Goal: Transaction & Acquisition: Download file/media

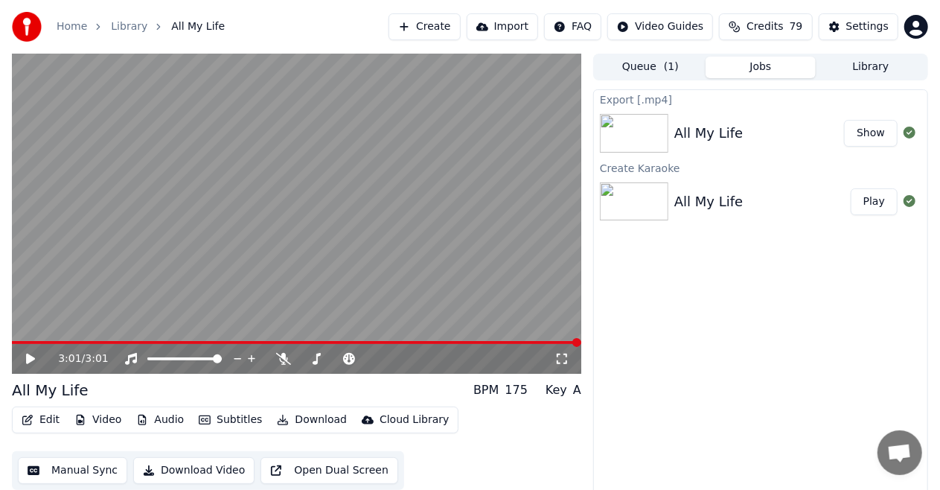
click at [881, 62] on button "Library" at bounding box center [871, 68] width 110 height 22
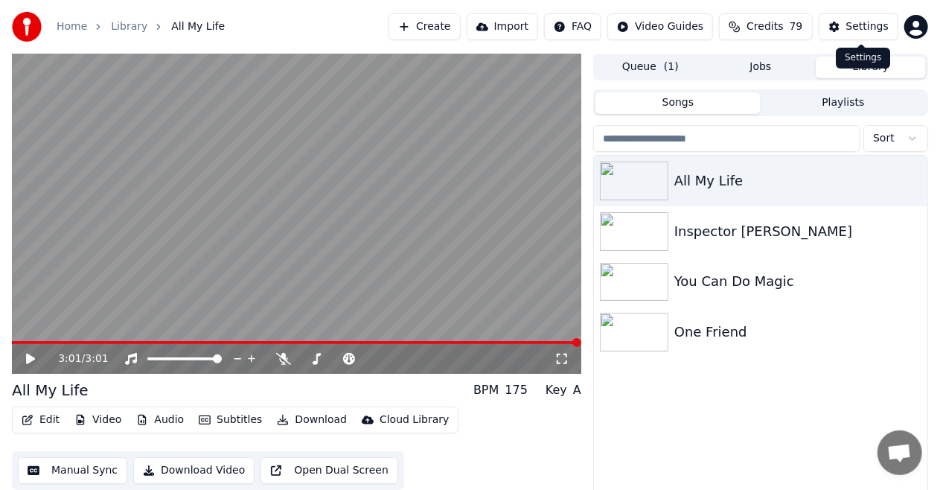
click at [853, 25] on div "Settings" at bounding box center [867, 26] width 42 height 15
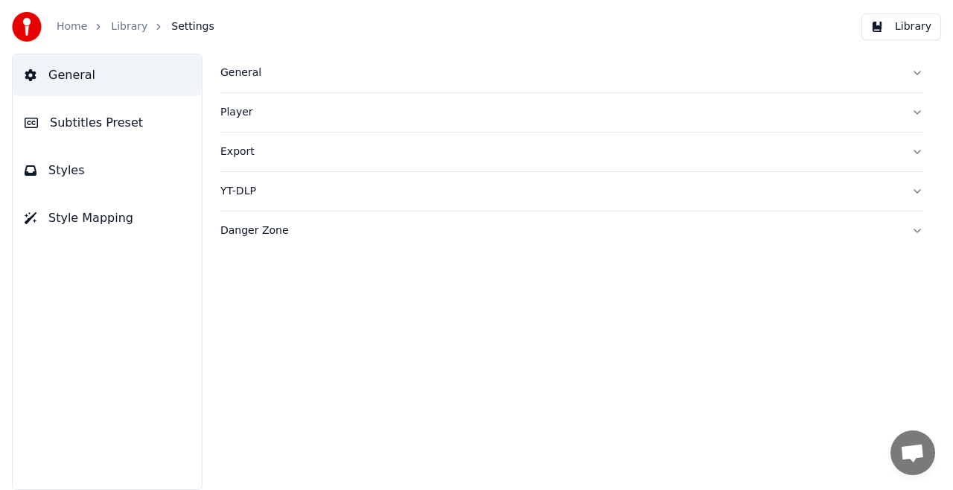
click at [74, 122] on span "Subtitles Preset" at bounding box center [96, 123] width 93 height 18
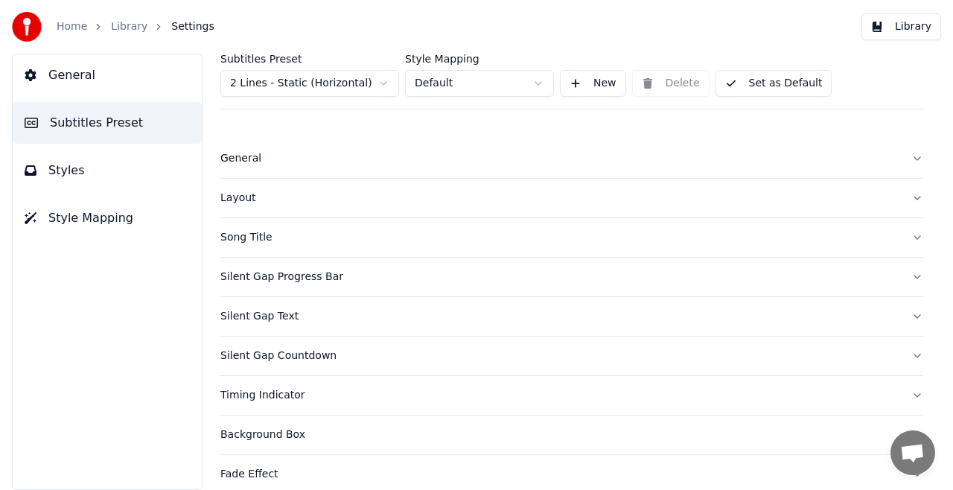
click at [74, 122] on span "Subtitles Preset" at bounding box center [96, 123] width 93 height 18
click at [277, 240] on div "Song Title" at bounding box center [559, 237] width 679 height 15
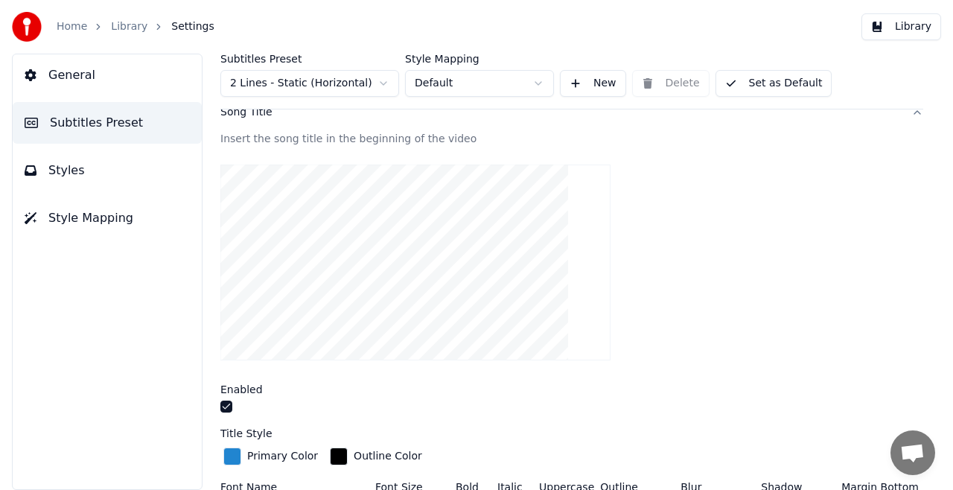
scroll to position [149, 0]
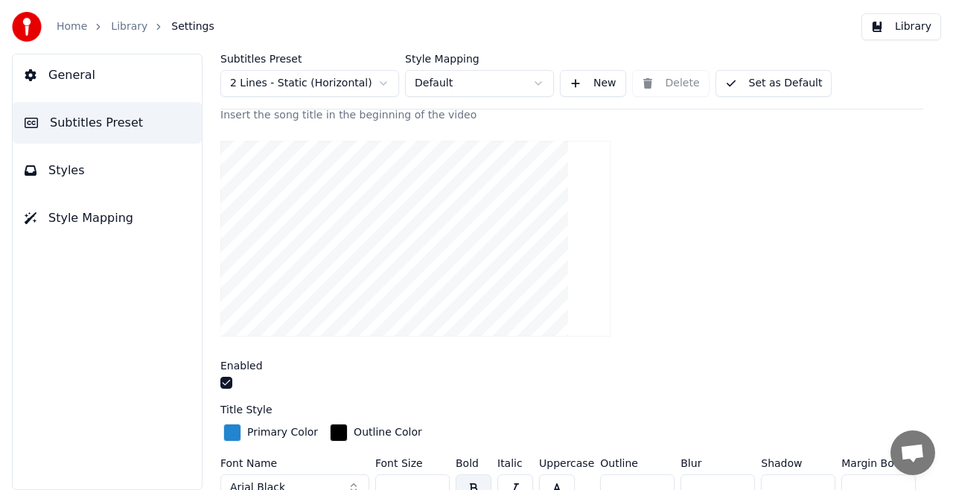
click at [393, 183] on video at bounding box center [415, 239] width 390 height 196
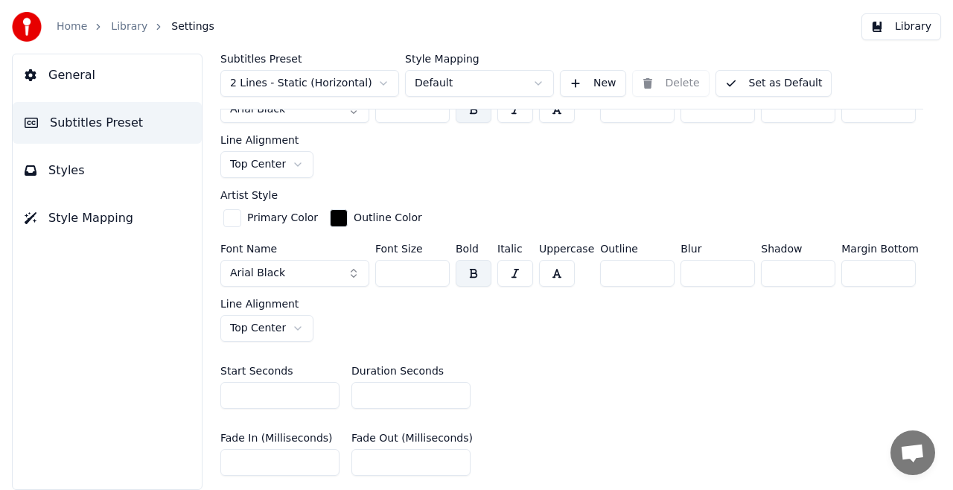
scroll to position [595, 0]
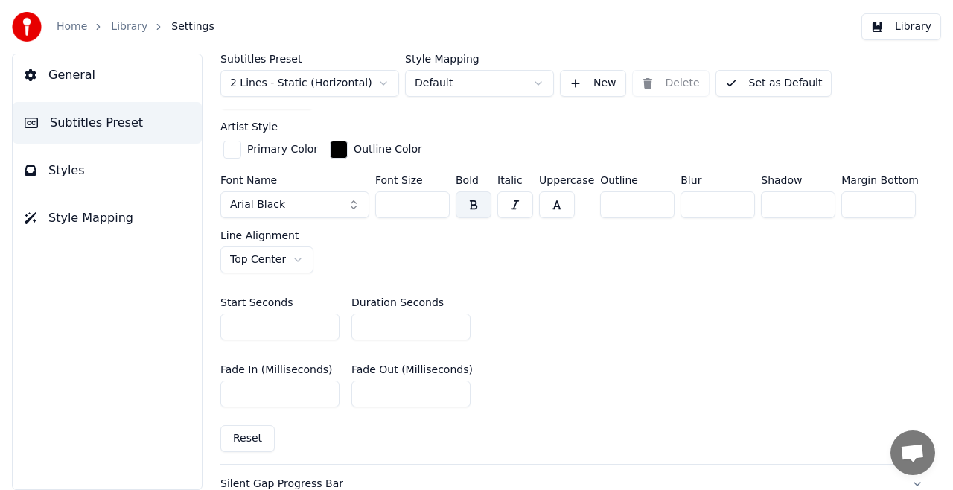
click at [294, 251] on html "Home Library Settings Library General Subtitles Preset Styles Style Mapping Sub…" at bounding box center [476, 245] width 953 height 490
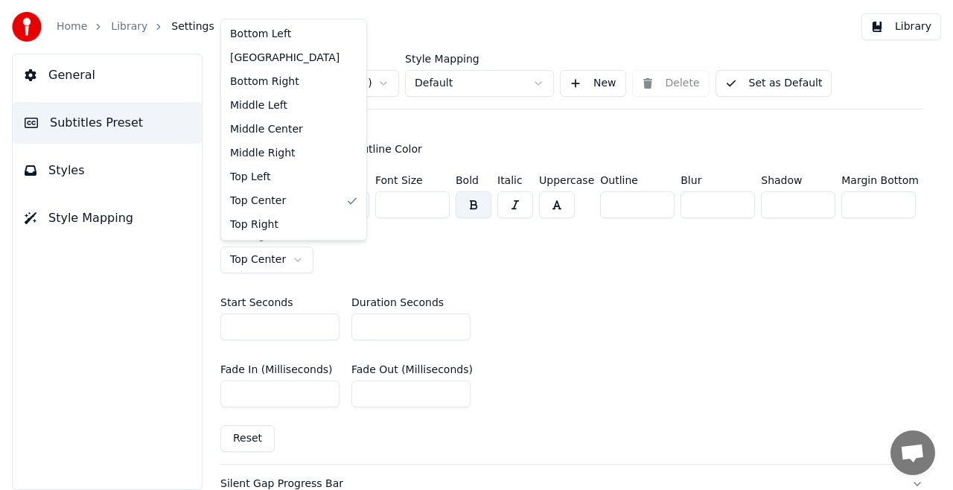
click at [294, 251] on html "Home Library Settings Library General Subtitles Preset Styles Style Mapping Sub…" at bounding box center [476, 245] width 953 height 490
click at [294, 252] on html "Home Library Settings Library General Subtitles Preset Styles Style Mapping Sub…" at bounding box center [476, 245] width 953 height 490
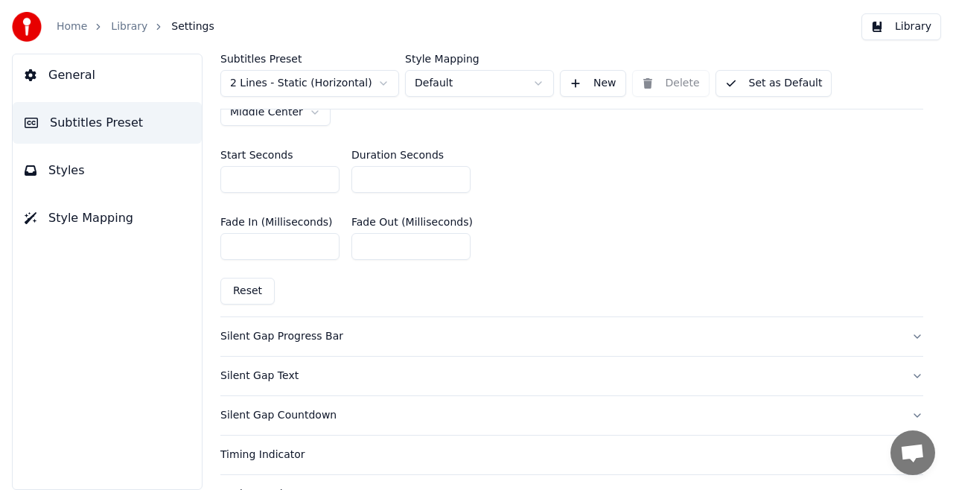
scroll to position [819, 0]
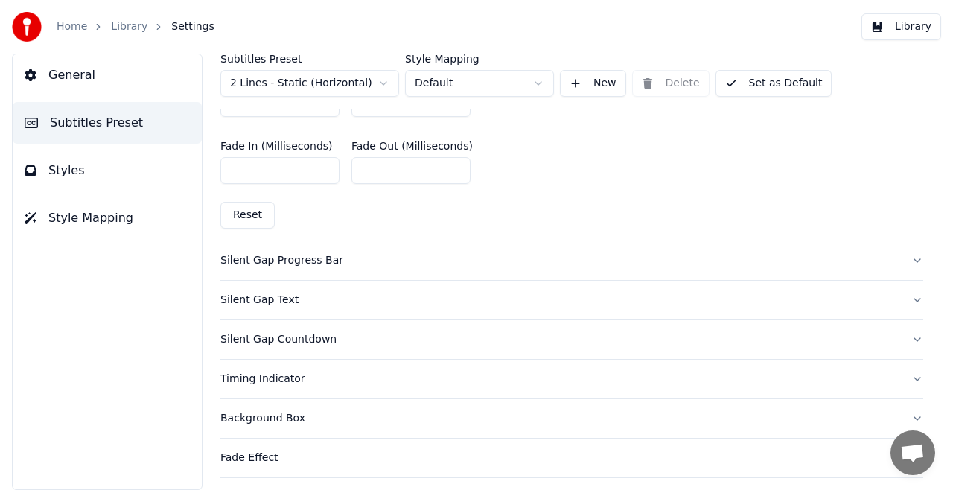
click at [903, 256] on button "Silent Gap Progress Bar" at bounding box center [571, 260] width 703 height 39
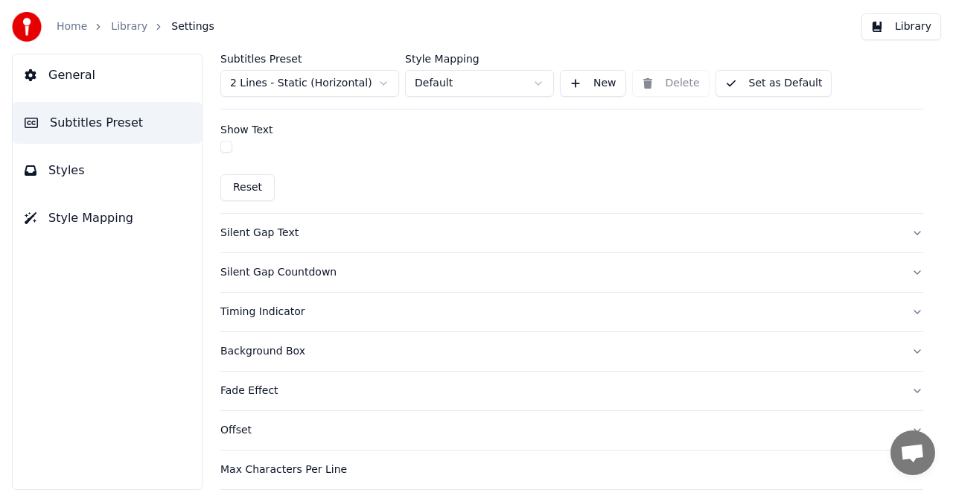
scroll to position [929, 0]
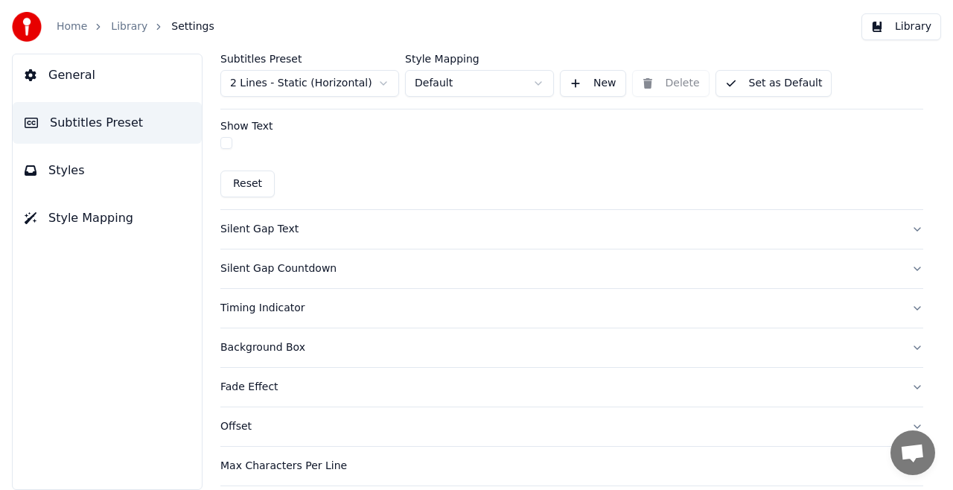
click at [905, 265] on button "Silent Gap Countdown" at bounding box center [571, 268] width 703 height 39
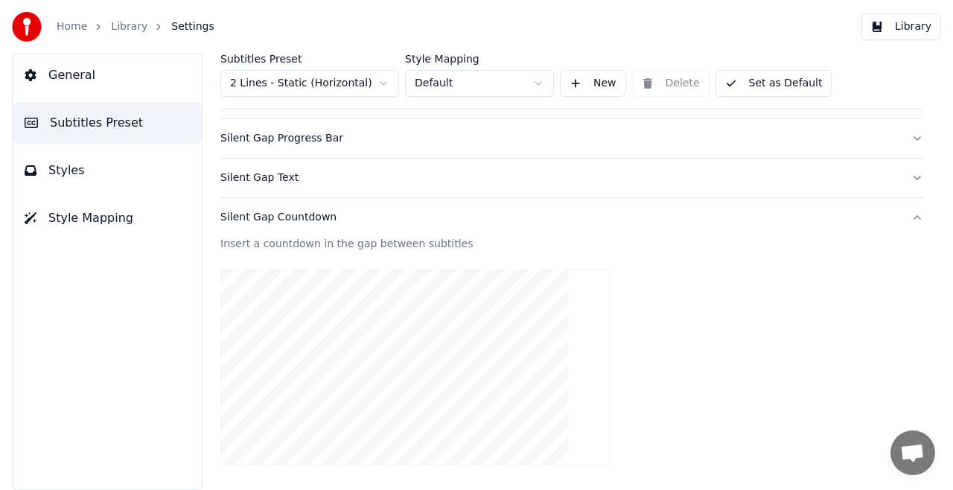
scroll to position [135, 0]
click at [905, 220] on button "Silent Gap Countdown" at bounding box center [571, 221] width 703 height 39
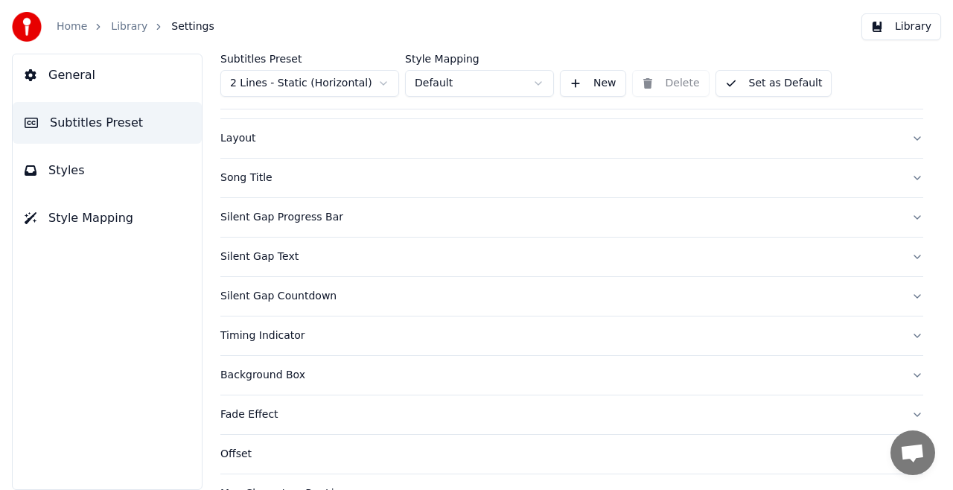
scroll to position [0, 0]
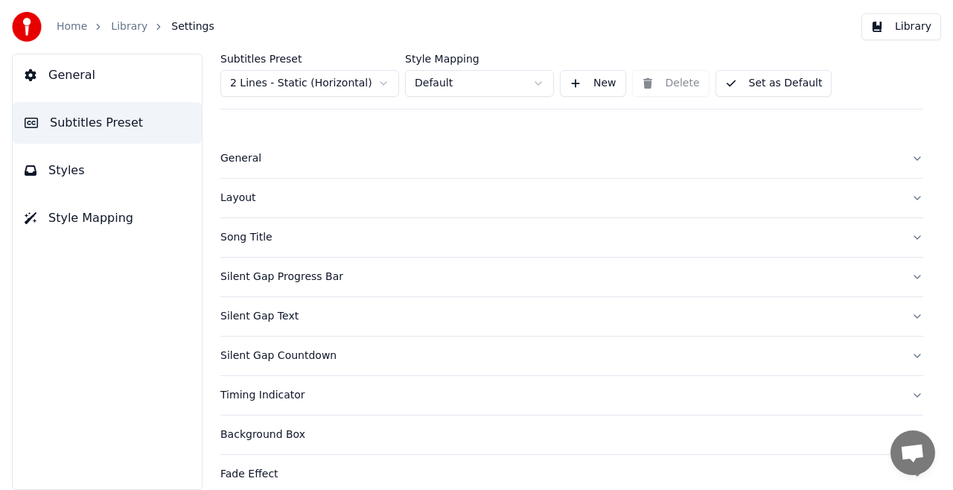
click at [903, 275] on button "Silent Gap Progress Bar" at bounding box center [571, 276] width 703 height 39
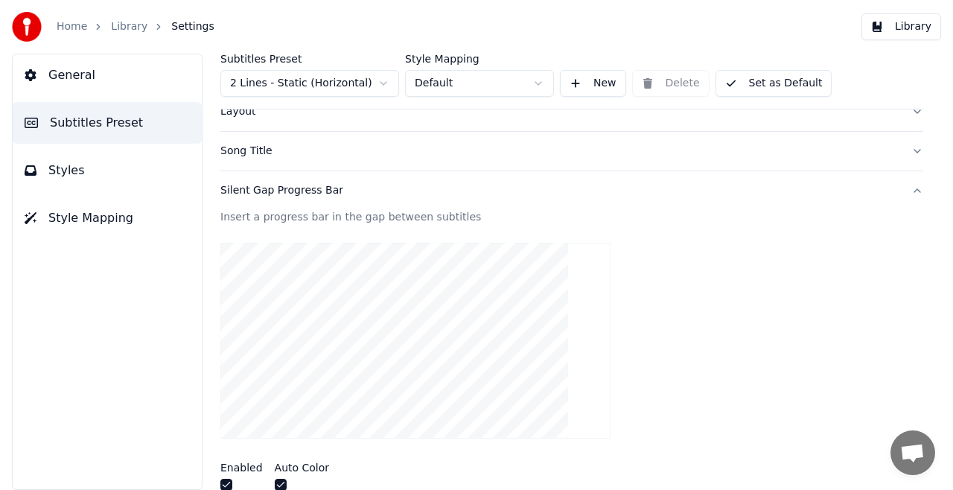
scroll to position [149, 0]
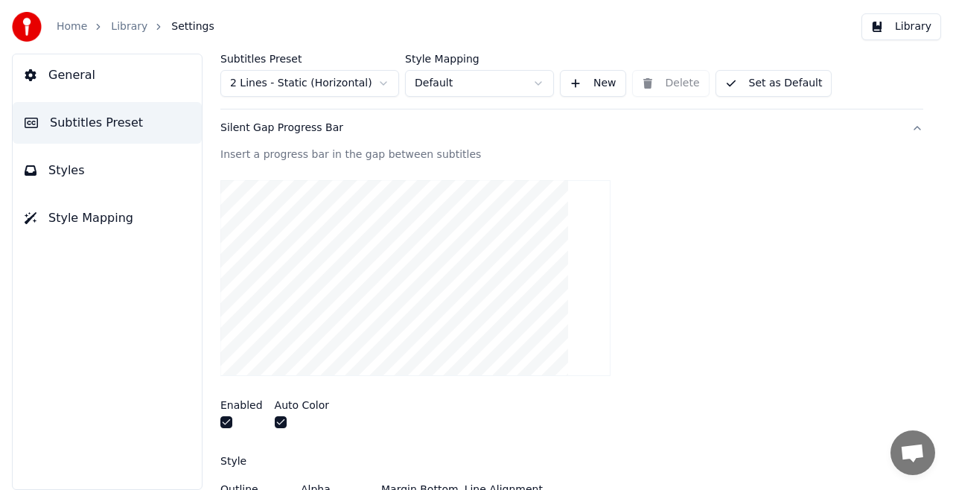
click at [906, 124] on button "Silent Gap Progress Bar" at bounding box center [571, 128] width 703 height 39
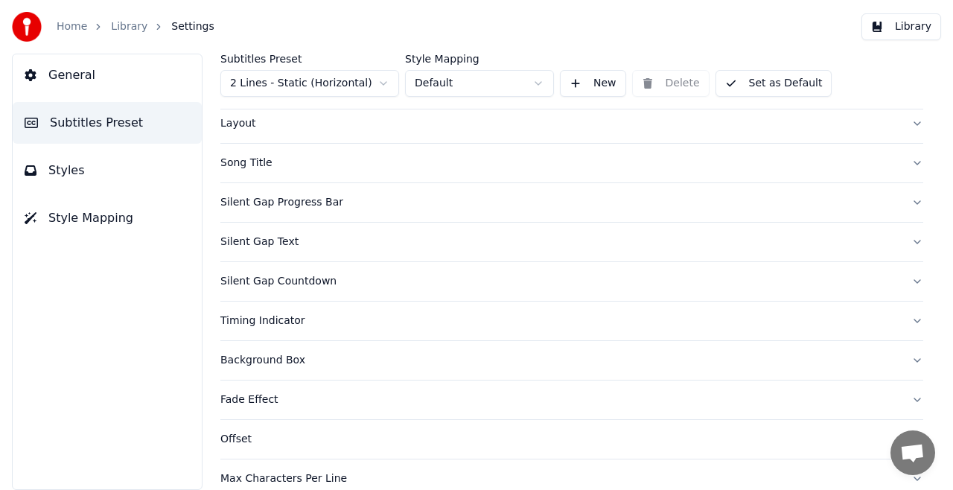
scroll to position [0, 0]
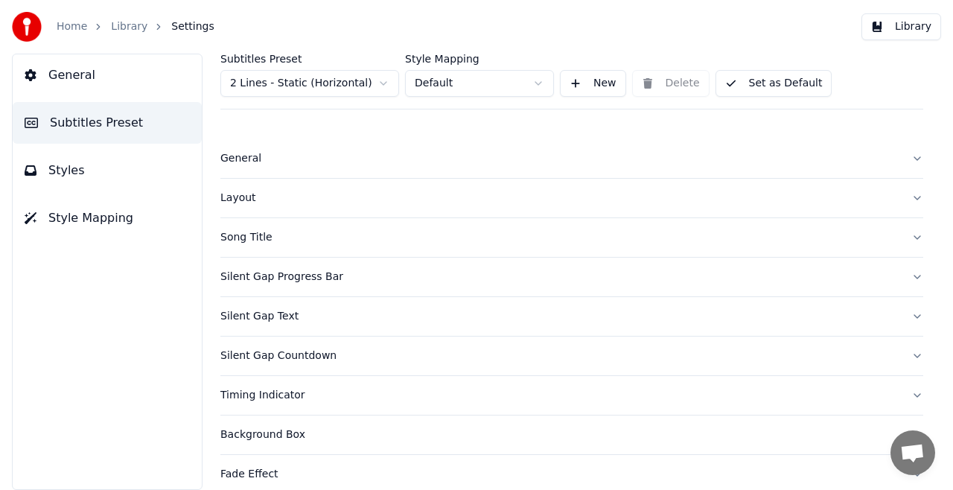
click at [906, 196] on button "Layout" at bounding box center [571, 198] width 703 height 39
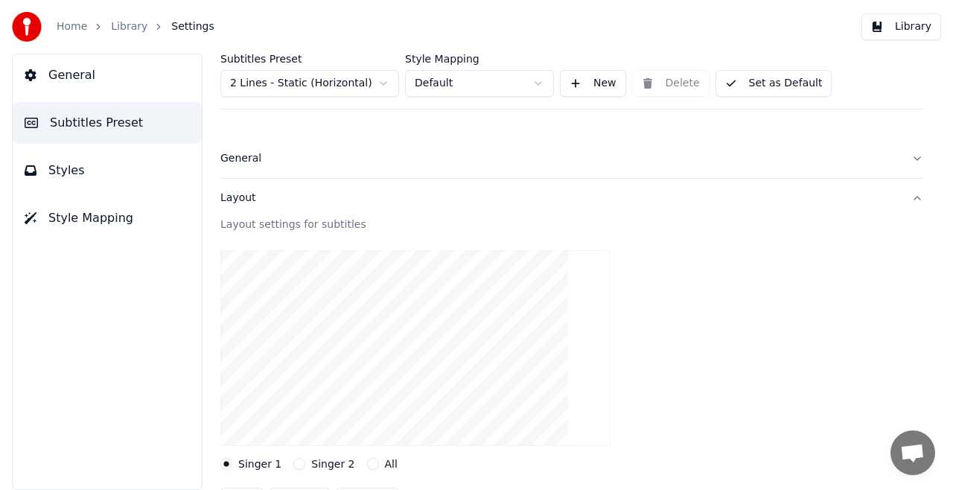
click at [905, 196] on button "Layout" at bounding box center [571, 198] width 703 height 39
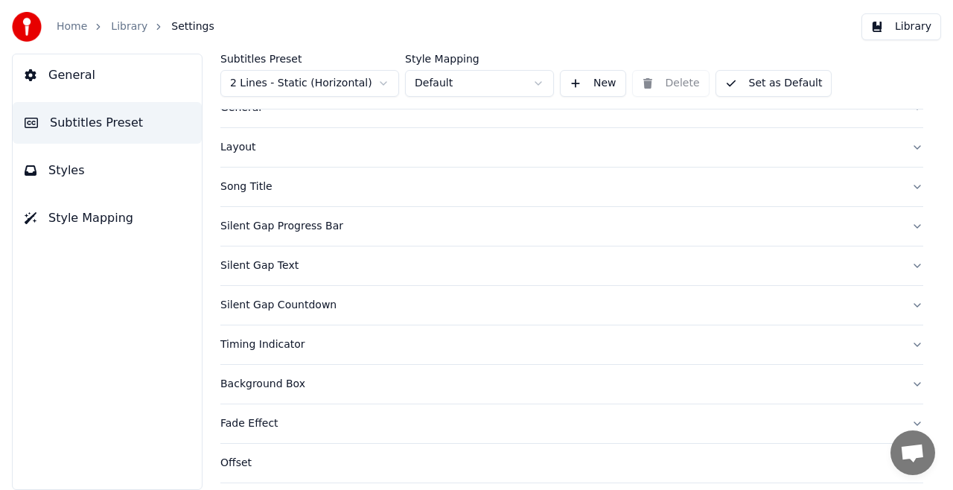
scroll to position [74, 0]
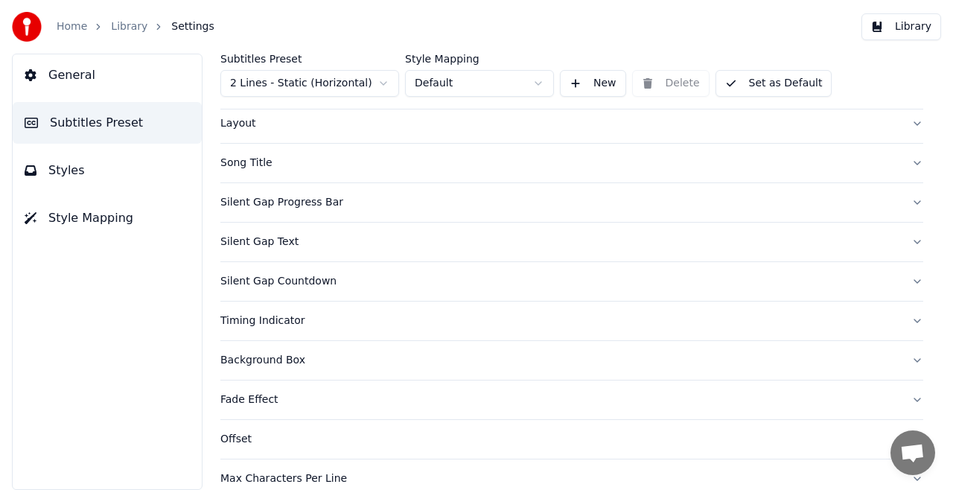
click at [902, 238] on button "Silent Gap Text" at bounding box center [571, 242] width 703 height 39
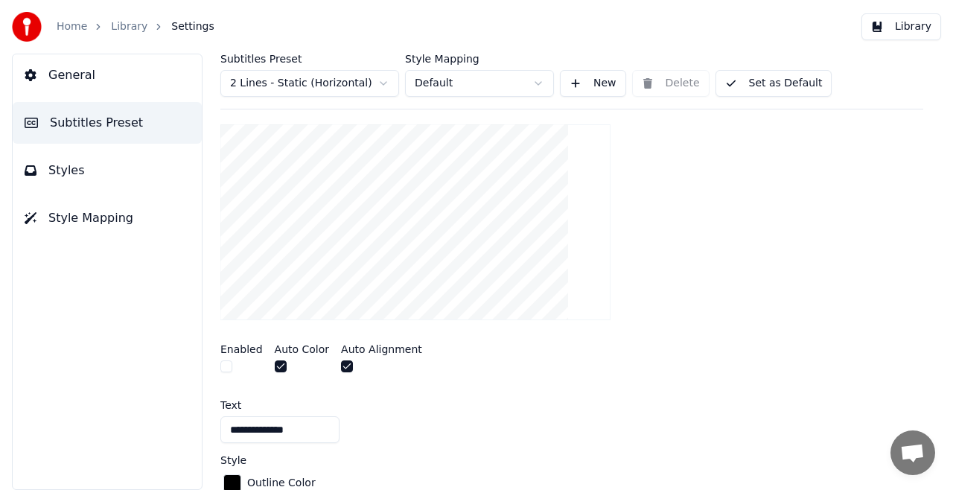
scroll to position [149, 0]
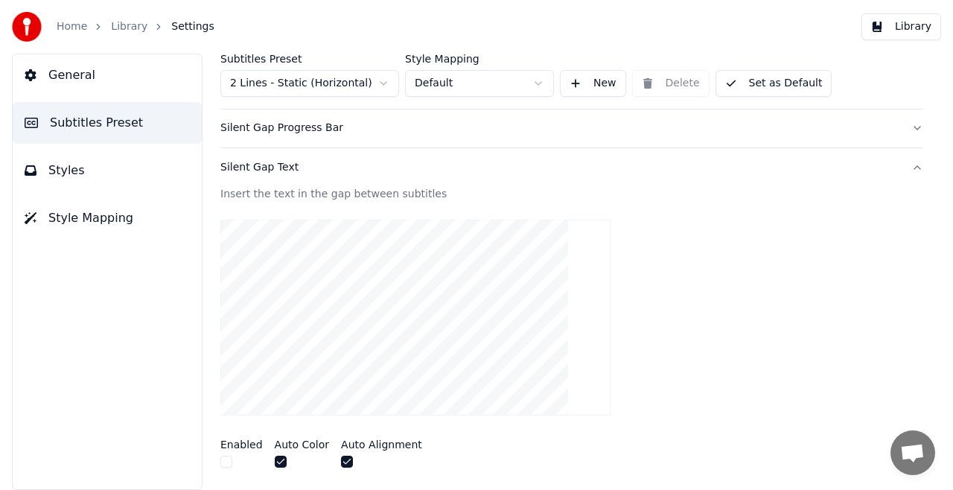
click at [904, 163] on button "Silent Gap Text" at bounding box center [571, 167] width 703 height 39
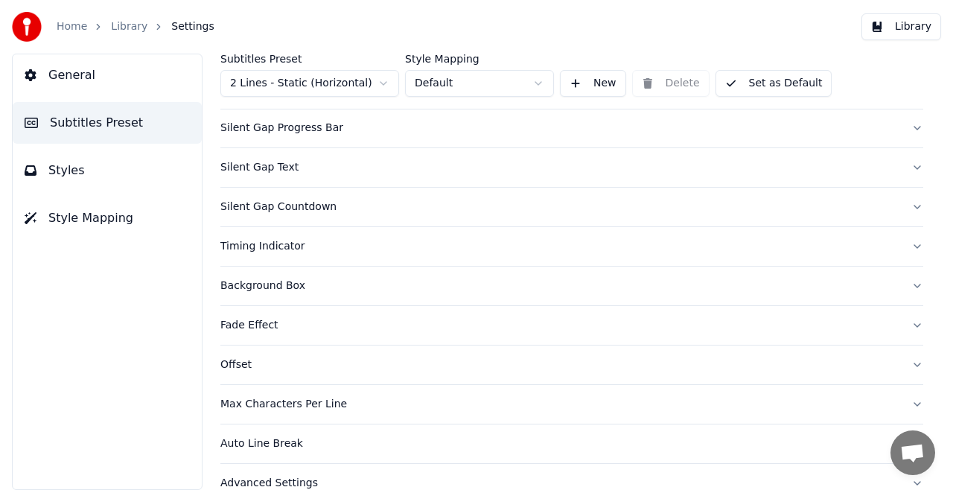
click at [904, 246] on button "Timing Indicator" at bounding box center [571, 246] width 703 height 39
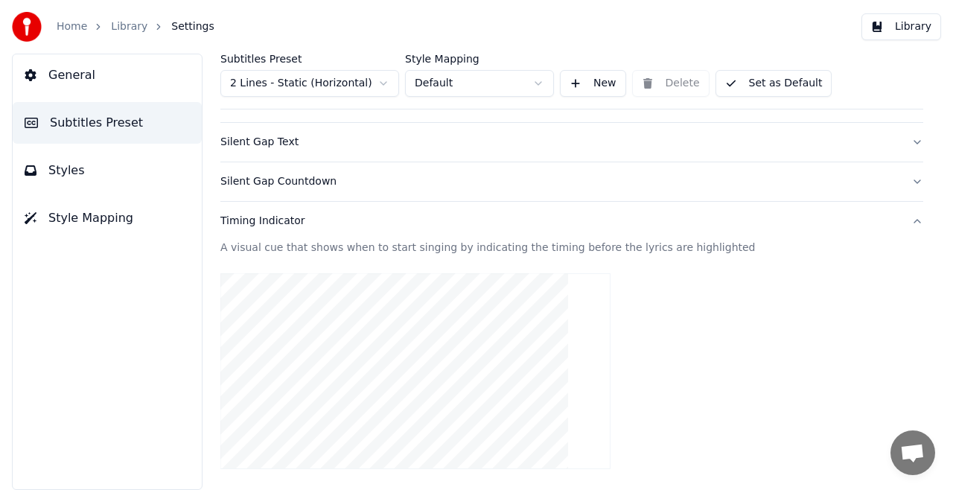
scroll to position [135, 0]
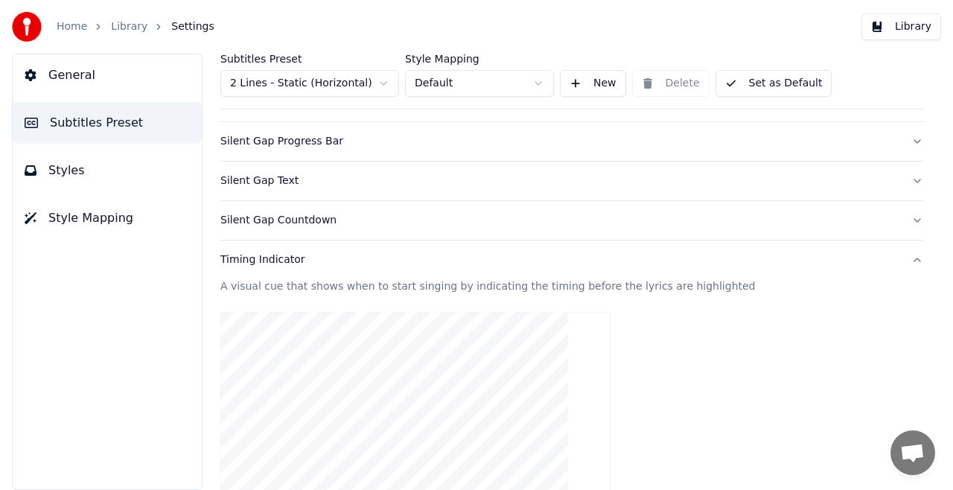
click at [903, 255] on button "Timing Indicator" at bounding box center [571, 259] width 703 height 39
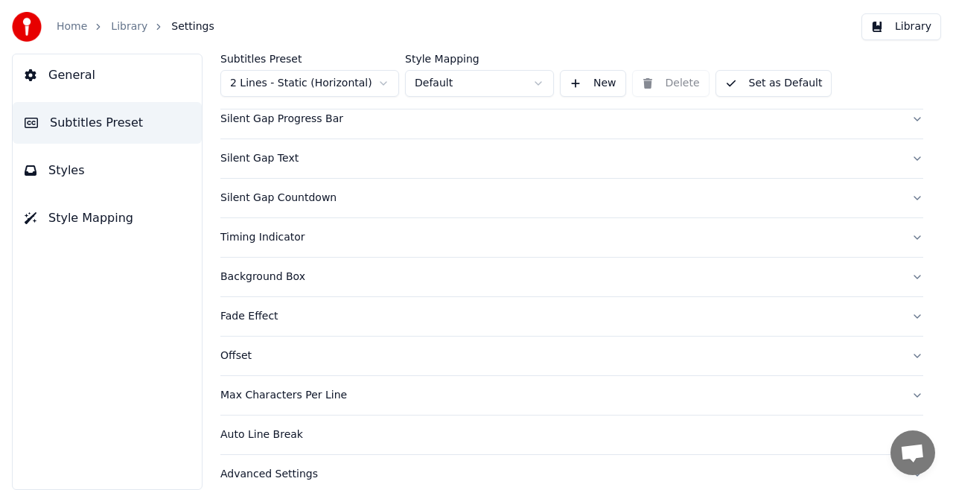
scroll to position [170, 0]
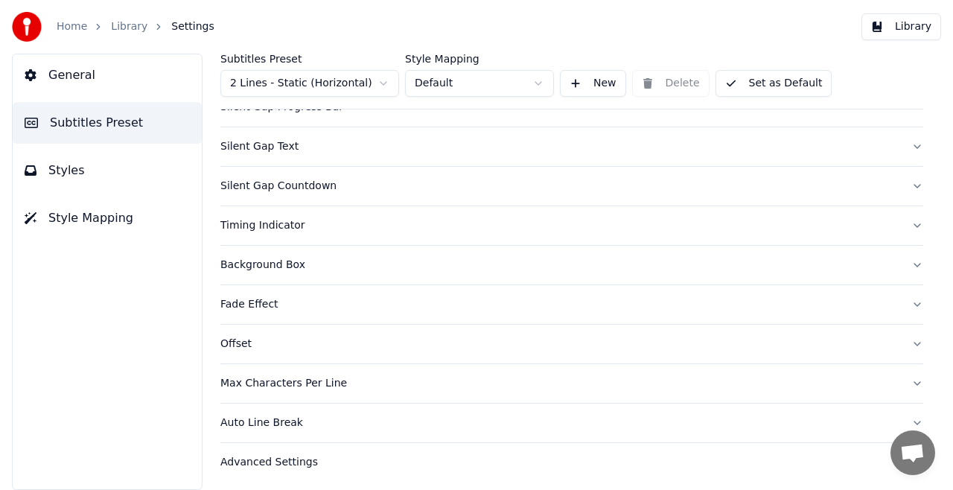
click at [905, 341] on button "Offset" at bounding box center [571, 343] width 703 height 39
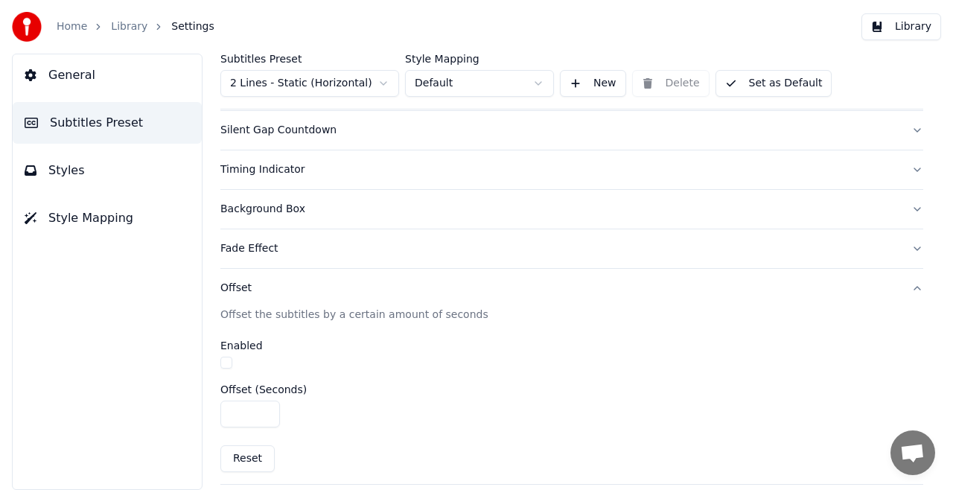
scroll to position [345, 0]
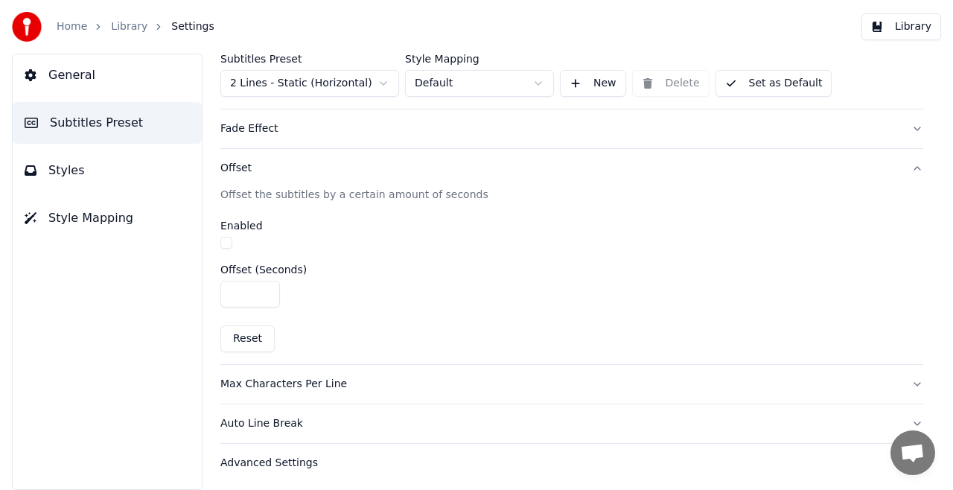
click at [905, 164] on button "Offset" at bounding box center [571, 168] width 703 height 39
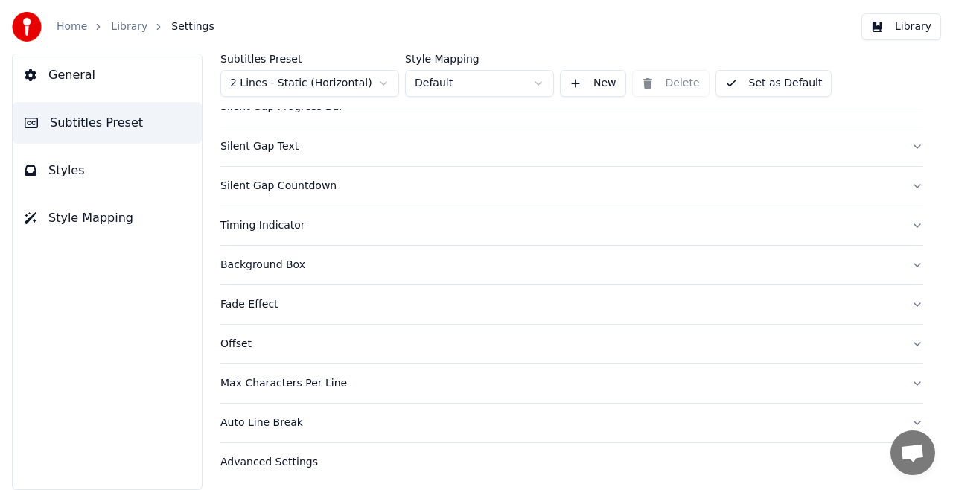
click at [906, 379] on button "Max Characters Per Line" at bounding box center [571, 383] width 703 height 39
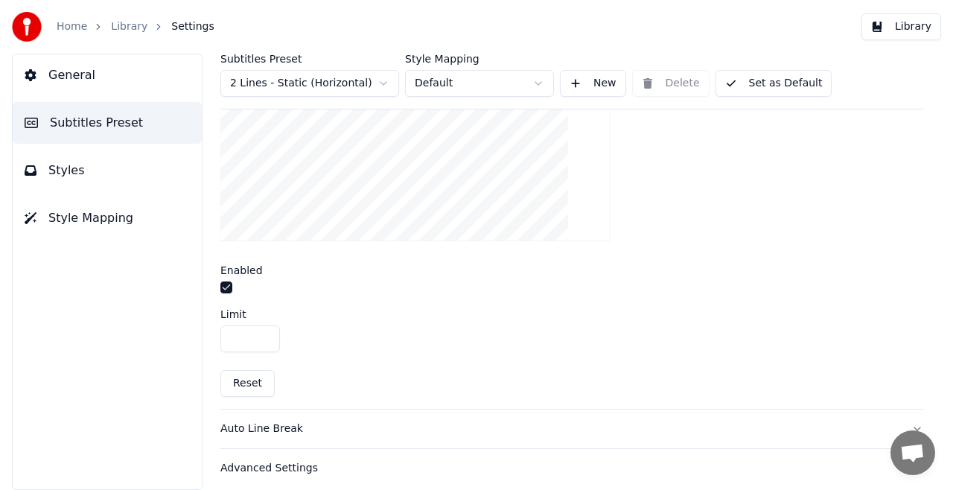
scroll to position [566, 0]
click at [251, 327] on input "**" at bounding box center [250, 332] width 60 height 27
click at [261, 323] on input "**" at bounding box center [250, 332] width 60 height 27
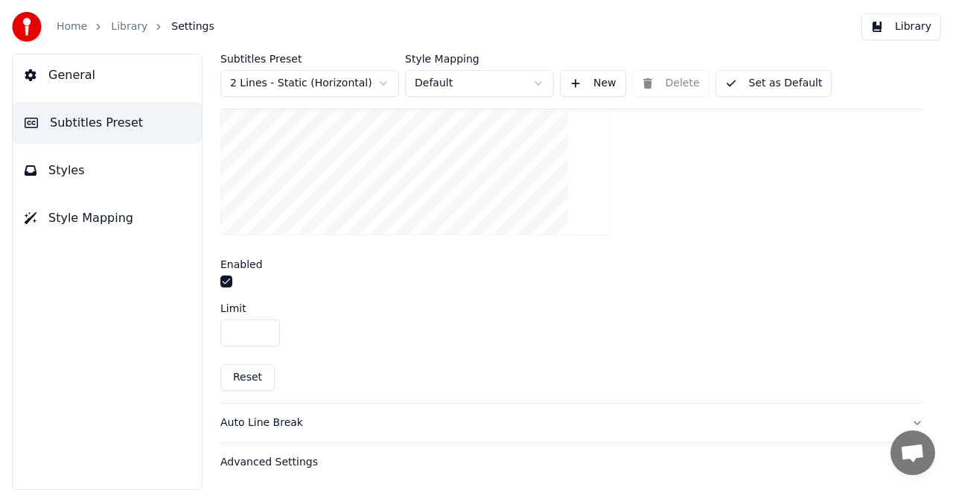
click at [261, 323] on input "**" at bounding box center [250, 332] width 60 height 27
type input "**"
click at [261, 323] on input "**" at bounding box center [250, 332] width 60 height 27
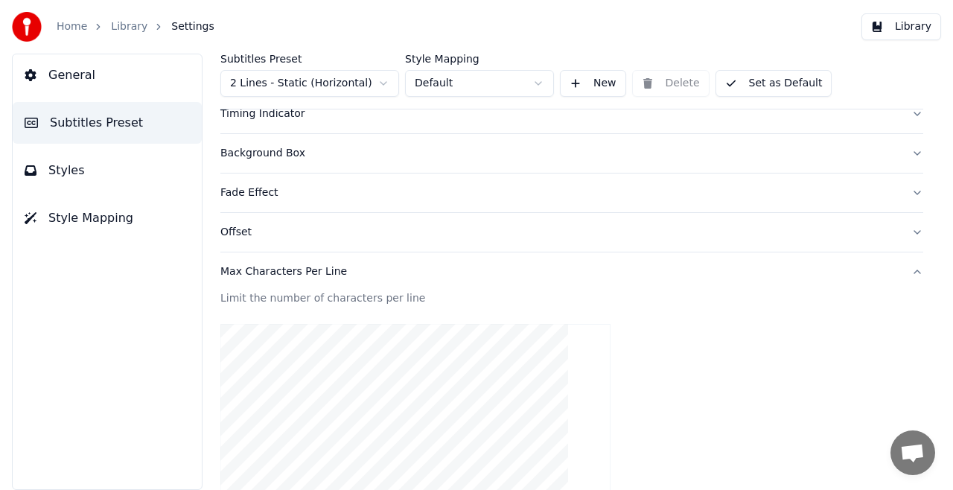
scroll to position [268, 0]
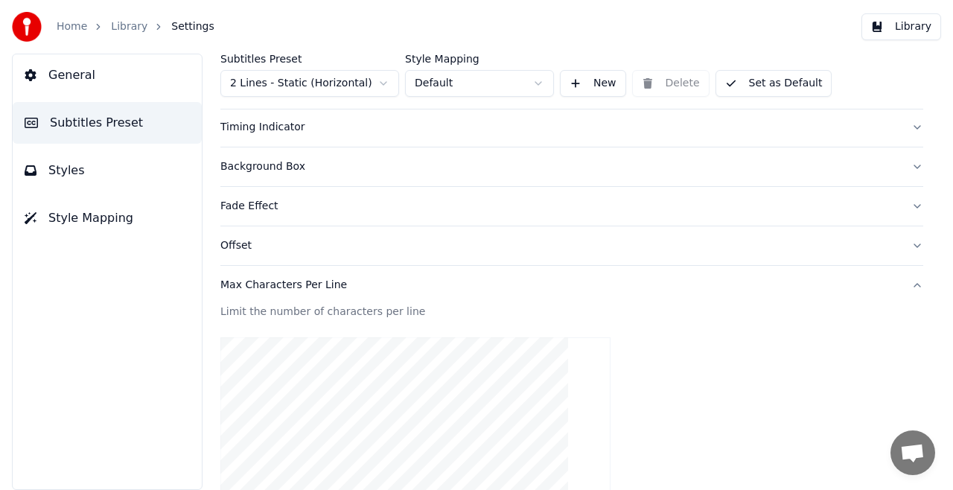
click at [905, 281] on button "Max Characters Per Line" at bounding box center [571, 285] width 703 height 39
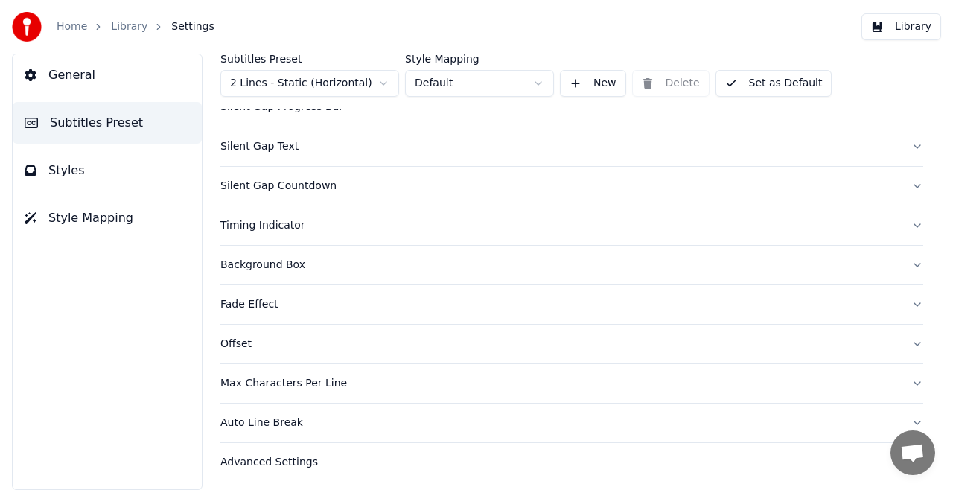
click at [257, 458] on div "Advanced Settings" at bounding box center [559, 462] width 679 height 15
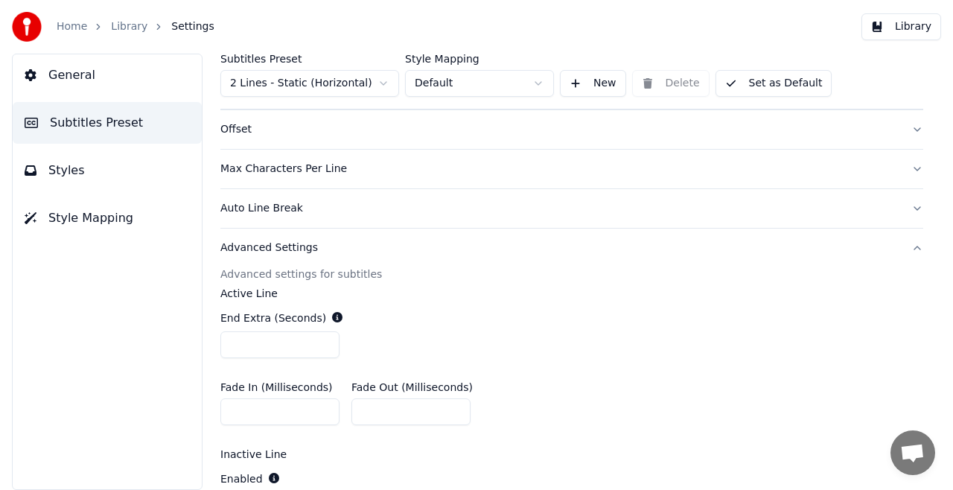
scroll to position [381, 0]
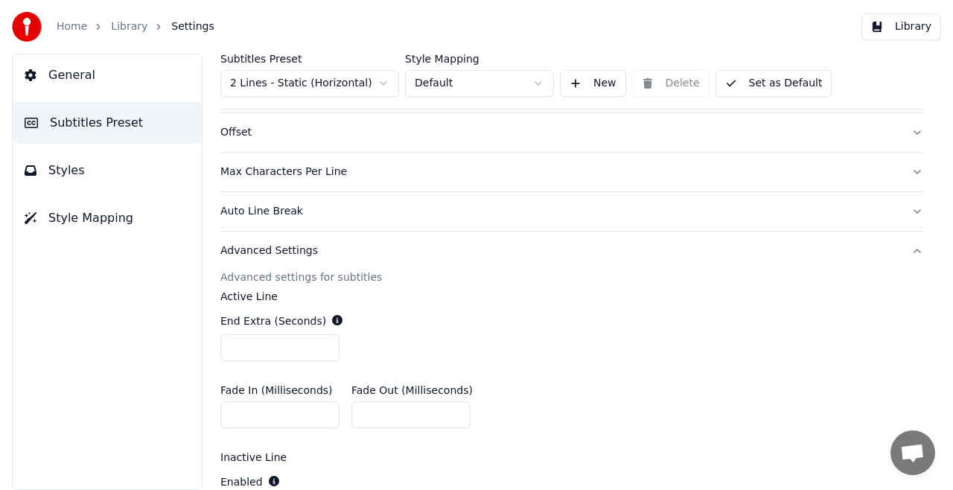
click at [903, 247] on button "Advanced Settings" at bounding box center [571, 250] width 703 height 39
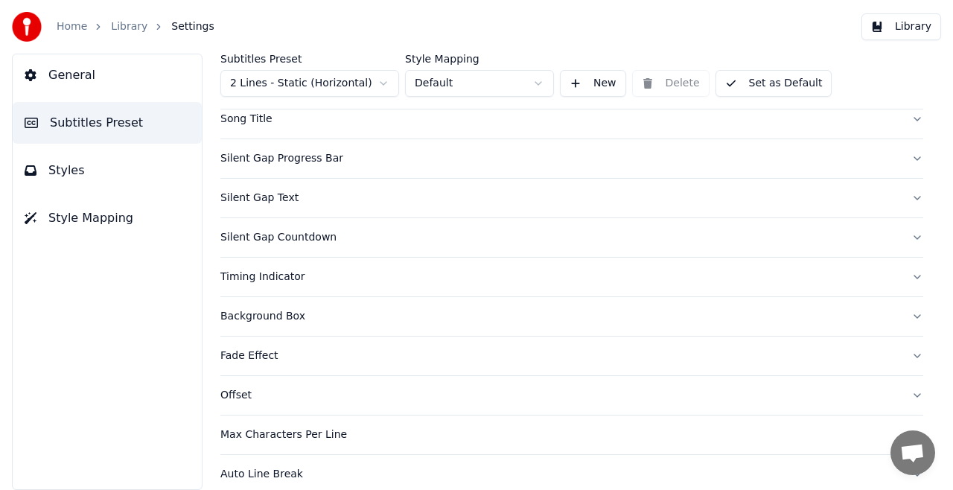
scroll to position [0, 0]
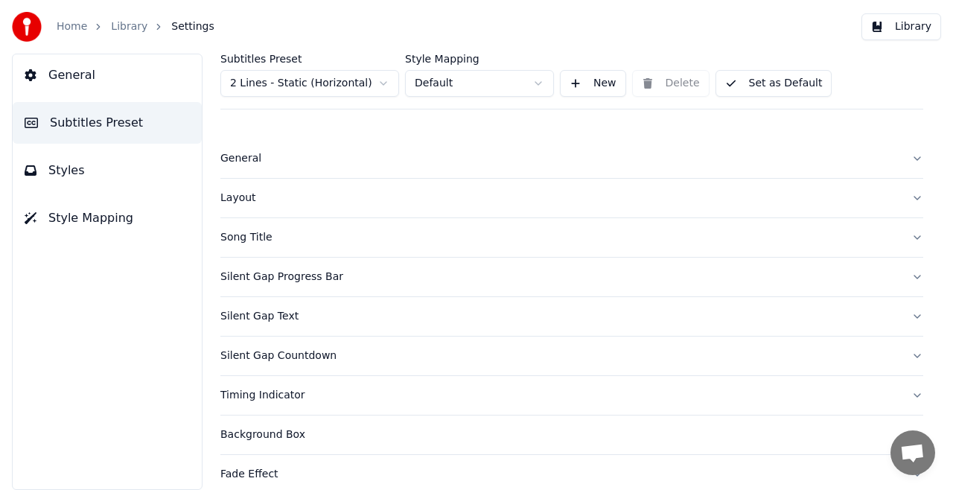
click at [61, 171] on span "Styles" at bounding box center [66, 170] width 36 height 18
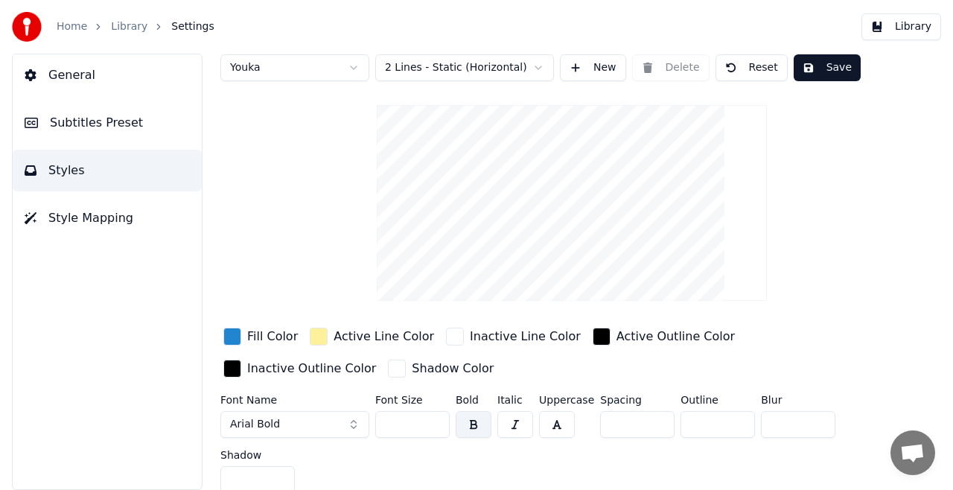
scroll to position [22, 0]
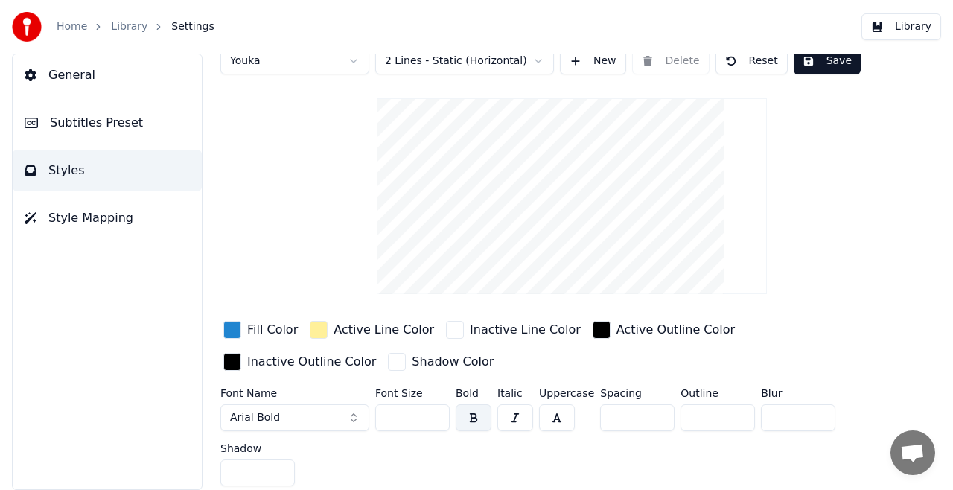
click at [63, 224] on span "Style Mapping" at bounding box center [90, 218] width 85 height 18
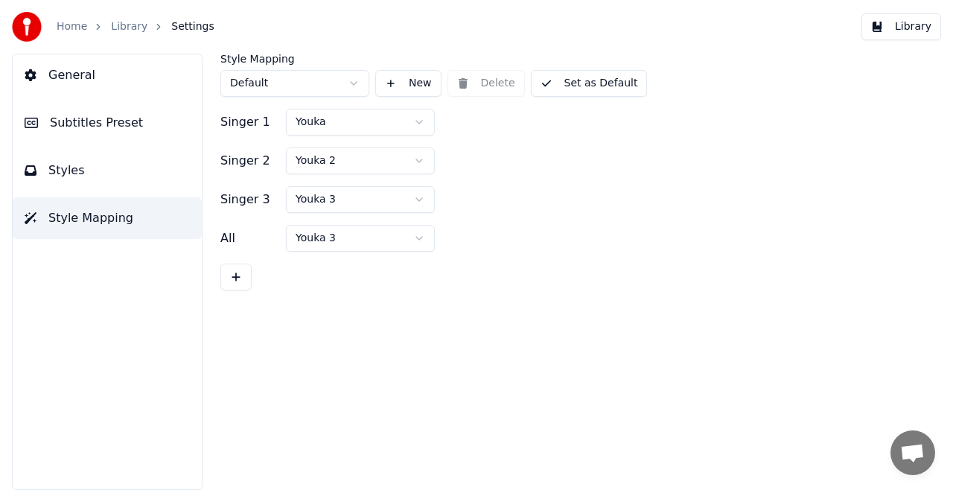
scroll to position [0, 0]
click at [64, 78] on span "General" at bounding box center [71, 75] width 47 height 18
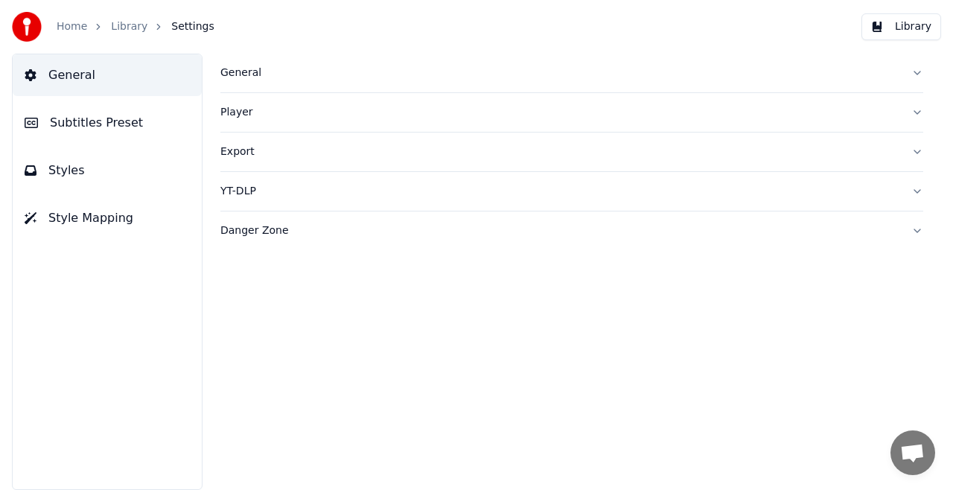
click at [235, 71] on div "General" at bounding box center [559, 72] width 679 height 15
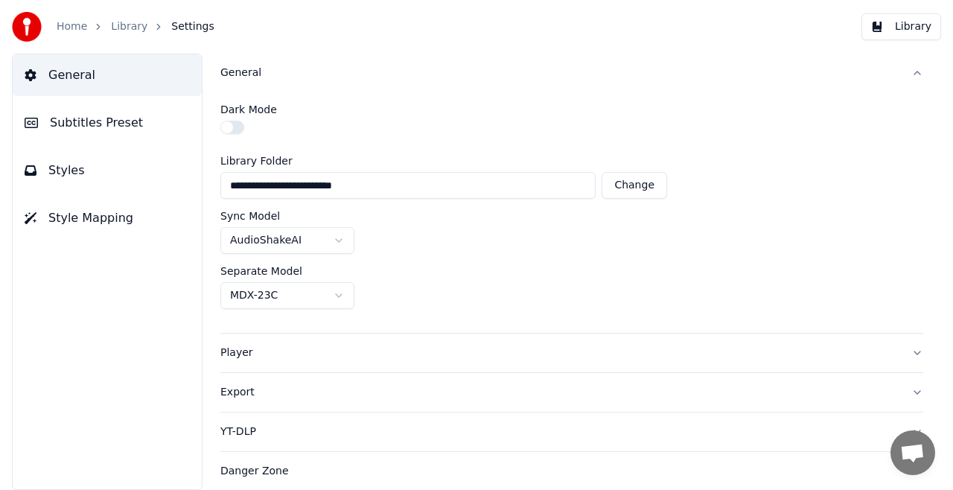
click at [237, 391] on div "Export" at bounding box center [559, 392] width 679 height 15
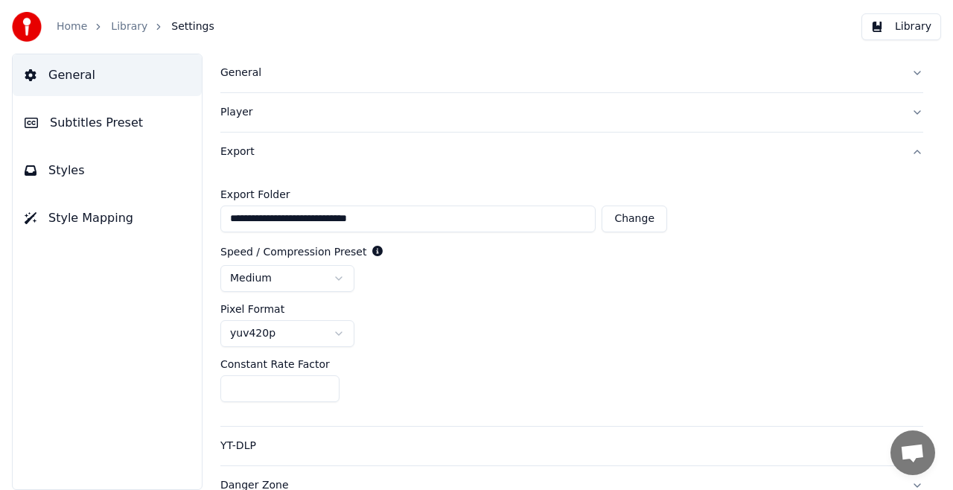
click at [124, 24] on link "Library" at bounding box center [129, 26] width 36 height 15
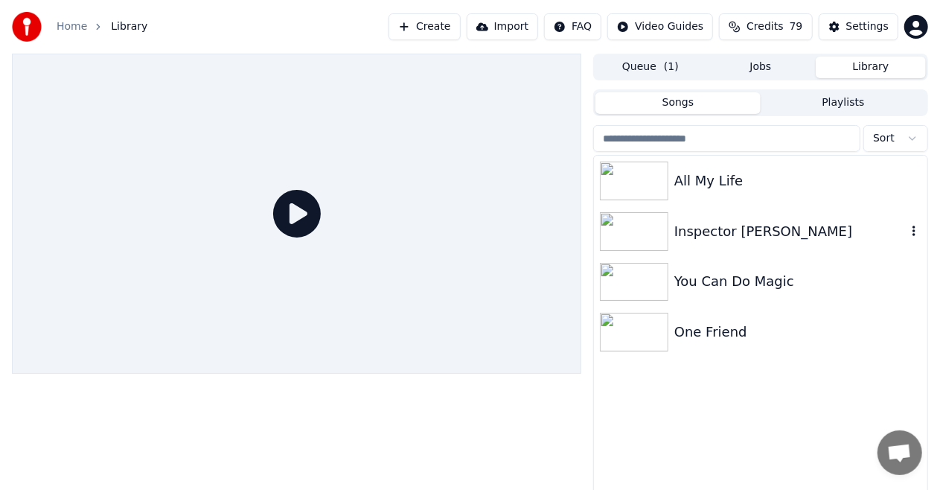
click at [625, 221] on img at bounding box center [634, 231] width 68 height 39
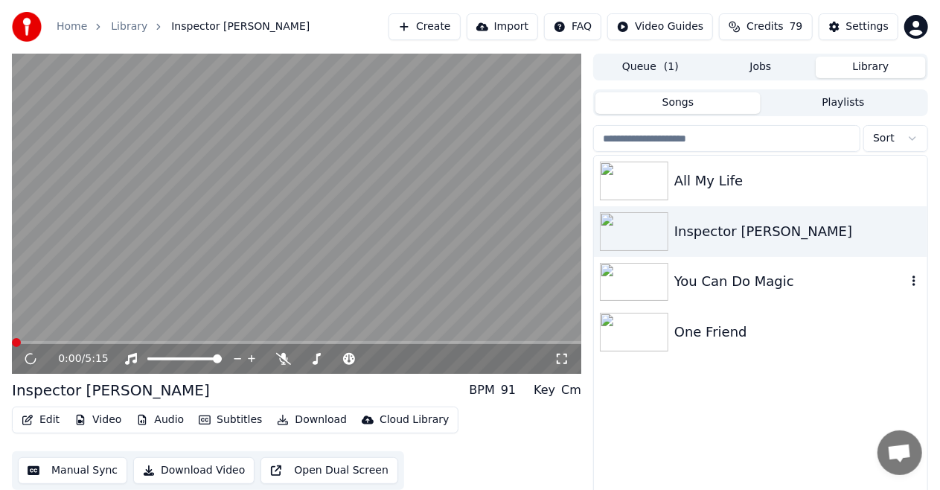
click at [636, 281] on img at bounding box center [634, 282] width 68 height 39
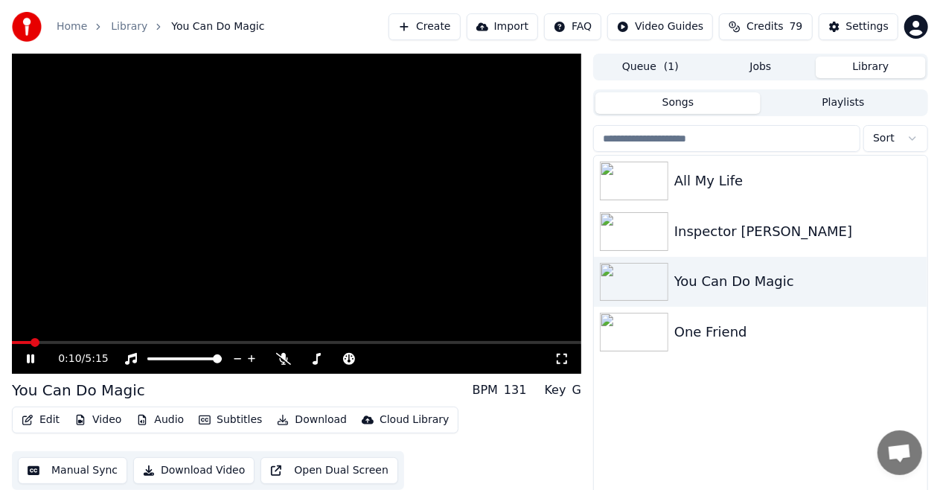
click at [265, 231] on video at bounding box center [296, 214] width 569 height 320
click at [914, 281] on icon "button" at bounding box center [913, 281] width 3 height 10
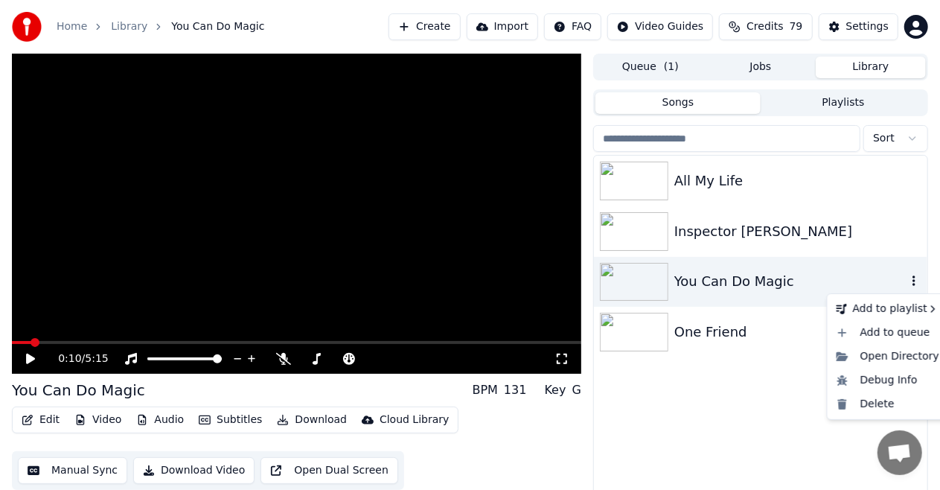
click at [914, 281] on icon "button" at bounding box center [913, 281] width 3 height 10
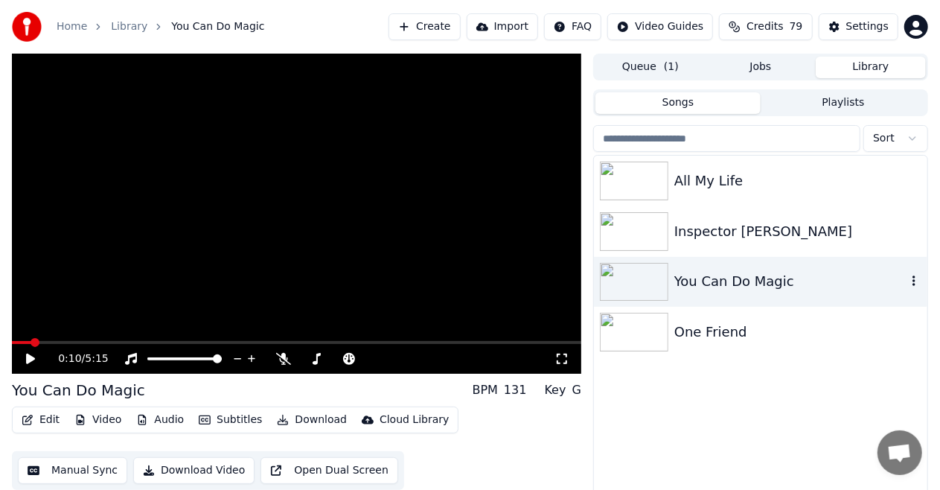
click at [914, 281] on icon "button" at bounding box center [913, 281] width 3 height 10
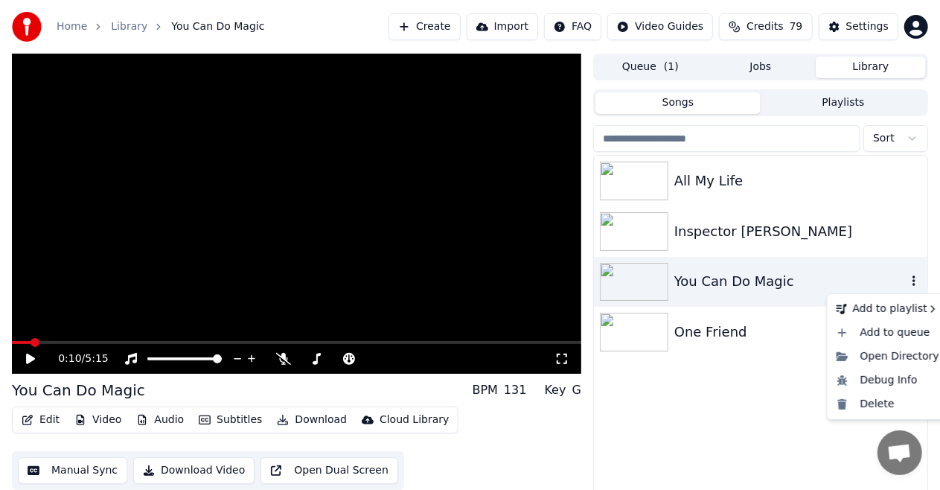
click at [914, 281] on icon "button" at bounding box center [913, 281] width 3 height 10
click at [869, 359] on div "Open Directory" at bounding box center [888, 357] width 115 height 24
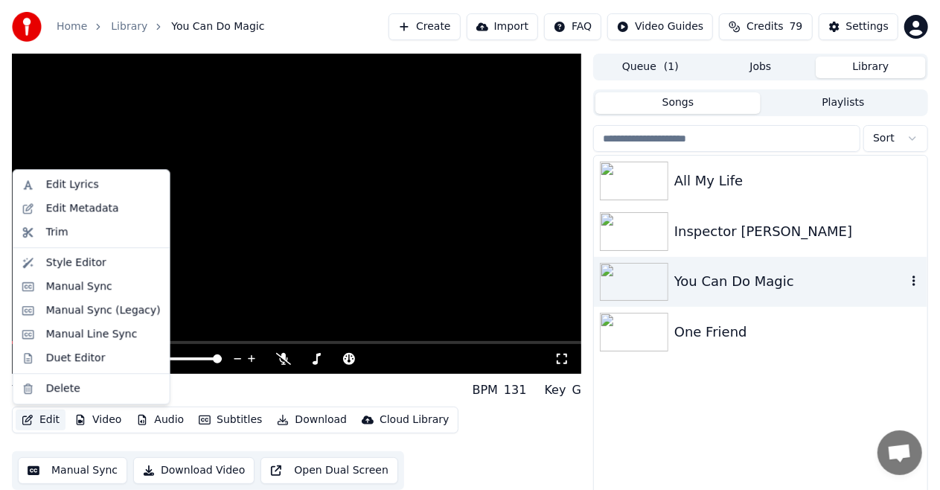
click at [38, 418] on button "Edit" at bounding box center [41, 419] width 50 height 21
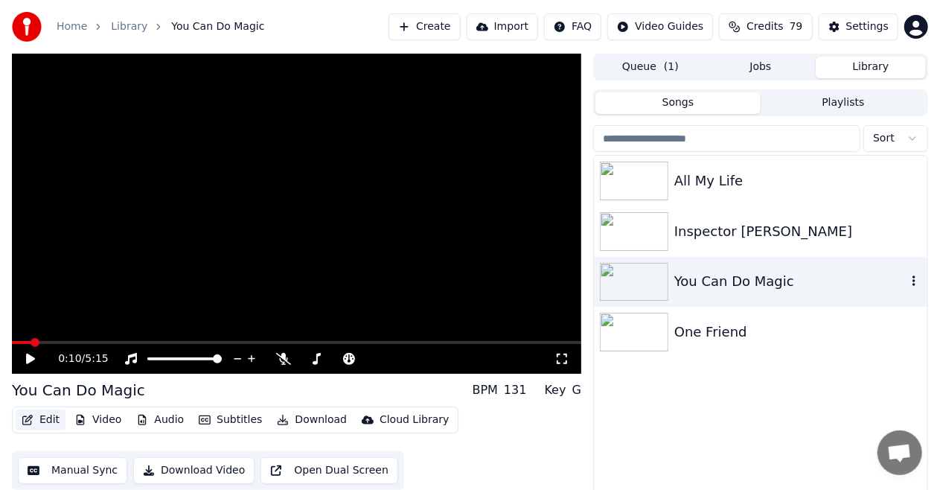
click at [38, 418] on button "Edit" at bounding box center [41, 419] width 50 height 21
click at [916, 281] on icon "button" at bounding box center [913, 281] width 15 height 12
click at [633, 228] on img at bounding box center [634, 231] width 68 height 39
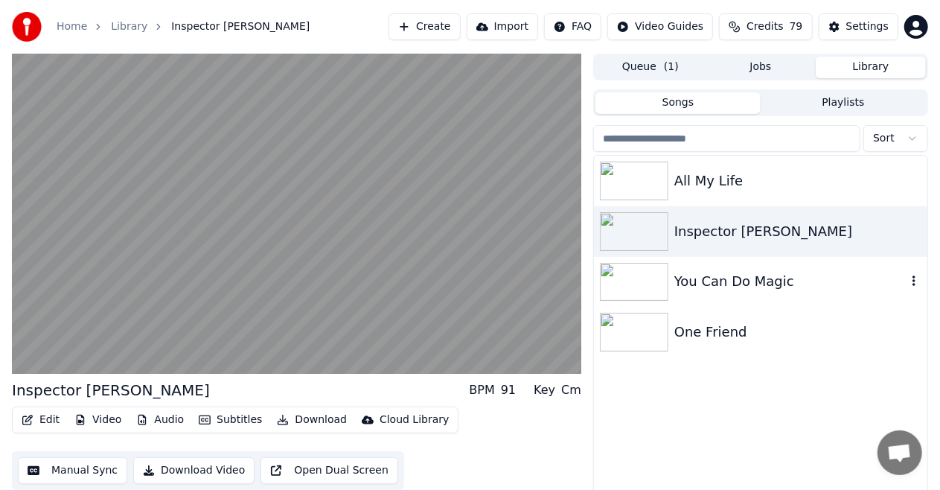
click at [620, 275] on img at bounding box center [634, 282] width 68 height 39
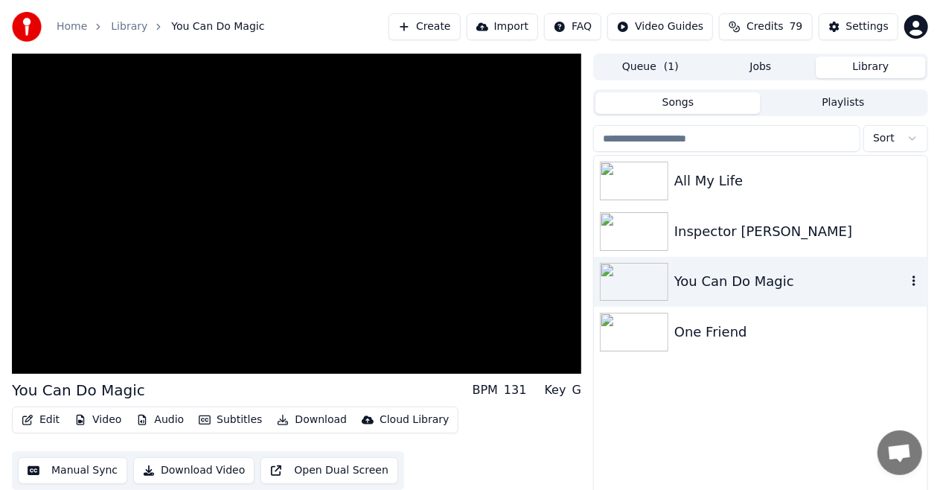
click at [913, 279] on icon "button" at bounding box center [913, 281] width 15 height 12
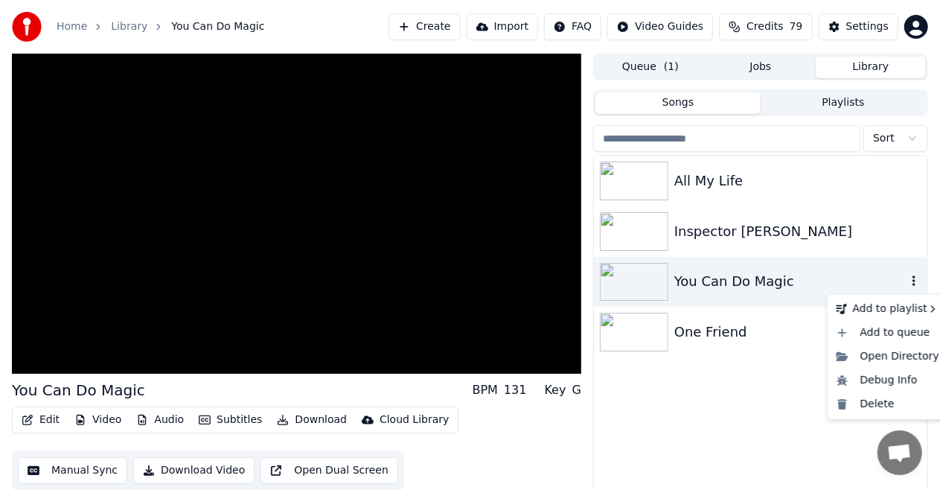
click at [913, 279] on icon "button" at bounding box center [913, 281] width 15 height 12
click at [918, 284] on icon "button" at bounding box center [913, 281] width 15 height 12
click at [869, 409] on div "Delete" at bounding box center [888, 404] width 115 height 24
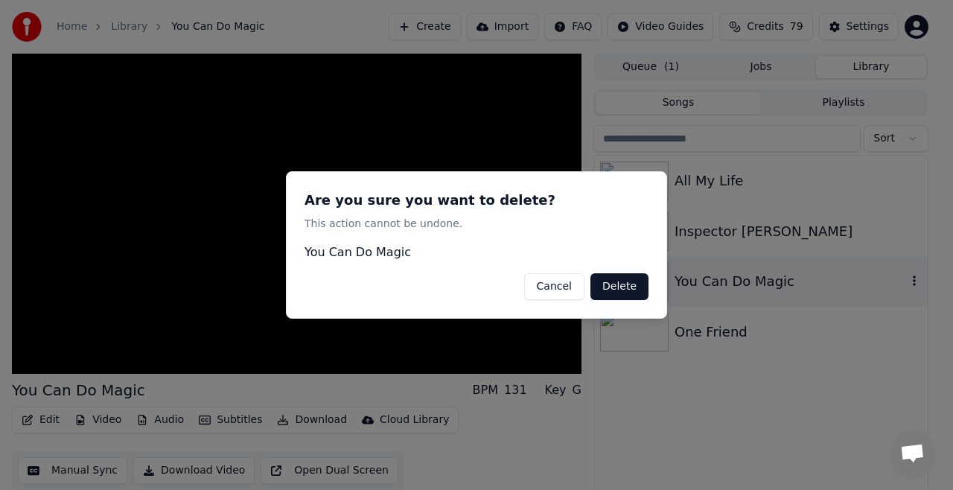
click at [618, 280] on button "Delete" at bounding box center [619, 286] width 58 height 27
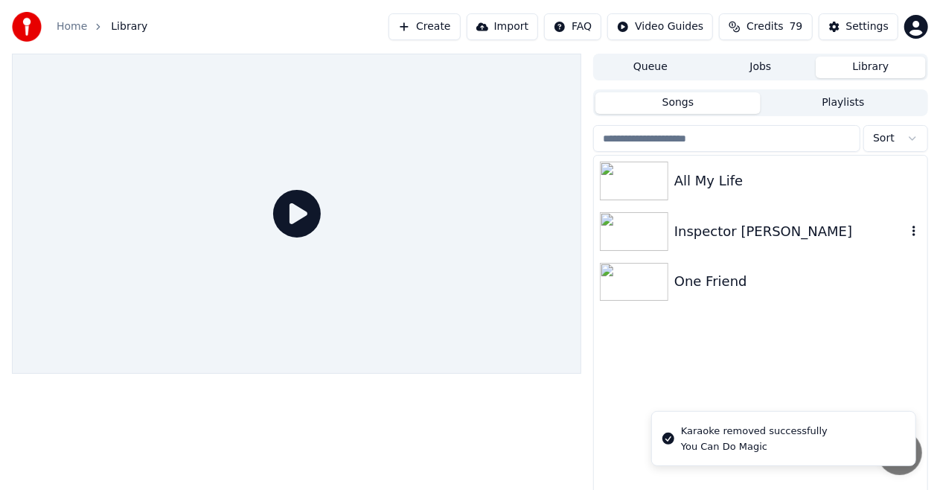
click at [913, 231] on icon "button" at bounding box center [913, 230] width 3 height 10
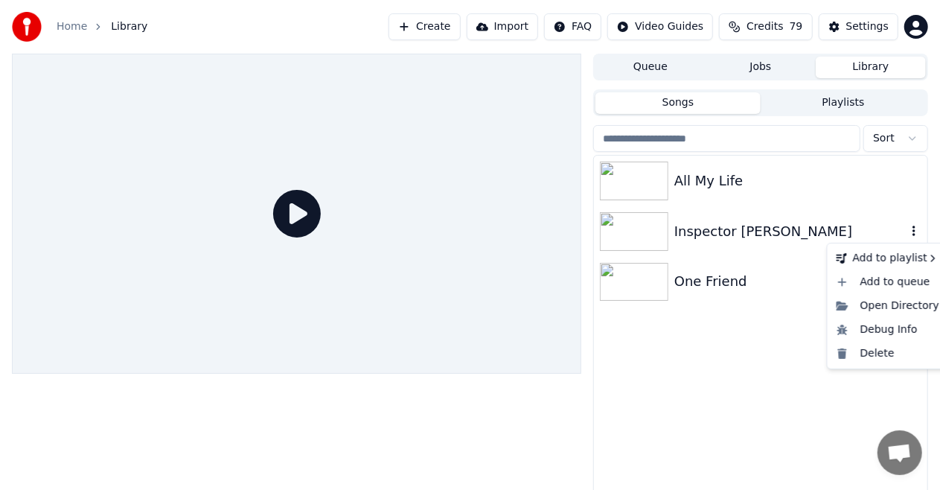
click at [913, 231] on icon "button" at bounding box center [913, 230] width 3 height 10
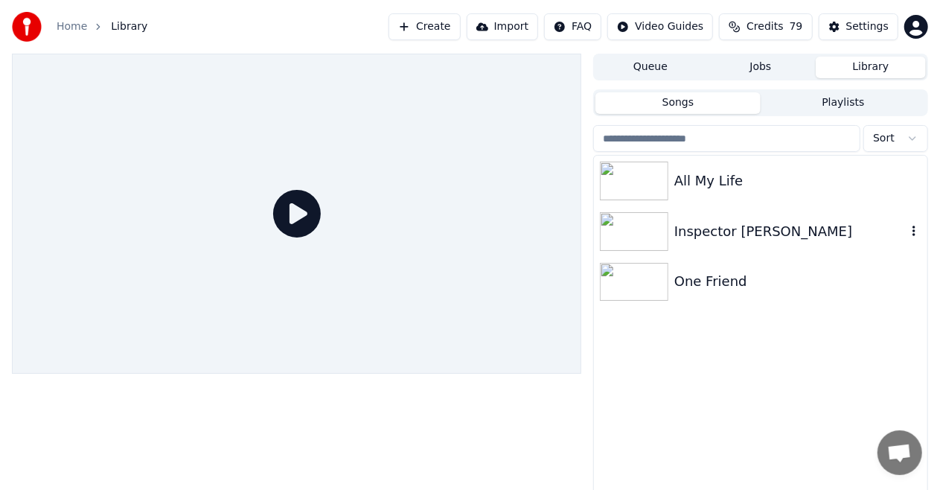
click at [913, 231] on icon "button" at bounding box center [913, 230] width 3 height 10
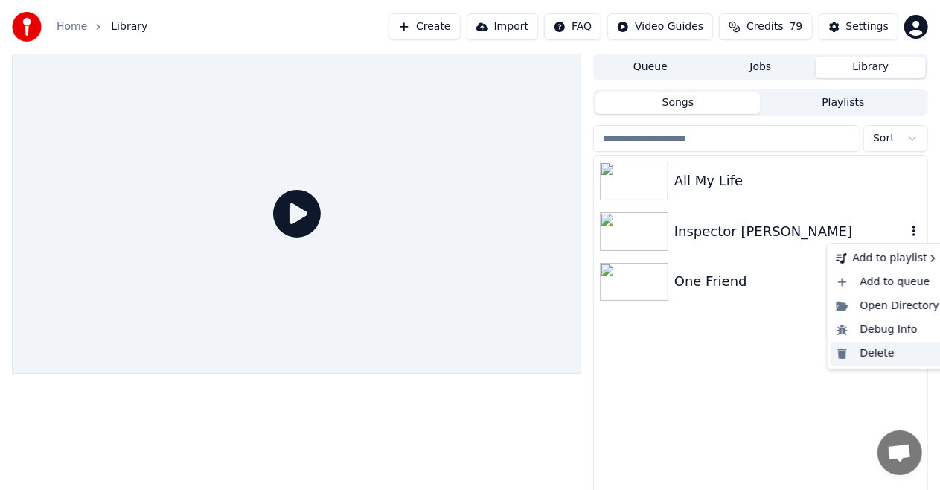
click at [866, 355] on div "Delete" at bounding box center [888, 354] width 115 height 24
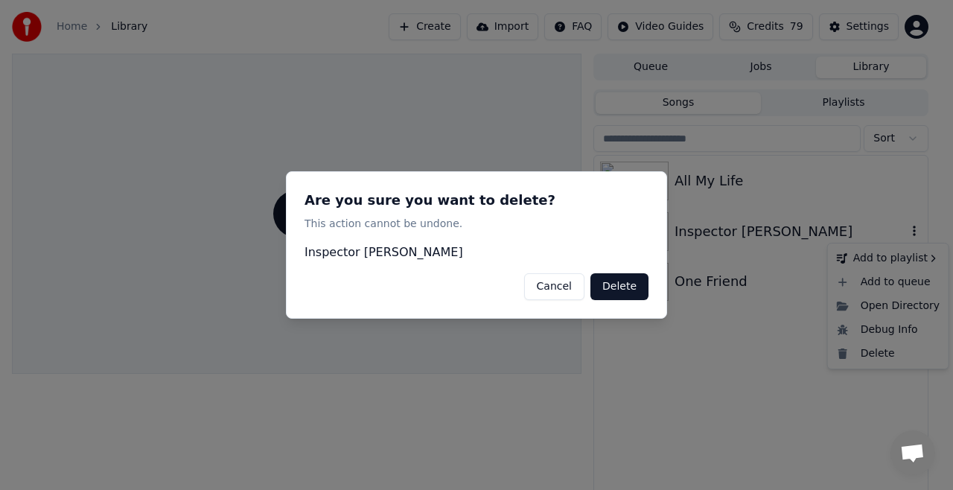
click at [866, 355] on div at bounding box center [476, 245] width 953 height 490
click at [615, 286] on button "Delete" at bounding box center [619, 286] width 58 height 27
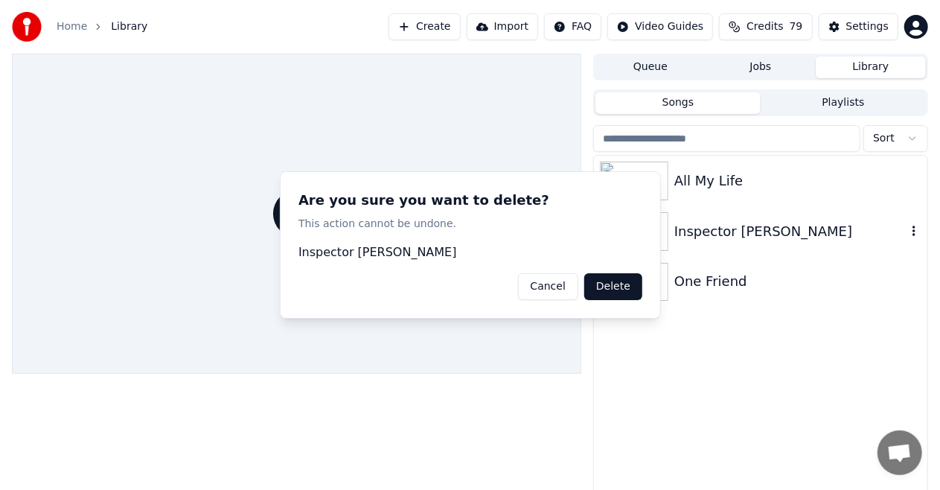
click at [615, 286] on button "Delete" at bounding box center [613, 286] width 58 height 27
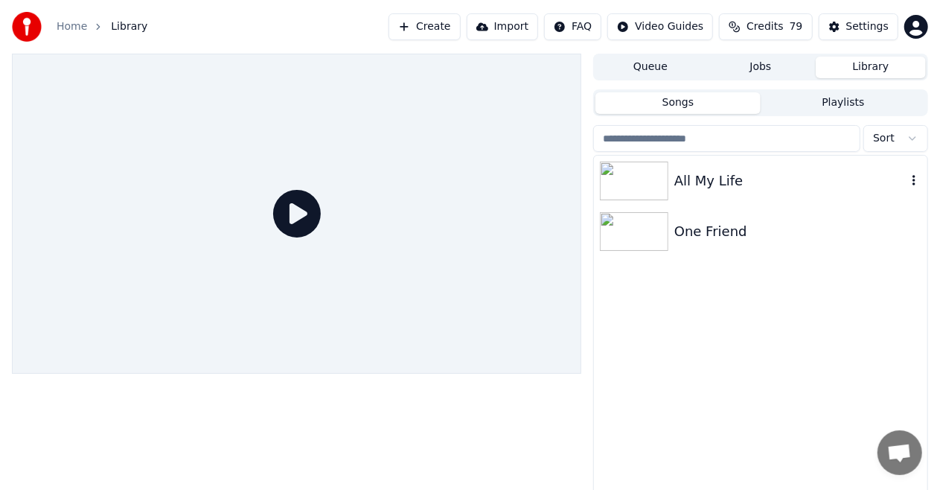
click at [914, 179] on icon "button" at bounding box center [913, 180] width 15 height 12
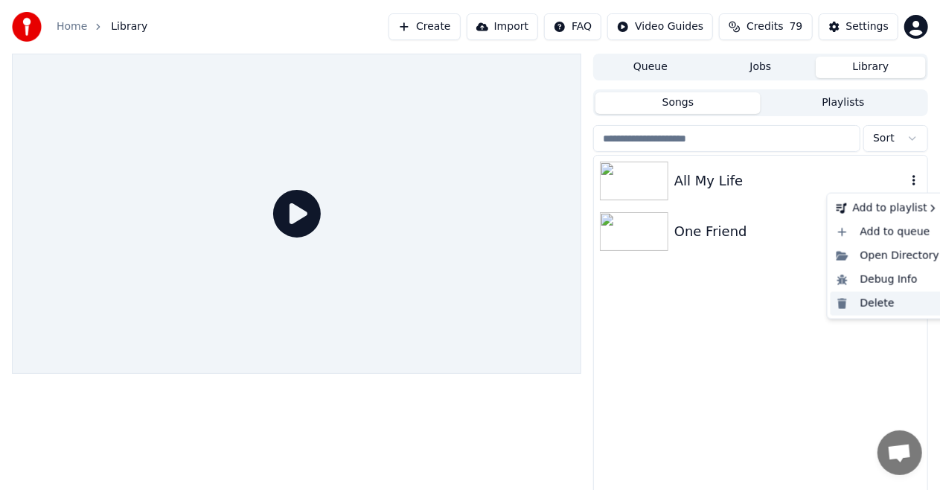
click at [872, 304] on div "Delete" at bounding box center [888, 304] width 115 height 24
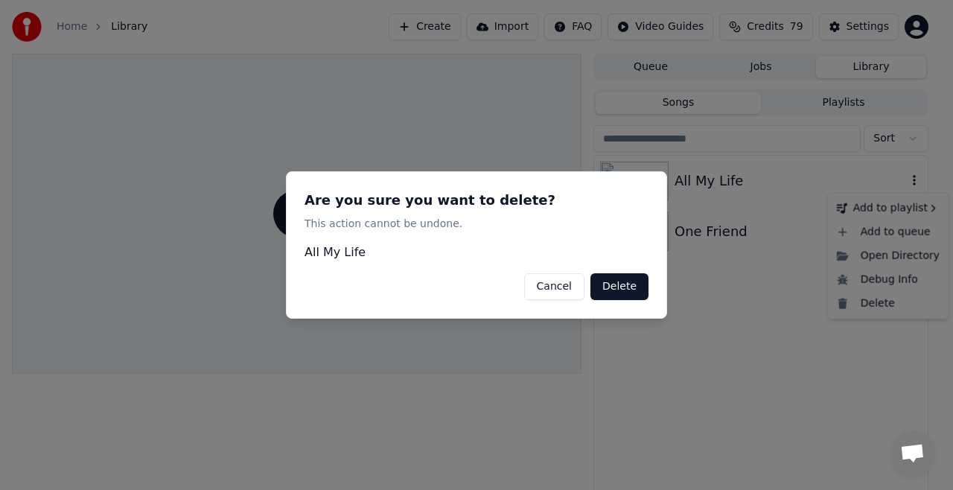
click at [872, 304] on div at bounding box center [476, 245] width 953 height 490
click at [613, 285] on button "Delete" at bounding box center [619, 286] width 58 height 27
click at [613, 284] on button "Delete" at bounding box center [619, 286] width 58 height 27
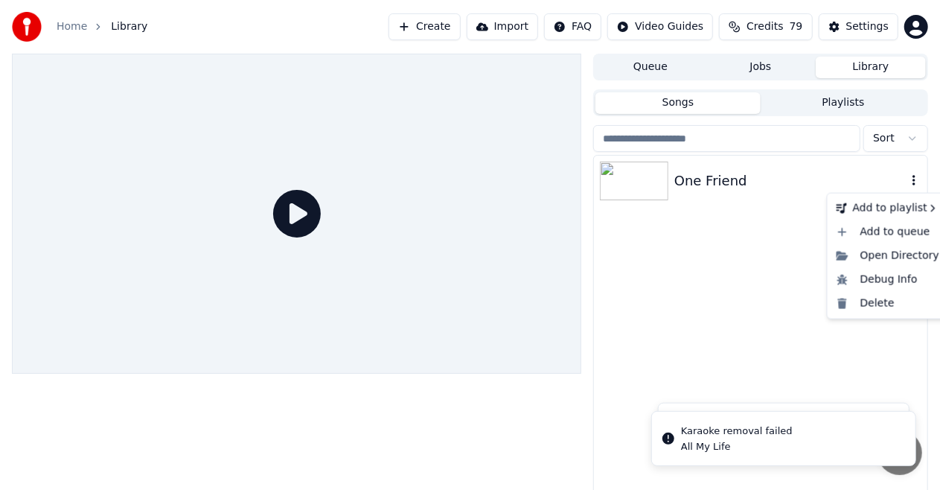
click at [914, 179] on icon "button" at bounding box center [913, 180] width 15 height 12
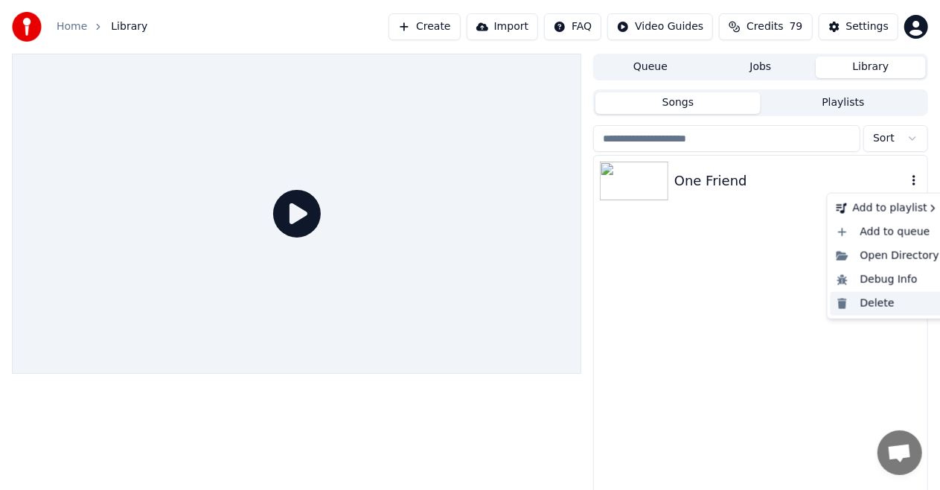
click at [870, 305] on div "Delete" at bounding box center [888, 304] width 115 height 24
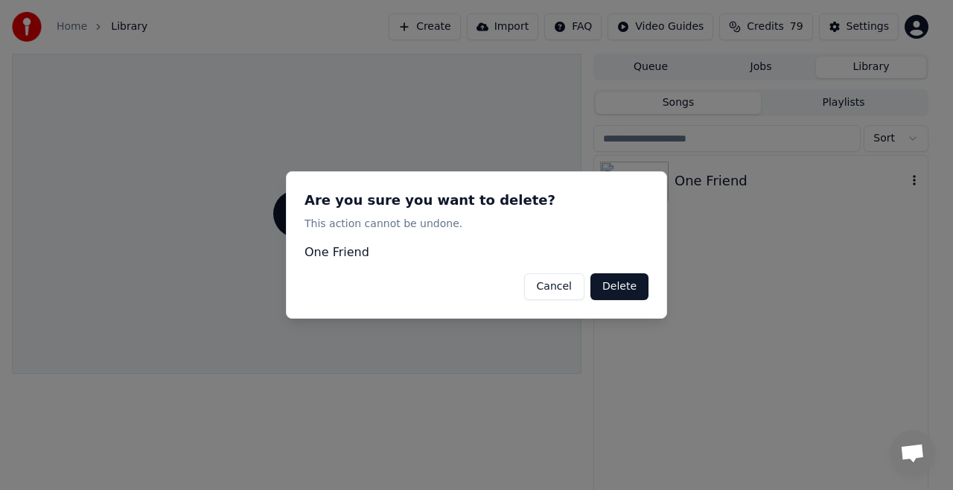
click at [615, 284] on button "Delete" at bounding box center [619, 286] width 58 height 27
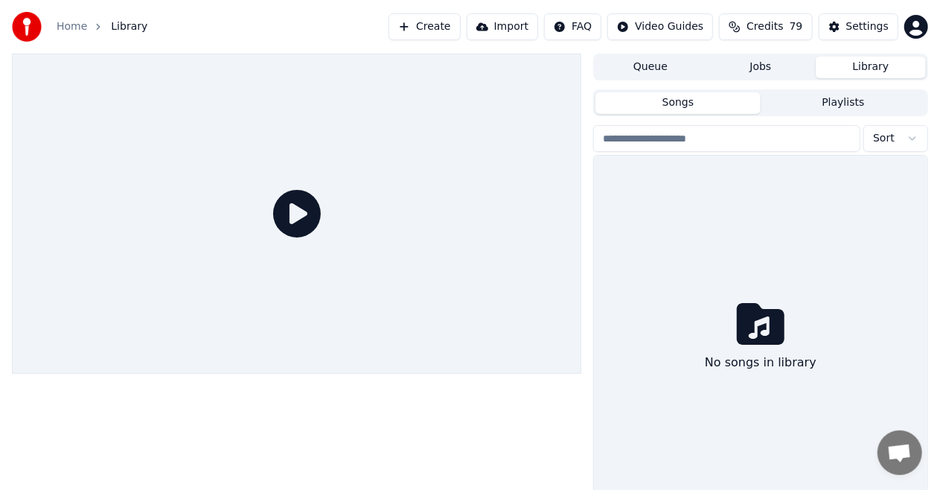
click at [451, 28] on button "Create" at bounding box center [424, 26] width 72 height 27
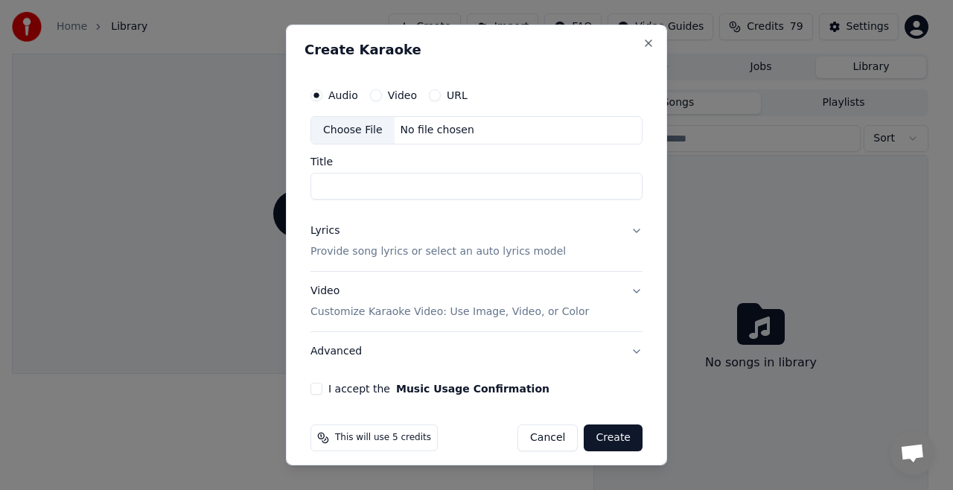
click at [345, 132] on div "Choose File" at bounding box center [352, 130] width 83 height 27
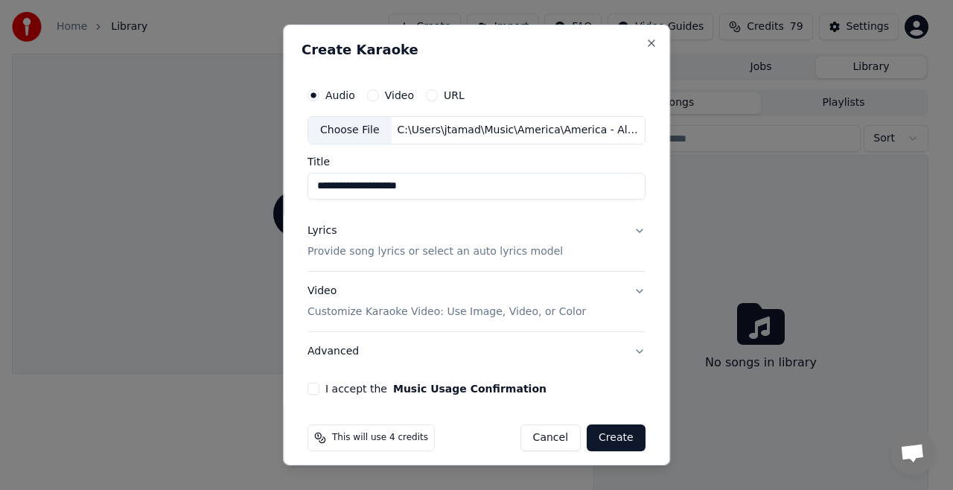
click at [362, 188] on input "**********" at bounding box center [476, 186] width 338 height 27
type input "**********"
click at [626, 231] on button "Lyrics Provide song lyrics or select an auto lyrics model" at bounding box center [476, 241] width 338 height 60
click at [627, 231] on button "Lyrics Provide song lyrics or select an auto lyrics model" at bounding box center [476, 241] width 338 height 60
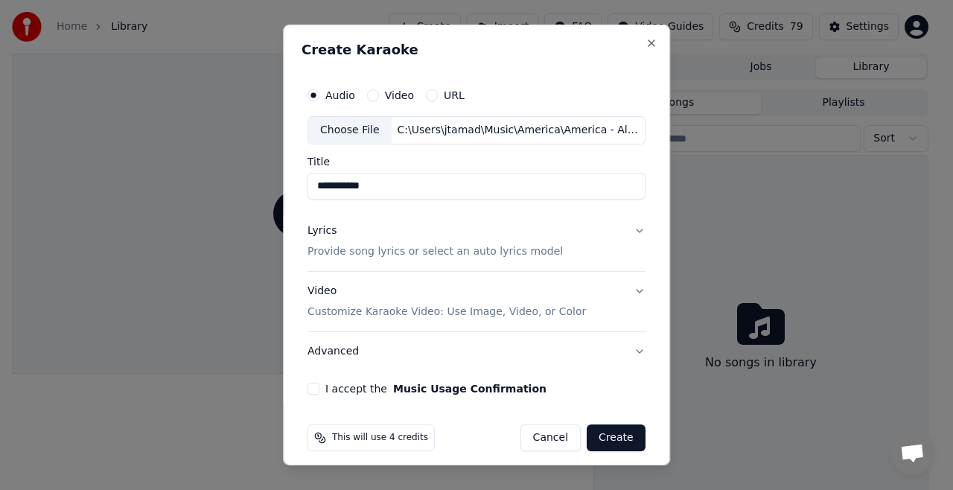
click at [627, 231] on button "Lyrics Provide song lyrics or select an auto lyrics model" at bounding box center [476, 241] width 338 height 60
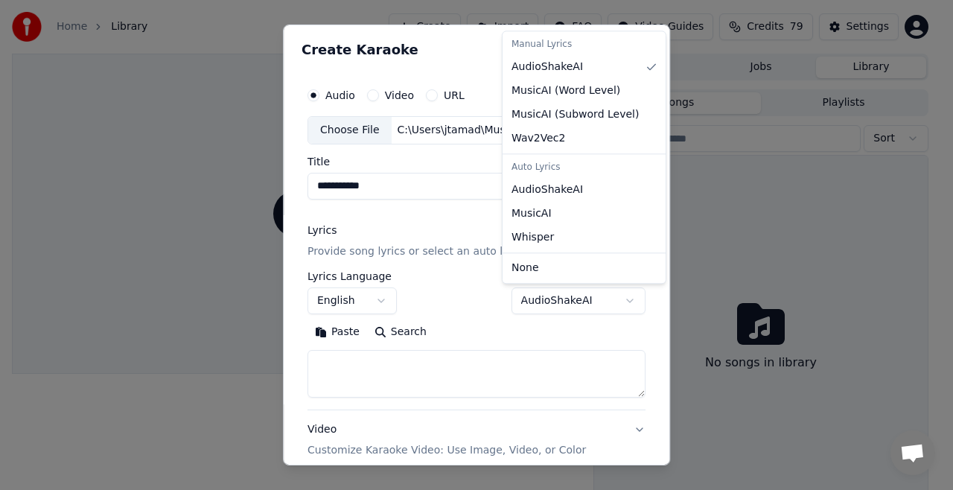
click at [625, 303] on body "**********" at bounding box center [470, 245] width 940 height 490
select select "**********"
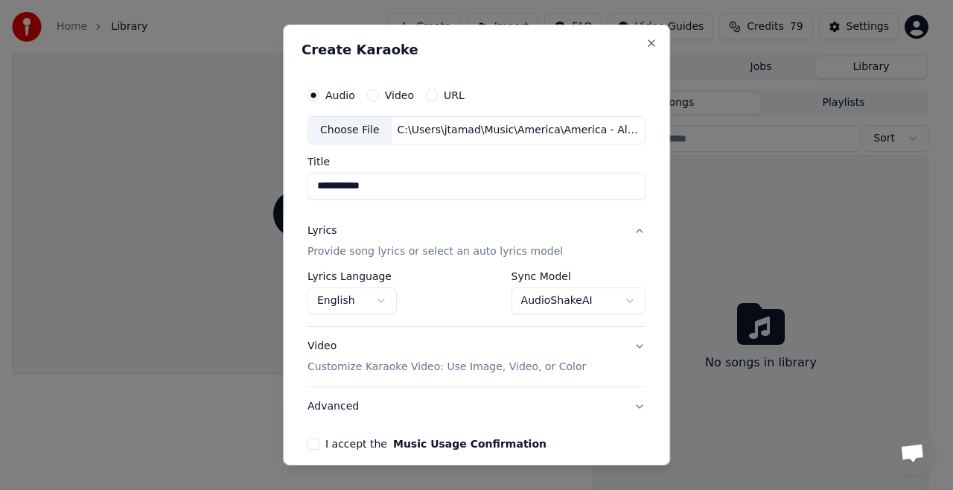
click at [511, 369] on p "Customize Karaoke Video: Use Image, Video, or Color" at bounding box center [446, 366] width 278 height 15
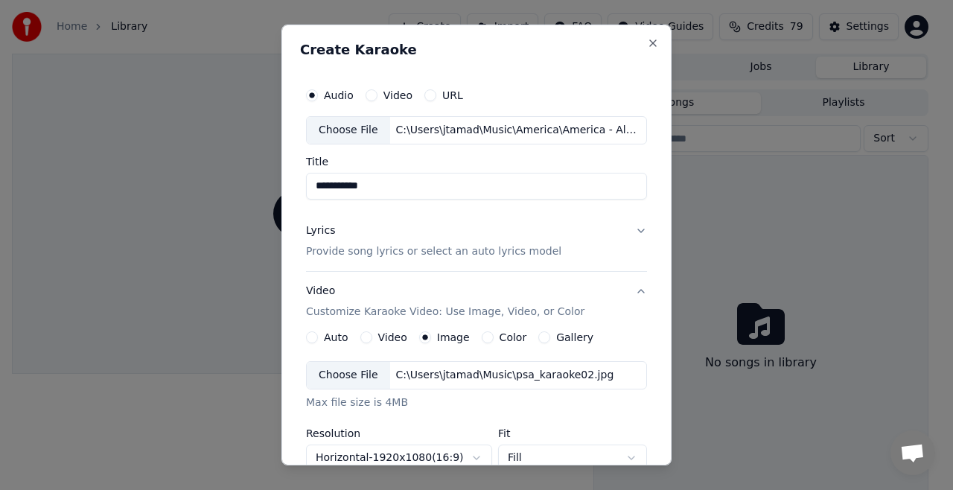
scroll to position [301, 0]
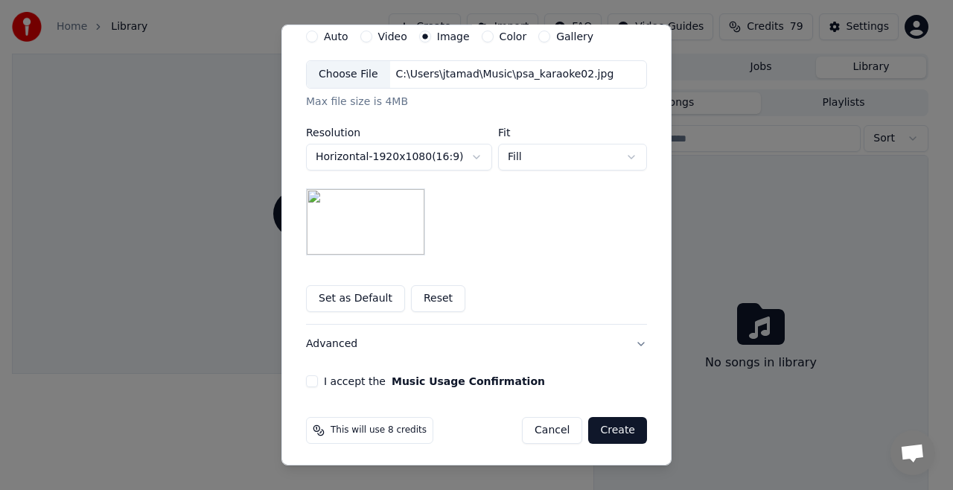
click at [306, 381] on button "I accept the Music Usage Confirmation" at bounding box center [312, 381] width 12 height 12
click at [308, 383] on button "I accept the Music Usage Confirmation" at bounding box center [312, 381] width 12 height 12
click at [609, 421] on button "Create" at bounding box center [617, 430] width 59 height 27
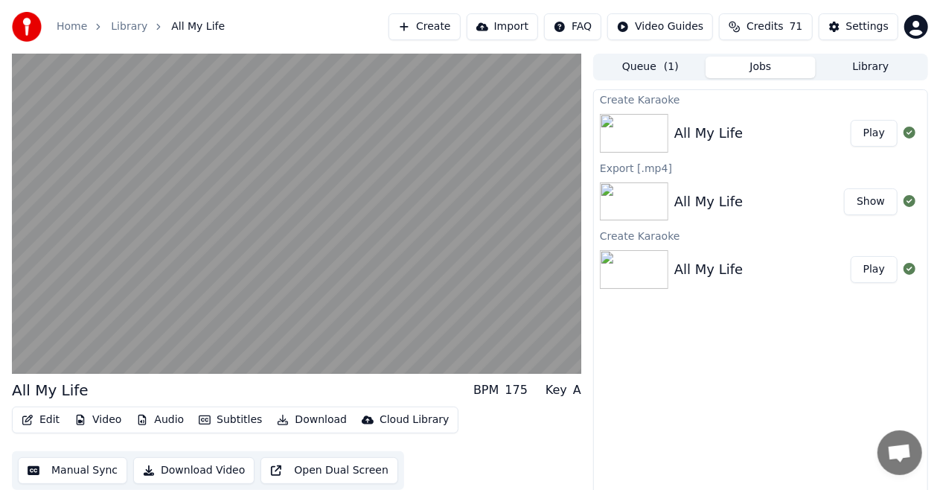
click at [304, 475] on button "Open Dual Screen" at bounding box center [329, 470] width 138 height 27
click at [183, 473] on button "Download Video" at bounding box center [193, 470] width 121 height 27
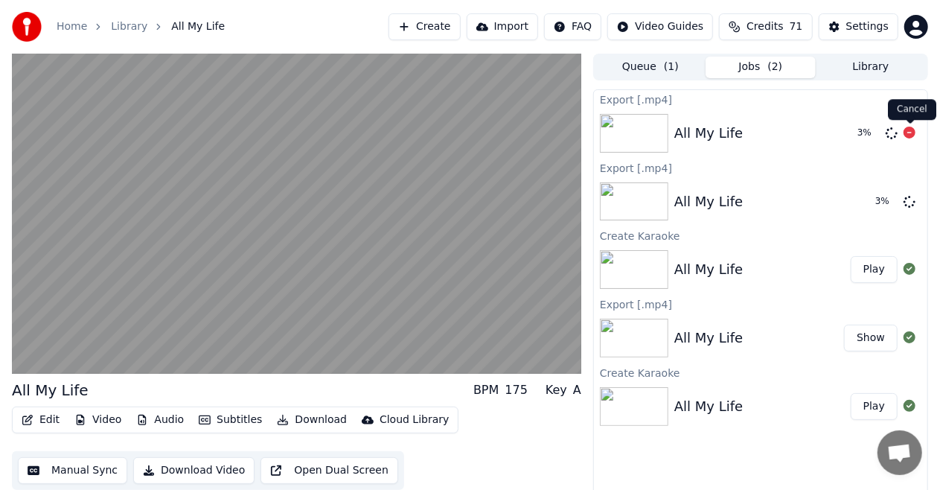
click at [911, 137] on icon at bounding box center [909, 133] width 12 height 12
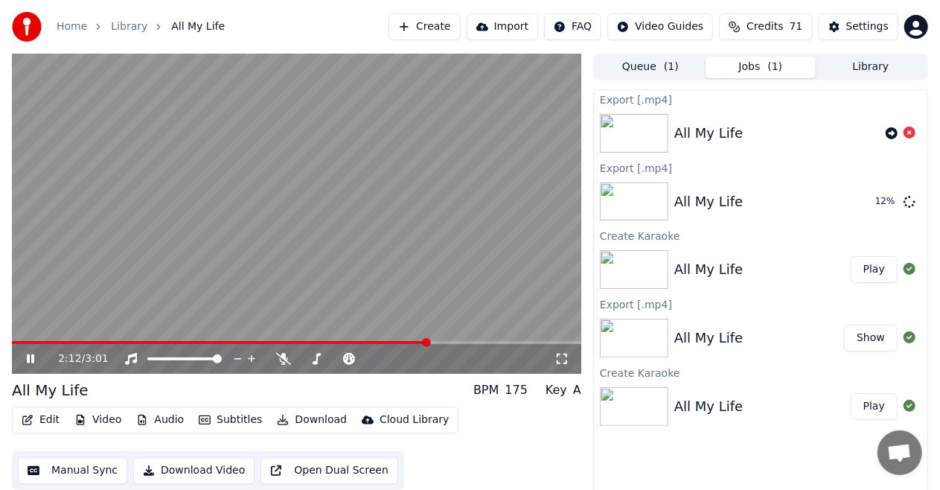
click at [31, 357] on icon at bounding box center [41, 359] width 34 height 12
click at [82, 396] on div "All My Life" at bounding box center [50, 390] width 77 height 21
click at [872, 68] on button "Library" at bounding box center [871, 68] width 110 height 22
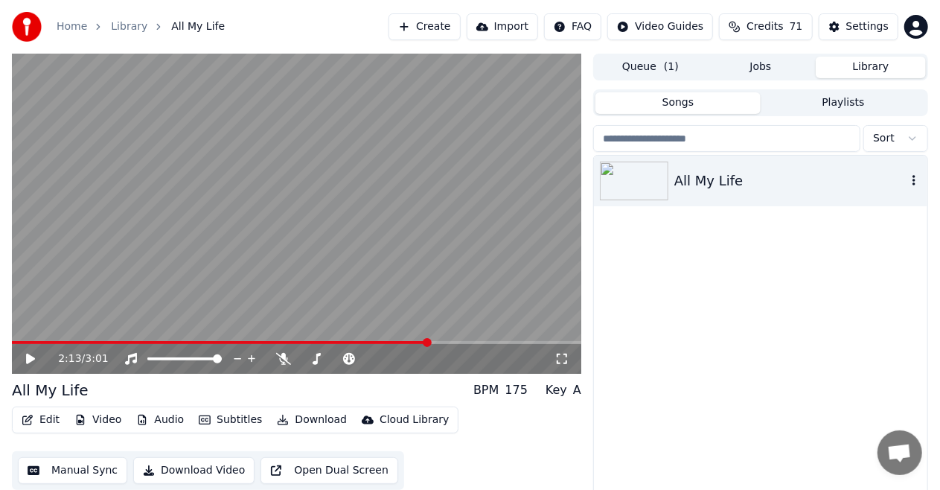
click at [784, 185] on div "All My Life" at bounding box center [790, 180] width 232 height 21
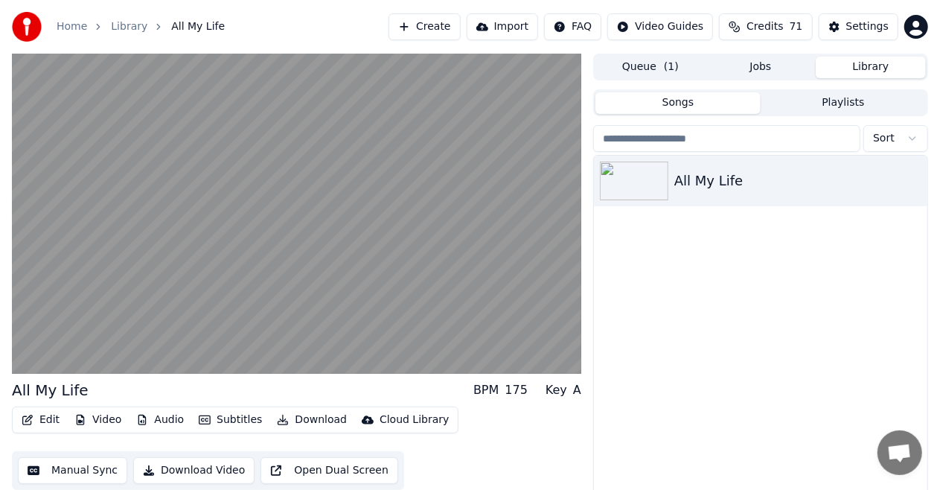
click at [445, 28] on button "Create" at bounding box center [424, 26] width 72 height 27
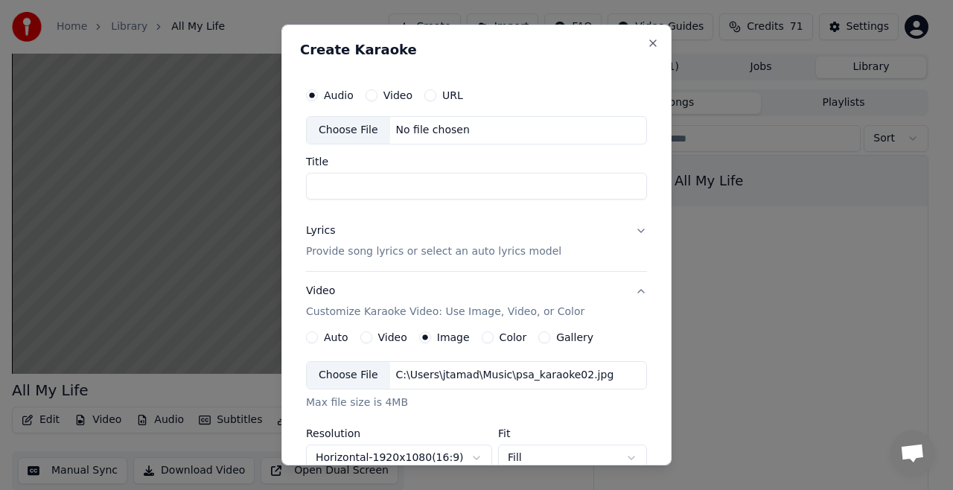
click at [349, 128] on div "Choose File" at bounding box center [348, 130] width 83 height 27
click at [356, 185] on input "**********" at bounding box center [476, 186] width 341 height 27
type input "**********"
click at [633, 228] on button "Lyrics Provide song lyrics or select an auto lyrics model" at bounding box center [476, 241] width 341 height 60
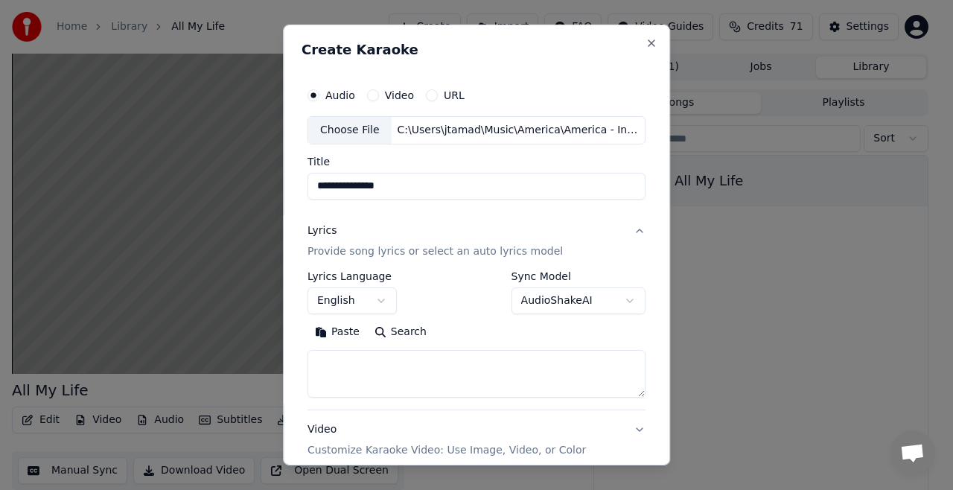
click at [623, 301] on button "AudioShakeAI" at bounding box center [578, 300] width 134 height 27
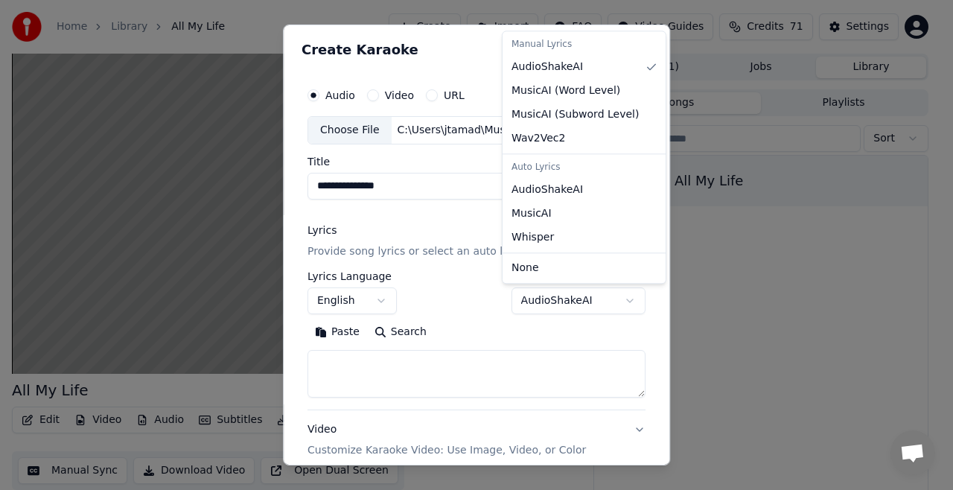
select select "**********"
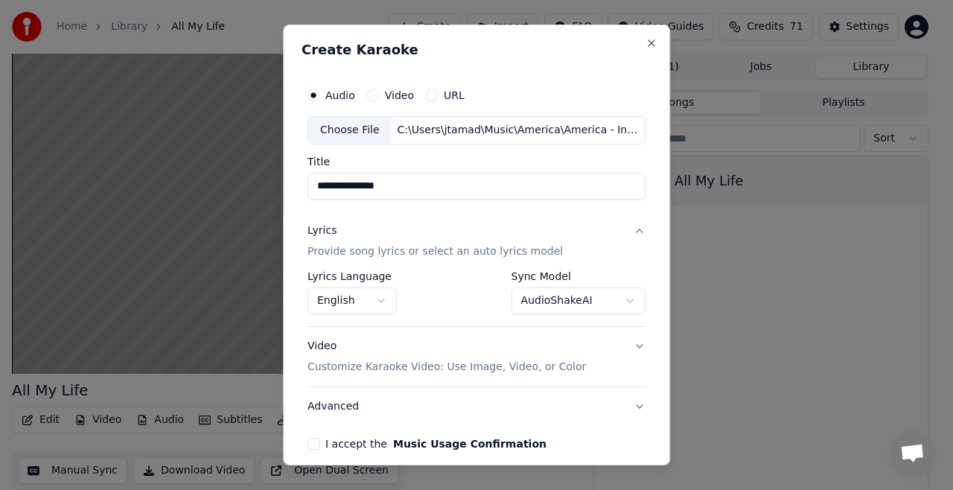
click at [534, 367] on p "Customize Karaoke Video: Use Image, Video, or Color" at bounding box center [446, 366] width 278 height 15
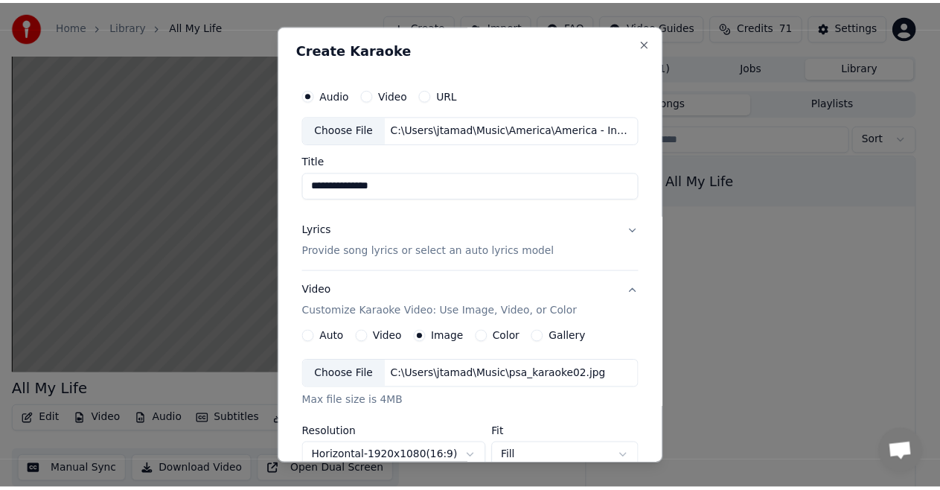
scroll to position [301, 0]
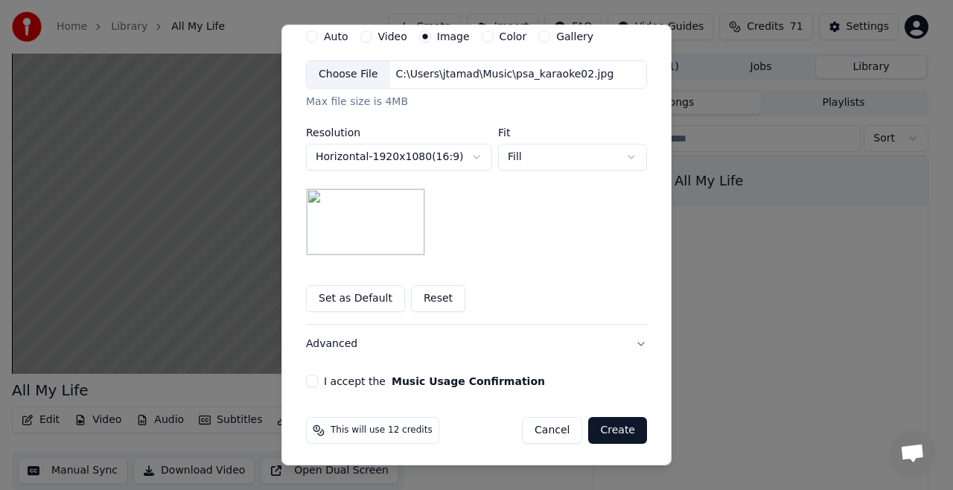
click at [306, 378] on button "I accept the Music Usage Confirmation" at bounding box center [312, 381] width 12 height 12
click at [308, 375] on button "I accept the Music Usage Confirmation" at bounding box center [312, 381] width 12 height 12
click at [606, 431] on button "Create" at bounding box center [617, 430] width 59 height 27
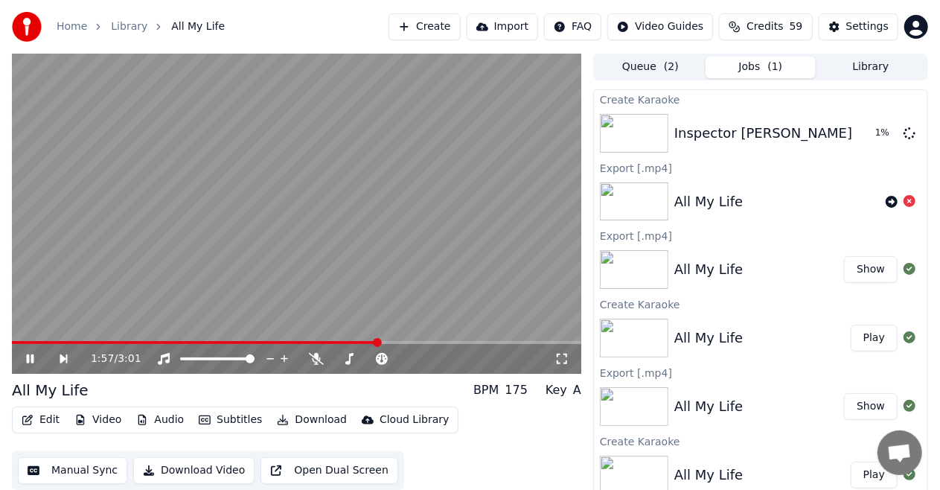
click at [32, 360] on icon at bounding box center [30, 358] width 7 height 9
click at [874, 63] on button "Library" at bounding box center [871, 68] width 110 height 22
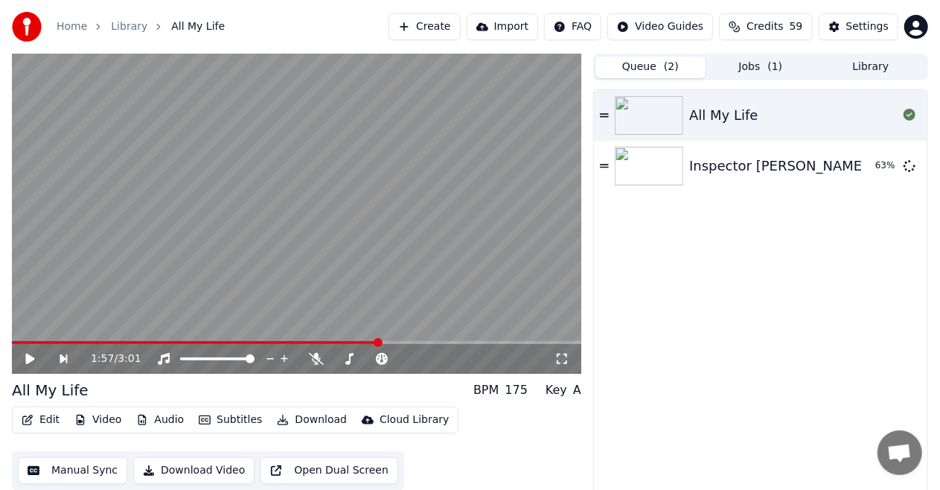
click at [642, 65] on button "Queue ( 2 )" at bounding box center [650, 68] width 110 height 22
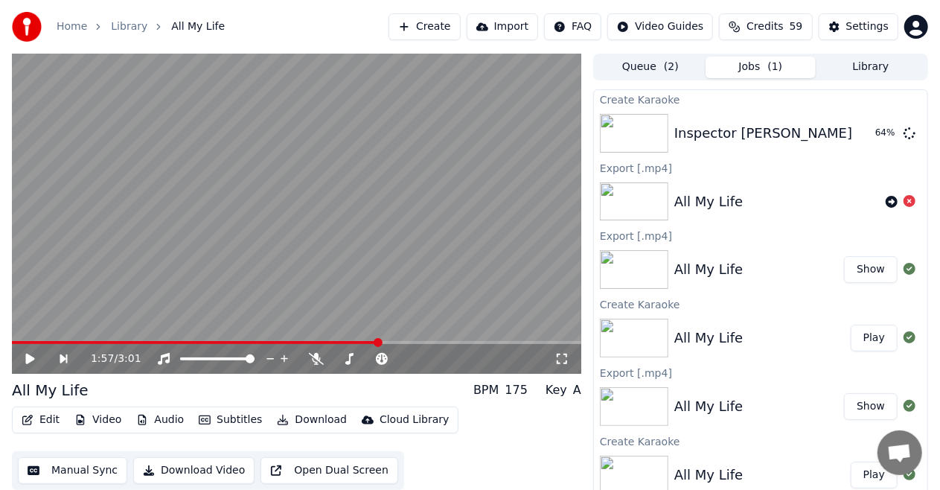
click at [764, 67] on button "Jobs ( 1 )" at bounding box center [761, 68] width 110 height 22
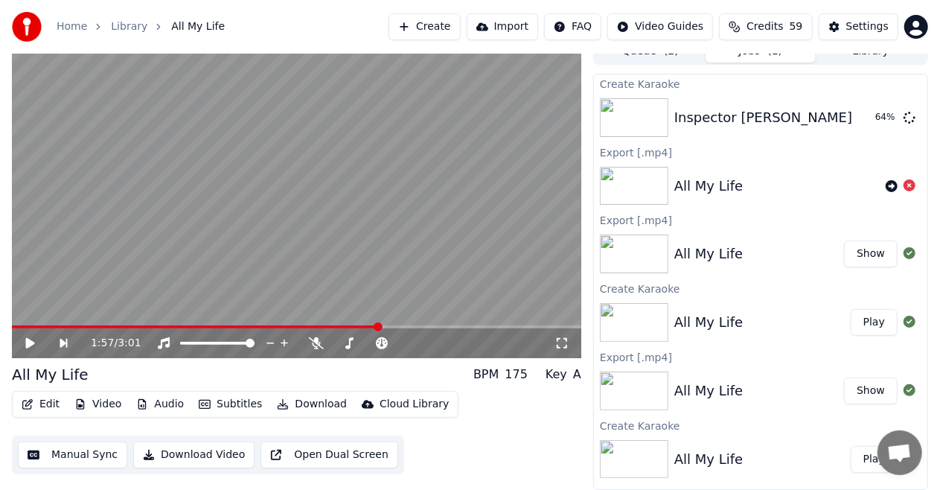
scroll to position [0, 0]
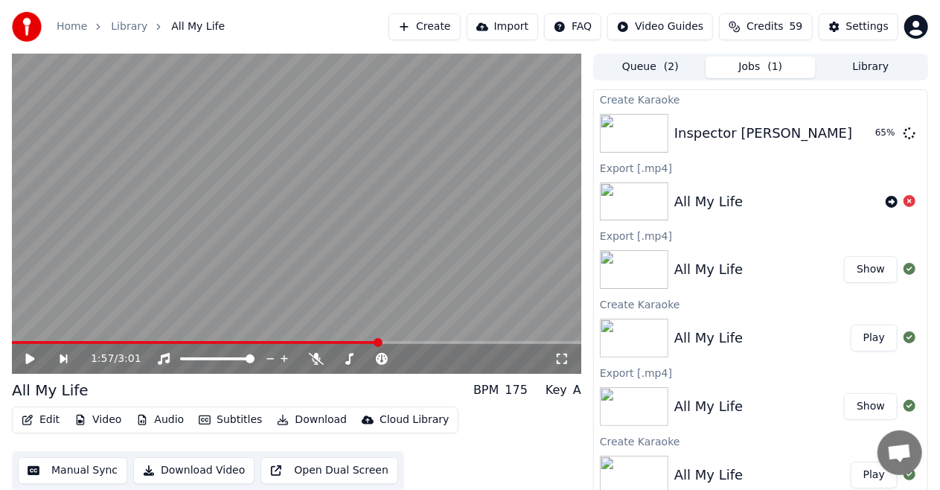
click at [859, 67] on button "Library" at bounding box center [871, 68] width 110 height 22
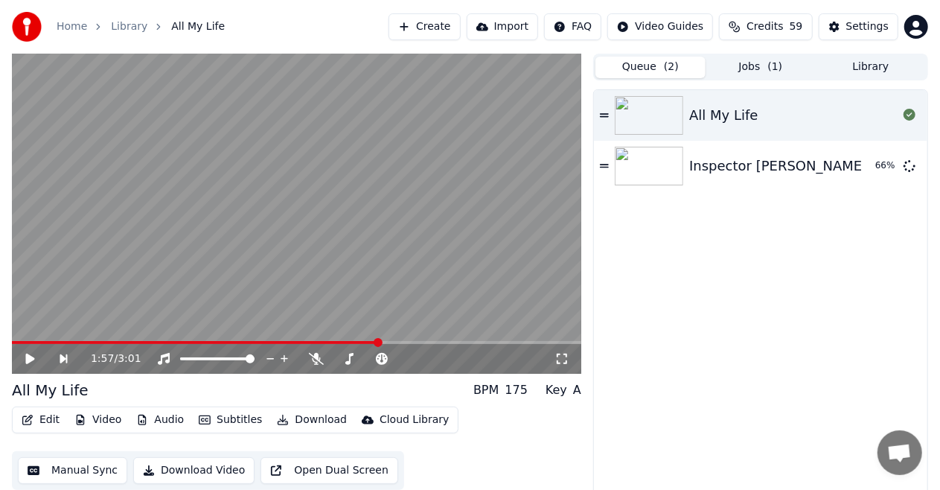
click at [650, 68] on button "Queue ( 2 )" at bounding box center [650, 68] width 110 height 22
click at [790, 164] on div "Inspector [PERSON_NAME]" at bounding box center [793, 166] width 208 height 21
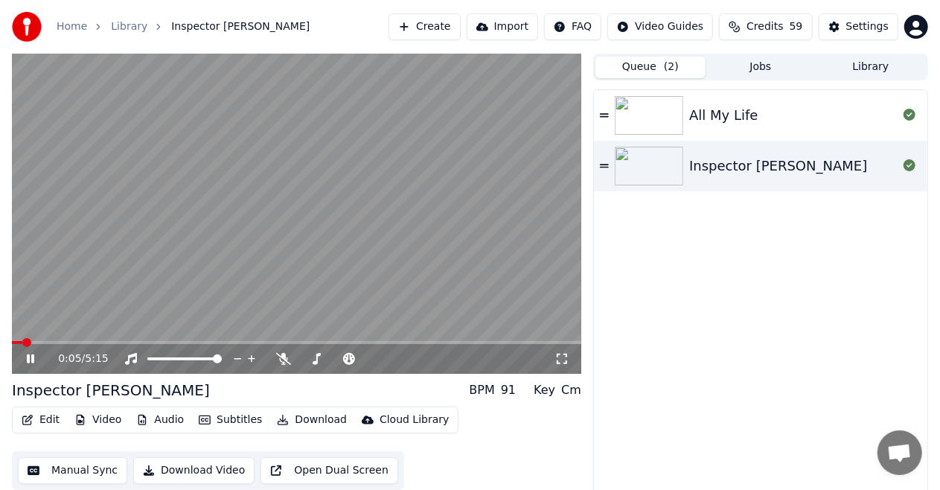
click at [30, 359] on icon at bounding box center [30, 358] width 7 height 9
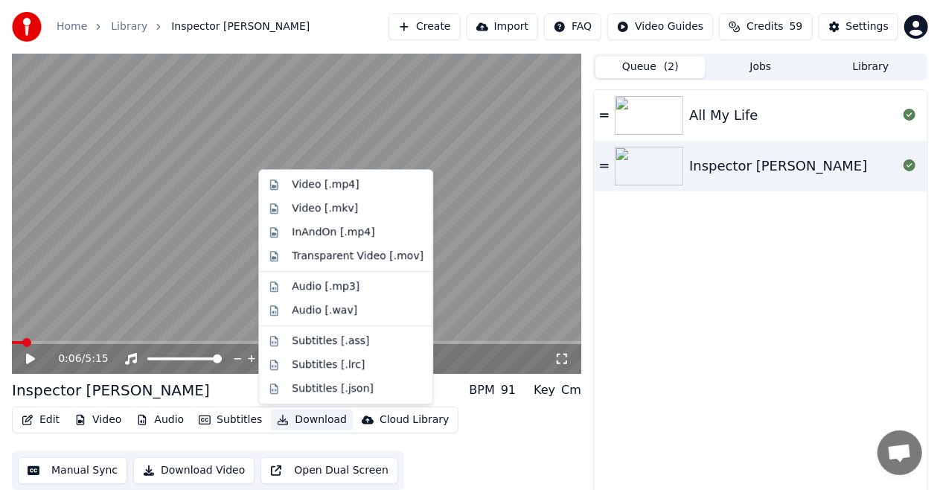
click at [305, 418] on button "Download" at bounding box center [312, 419] width 82 height 21
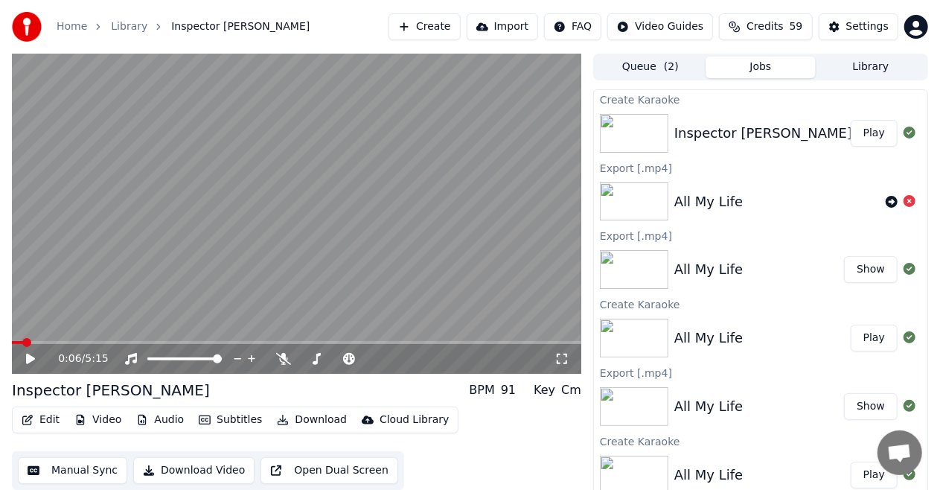
click at [758, 64] on button "Jobs" at bounding box center [761, 68] width 110 height 22
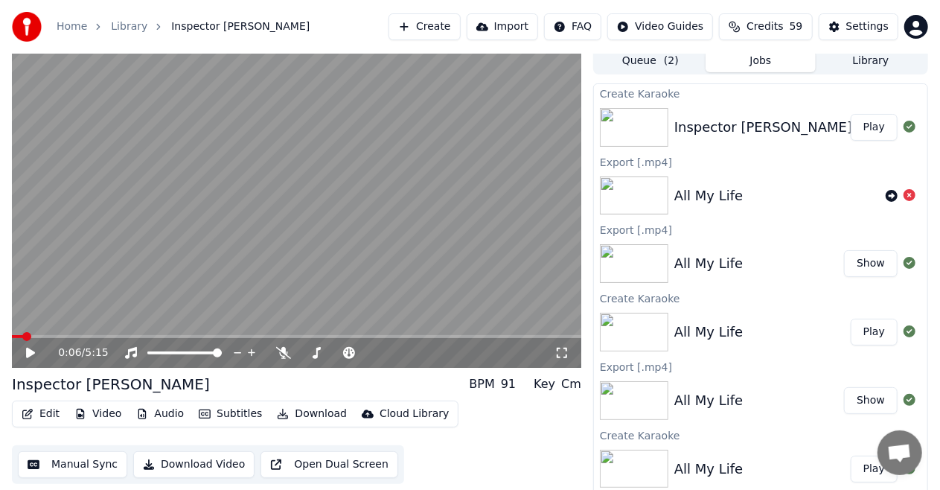
scroll to position [16, 0]
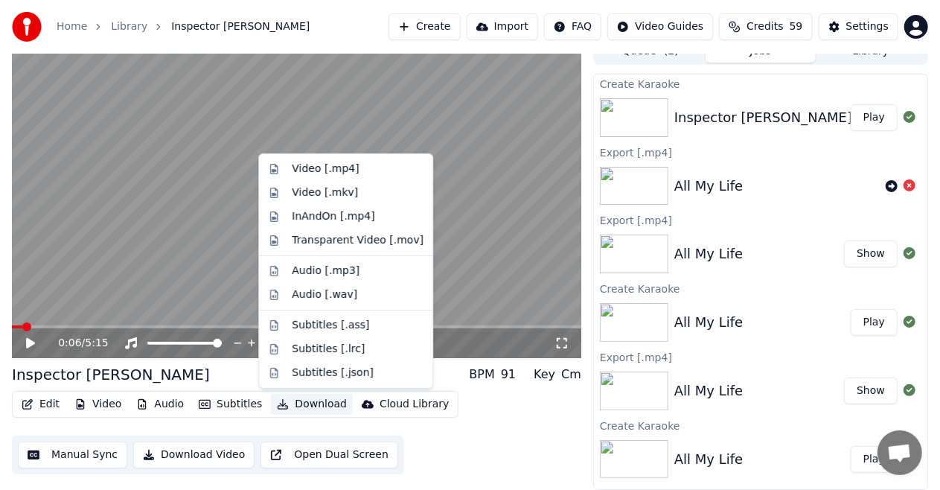
click at [311, 405] on button "Download" at bounding box center [312, 404] width 82 height 21
click at [321, 169] on div "Video [.mp4]" at bounding box center [325, 168] width 67 height 15
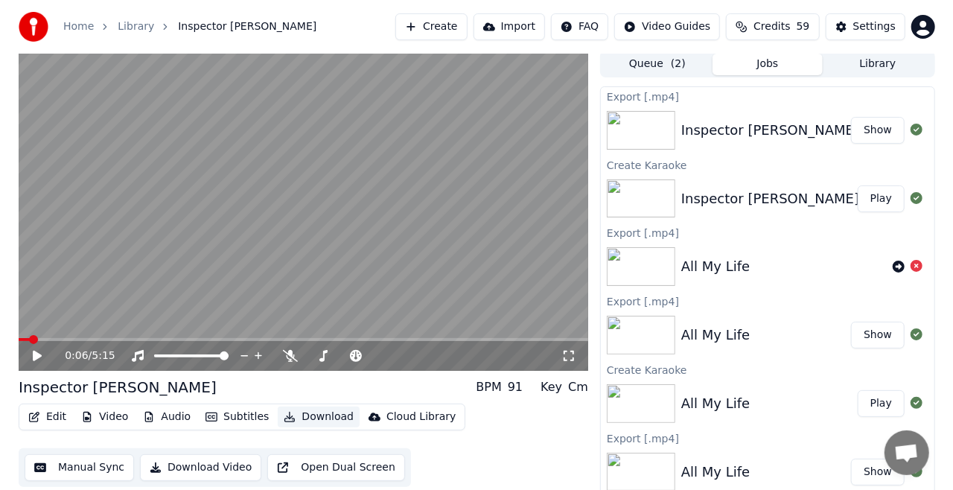
scroll to position [0, 0]
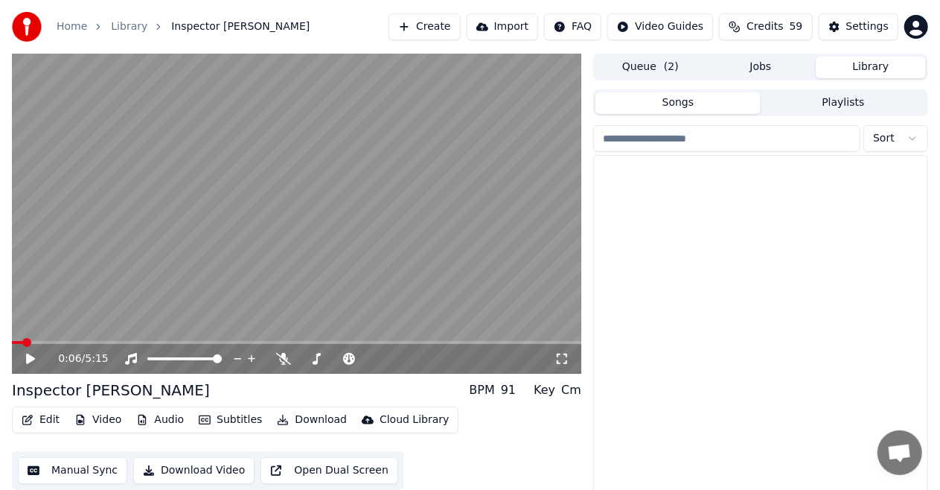
click at [865, 65] on button "Library" at bounding box center [871, 68] width 110 height 22
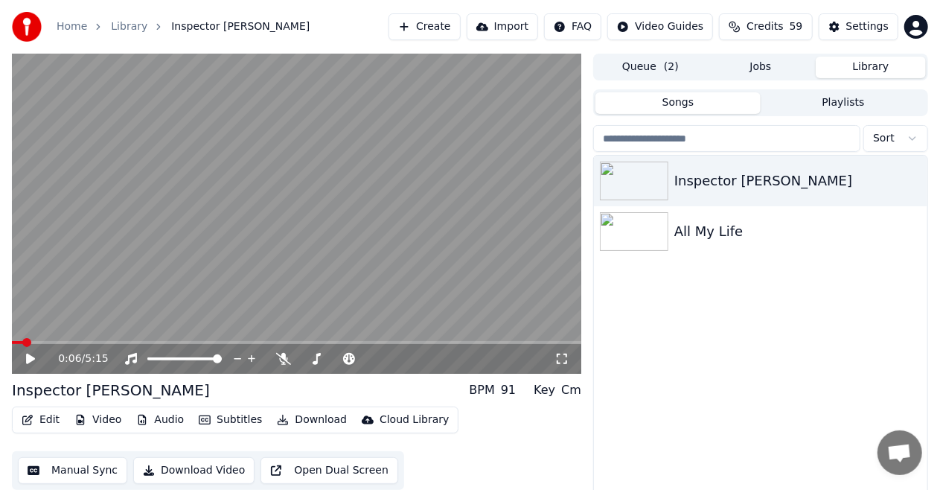
click at [447, 28] on button "Create" at bounding box center [424, 26] width 72 height 27
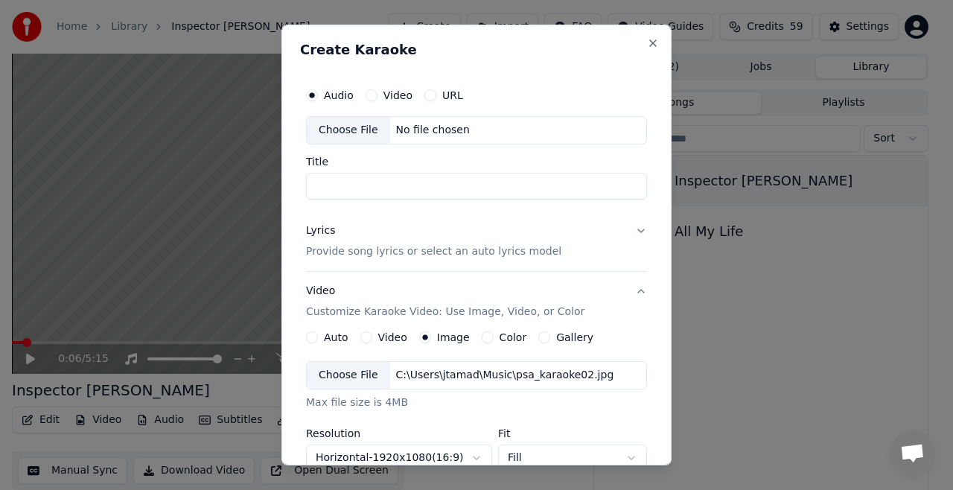
click at [342, 129] on div "Choose File" at bounding box center [348, 130] width 83 height 27
click at [357, 185] on input "**********" at bounding box center [476, 186] width 341 height 27
type input "**********"
click at [631, 228] on button "Lyrics Provide song lyrics or select an auto lyrics model" at bounding box center [476, 241] width 341 height 60
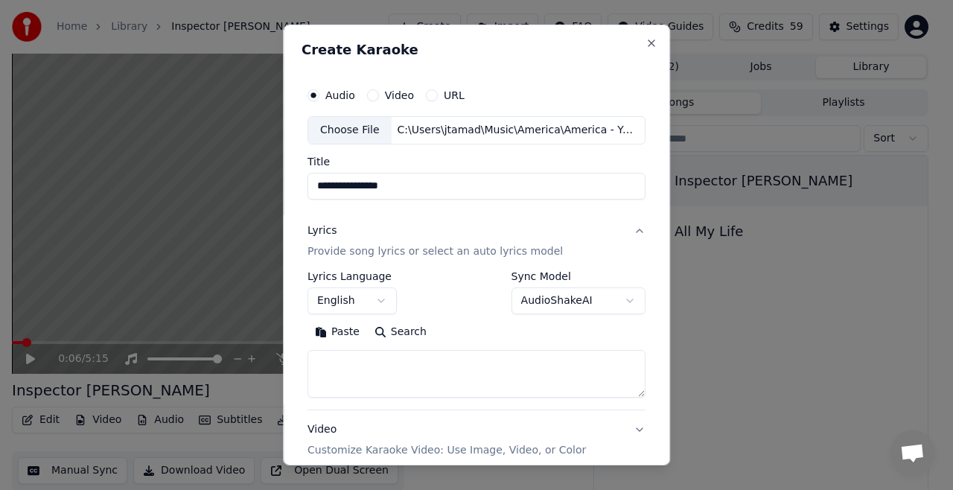
click at [618, 304] on body "**********" at bounding box center [470, 245] width 940 height 490
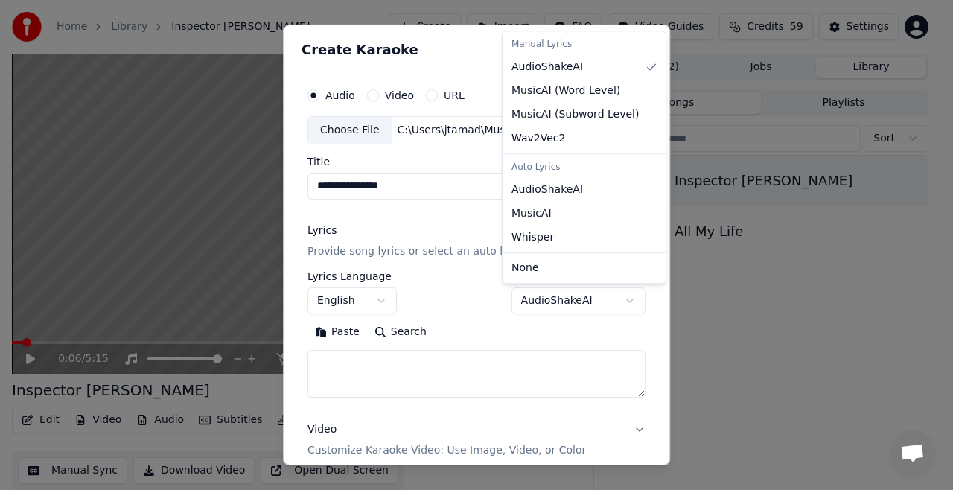
select select "**********"
click at [546, 188] on body "**********" at bounding box center [470, 245] width 940 height 490
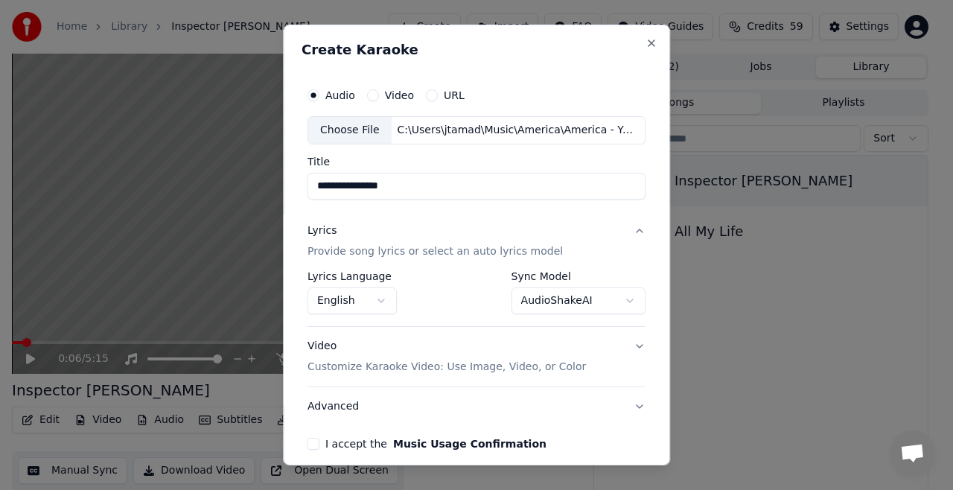
scroll to position [63, 0]
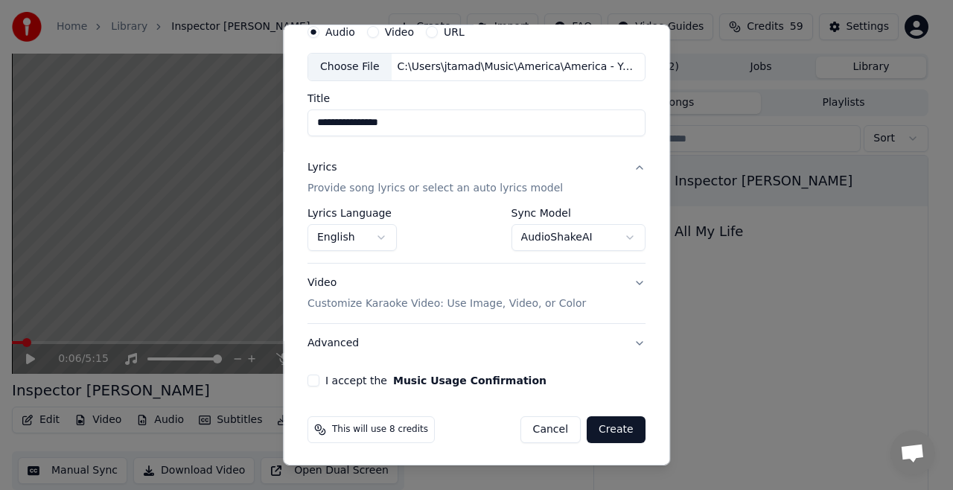
click at [502, 302] on p "Customize Karaoke Video: Use Image, Video, or Color" at bounding box center [446, 303] width 278 height 15
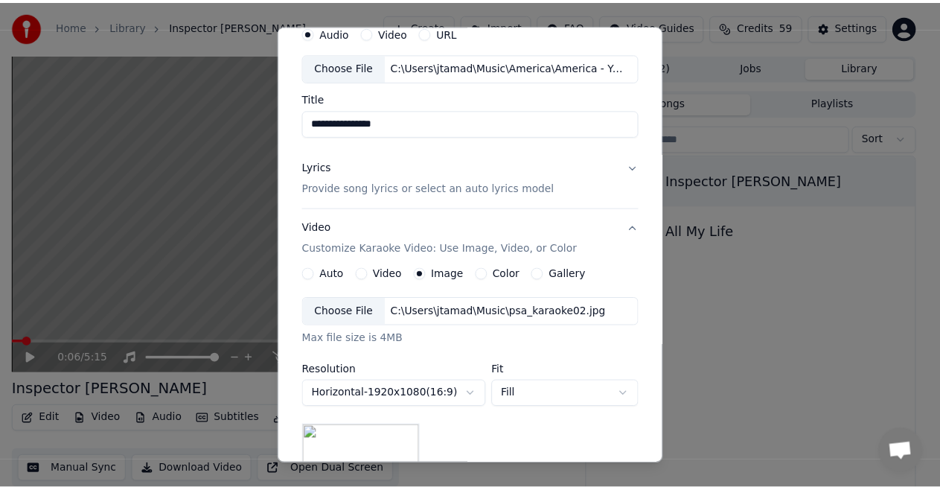
scroll to position [301, 0]
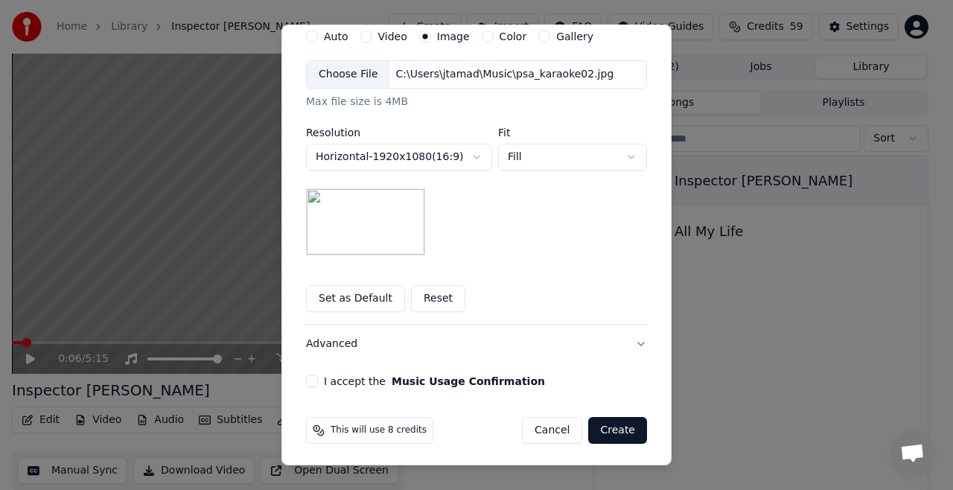
click at [307, 377] on button "I accept the Music Usage Confirmation" at bounding box center [312, 381] width 12 height 12
click at [612, 430] on button "Create" at bounding box center [617, 430] width 59 height 27
click at [612, 430] on div "Cancel Create" at bounding box center [584, 430] width 125 height 27
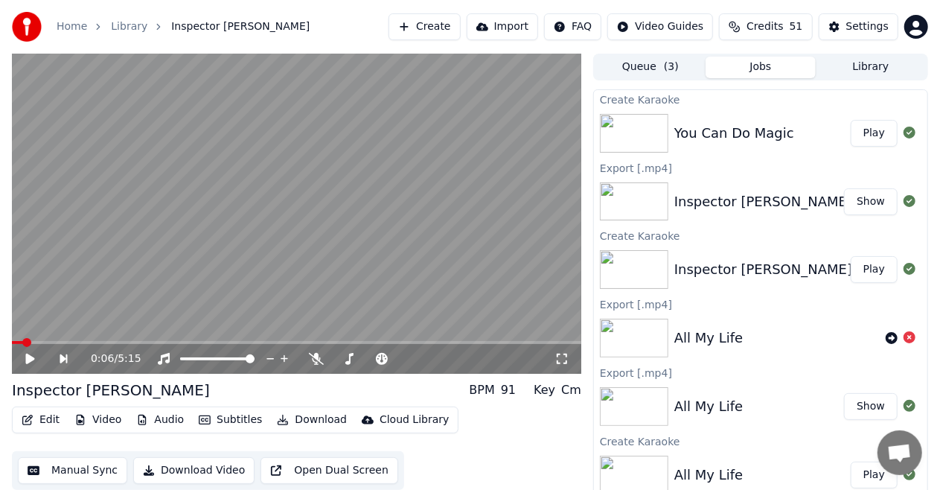
click at [294, 421] on button "Download" at bounding box center [312, 419] width 82 height 21
click at [664, 68] on span "( 3 )" at bounding box center [671, 67] width 15 height 15
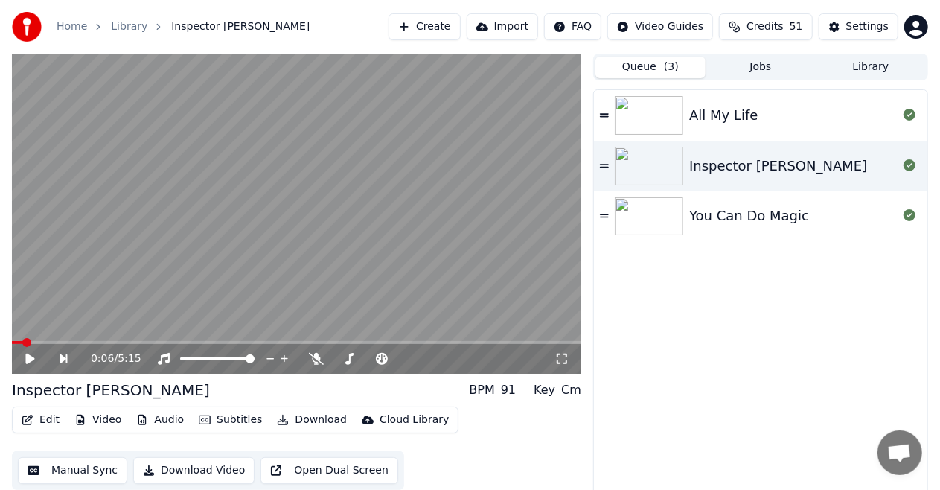
scroll to position [16, 0]
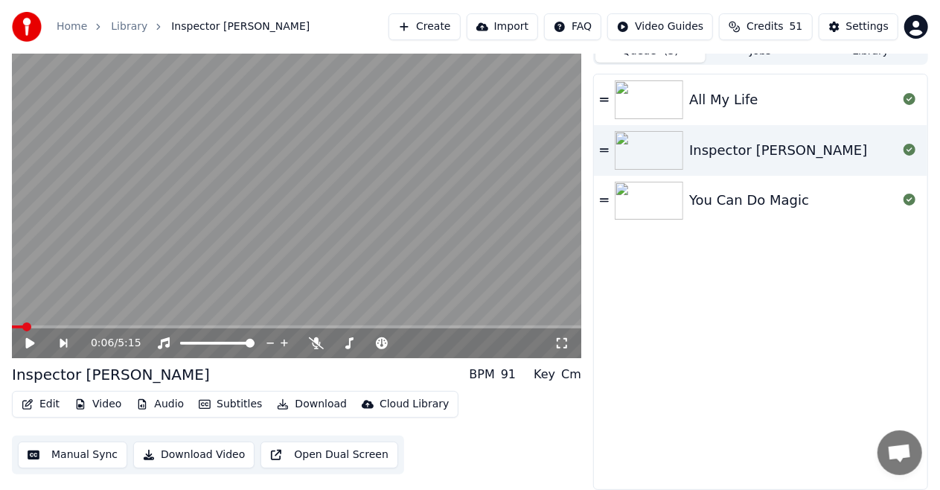
click at [191, 455] on button "Download Video" at bounding box center [193, 454] width 121 height 27
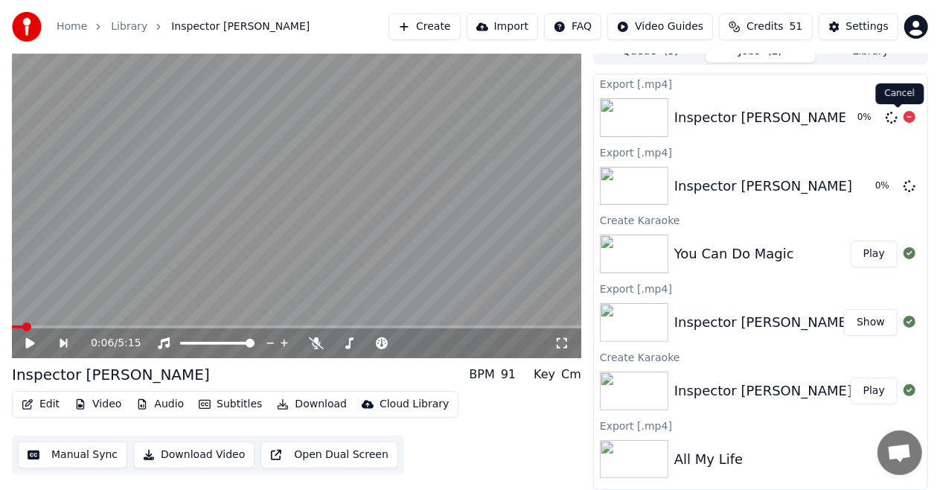
click at [903, 118] on icon at bounding box center [909, 117] width 12 height 12
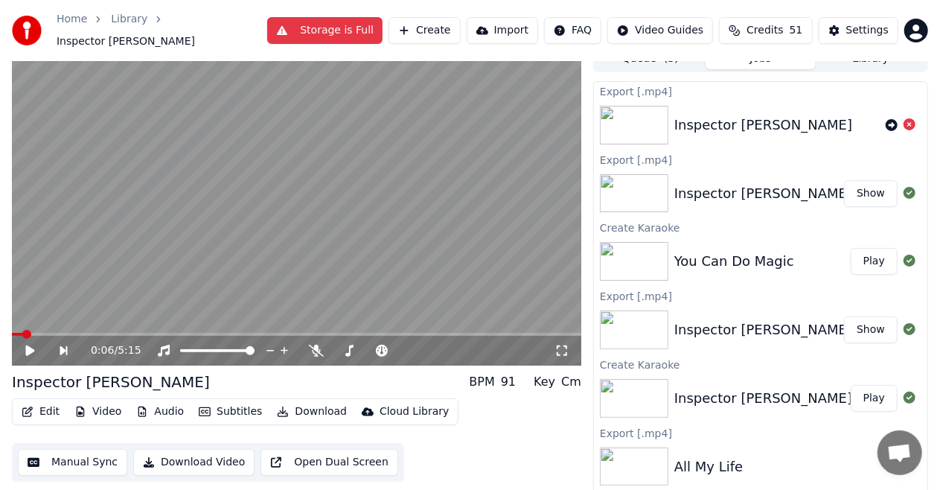
click at [429, 449] on div "Edit Video Audio Subtitles Download Cloud Library Manual Sync Download Video Op…" at bounding box center [296, 439] width 569 height 83
click at [178, 457] on button "Download Video" at bounding box center [193, 462] width 121 height 27
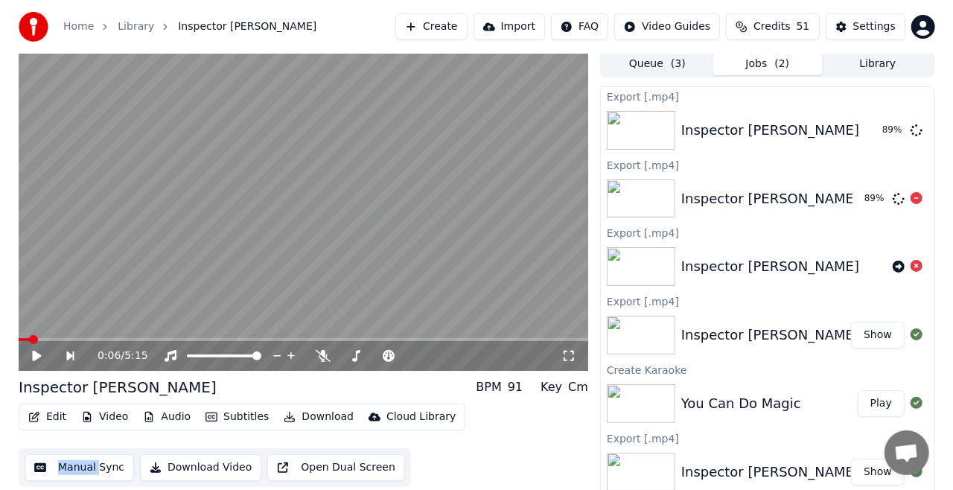
scroll to position [0, 0]
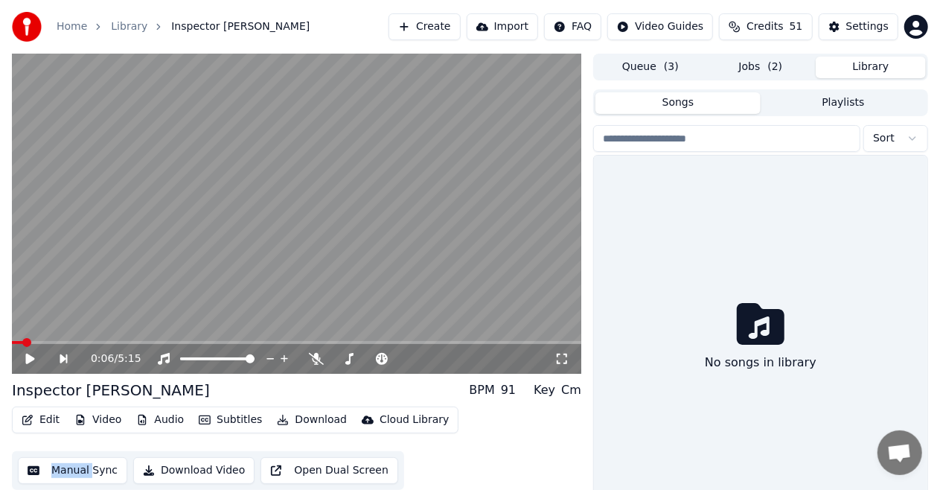
click at [874, 66] on button "Library" at bounding box center [871, 68] width 110 height 22
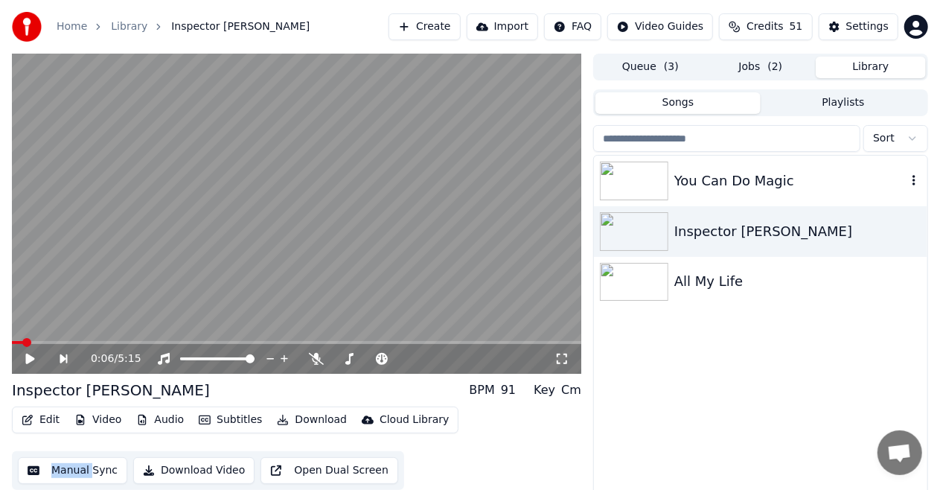
click at [633, 179] on img at bounding box center [634, 180] width 68 height 39
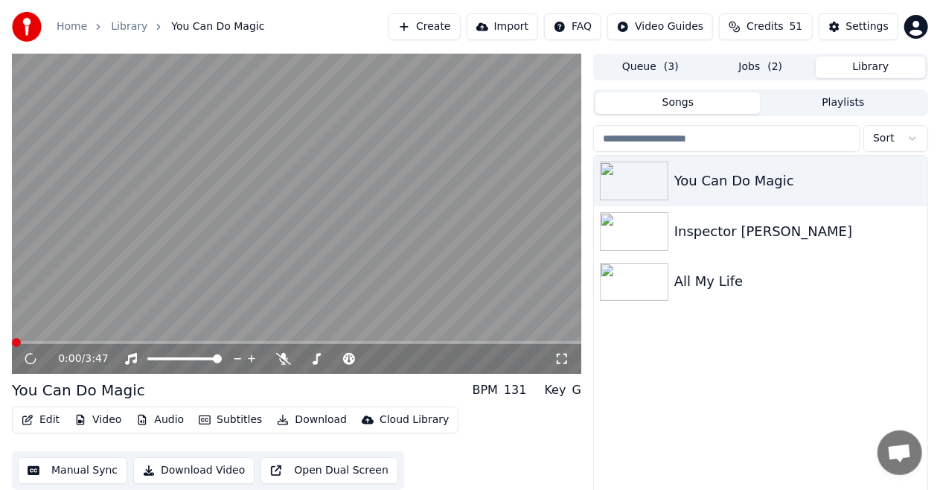
click at [188, 470] on button "Download Video" at bounding box center [193, 470] width 121 height 27
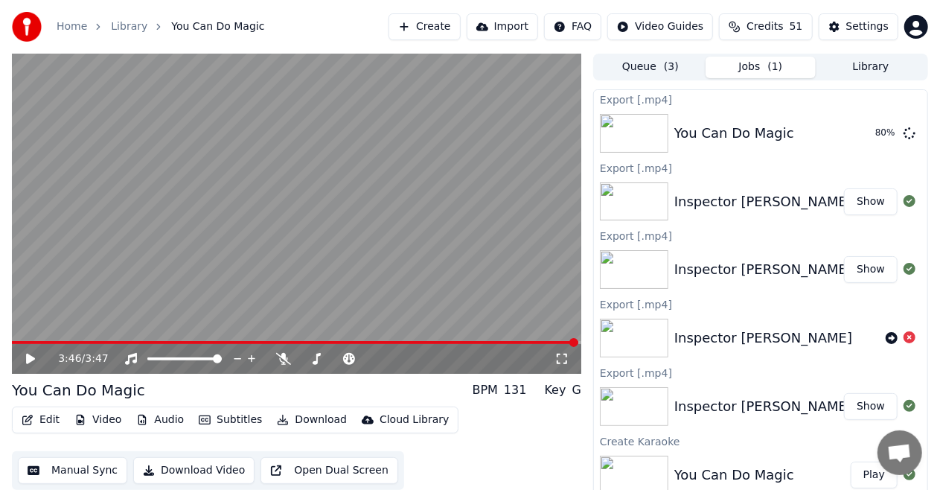
click at [868, 67] on button "Library" at bounding box center [871, 68] width 110 height 22
click at [764, 70] on button "Jobs ( 1 )" at bounding box center [761, 68] width 110 height 22
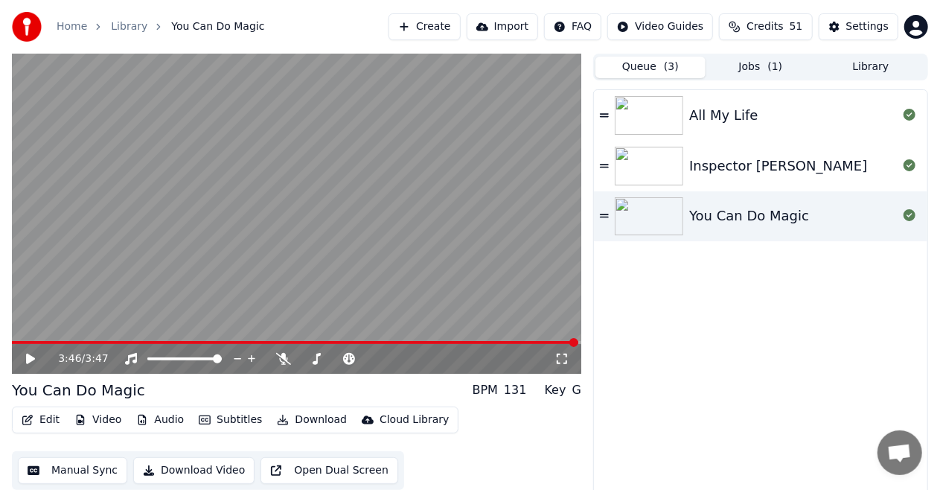
click at [637, 65] on button "Queue ( 3 )" at bounding box center [650, 68] width 110 height 22
click at [860, 27] on div "Settings" at bounding box center [867, 26] width 42 height 15
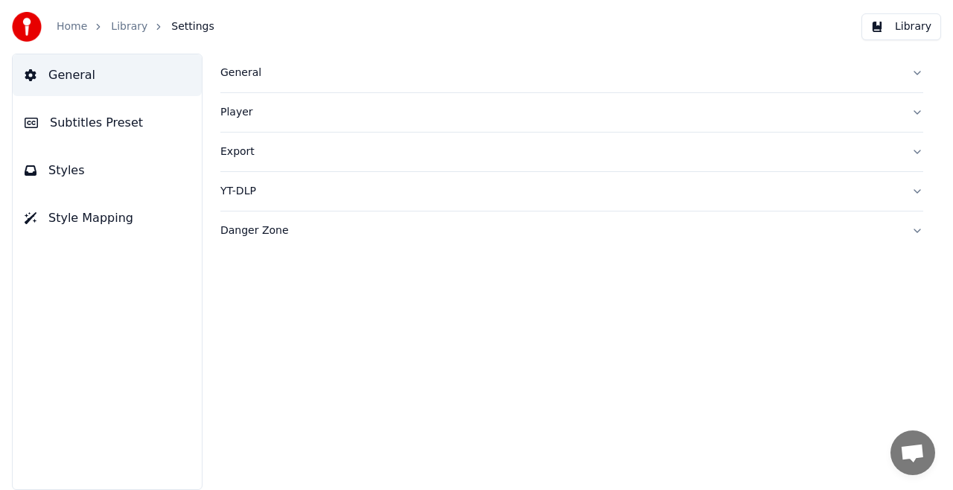
click at [74, 82] on span "General" at bounding box center [71, 75] width 47 height 18
click at [51, 80] on span "General" at bounding box center [71, 75] width 47 height 18
click at [232, 74] on div "General" at bounding box center [559, 72] width 679 height 15
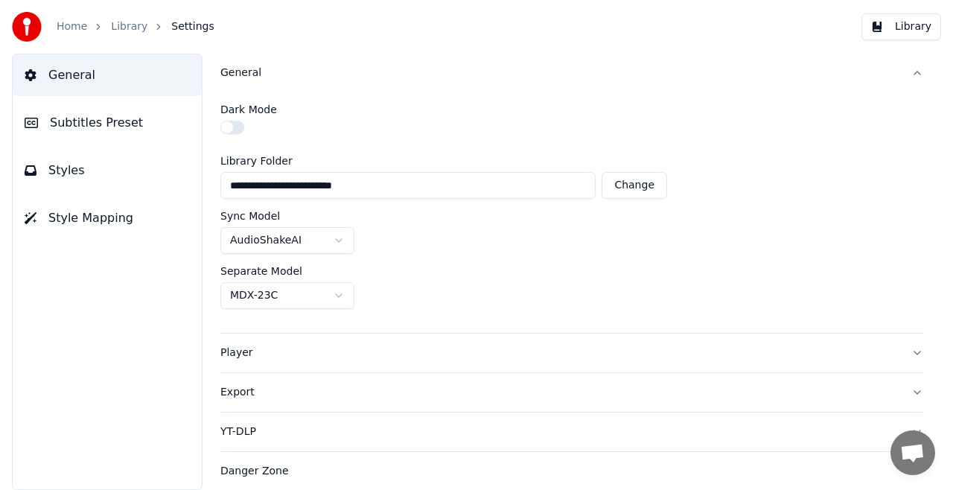
click at [632, 186] on button "Change" at bounding box center [633, 185] width 65 height 27
type input "*******"
click at [915, 72] on button "General" at bounding box center [571, 73] width 703 height 39
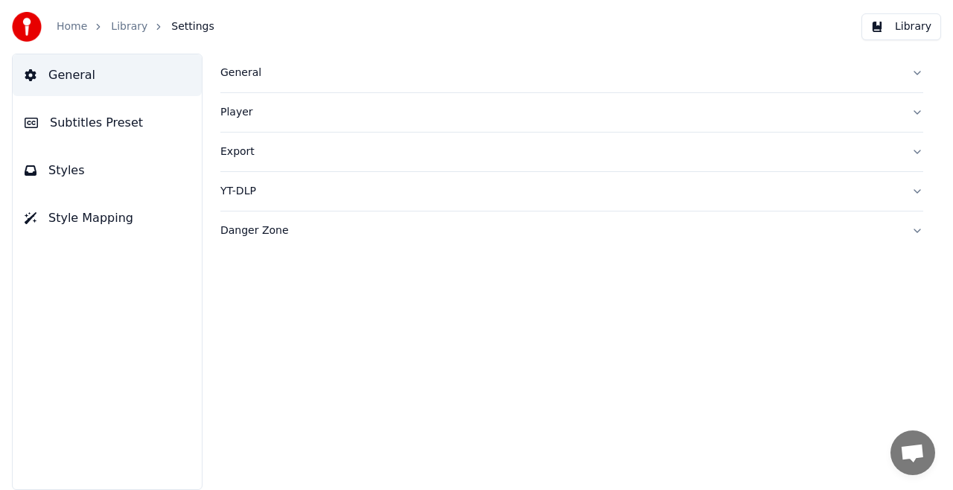
click at [917, 152] on button "Export" at bounding box center [571, 151] width 703 height 39
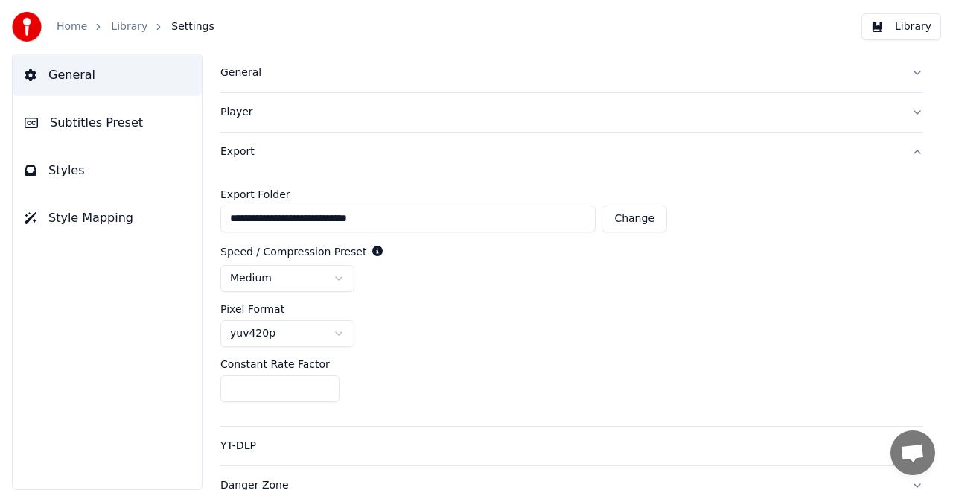
click at [917, 152] on button "Export" at bounding box center [571, 151] width 703 height 39
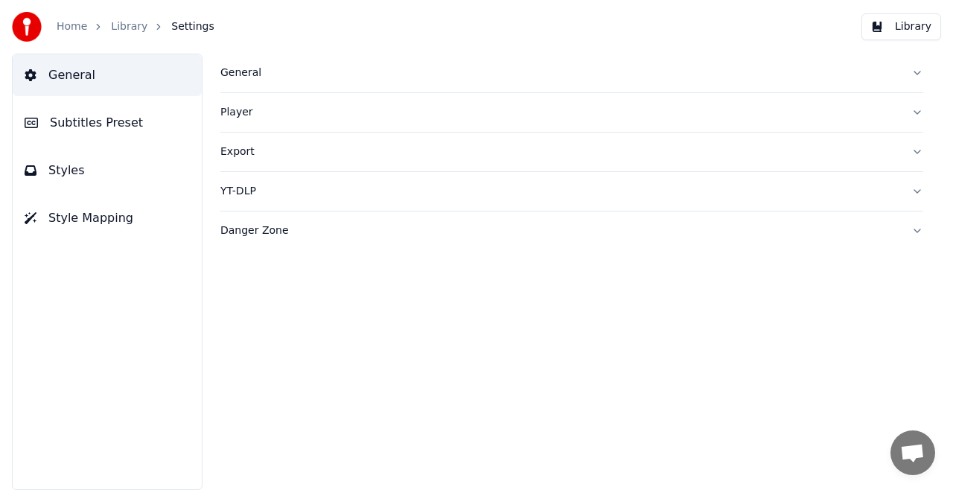
click at [917, 152] on button "Export" at bounding box center [571, 151] width 703 height 39
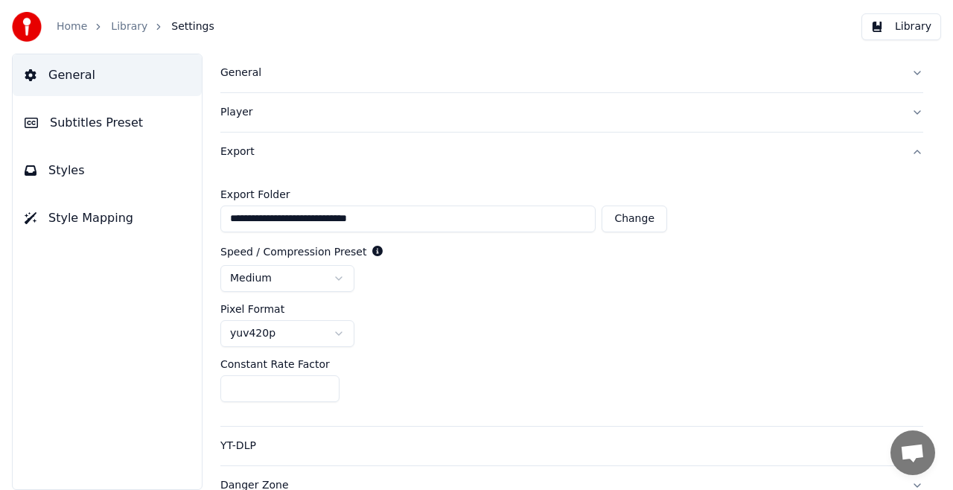
click at [634, 223] on button "Change" at bounding box center [633, 218] width 65 height 27
click at [495, 378] on div "**" at bounding box center [571, 388] width 703 height 27
type input "**********"
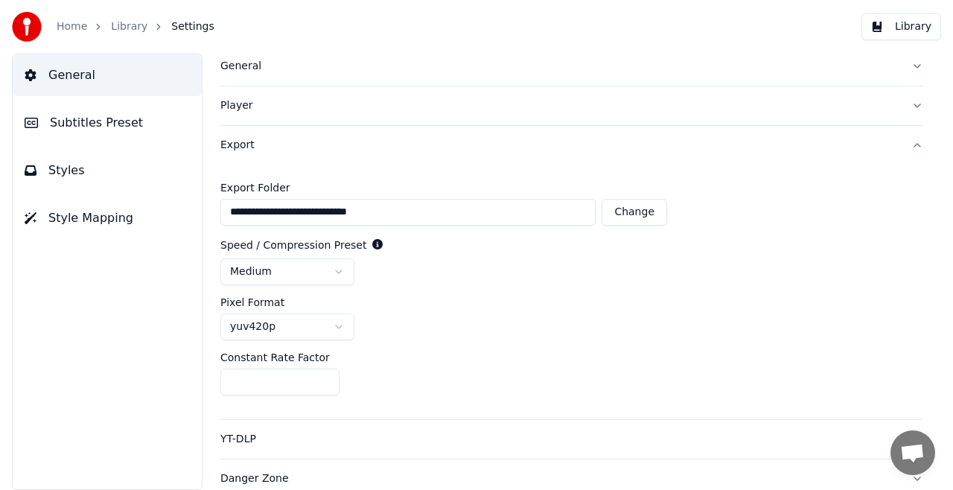
click at [904, 141] on button "Export" at bounding box center [571, 145] width 703 height 39
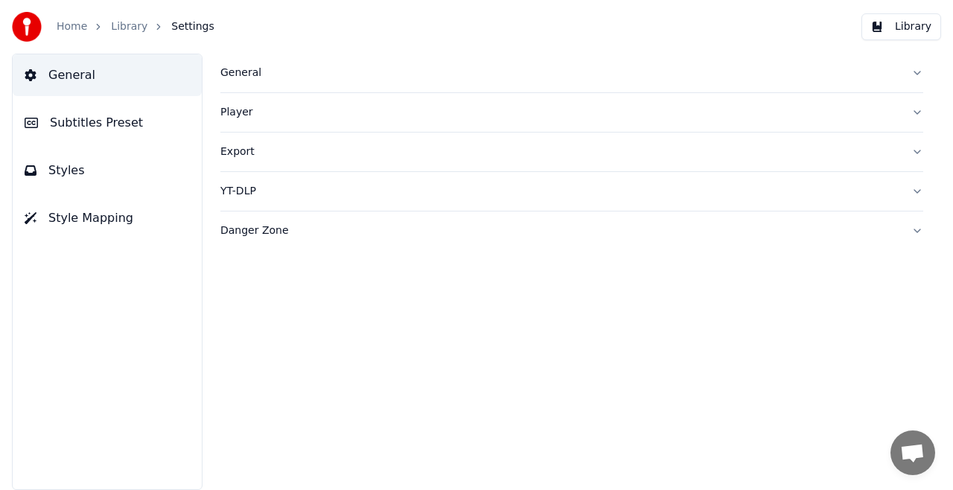
click at [77, 119] on span "Subtitles Preset" at bounding box center [96, 123] width 93 height 18
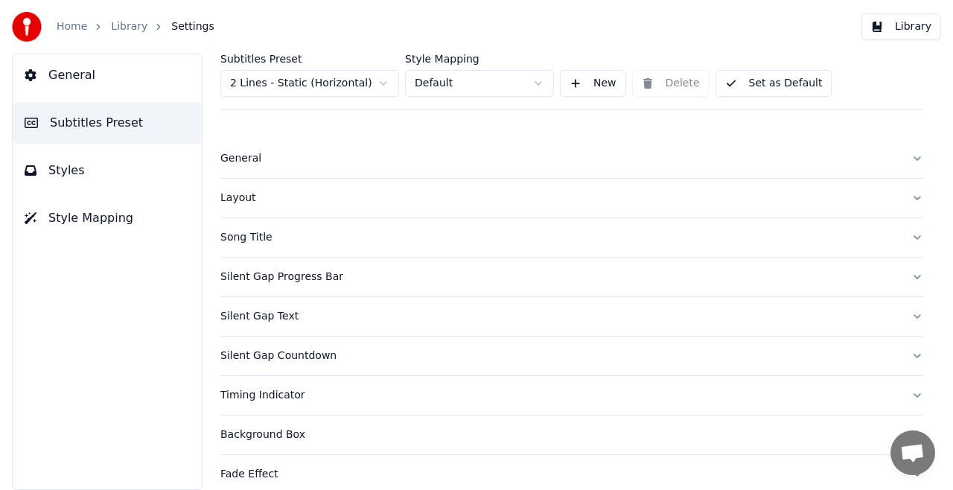
click at [905, 198] on button "Layout" at bounding box center [571, 198] width 703 height 39
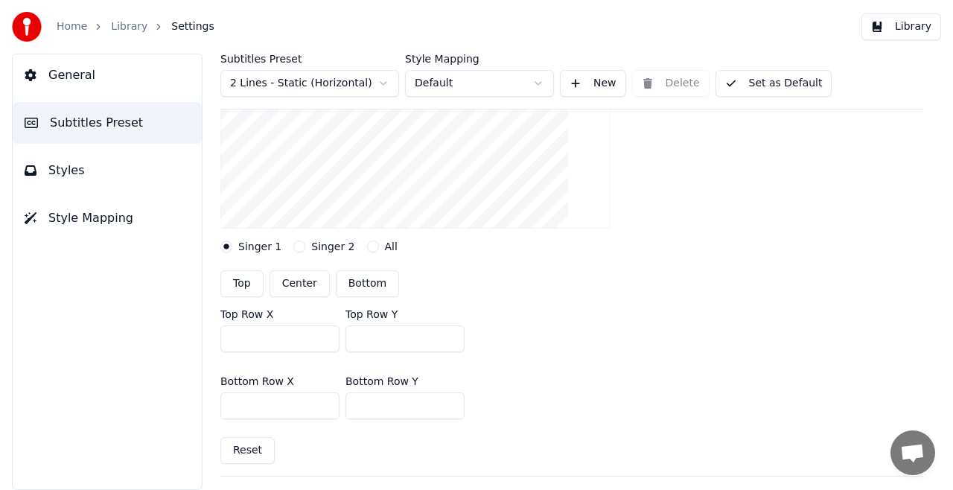
scroll to position [223, 0]
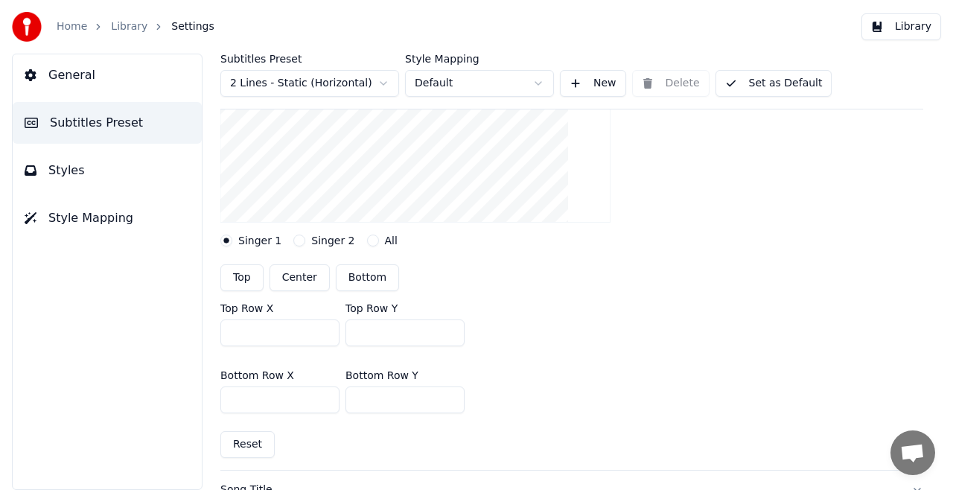
click at [294, 238] on button "Singer 2" at bounding box center [299, 240] width 12 height 12
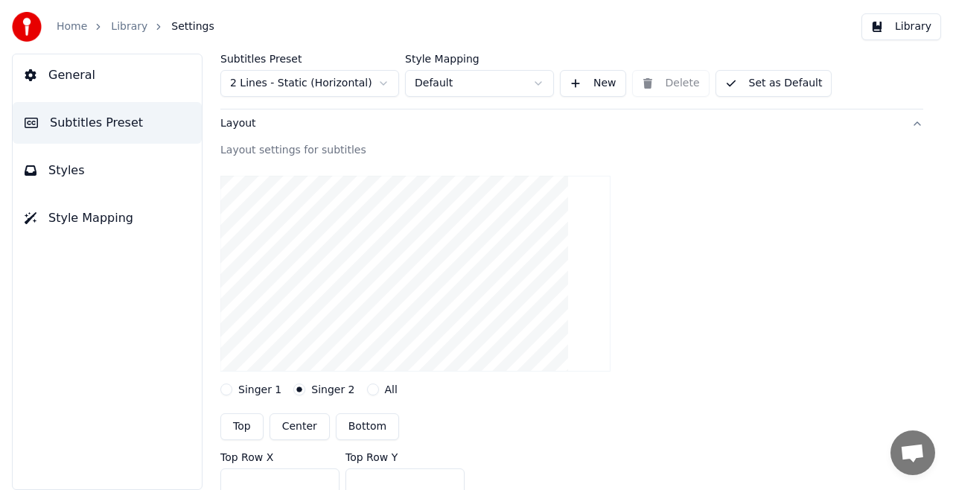
scroll to position [149, 0]
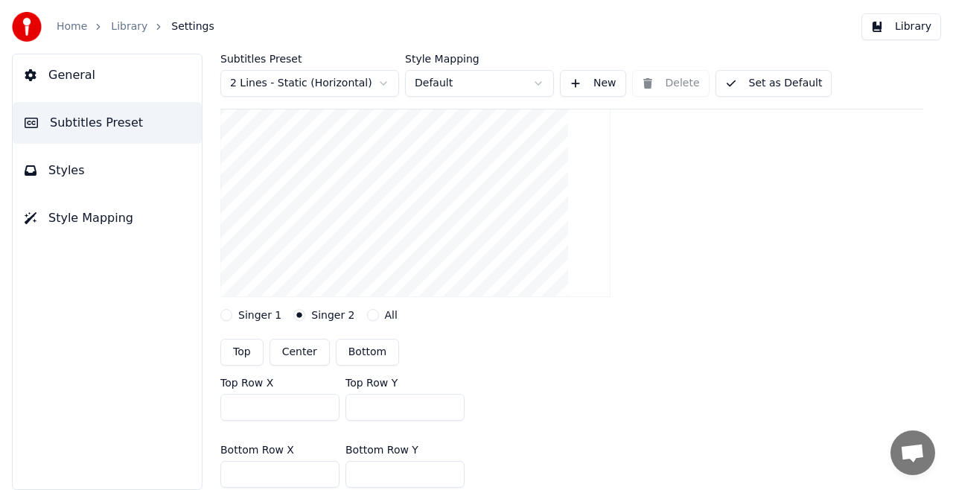
click at [367, 316] on button "All" at bounding box center [373, 315] width 12 height 12
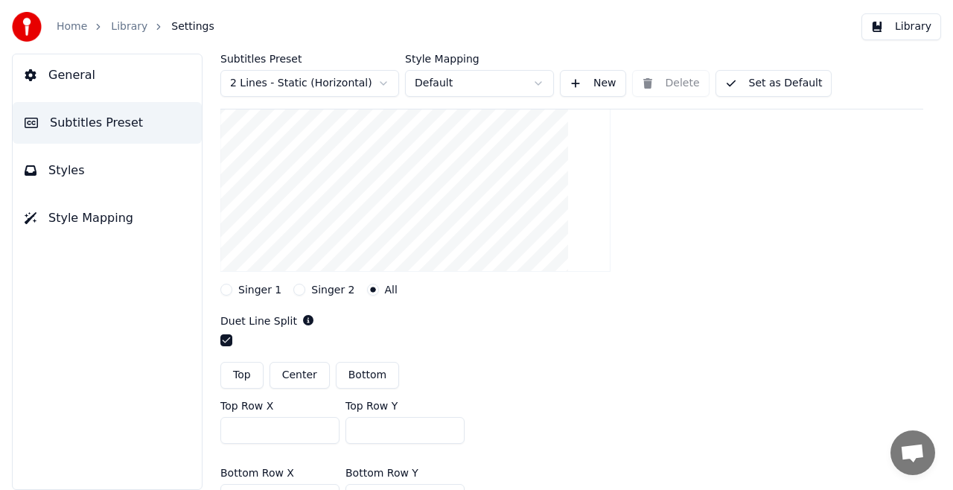
scroll to position [223, 0]
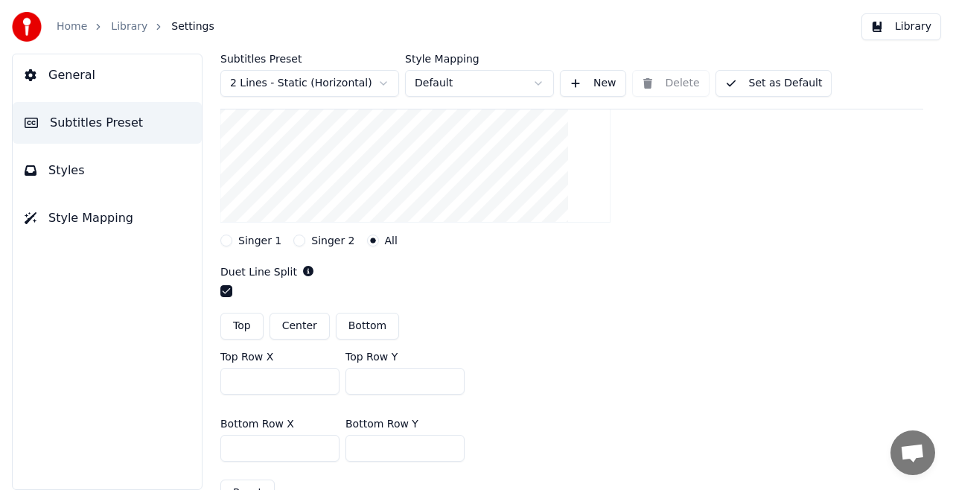
click at [232, 237] on div "Singer 1" at bounding box center [250, 240] width 61 height 12
click at [230, 240] on button "Singer 1" at bounding box center [226, 240] width 12 height 12
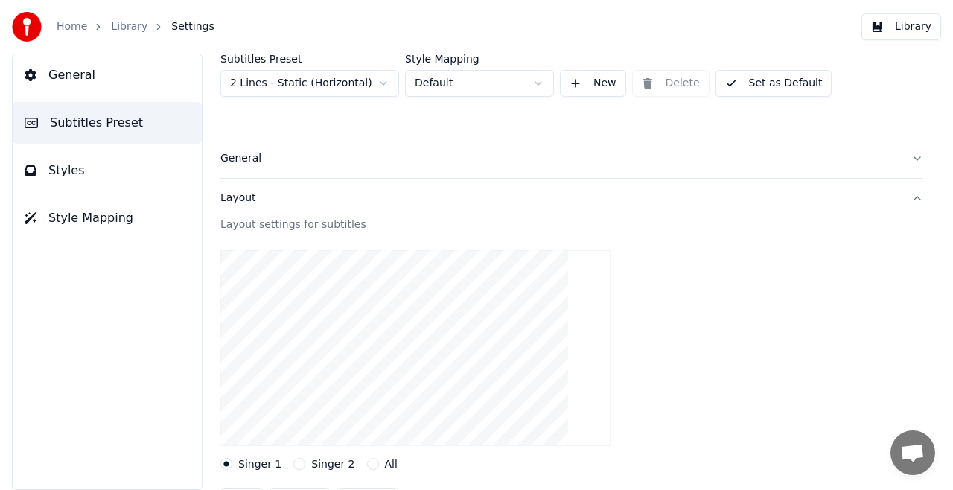
scroll to position [74, 0]
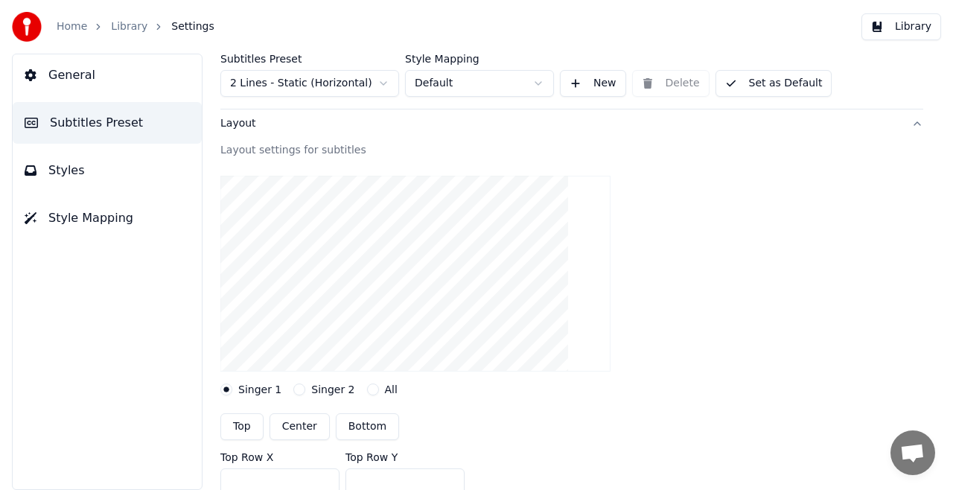
click at [305, 421] on button "Center" at bounding box center [299, 426] width 60 height 27
type input "***"
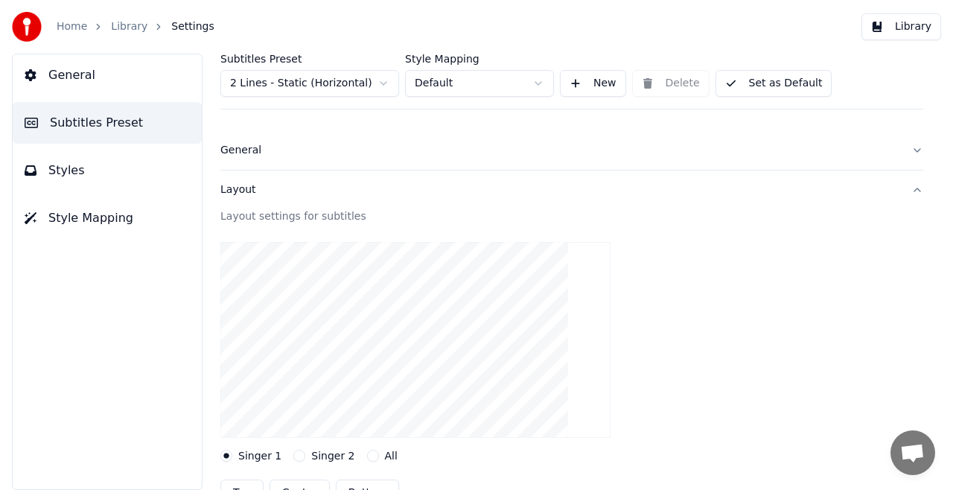
scroll to position [0, 0]
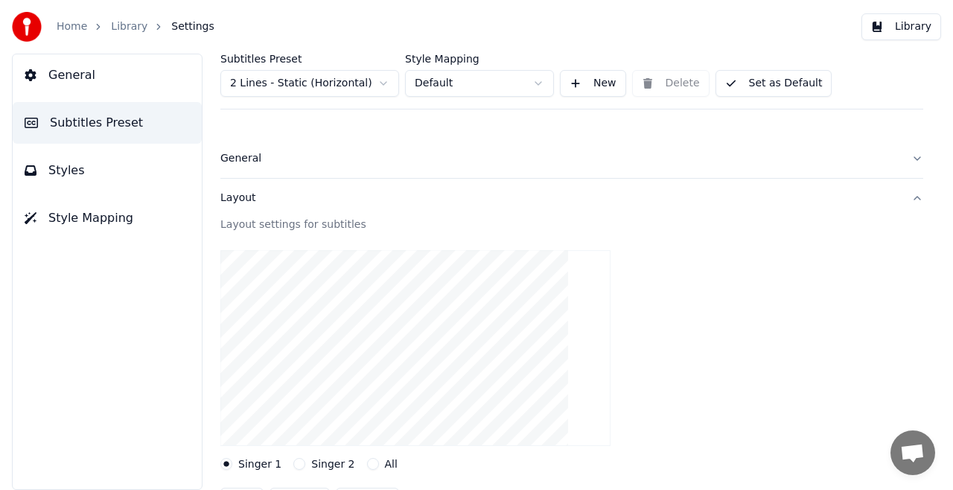
click at [902, 196] on button "Layout" at bounding box center [571, 198] width 703 height 39
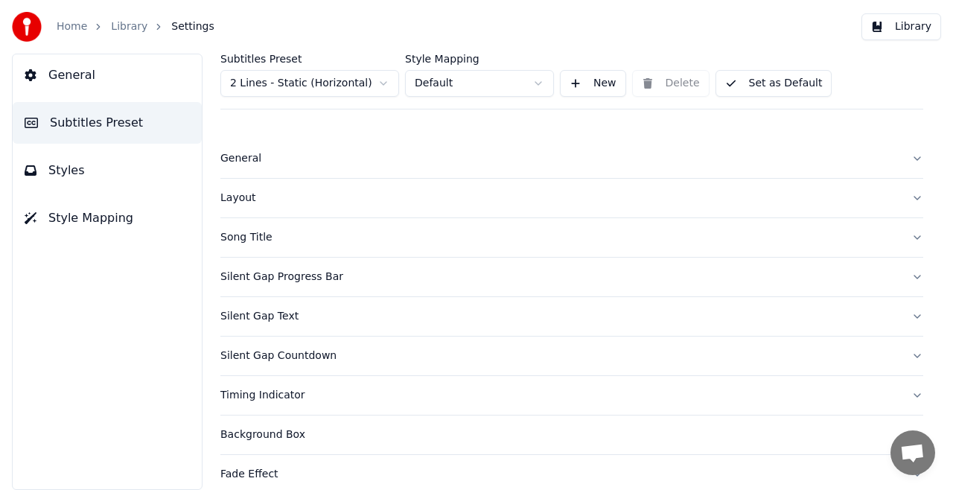
click at [906, 237] on button "Song Title" at bounding box center [571, 237] width 703 height 39
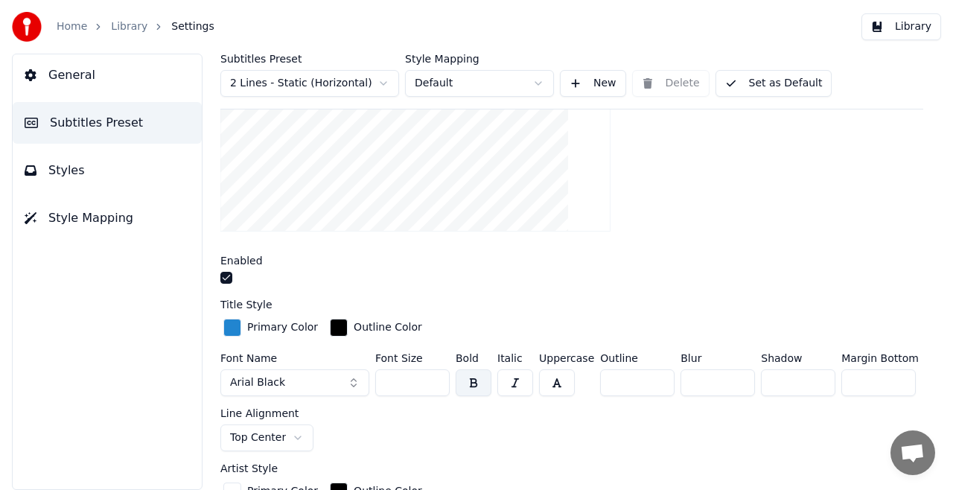
scroll to position [298, 0]
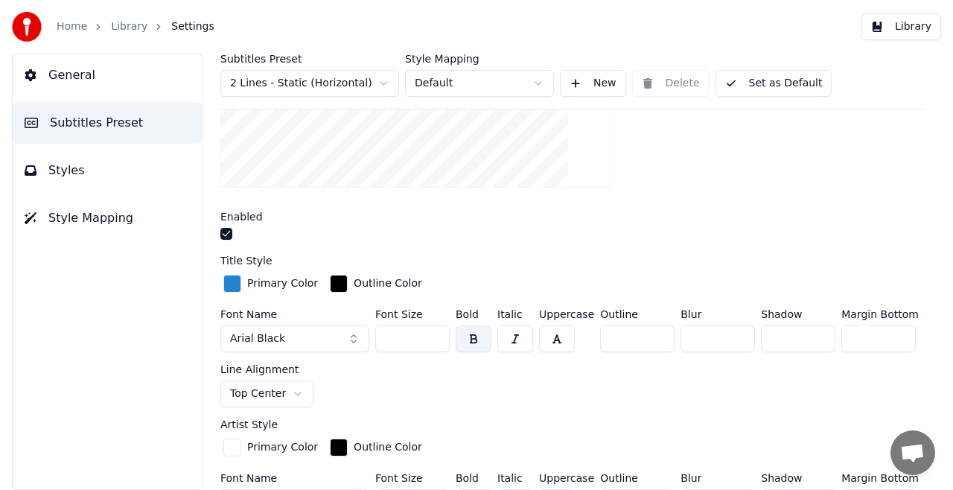
click at [291, 387] on html "Home Library Settings Library General Subtitles Preset Styles Style Mapping Sub…" at bounding box center [476, 245] width 953 height 490
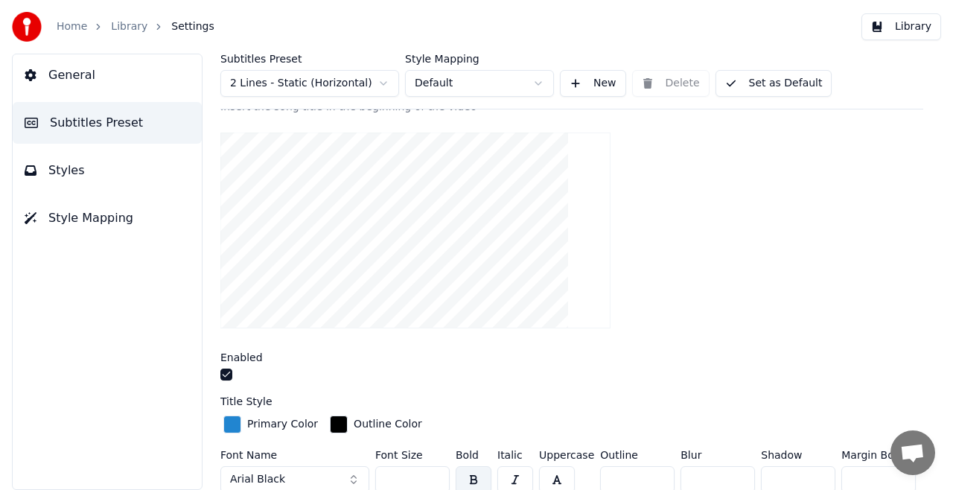
scroll to position [74, 0]
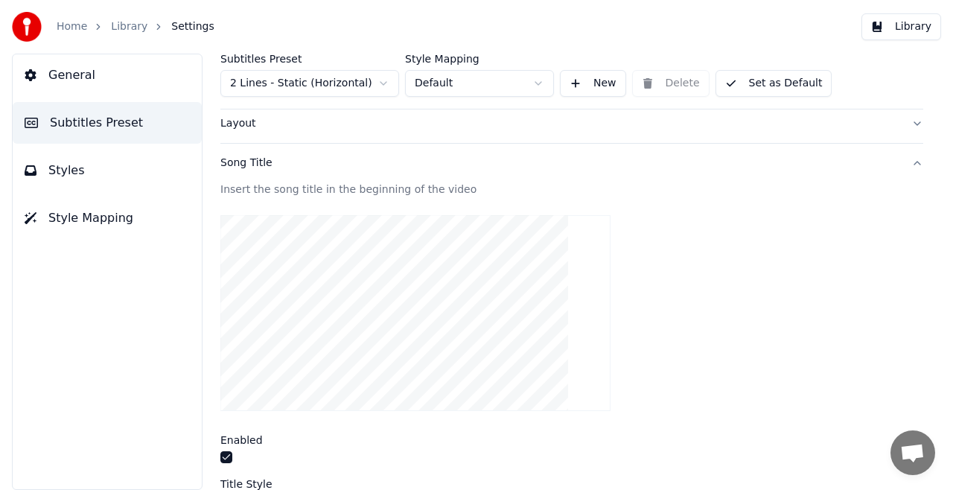
click at [905, 162] on button "Song Title" at bounding box center [571, 163] width 703 height 39
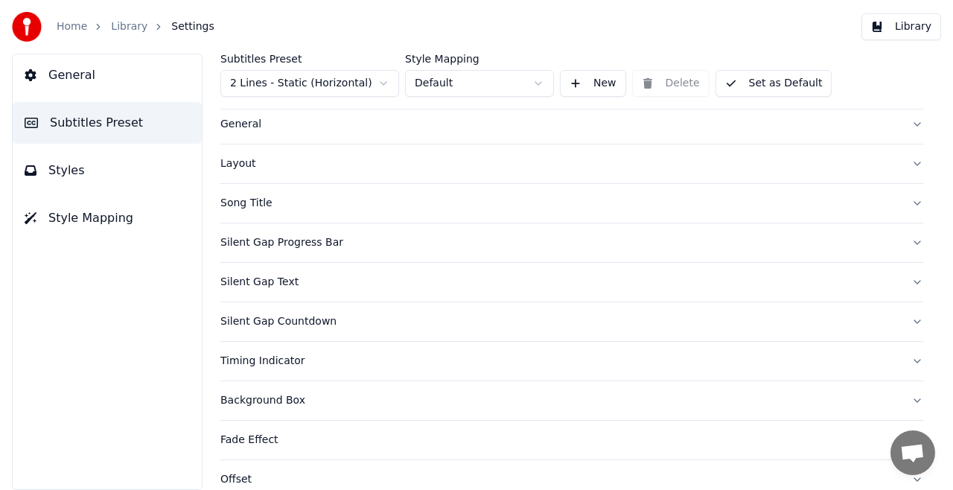
scroll to position [0, 0]
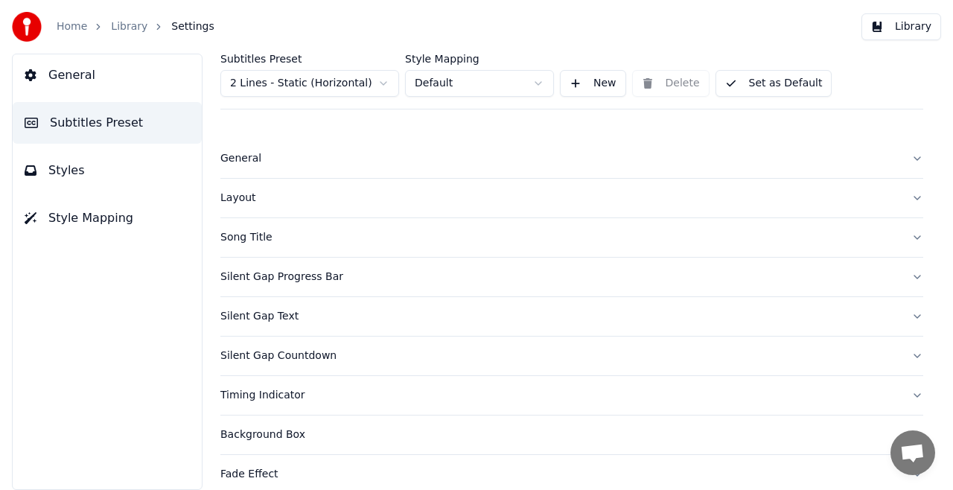
click at [906, 196] on button "Layout" at bounding box center [571, 198] width 703 height 39
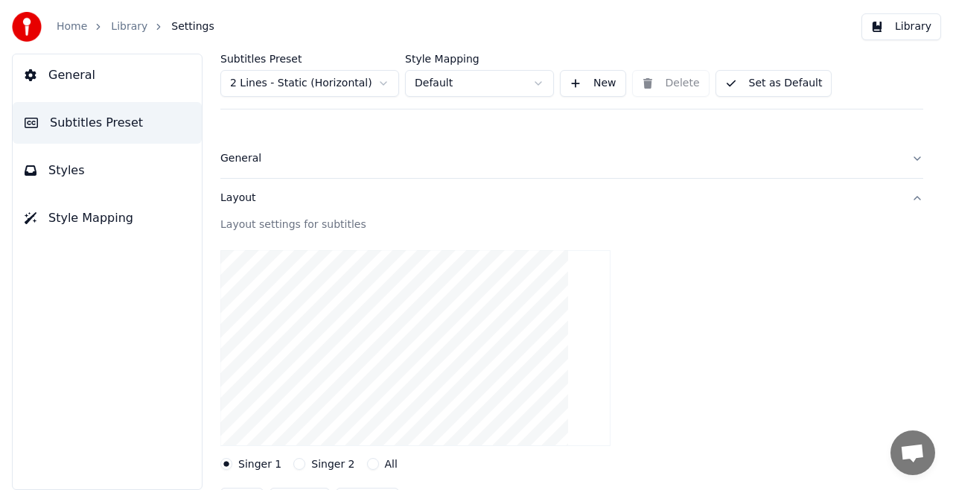
click at [903, 196] on button "Layout" at bounding box center [571, 198] width 703 height 39
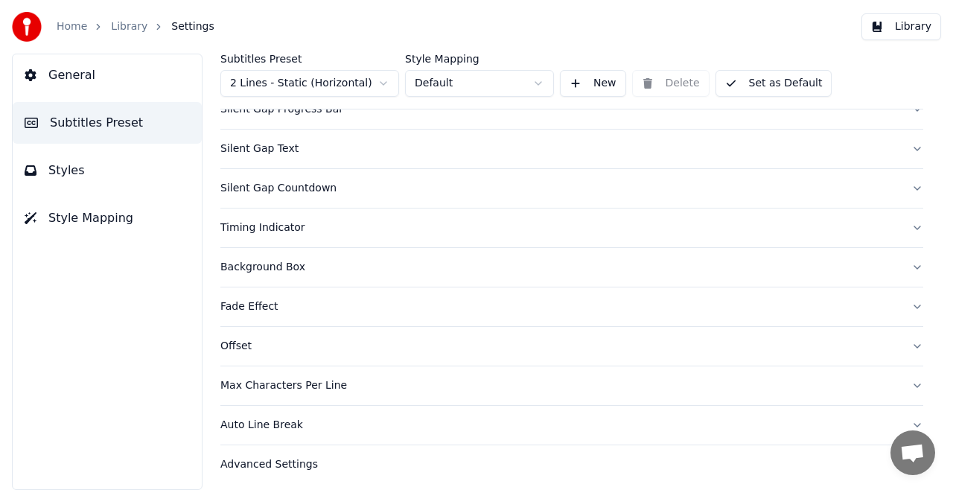
scroll to position [170, 0]
click at [902, 256] on button "Background Box" at bounding box center [571, 265] width 703 height 39
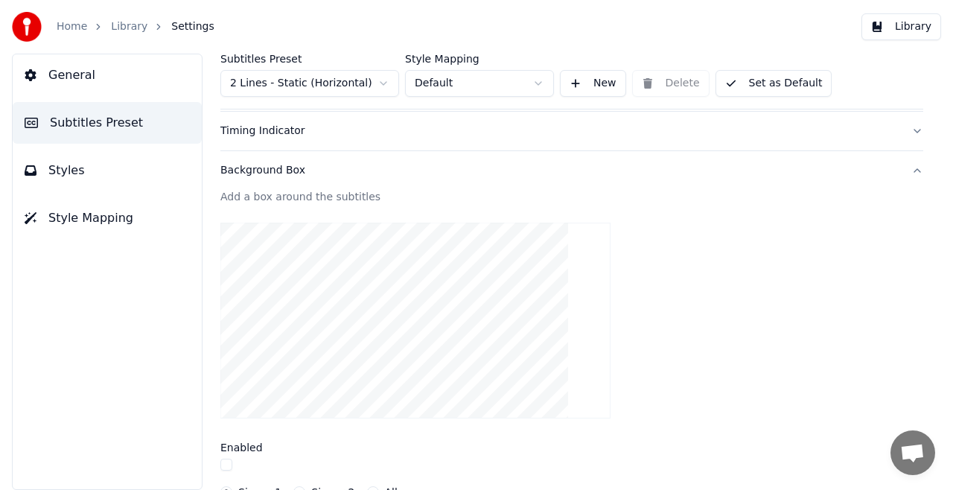
scroll to position [244, 0]
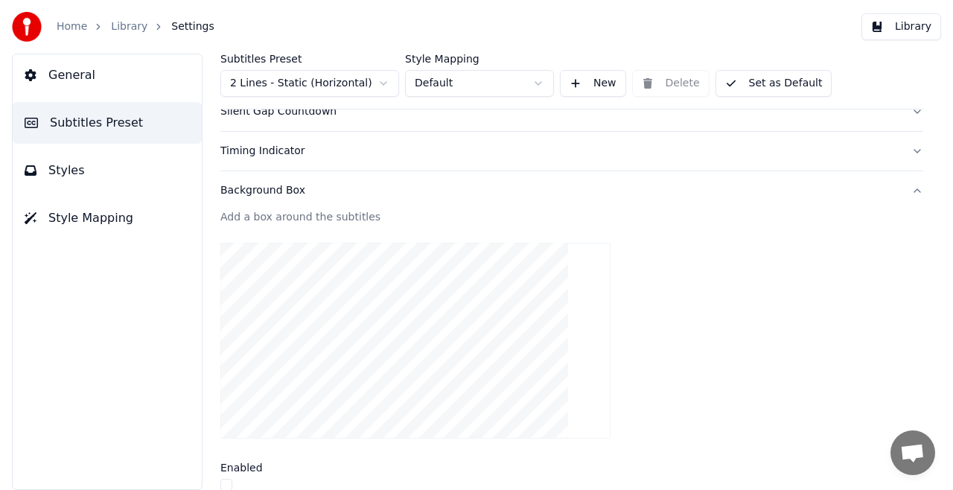
click at [904, 187] on button "Background Box" at bounding box center [571, 190] width 703 height 39
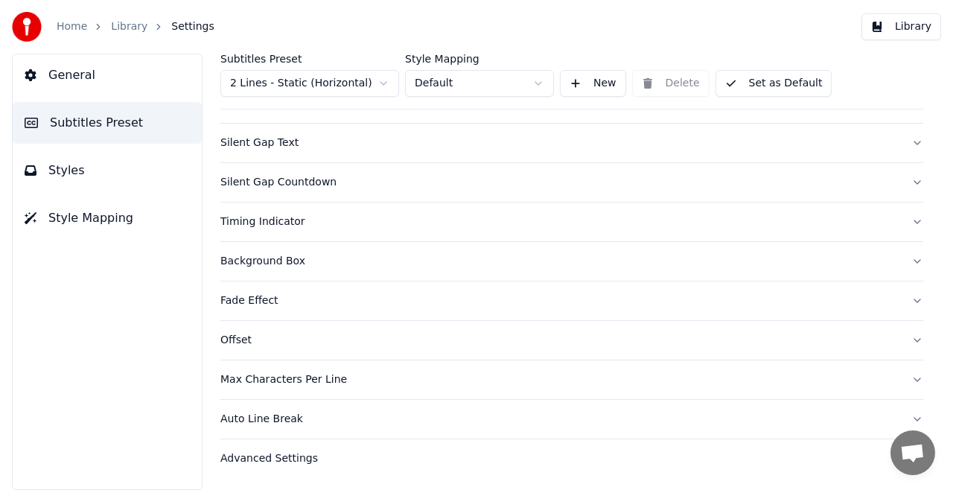
scroll to position [170, 0]
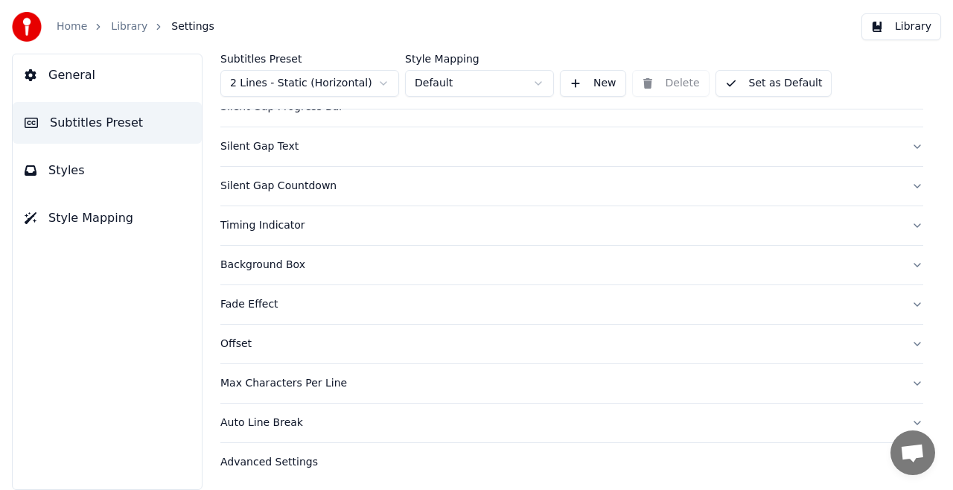
click at [905, 300] on button "Fade Effect" at bounding box center [571, 304] width 703 height 39
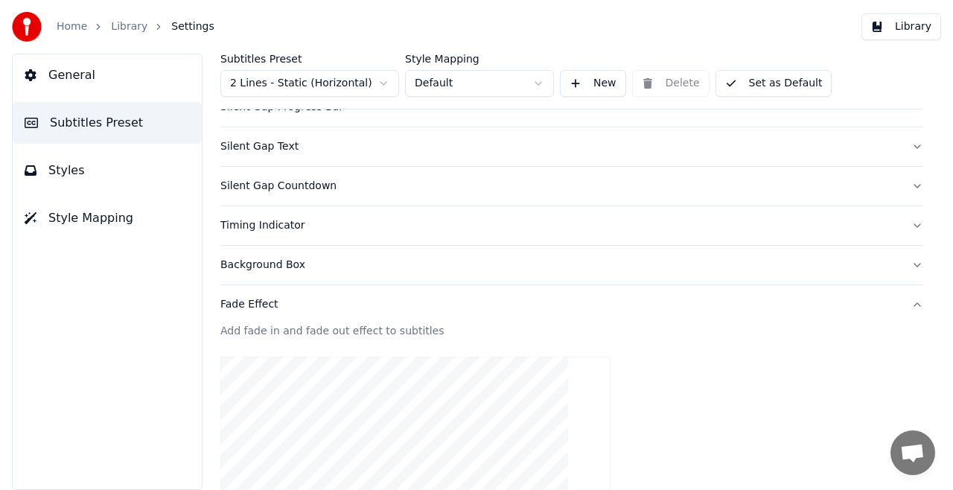
click at [904, 304] on button "Fade Effect" at bounding box center [571, 304] width 703 height 39
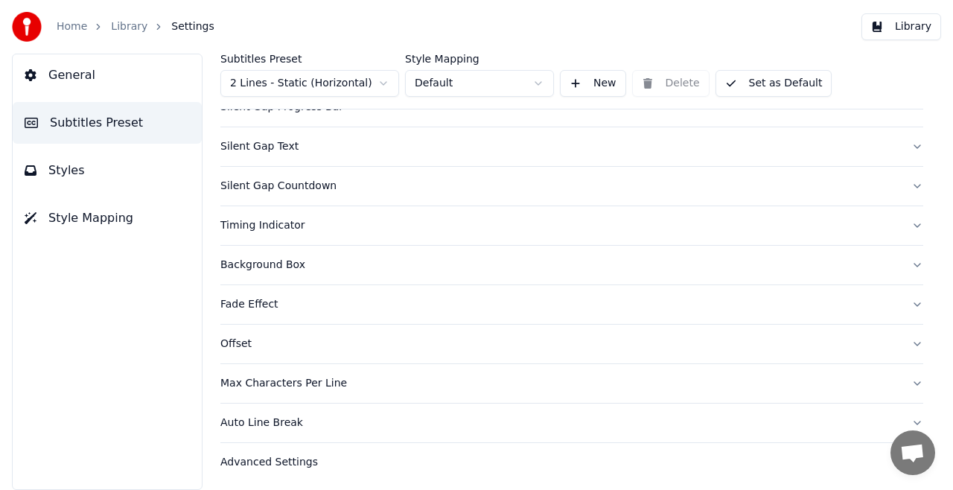
click at [904, 419] on button "Auto Line Break" at bounding box center [571, 422] width 703 height 39
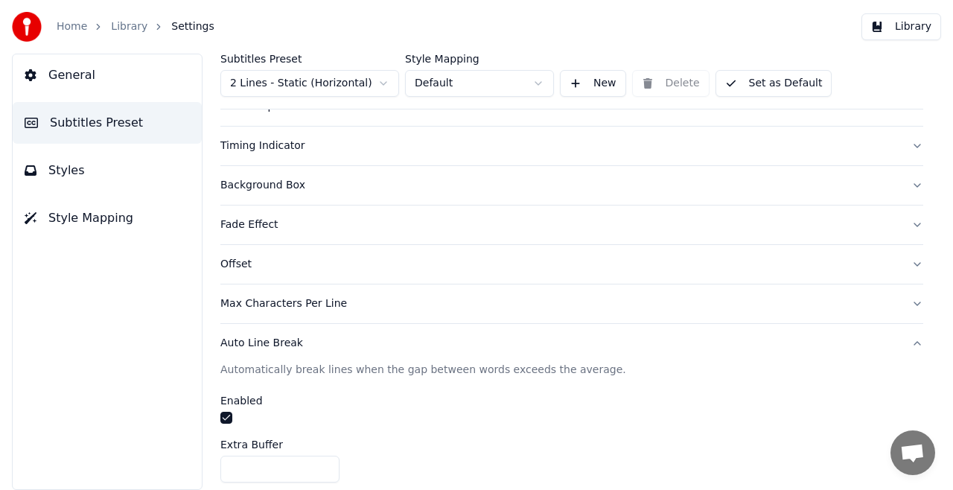
scroll to position [345, 0]
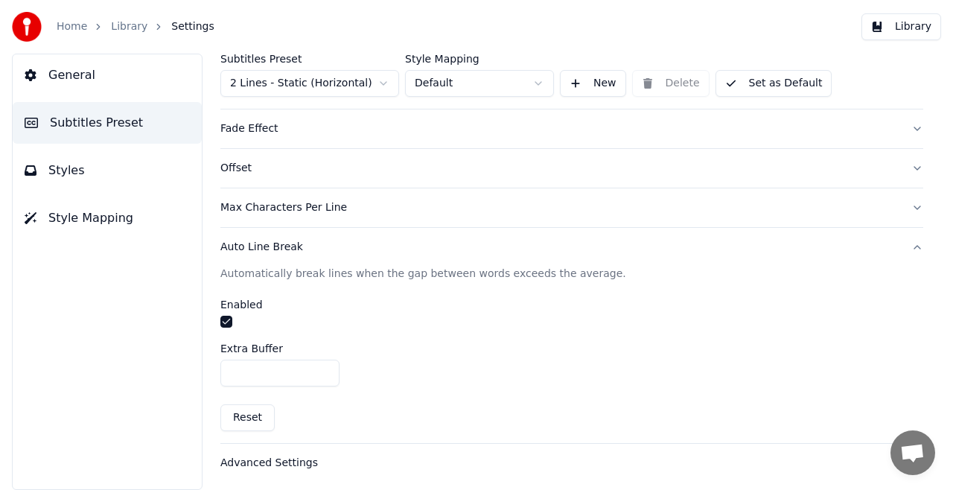
click at [903, 242] on button "Auto Line Break" at bounding box center [571, 247] width 703 height 39
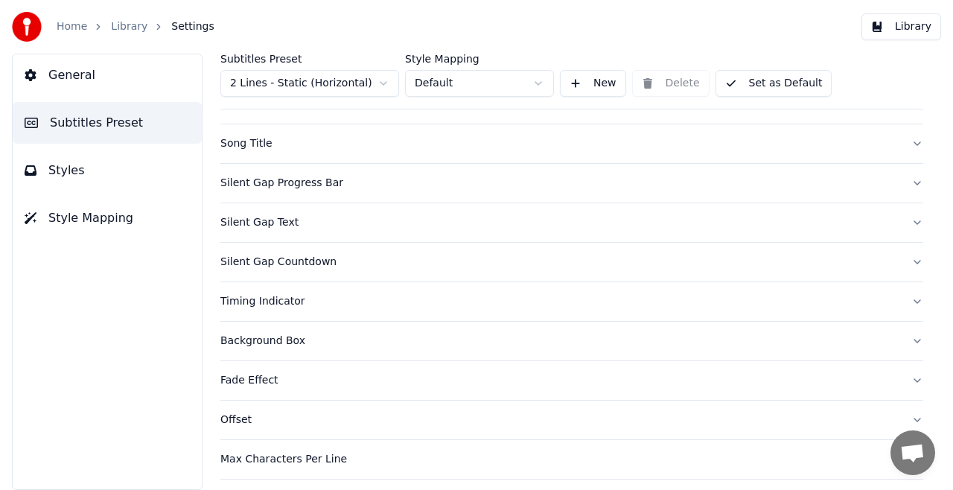
scroll to position [0, 0]
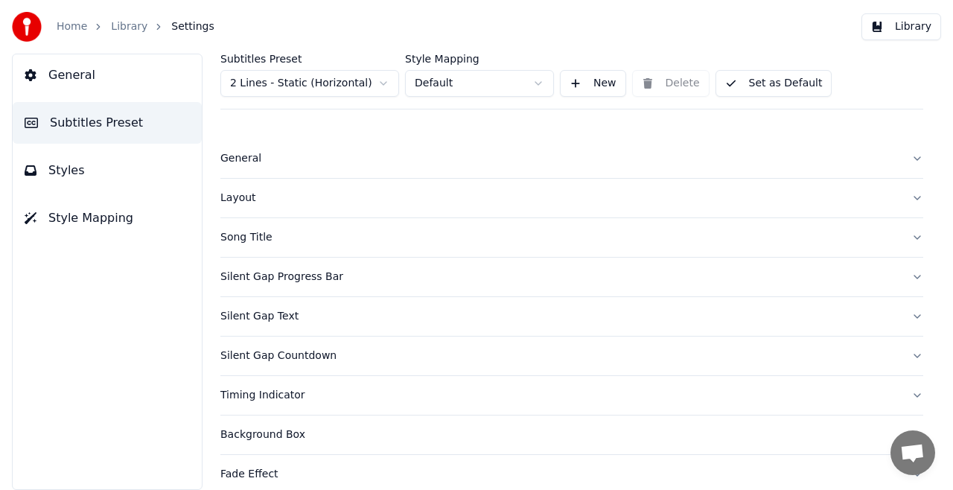
click at [72, 171] on span "Styles" at bounding box center [66, 170] width 36 height 18
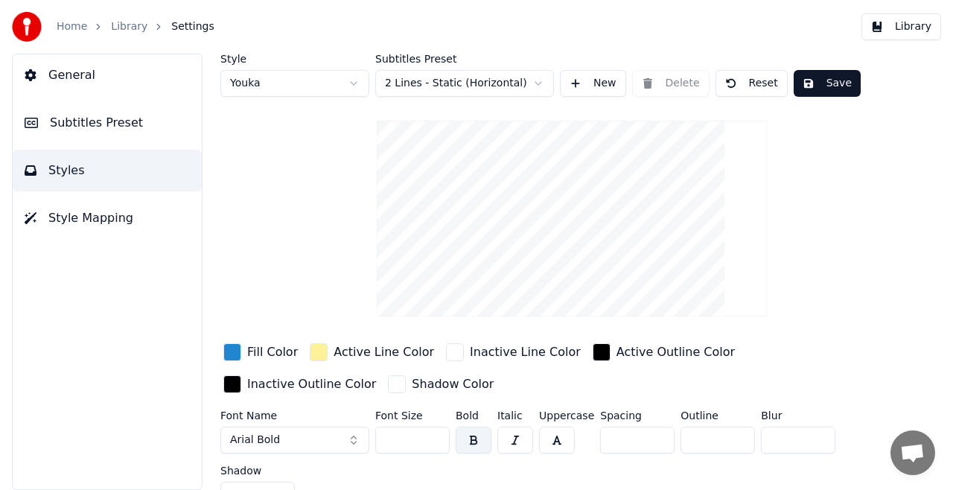
click at [434, 433] on input "**" at bounding box center [412, 439] width 74 height 27
click at [434, 433] on input "***" at bounding box center [412, 439] width 74 height 27
click at [353, 435] on button "Arial Bold" at bounding box center [294, 439] width 149 height 27
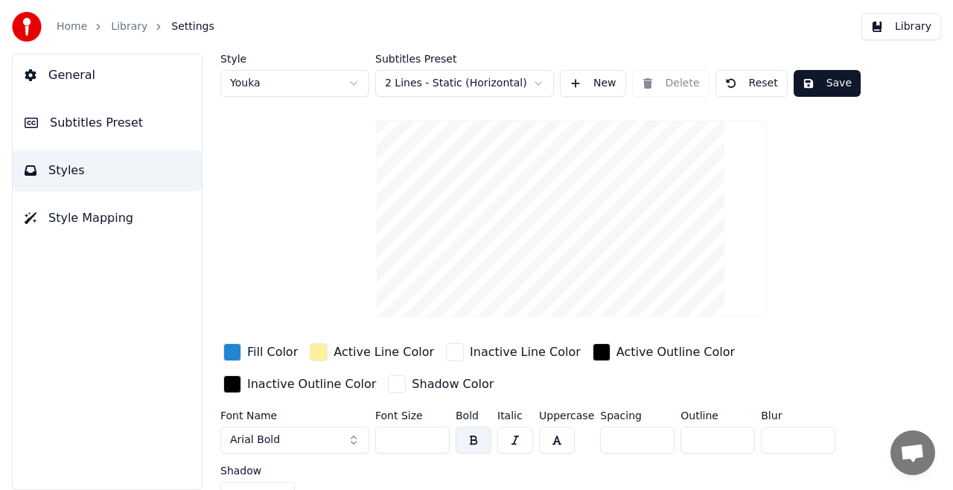
click at [351, 441] on button "Arial Bold" at bounding box center [294, 439] width 149 height 27
click at [353, 437] on button "Arial Bold" at bounding box center [294, 439] width 149 height 27
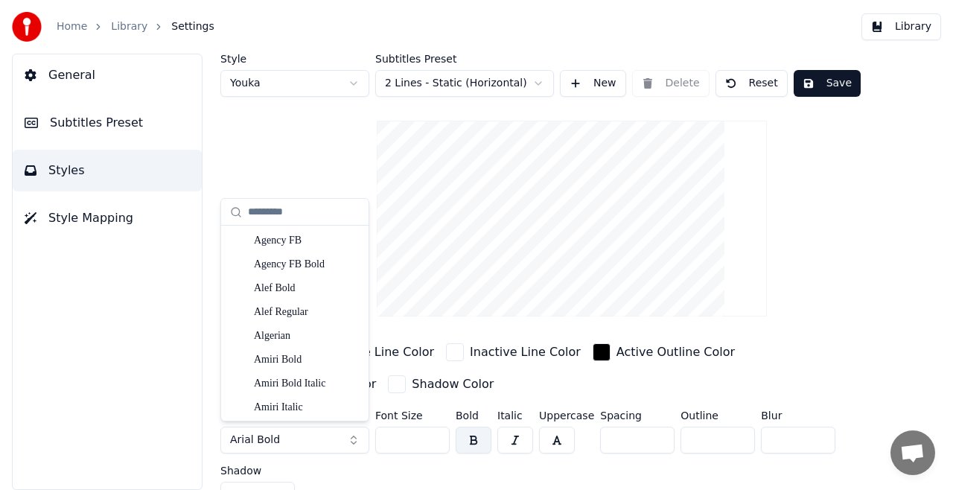
click at [312, 435] on button "Arial Bold" at bounding box center [294, 439] width 149 height 27
click at [280, 436] on button "Arial Bold" at bounding box center [294, 439] width 149 height 27
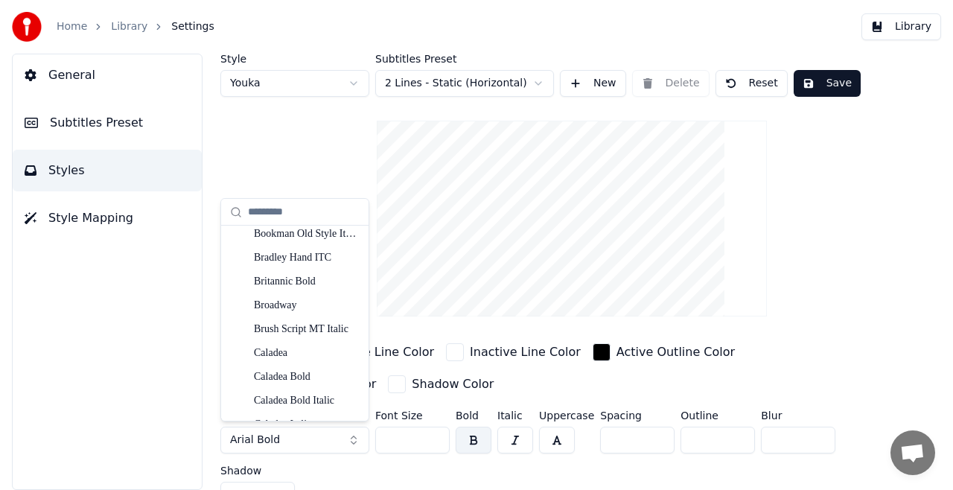
scroll to position [1368, 0]
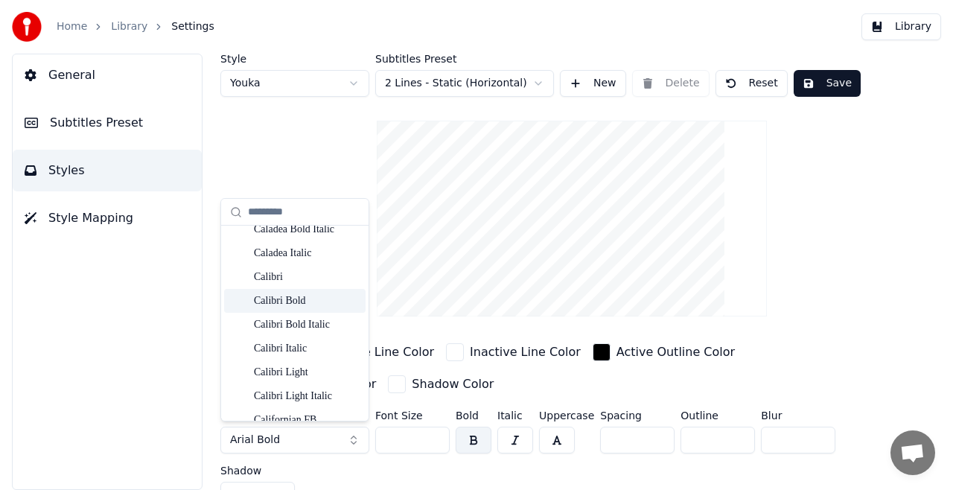
click at [284, 301] on div "Calibri Bold" at bounding box center [307, 300] width 106 height 15
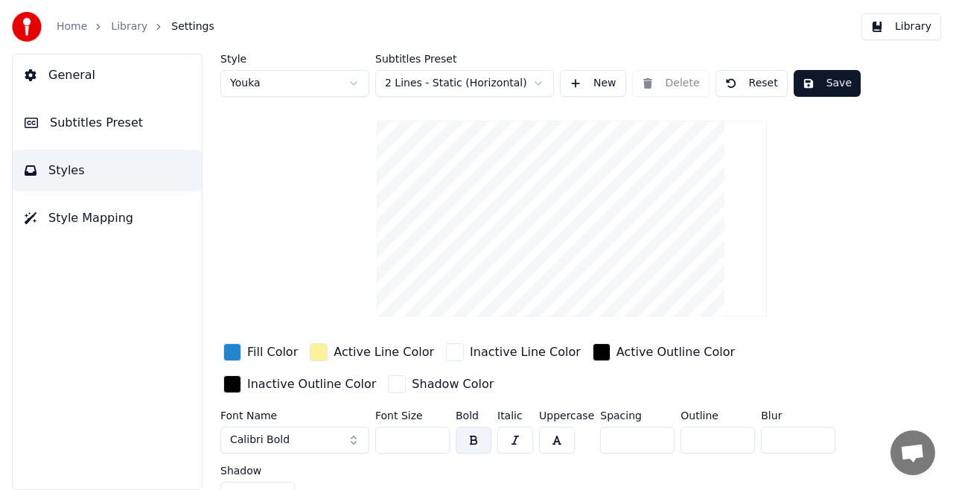
click at [433, 433] on input "***" at bounding box center [412, 439] width 74 height 27
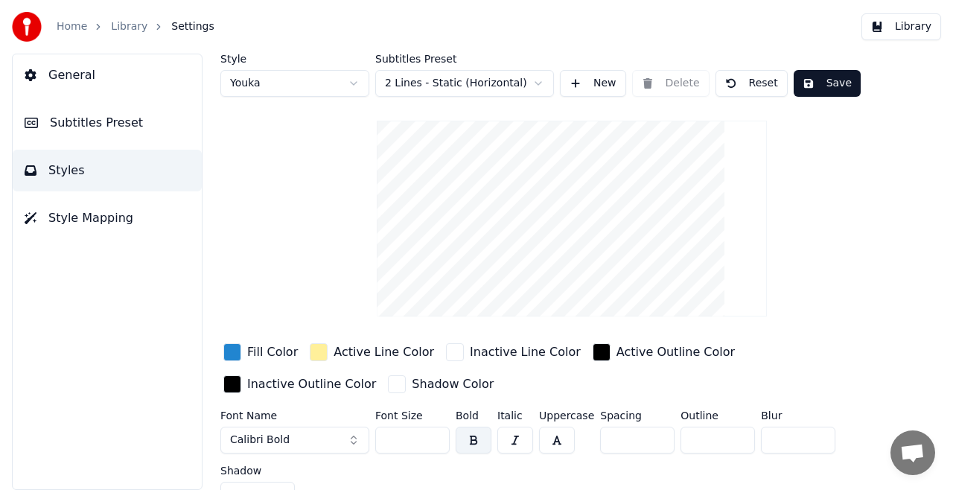
click at [433, 433] on input "***" at bounding box center [412, 439] width 74 height 27
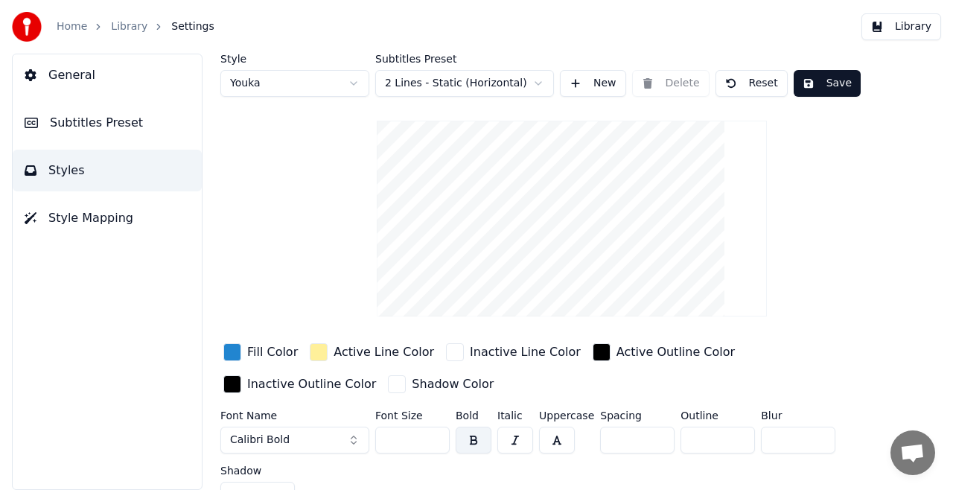
click at [433, 433] on input "***" at bounding box center [412, 439] width 74 height 27
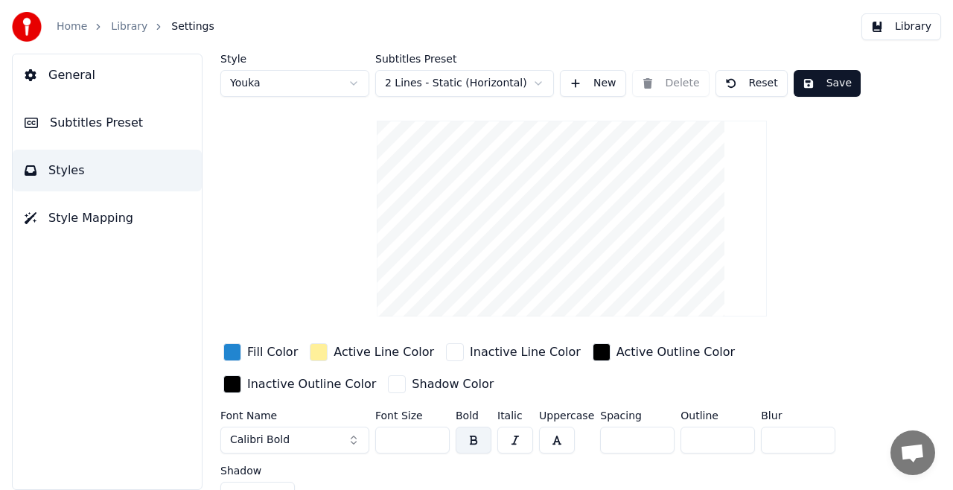
click at [433, 433] on input "***" at bounding box center [412, 439] width 74 height 27
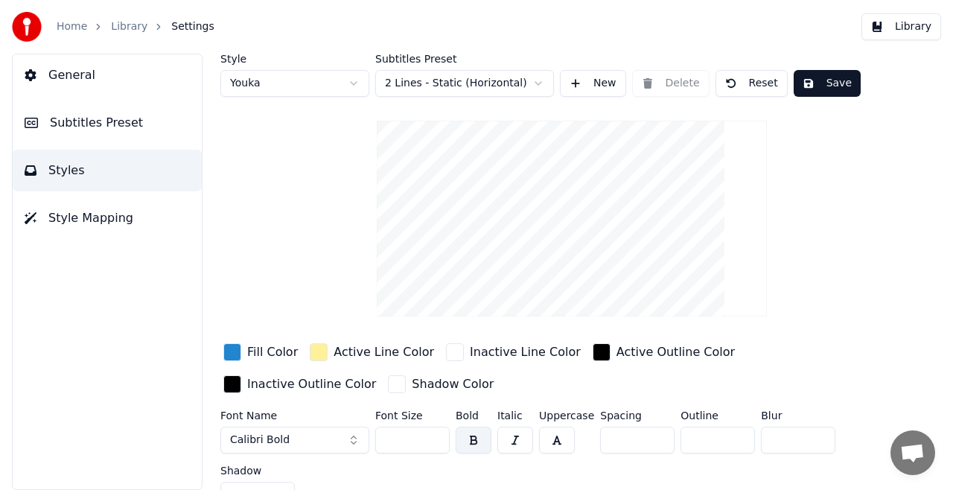
click at [433, 433] on input "***" at bounding box center [412, 439] width 74 height 27
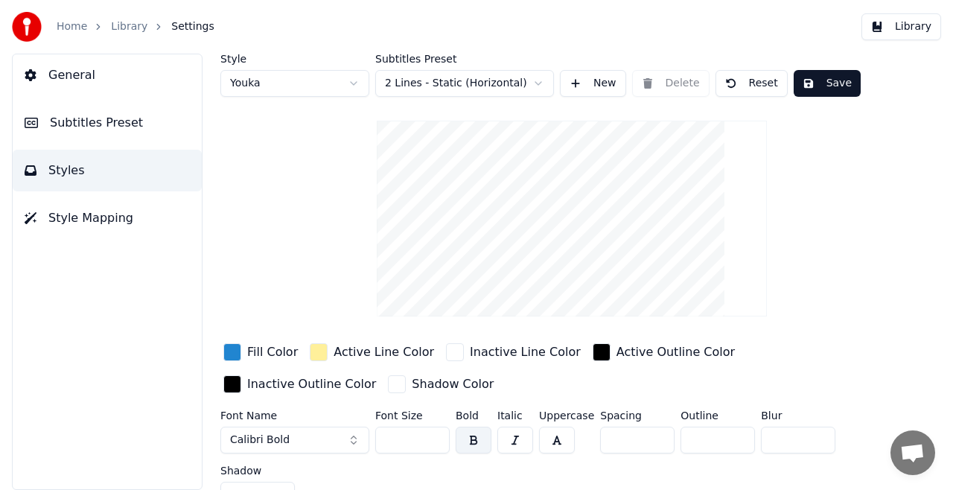
click at [433, 433] on input "***" at bounding box center [412, 439] width 74 height 27
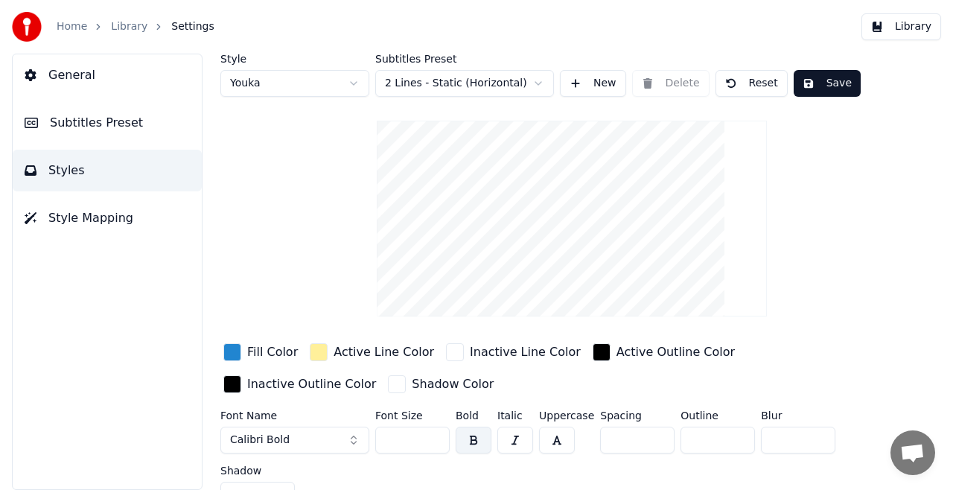
click at [433, 433] on input "***" at bounding box center [412, 439] width 74 height 27
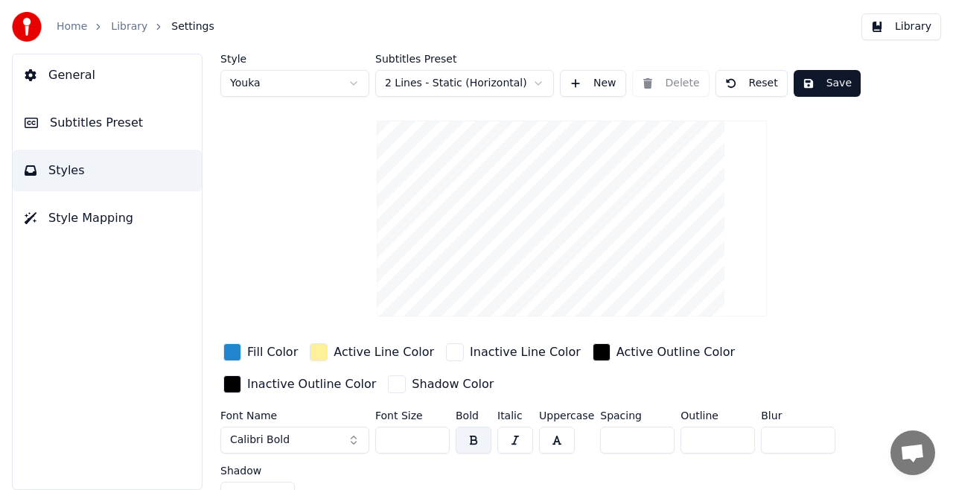
click at [433, 433] on input "***" at bounding box center [412, 439] width 74 height 27
type input "***"
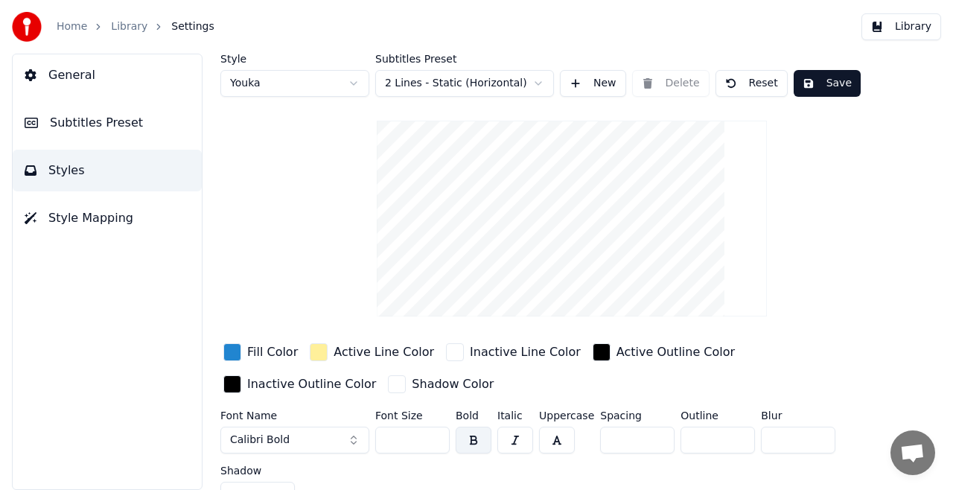
click at [433, 433] on input "***" at bounding box center [412, 439] width 74 height 27
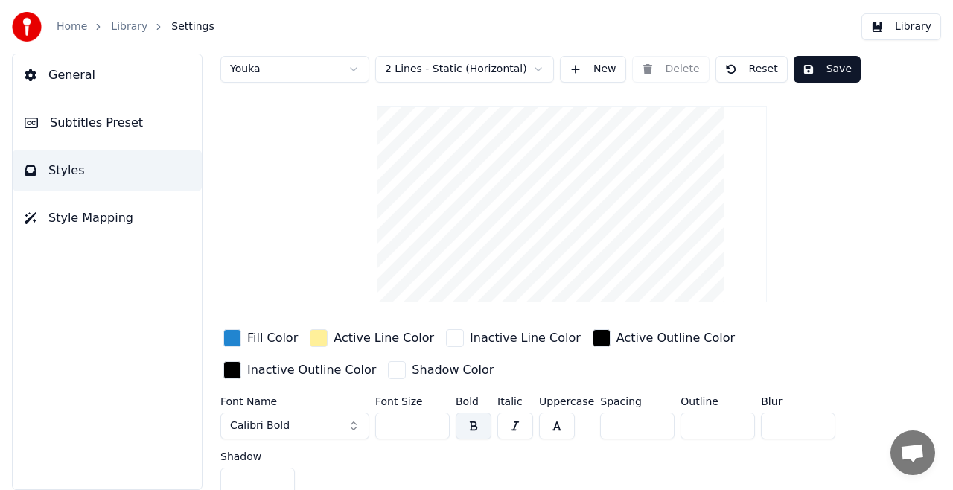
scroll to position [22, 0]
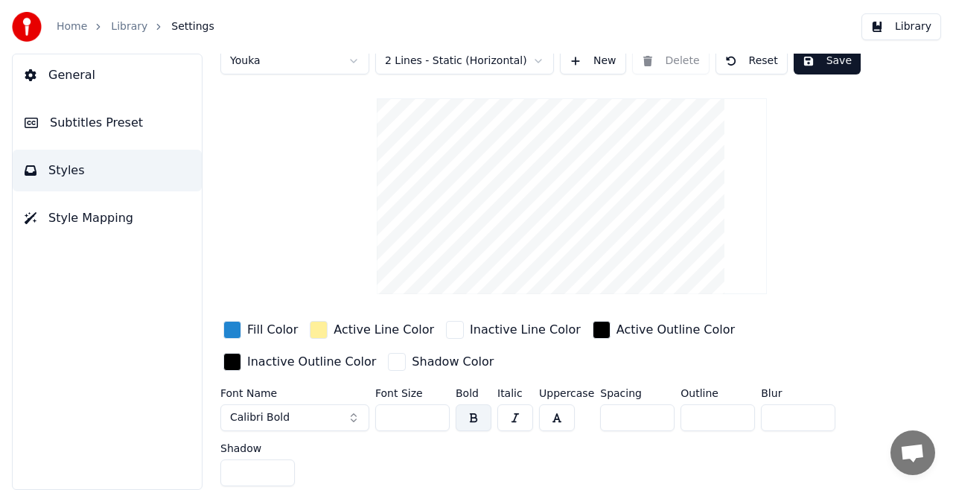
click at [85, 213] on span "Style Mapping" at bounding box center [90, 218] width 85 height 18
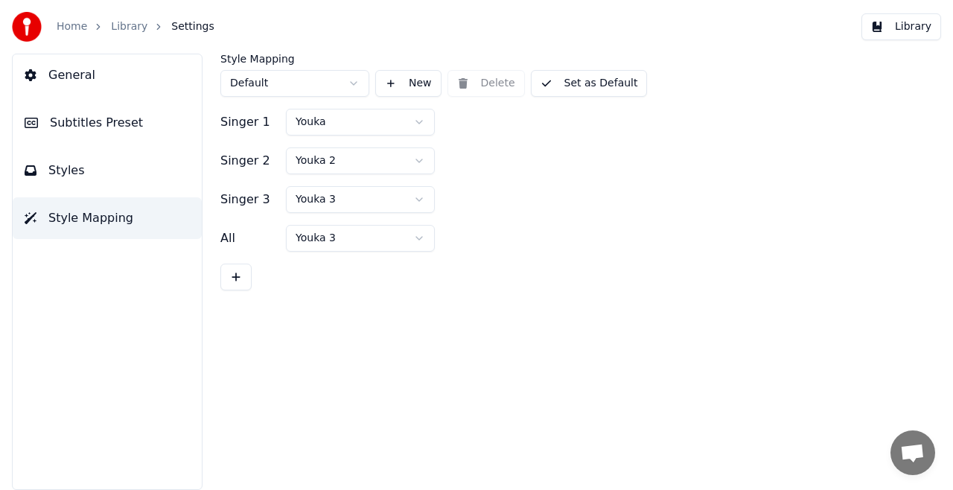
click at [65, 170] on span "Styles" at bounding box center [66, 170] width 36 height 18
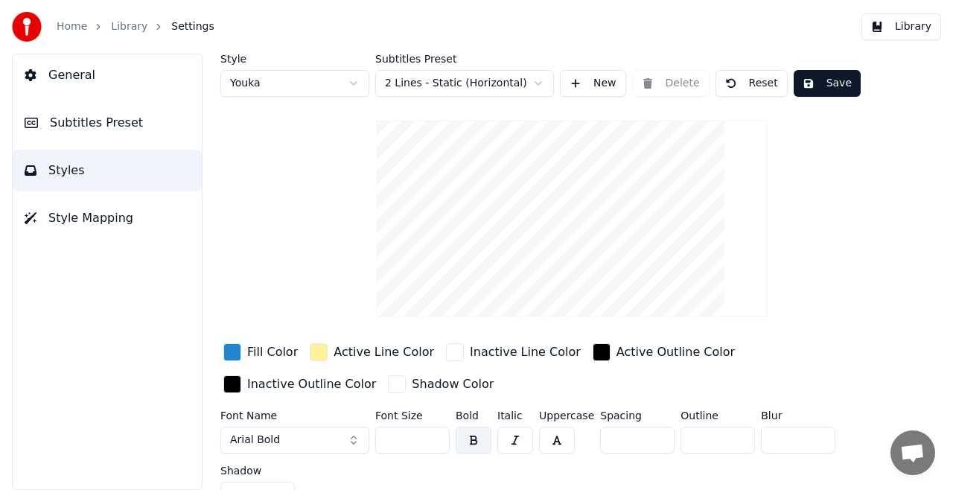
click at [353, 436] on button "Arial Bold" at bounding box center [294, 439] width 149 height 27
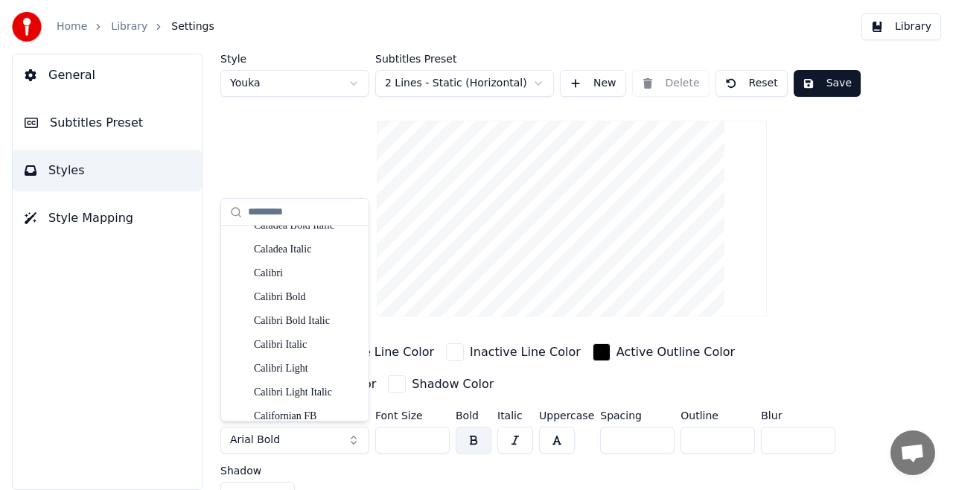
scroll to position [1368, 0]
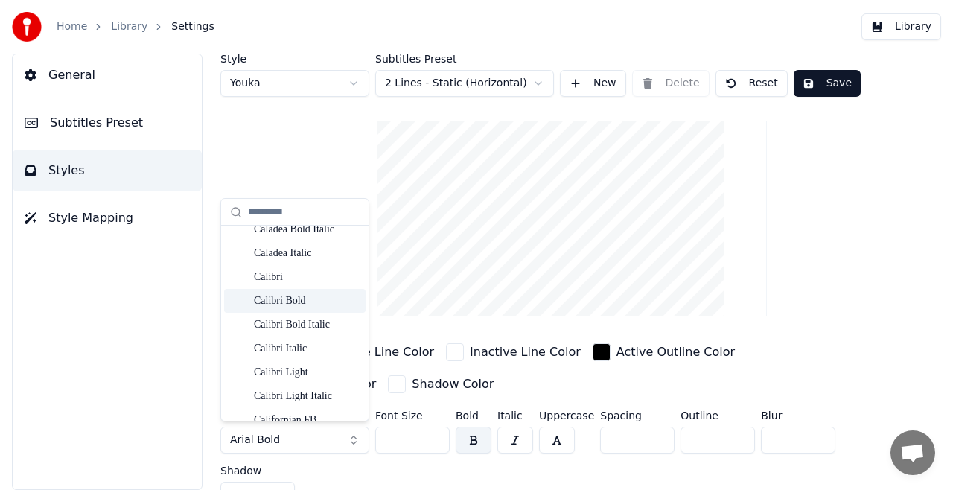
click at [292, 301] on div "Calibri Bold" at bounding box center [307, 300] width 106 height 15
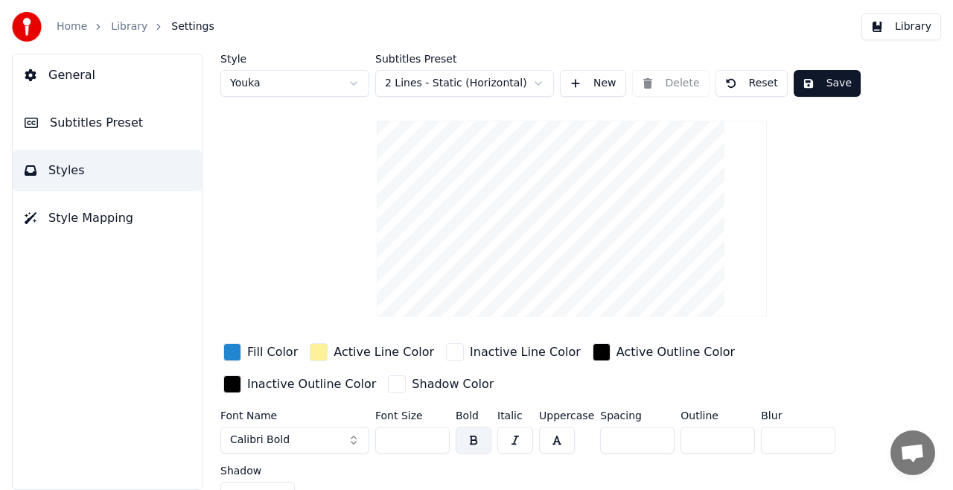
click at [435, 432] on input "**" at bounding box center [412, 439] width 74 height 27
click at [435, 432] on input "***" at bounding box center [412, 439] width 74 height 27
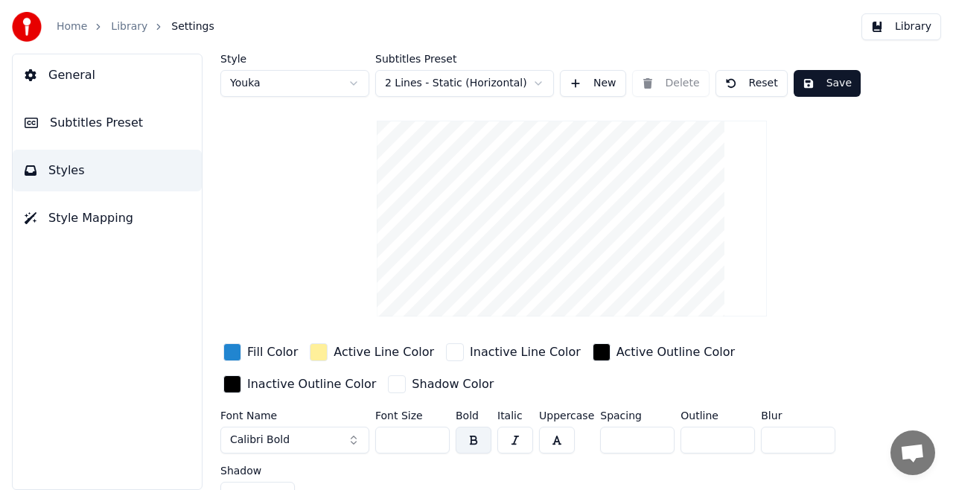
click at [435, 432] on input "***" at bounding box center [412, 439] width 74 height 27
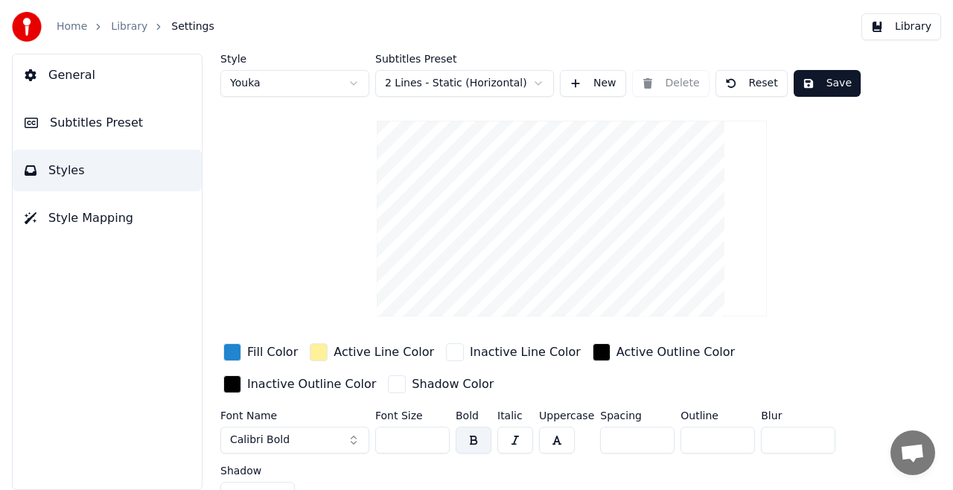
click at [435, 432] on input "***" at bounding box center [412, 439] width 74 height 27
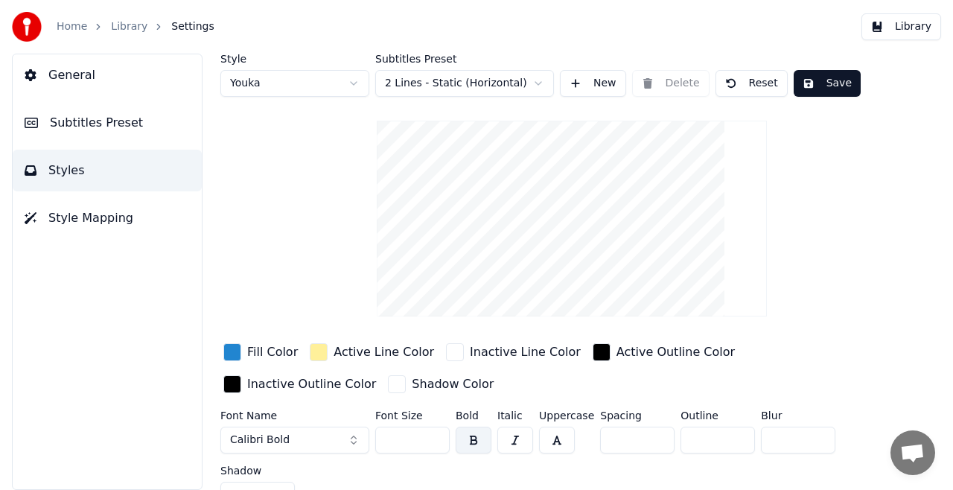
click at [435, 432] on input "***" at bounding box center [412, 439] width 74 height 27
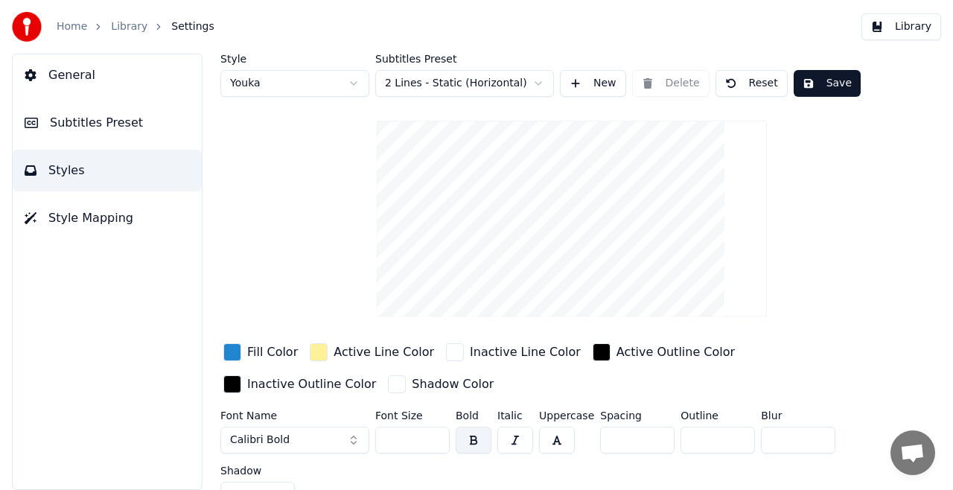
click at [435, 432] on input "***" at bounding box center [412, 439] width 74 height 27
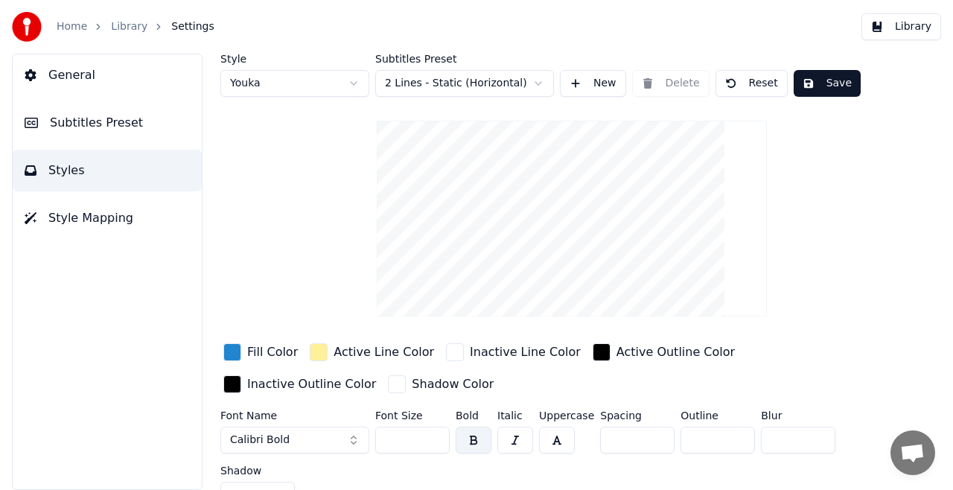
click at [435, 432] on input "***" at bounding box center [412, 439] width 74 height 27
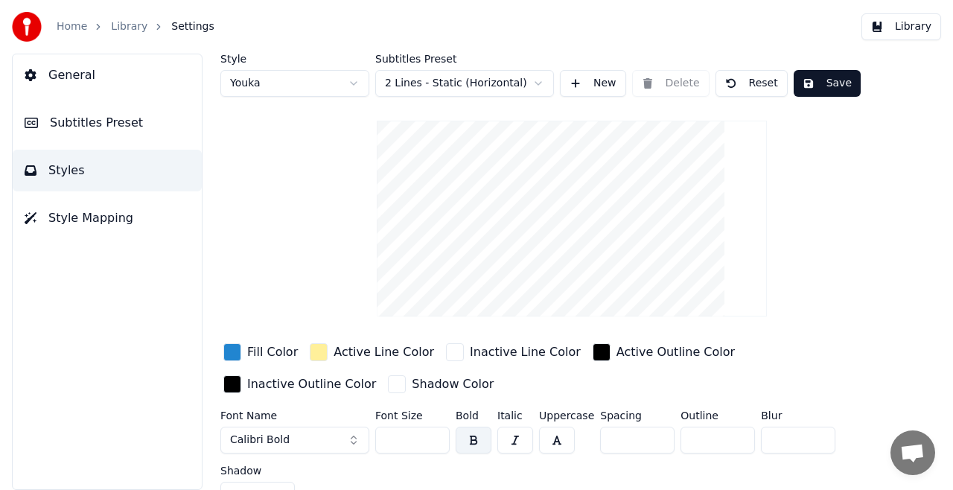
click at [435, 432] on input "***" at bounding box center [412, 439] width 74 height 27
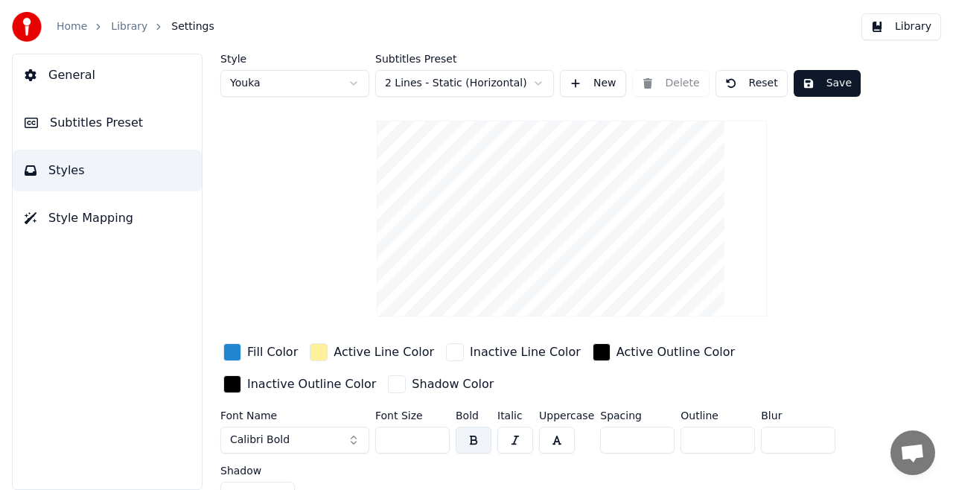
click at [435, 432] on input "***" at bounding box center [412, 439] width 74 height 27
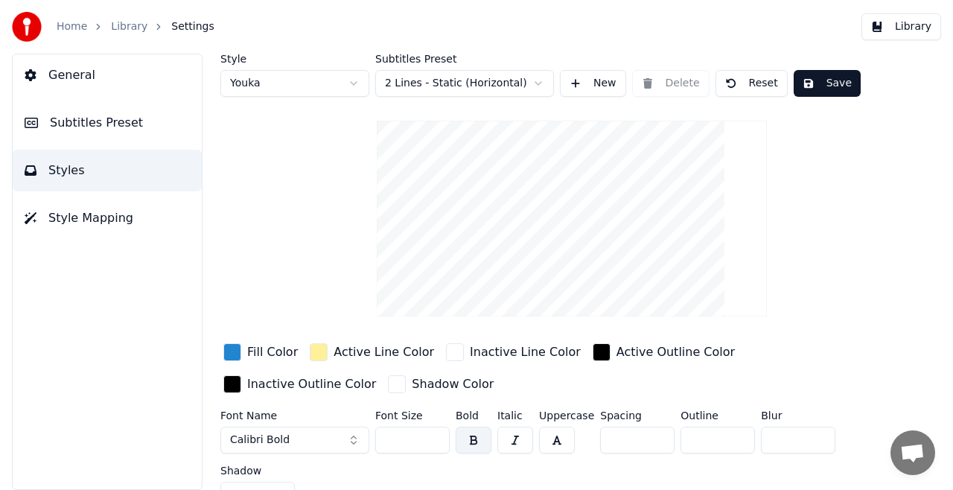
click at [435, 432] on input "***" at bounding box center [412, 439] width 74 height 27
click at [433, 439] on input "***" at bounding box center [412, 439] width 74 height 27
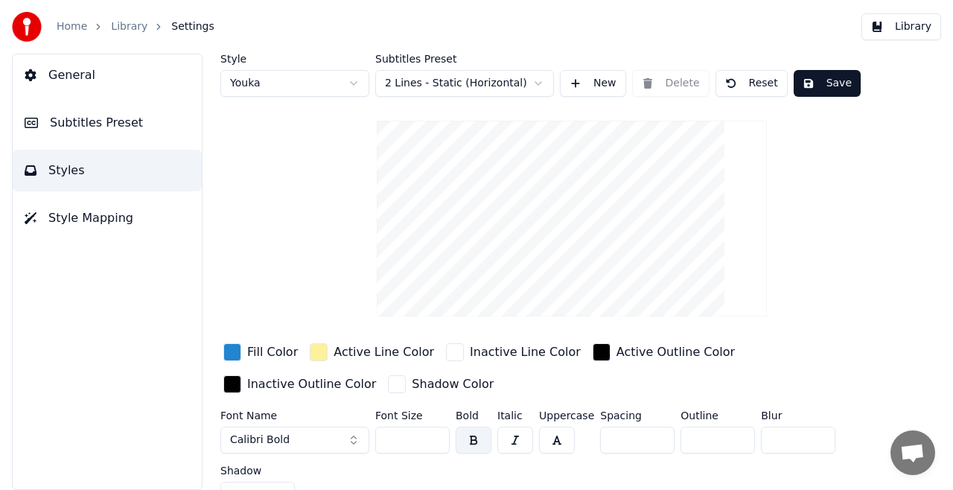
click at [433, 439] on input "***" at bounding box center [412, 439] width 74 height 27
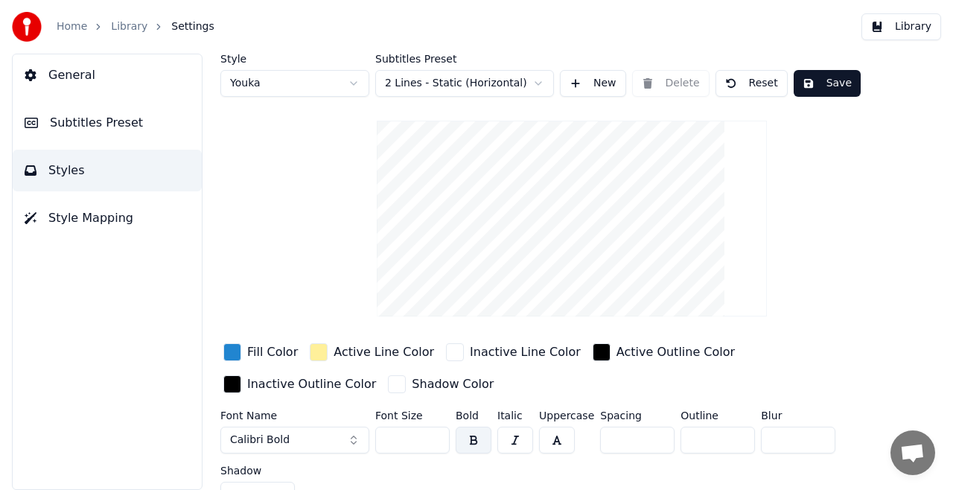
click at [433, 439] on input "***" at bounding box center [412, 439] width 74 height 27
click at [433, 438] on input "***" at bounding box center [412, 439] width 74 height 27
type input "***"
click at [433, 438] on input "***" at bounding box center [412, 439] width 74 height 27
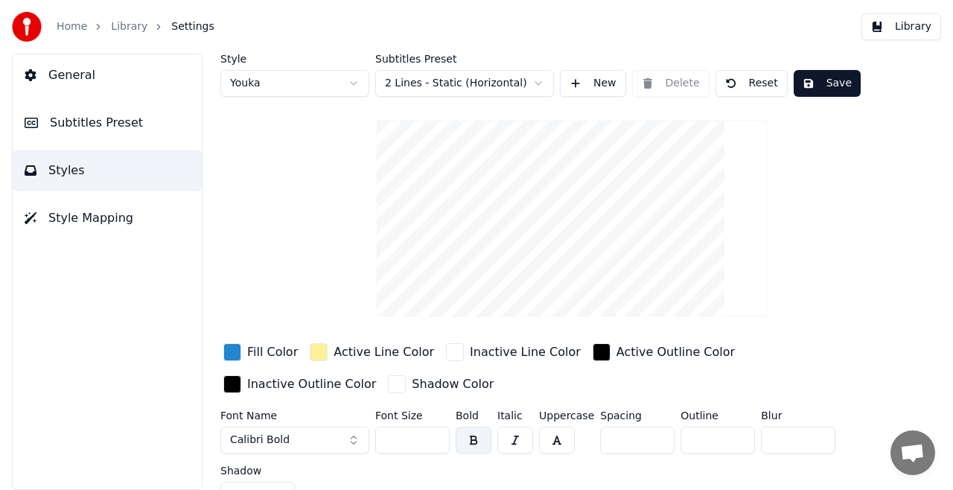
click at [828, 87] on button "Save" at bounding box center [826, 83] width 67 height 27
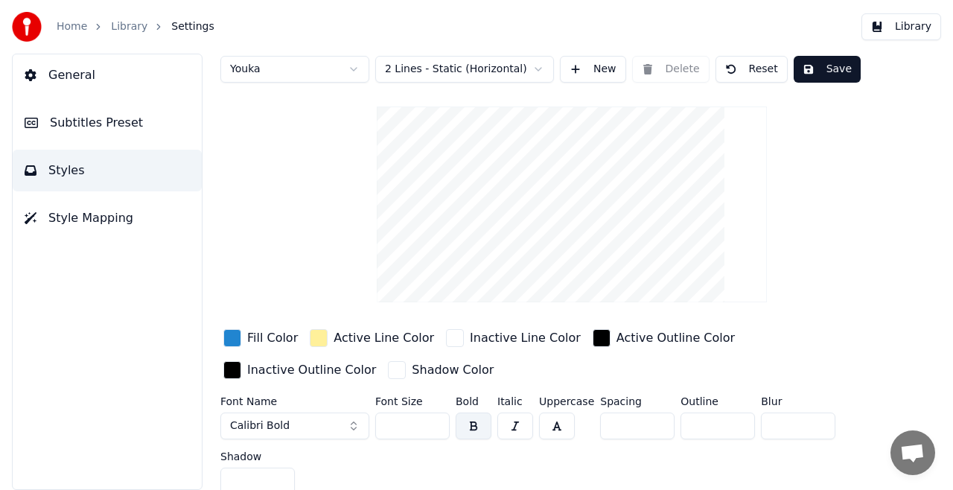
scroll to position [22, 0]
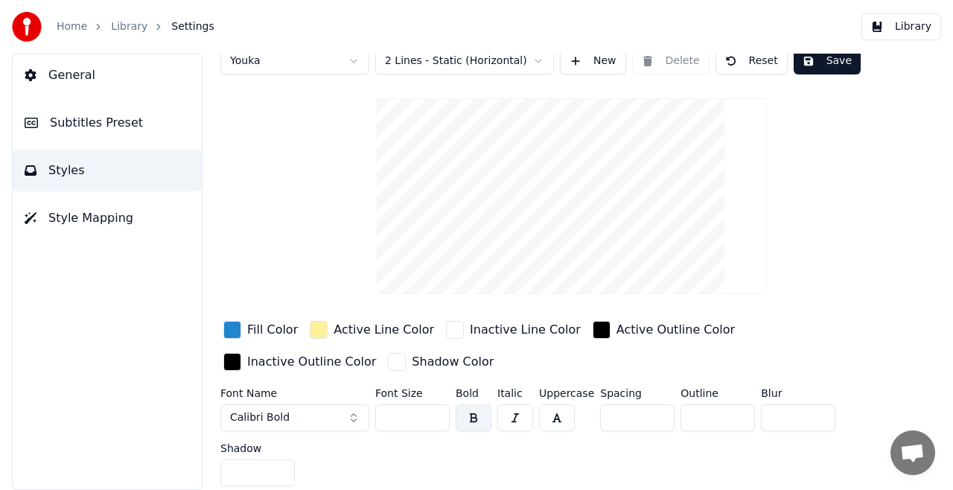
click at [86, 124] on span "Subtitles Preset" at bounding box center [96, 123] width 93 height 18
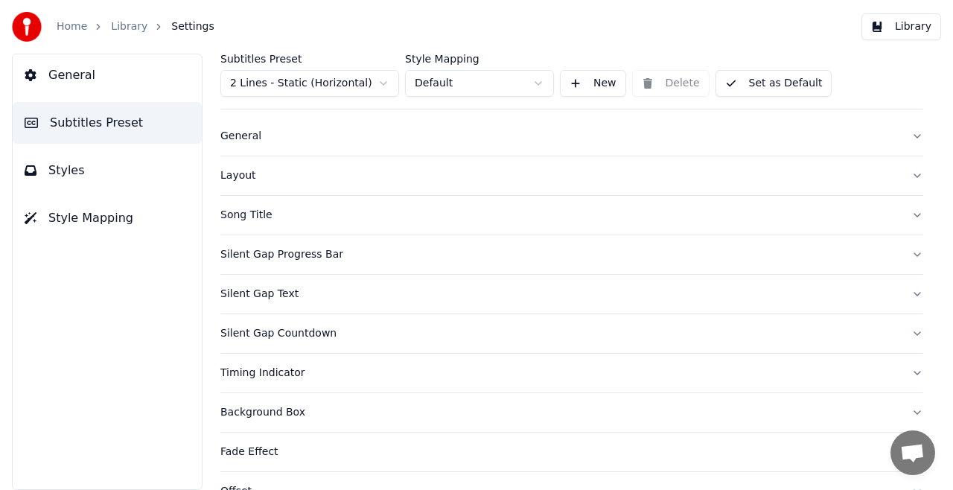
click at [257, 211] on div "Song Title" at bounding box center [559, 215] width 679 height 15
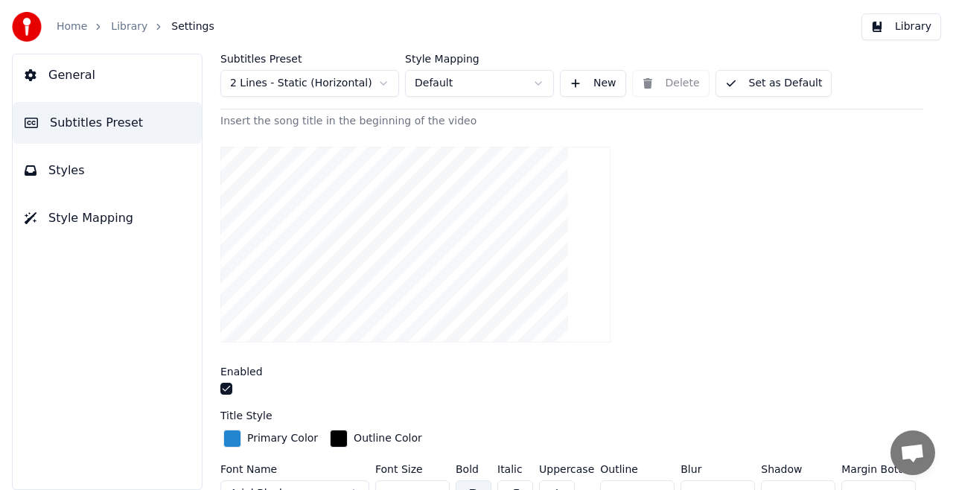
scroll to position [97, 0]
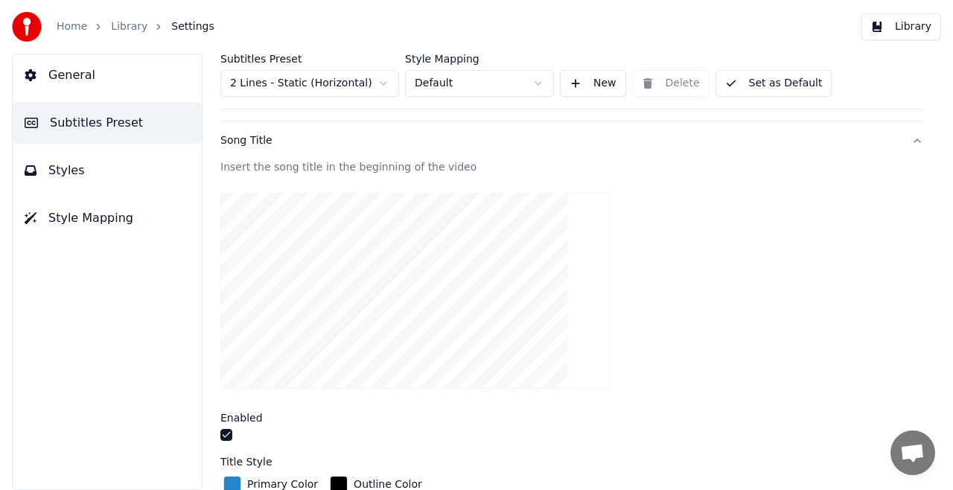
click at [763, 85] on button "Set as Default" at bounding box center [773, 83] width 117 height 27
click at [381, 83] on html "Home Library Settings Library General Subtitles Preset Styles Style Mapping Sub…" at bounding box center [476, 245] width 953 height 490
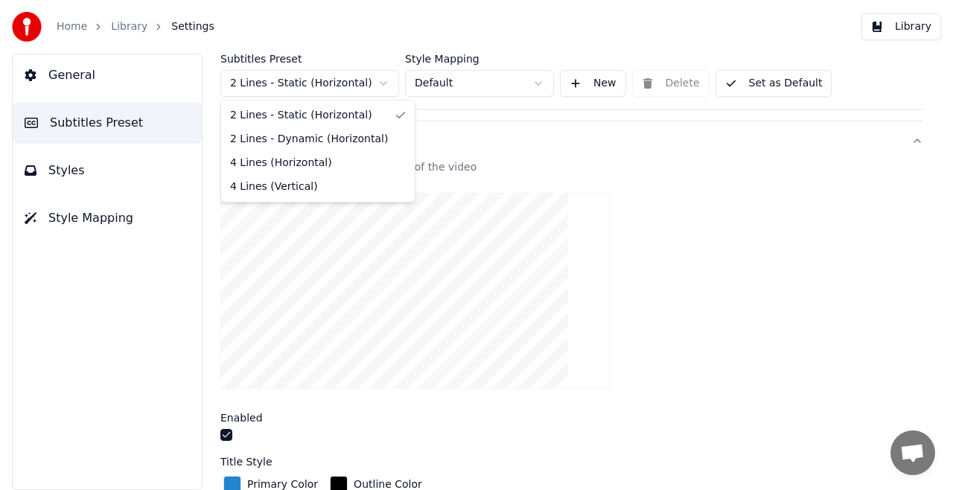
click at [381, 83] on html "Home Library Settings Library General Subtitles Preset Styles Style Mapping Sub…" at bounding box center [476, 245] width 953 height 490
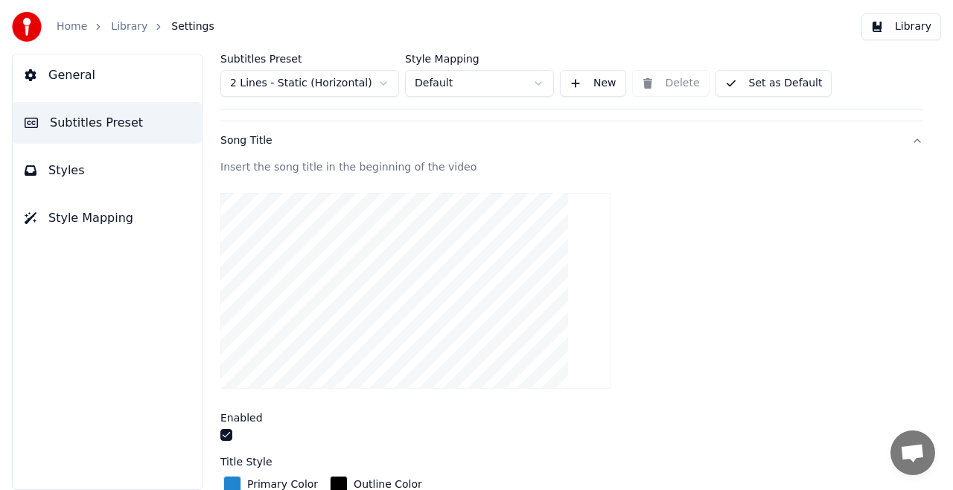
click at [73, 217] on span "Style Mapping" at bounding box center [90, 218] width 85 height 18
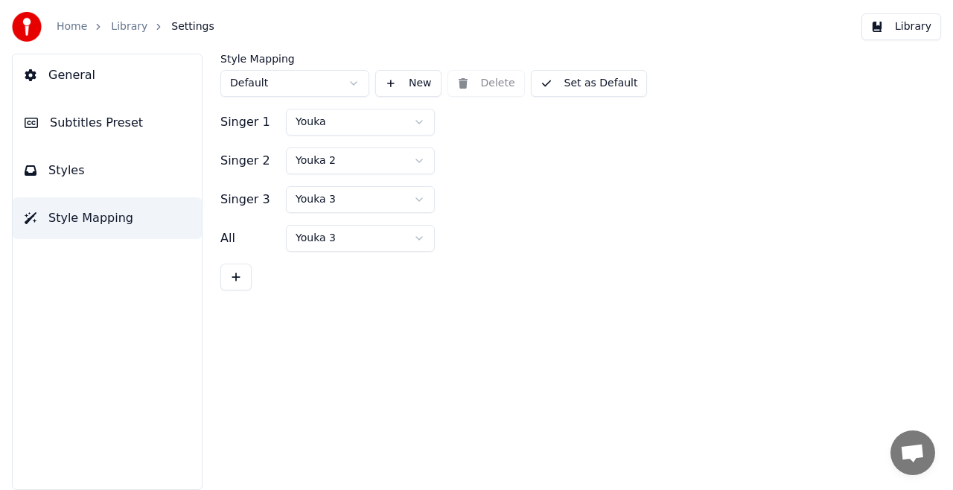
click at [73, 119] on span "Subtitles Preset" at bounding box center [96, 123] width 93 height 18
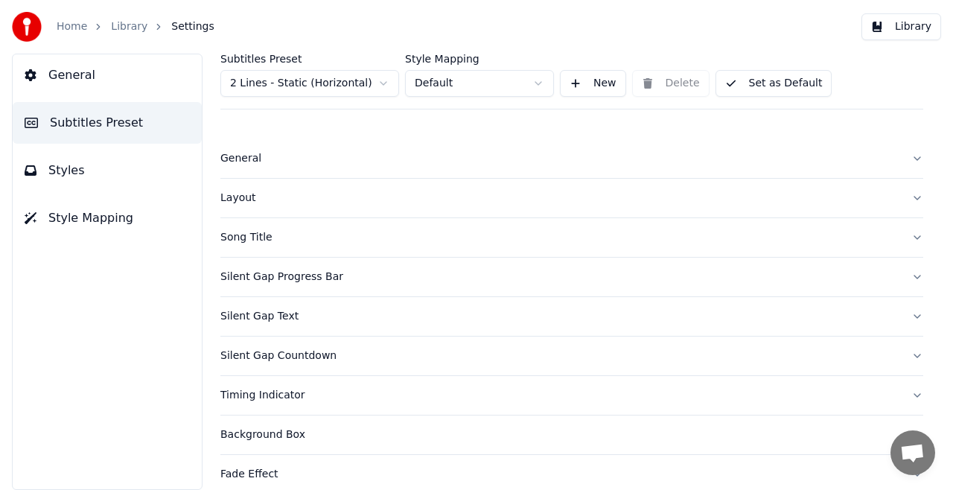
click at [74, 75] on span "General" at bounding box center [71, 75] width 47 height 18
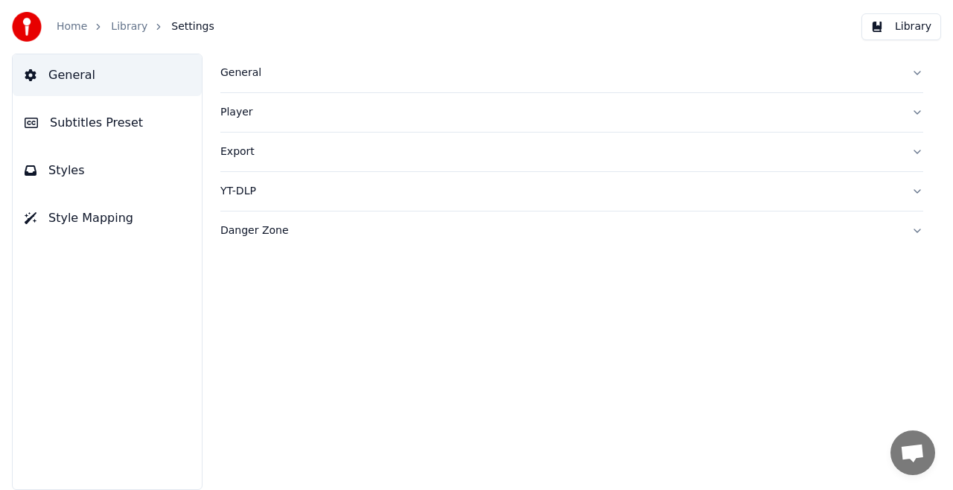
click at [902, 23] on button "Library" at bounding box center [901, 26] width 80 height 27
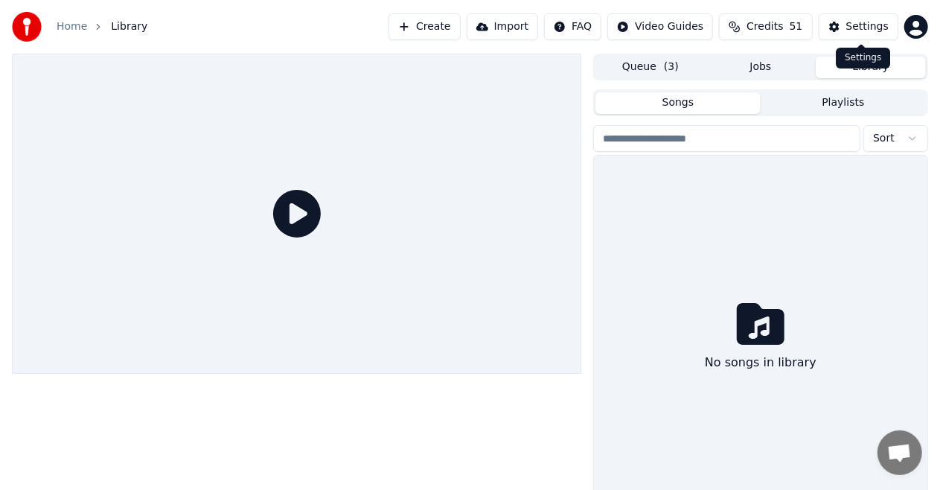
click at [867, 25] on div "Settings" at bounding box center [867, 26] width 42 height 15
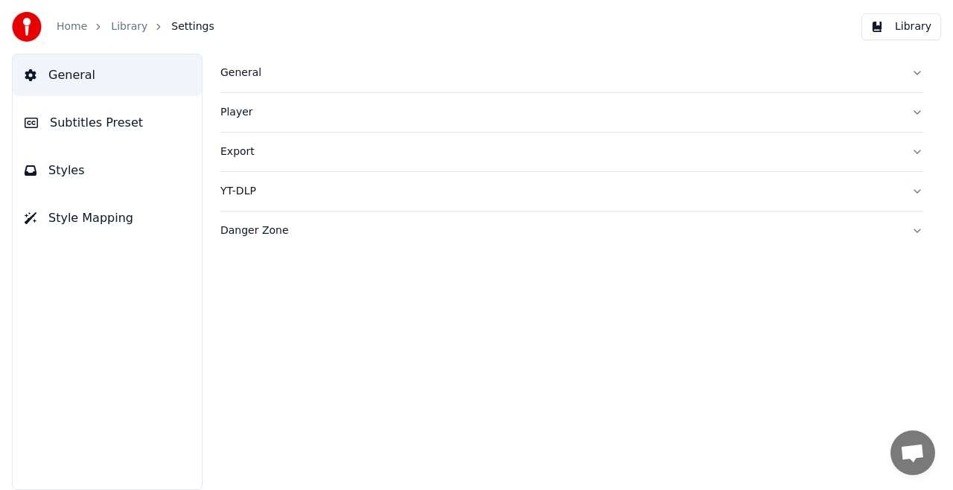
click at [128, 29] on link "Library" at bounding box center [129, 26] width 36 height 15
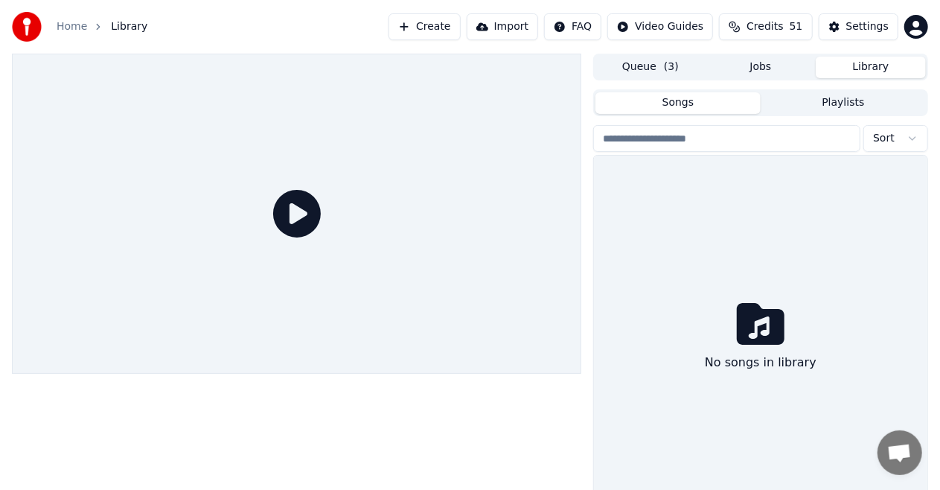
click at [761, 71] on button "Jobs" at bounding box center [761, 68] width 110 height 22
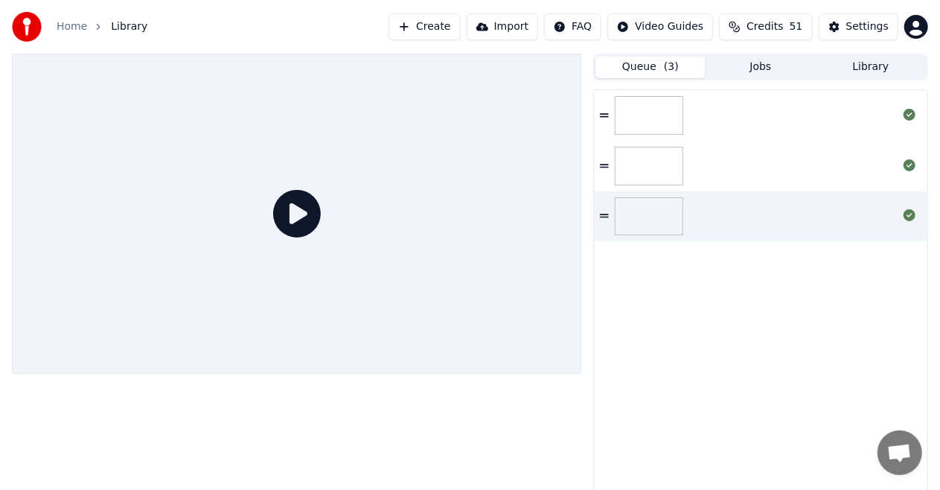
click at [647, 70] on button "Queue ( 3 )" at bounding box center [650, 68] width 110 height 22
click at [755, 68] on button "Jobs" at bounding box center [761, 68] width 110 height 22
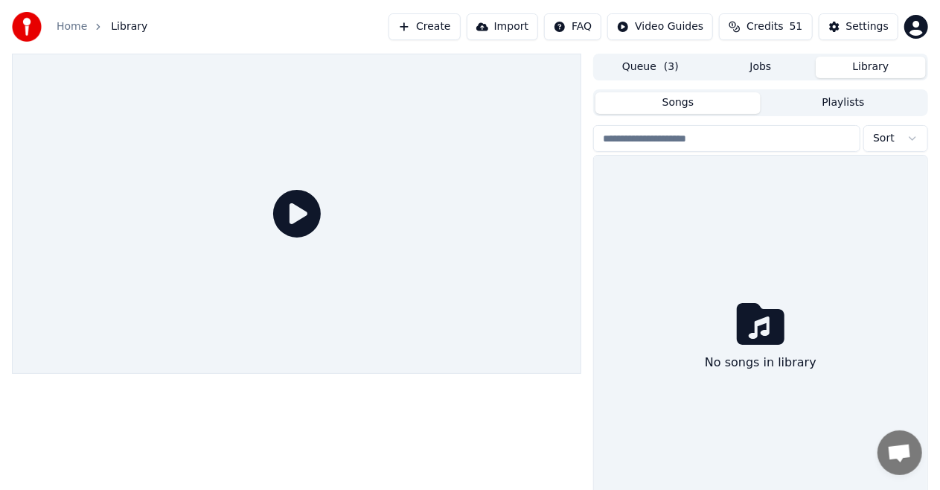
click at [870, 70] on button "Library" at bounding box center [871, 68] width 110 height 22
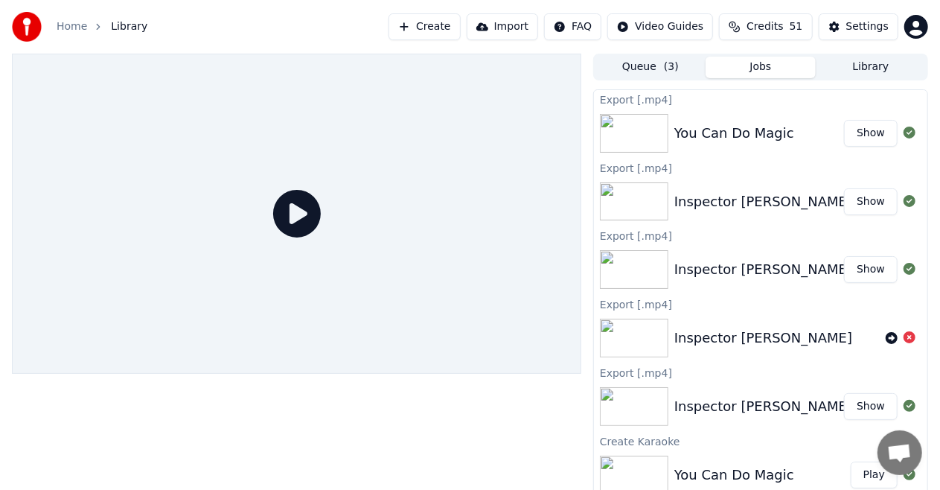
click at [760, 69] on button "Jobs" at bounding box center [761, 68] width 110 height 22
click at [856, 27] on div "Settings" at bounding box center [867, 26] width 42 height 15
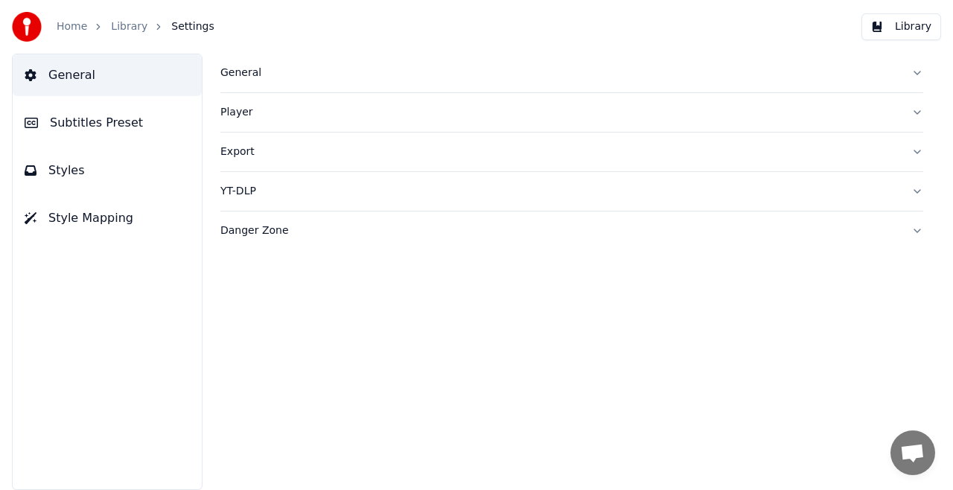
click at [237, 71] on div "General" at bounding box center [559, 72] width 679 height 15
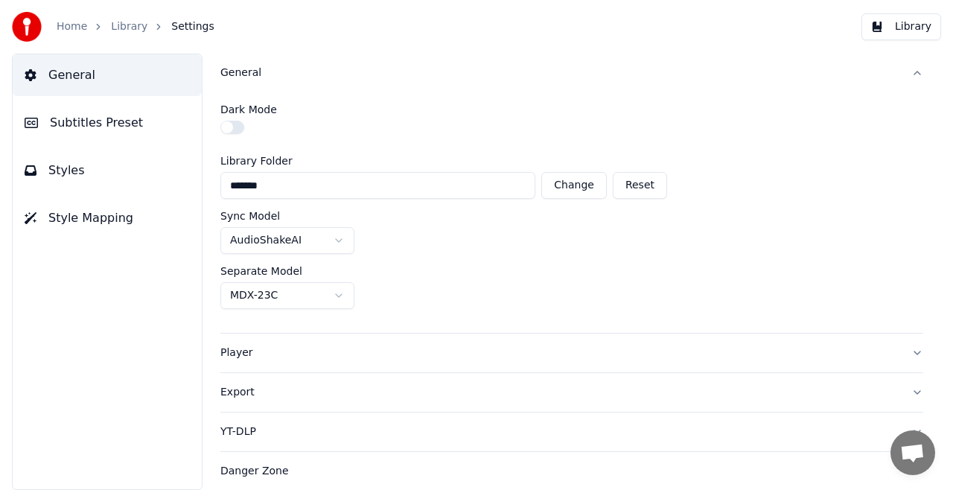
click at [235, 392] on div "Export" at bounding box center [559, 392] width 679 height 15
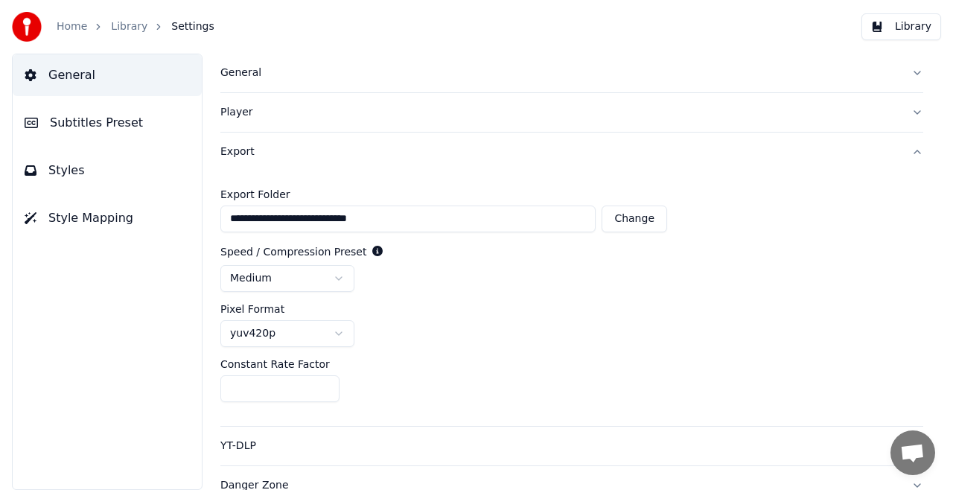
click at [633, 219] on button "Change" at bounding box center [633, 218] width 65 height 27
type input "**********"
click at [905, 151] on button "Export" at bounding box center [571, 151] width 703 height 39
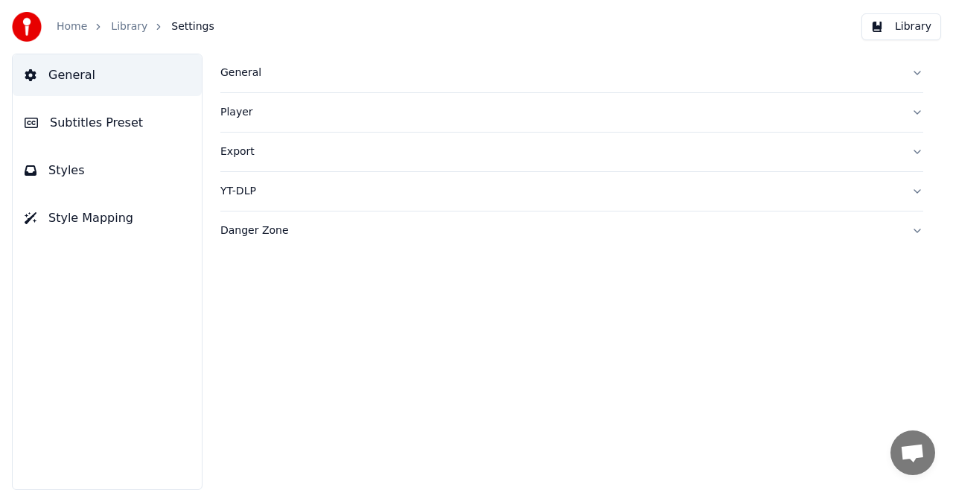
click at [915, 113] on button "Player" at bounding box center [571, 112] width 703 height 39
click at [132, 30] on link "Library" at bounding box center [129, 26] width 36 height 15
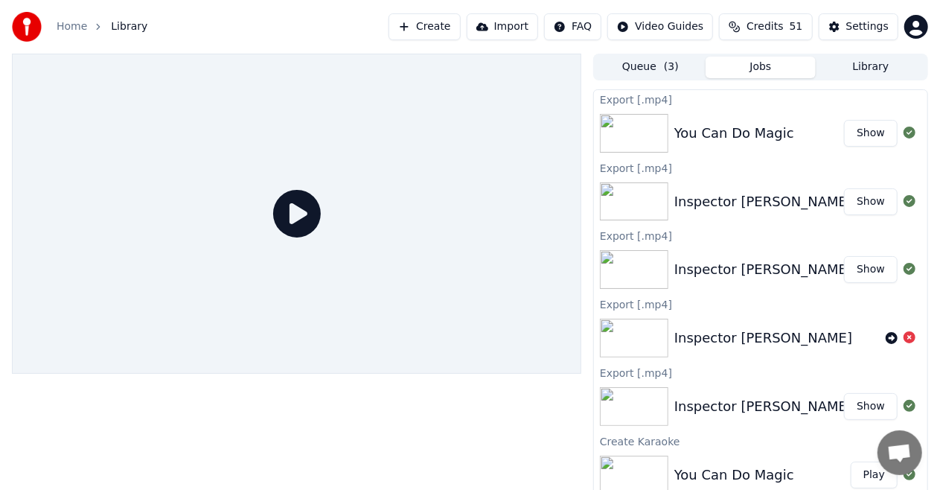
click at [528, 28] on button "Import" at bounding box center [502, 26] width 71 height 27
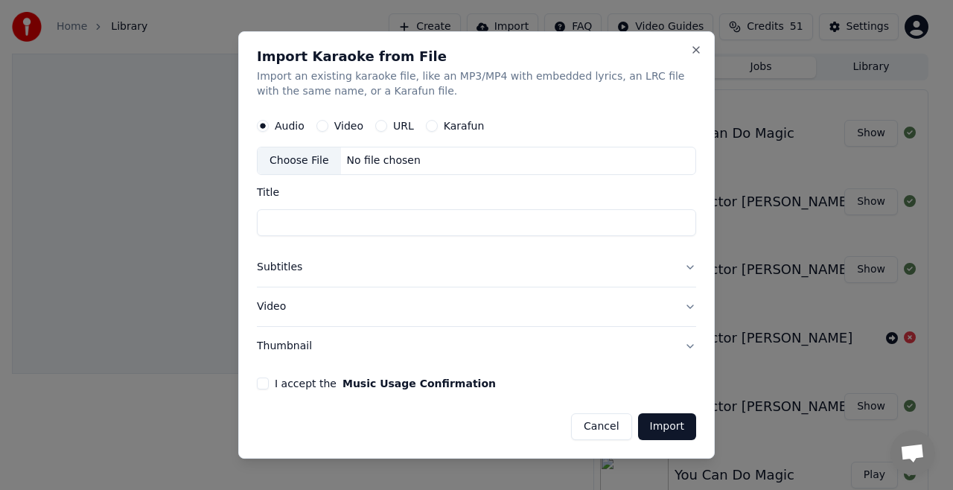
click at [298, 163] on div "Choose File" at bounding box center [298, 160] width 83 height 27
click at [607, 426] on button "Cancel" at bounding box center [601, 426] width 60 height 27
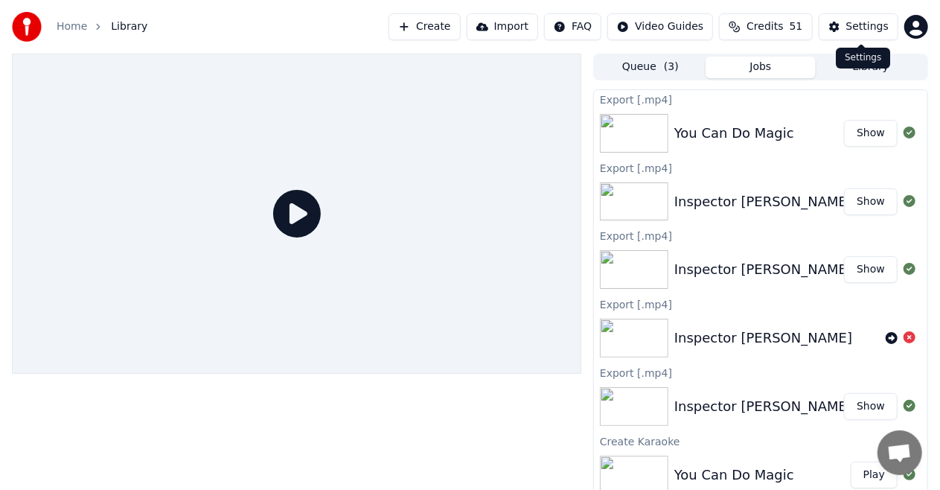
click at [864, 31] on div "Settings" at bounding box center [867, 26] width 42 height 15
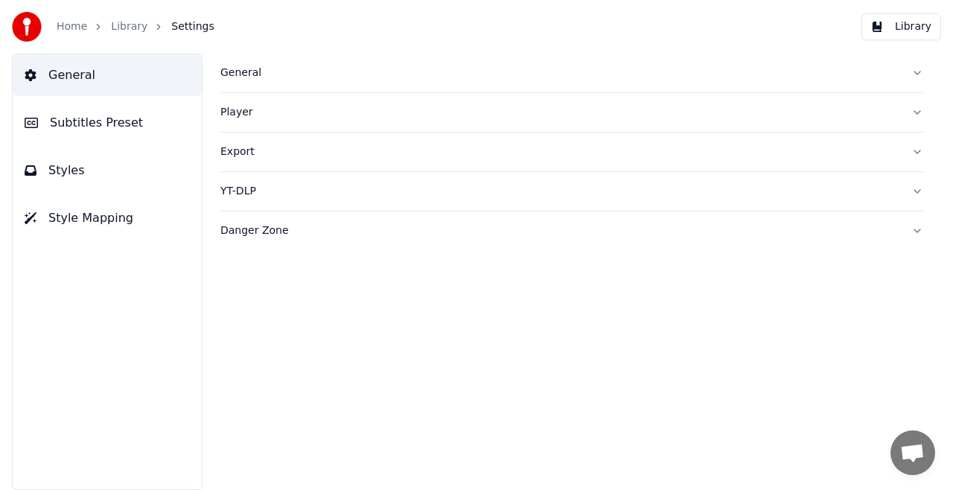
click at [243, 71] on div "General" at bounding box center [559, 72] width 679 height 15
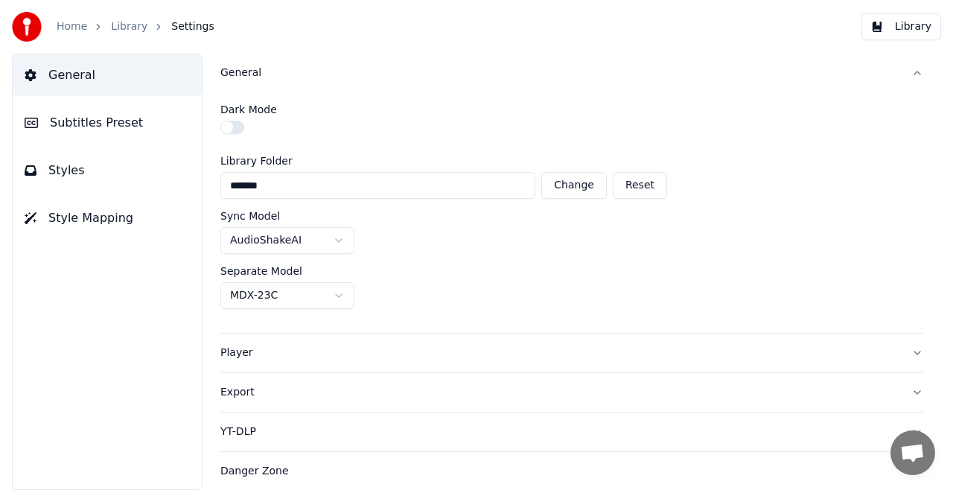
click at [917, 74] on button "General" at bounding box center [571, 73] width 703 height 39
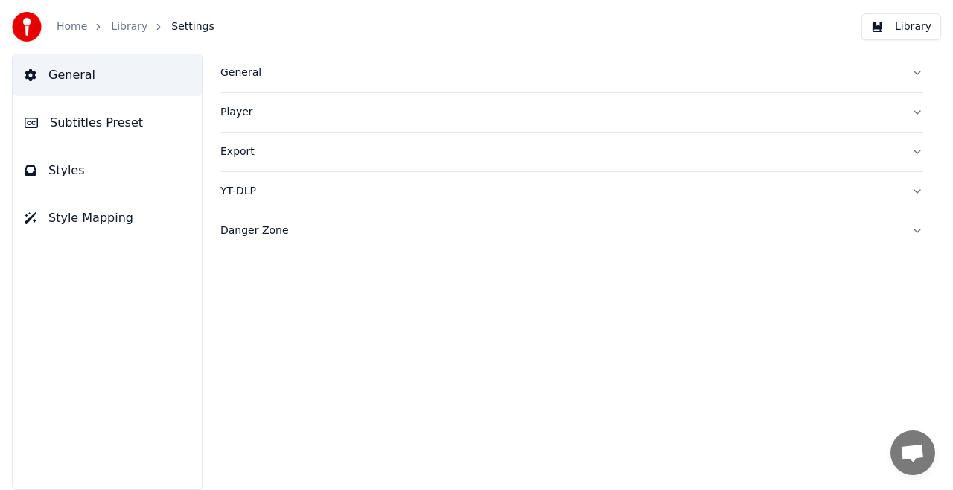
click at [915, 150] on button "Export" at bounding box center [571, 151] width 703 height 39
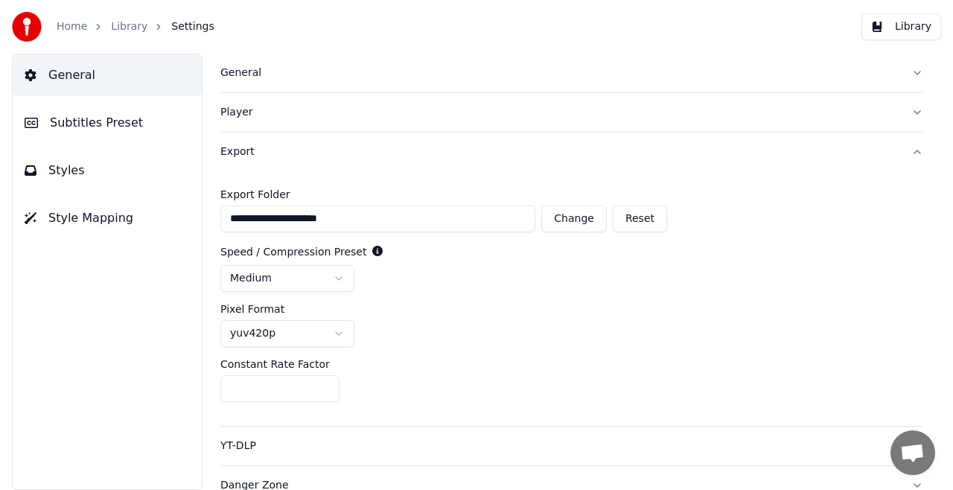
click at [903, 153] on button "Export" at bounding box center [571, 151] width 703 height 39
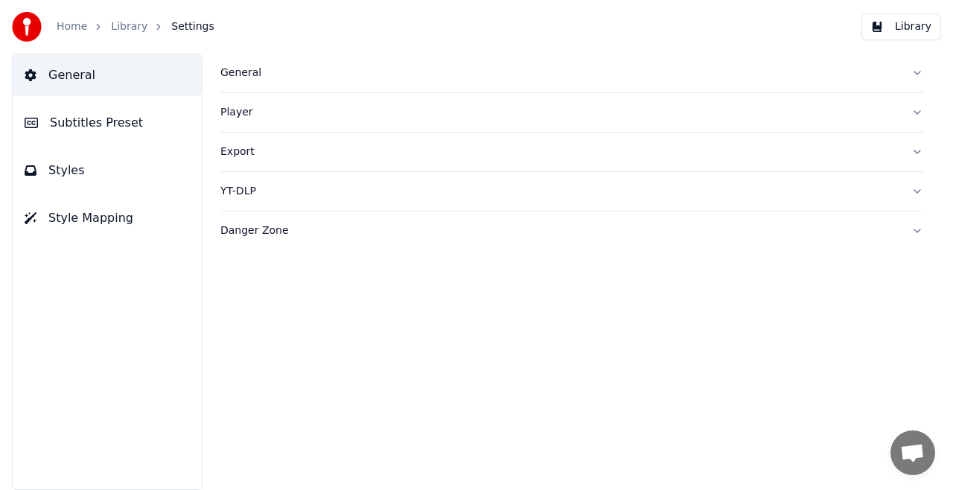
click at [127, 25] on link "Library" at bounding box center [129, 26] width 36 height 15
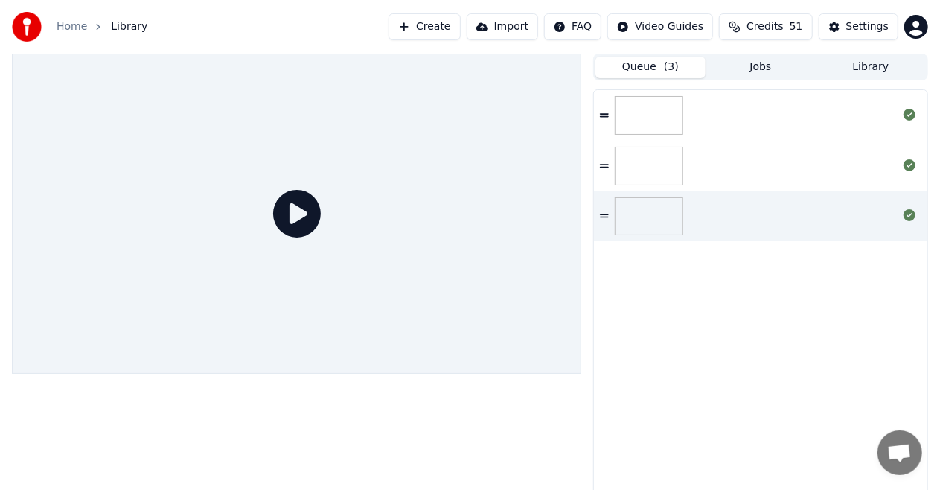
click at [652, 68] on button "Queue ( 3 )" at bounding box center [650, 68] width 110 height 22
click at [636, 122] on img at bounding box center [649, 115] width 68 height 39
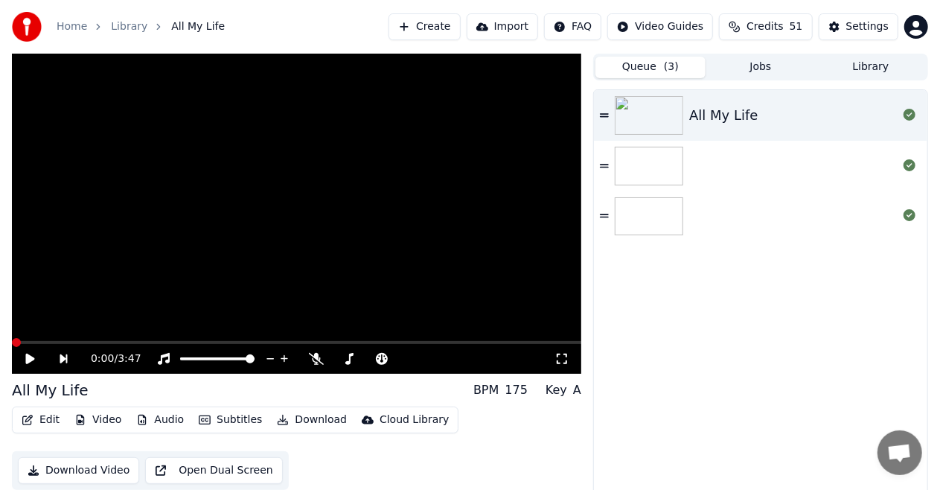
click at [653, 166] on img at bounding box center [649, 166] width 68 height 39
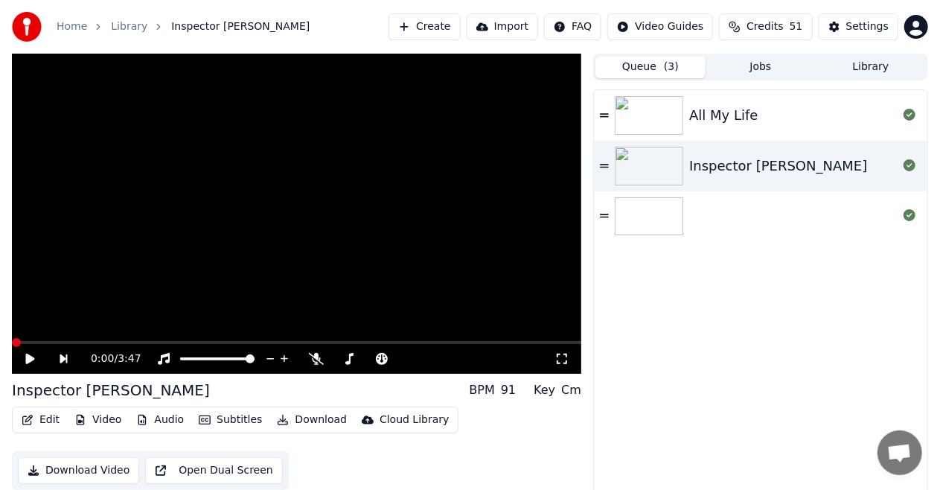
click at [650, 212] on img at bounding box center [649, 216] width 68 height 39
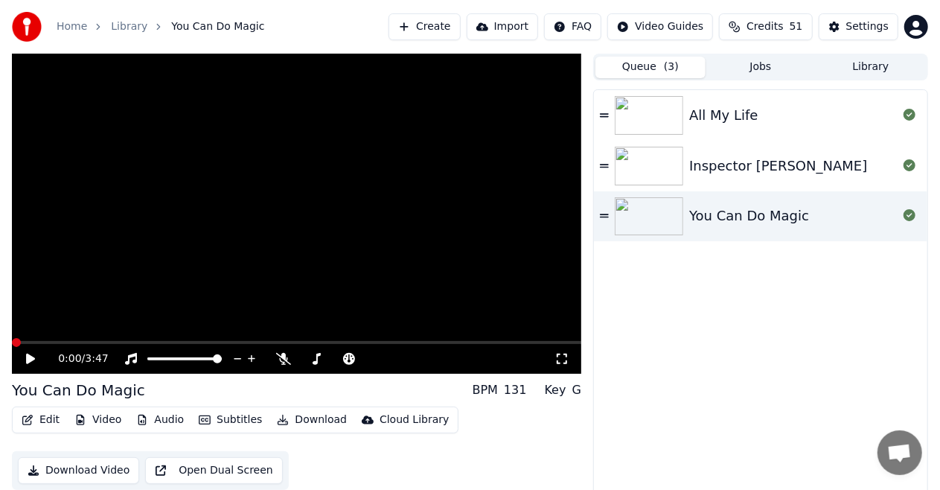
click at [28, 360] on icon at bounding box center [30, 358] width 9 height 10
click at [28, 359] on icon at bounding box center [30, 358] width 9 height 10
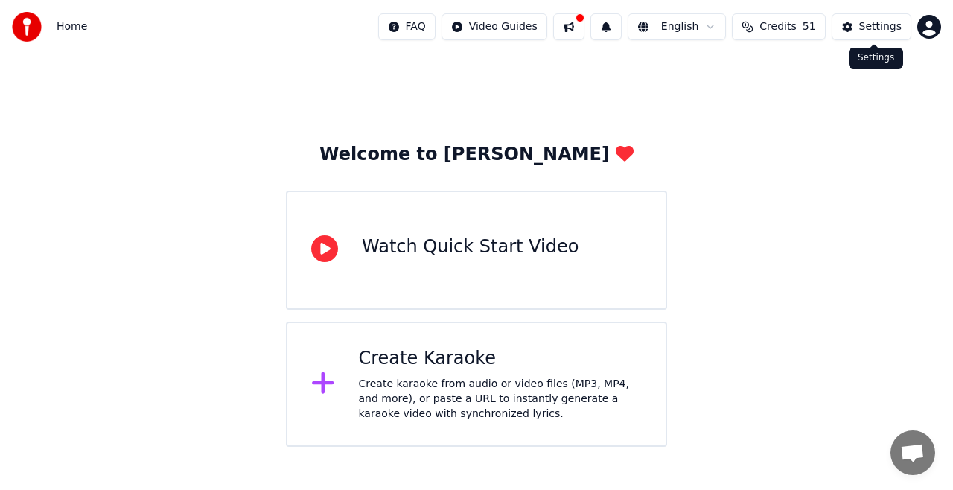
click at [871, 24] on div "Settings" at bounding box center [880, 26] width 42 height 15
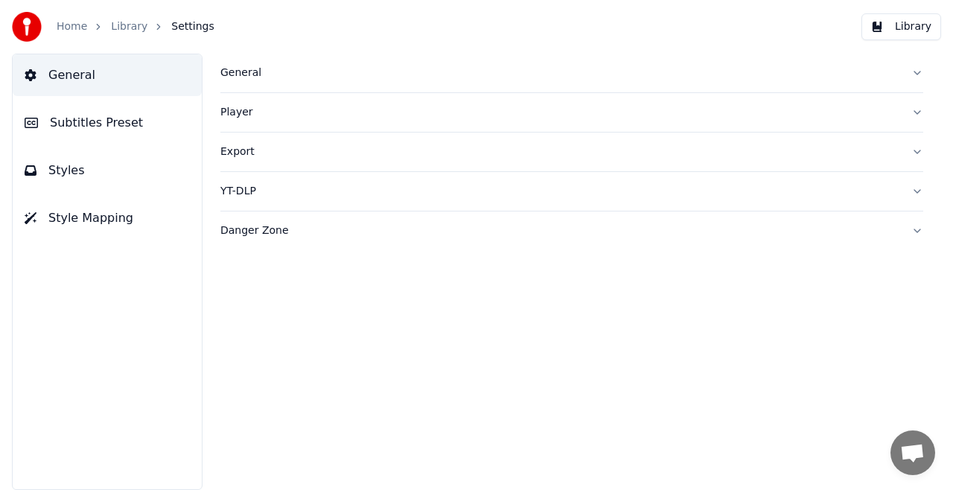
click at [240, 76] on div "General" at bounding box center [559, 72] width 679 height 15
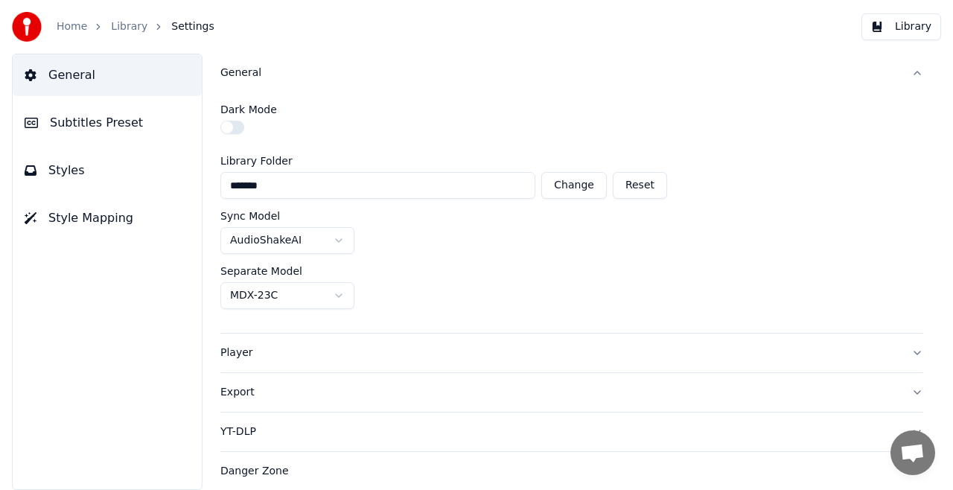
click at [240, 76] on div "General" at bounding box center [559, 72] width 679 height 15
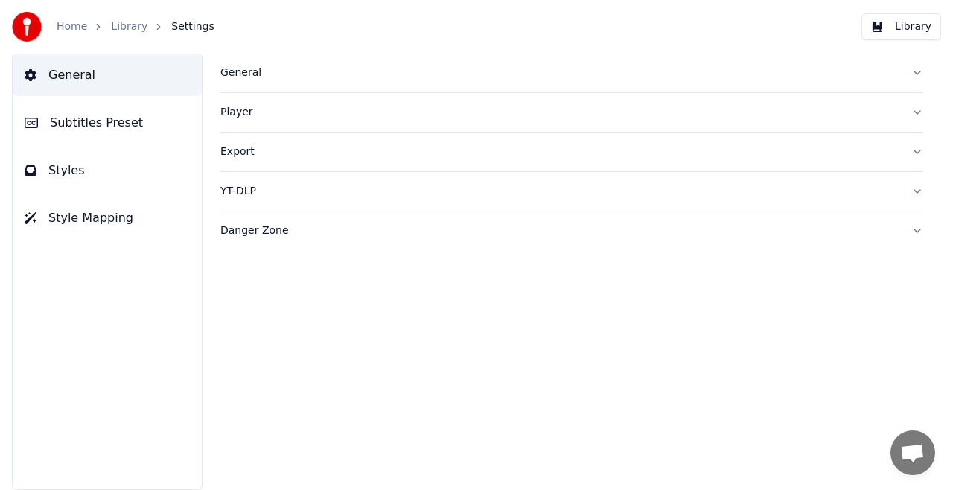
click at [226, 152] on div "Export" at bounding box center [559, 151] width 679 height 15
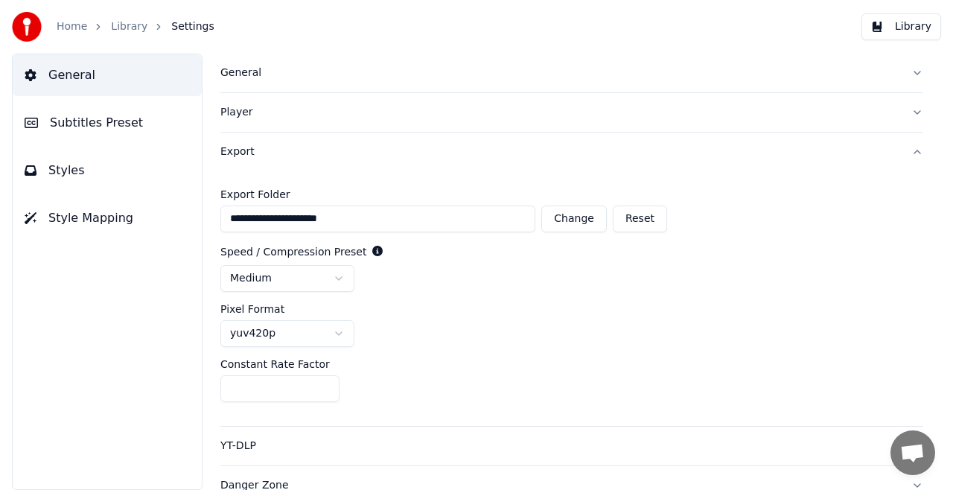
click at [226, 152] on div "Export" at bounding box center [559, 151] width 679 height 15
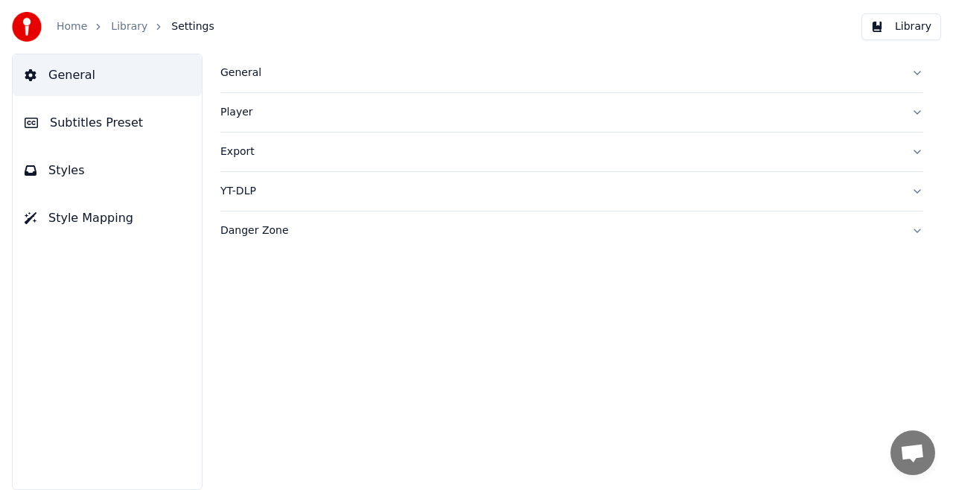
click at [124, 27] on link "Library" at bounding box center [129, 26] width 36 height 15
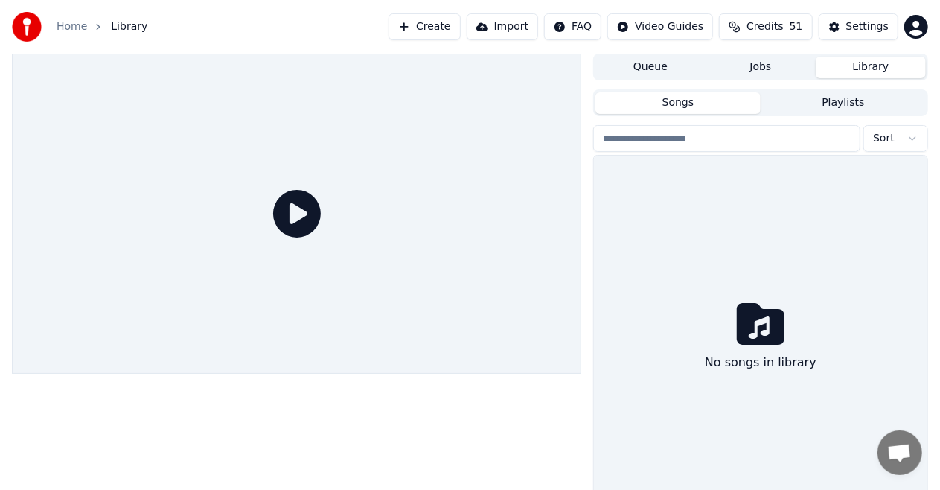
click at [764, 67] on button "Jobs" at bounding box center [761, 68] width 110 height 22
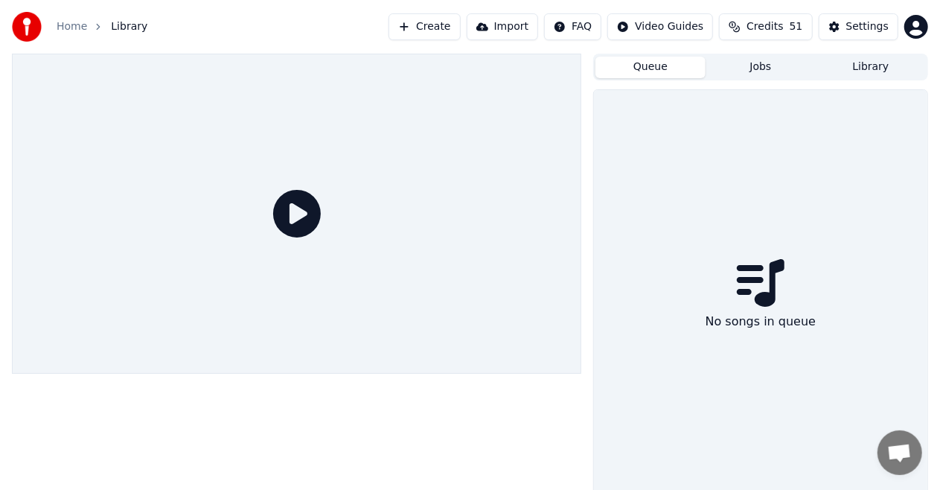
click at [650, 67] on button "Queue" at bounding box center [650, 68] width 110 height 22
click at [755, 67] on button "Jobs" at bounding box center [761, 68] width 110 height 22
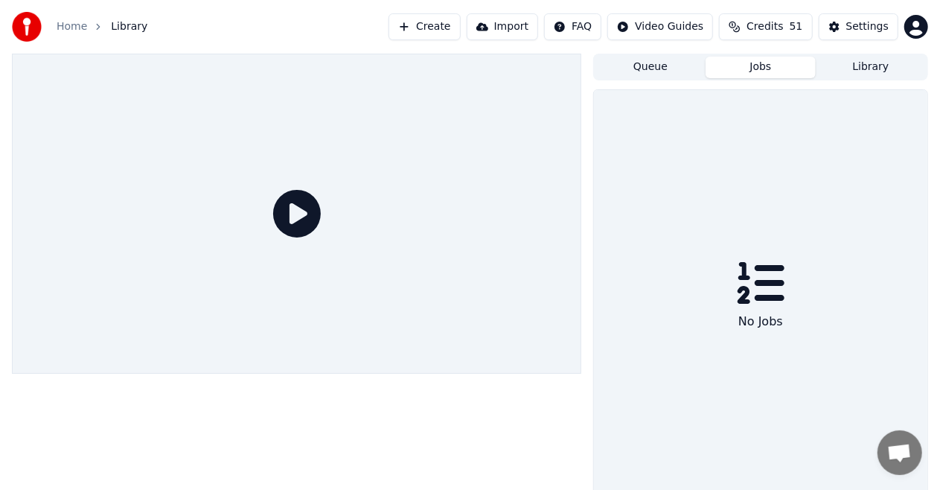
click at [755, 67] on button "Jobs" at bounding box center [761, 68] width 110 height 22
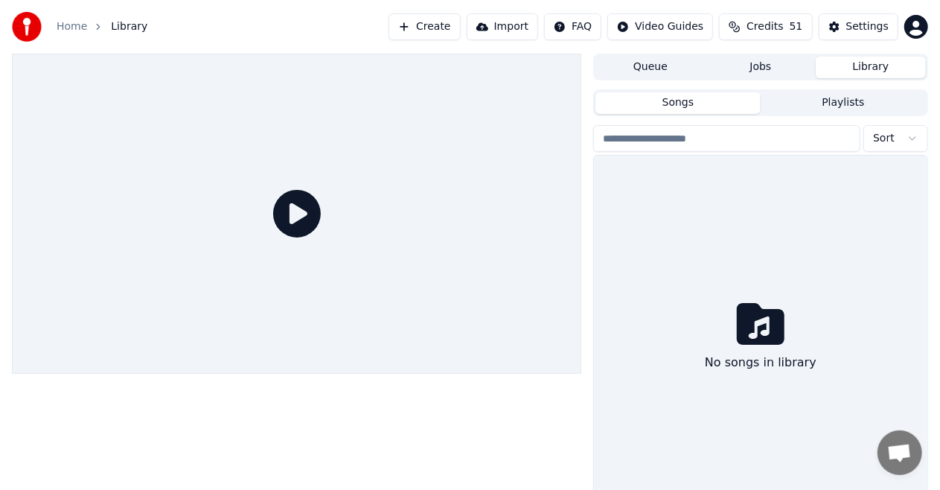
click at [869, 64] on button "Library" at bounding box center [871, 68] width 110 height 22
click at [834, 106] on button "Playlists" at bounding box center [843, 103] width 165 height 22
click at [681, 101] on button "Songs" at bounding box center [677, 103] width 165 height 22
click at [295, 217] on icon at bounding box center [297, 214] width 48 height 48
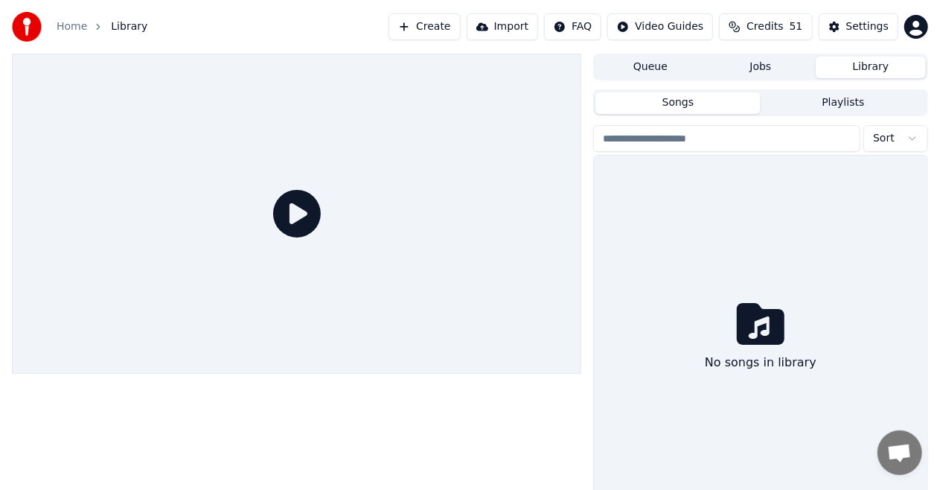
click at [766, 25] on span "Credits" at bounding box center [764, 26] width 36 height 15
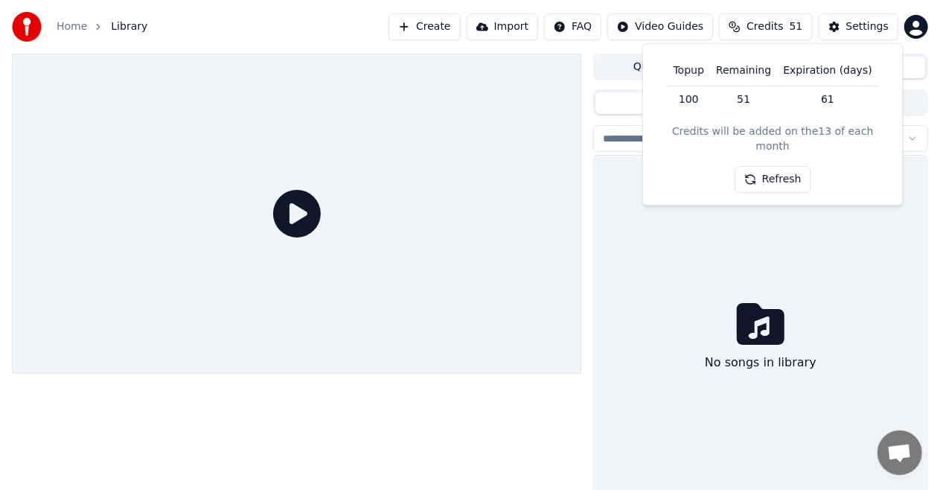
click at [766, 25] on span "Credits" at bounding box center [764, 26] width 36 height 15
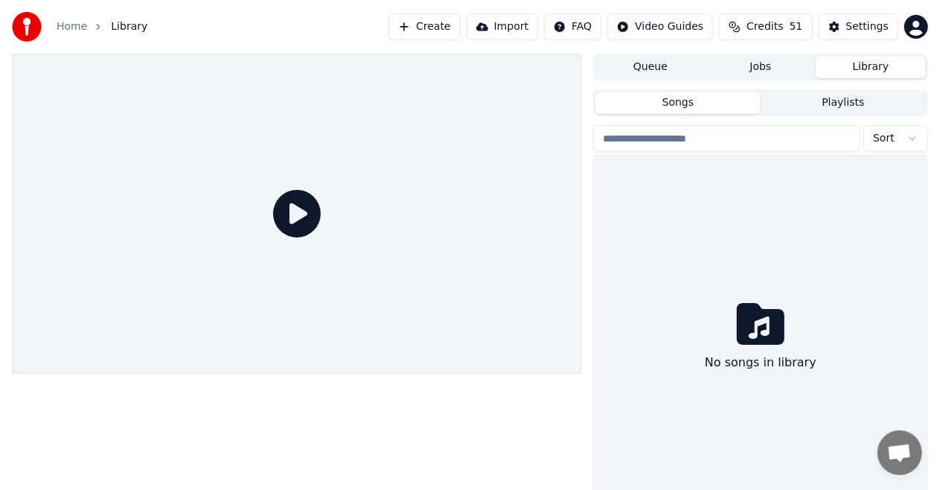
click at [766, 25] on span "Credits" at bounding box center [764, 26] width 36 height 15
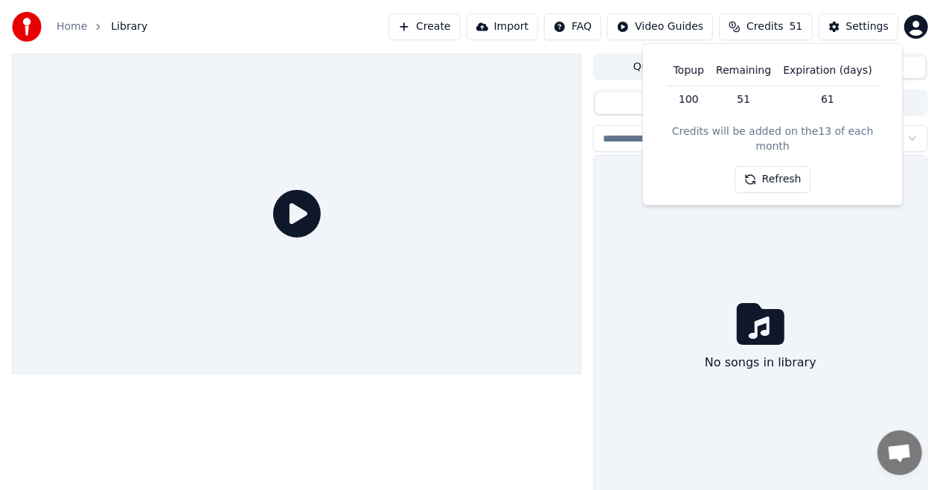
click at [766, 25] on span "Credits" at bounding box center [764, 26] width 36 height 15
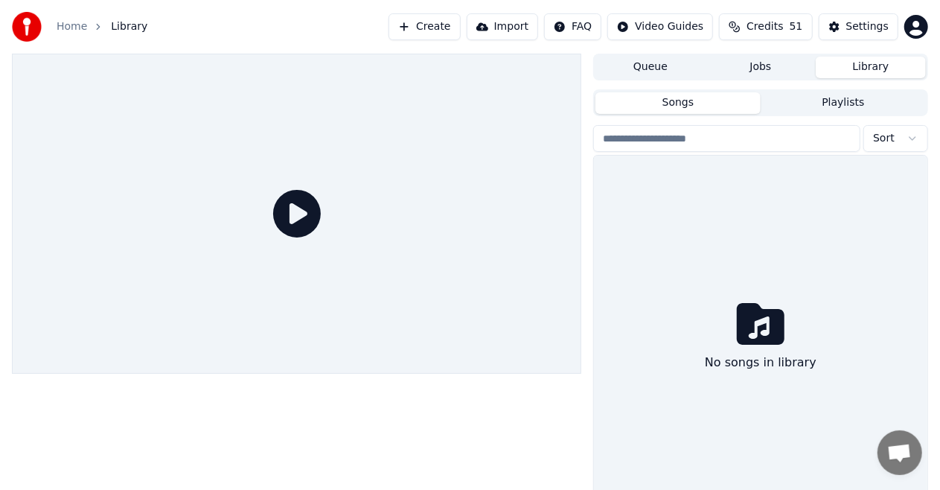
click at [766, 25] on span "Credits" at bounding box center [764, 26] width 36 height 15
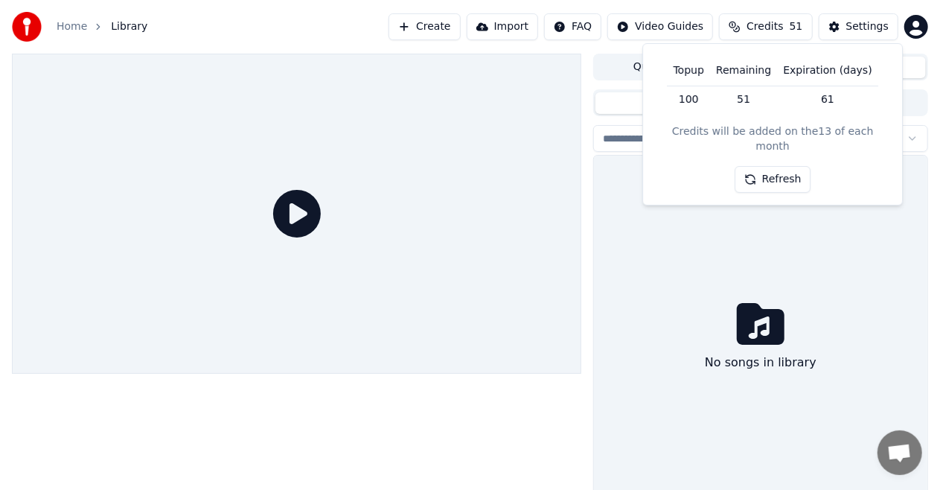
click at [766, 25] on span "Credits" at bounding box center [764, 26] width 36 height 15
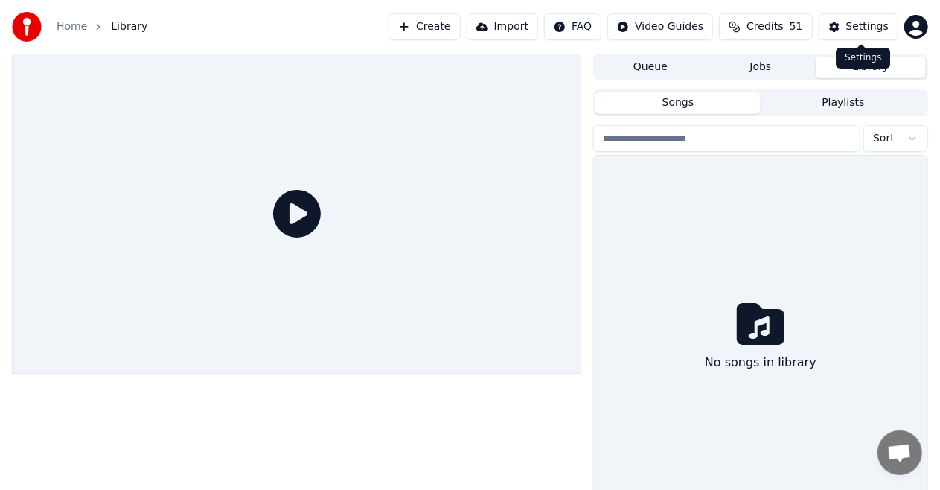
click at [842, 30] on button "Settings" at bounding box center [859, 26] width 80 height 27
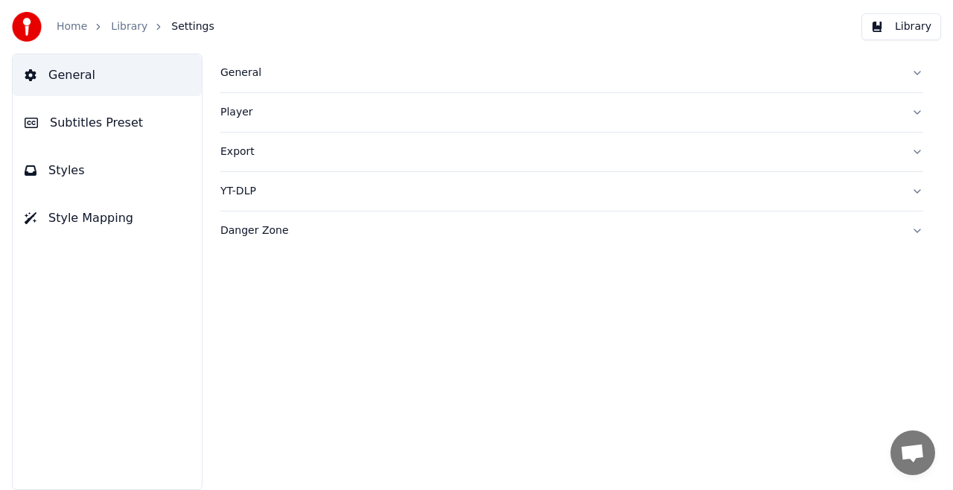
click at [895, 27] on button "Library" at bounding box center [901, 26] width 80 height 27
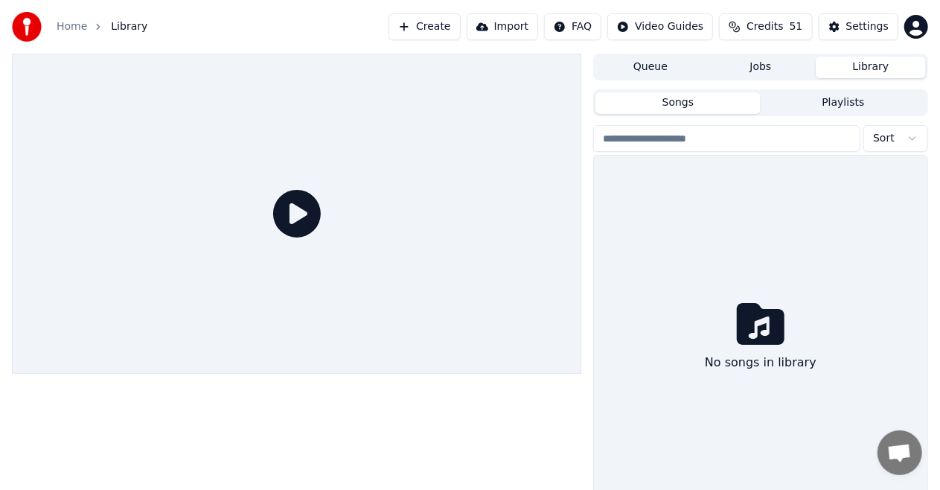
click at [408, 226] on div at bounding box center [296, 214] width 569 height 320
click at [514, 25] on button "Import" at bounding box center [502, 26] width 71 height 27
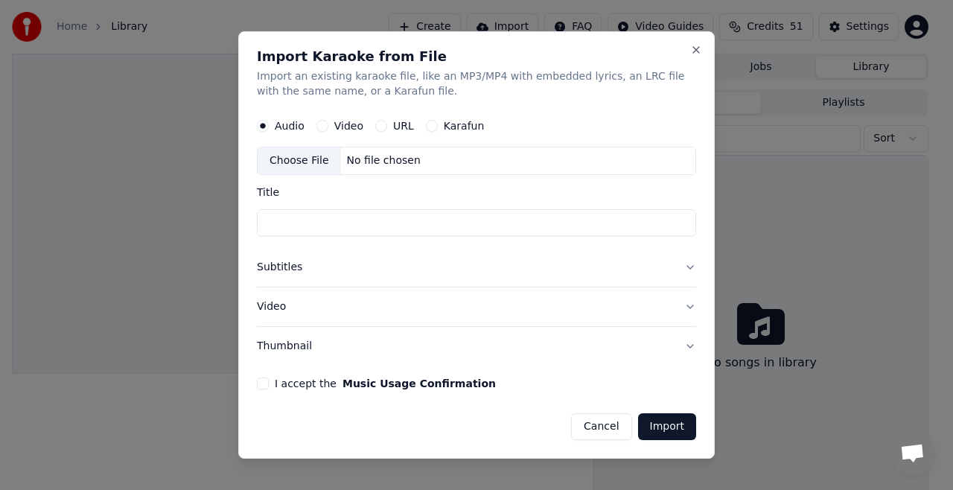
click at [298, 158] on div "Choose File" at bounding box center [298, 160] width 83 height 27
type input "**********"
click at [259, 383] on button "I accept the Music Usage Confirmation" at bounding box center [263, 383] width 12 height 12
click at [655, 424] on button "Import" at bounding box center [667, 426] width 58 height 27
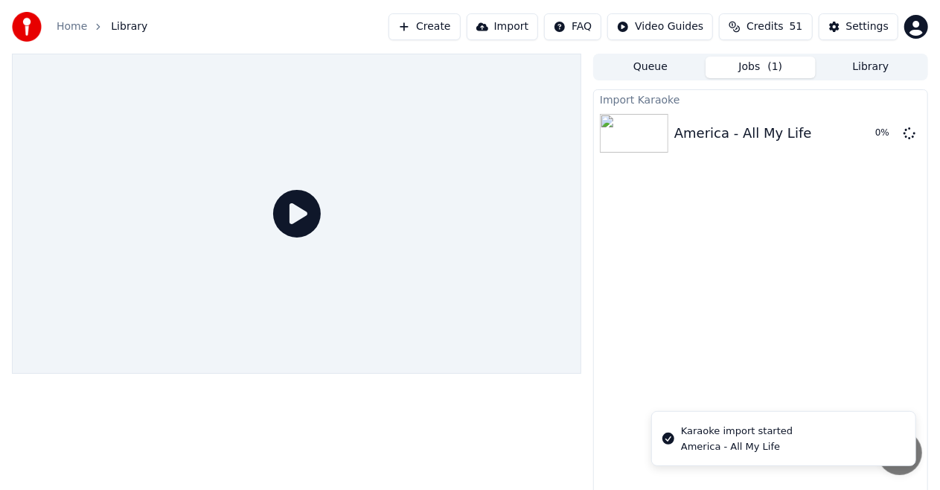
click at [519, 27] on button "Import" at bounding box center [502, 26] width 71 height 27
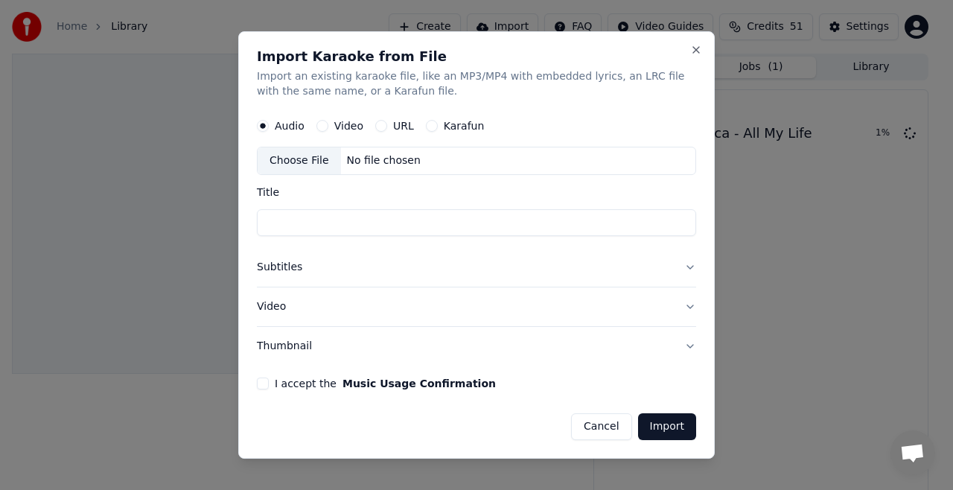
click at [295, 159] on div "Choose File" at bounding box center [298, 160] width 83 height 27
type input "**********"
click at [263, 383] on button "I accept the Music Usage Confirmation" at bounding box center [263, 383] width 12 height 12
click at [661, 426] on button "Import" at bounding box center [667, 426] width 58 height 27
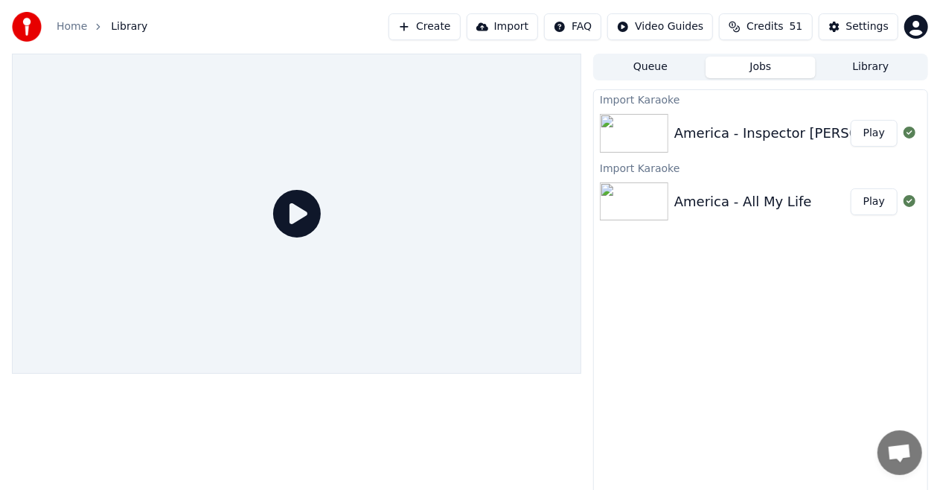
click at [519, 28] on button "Import" at bounding box center [502, 26] width 71 height 27
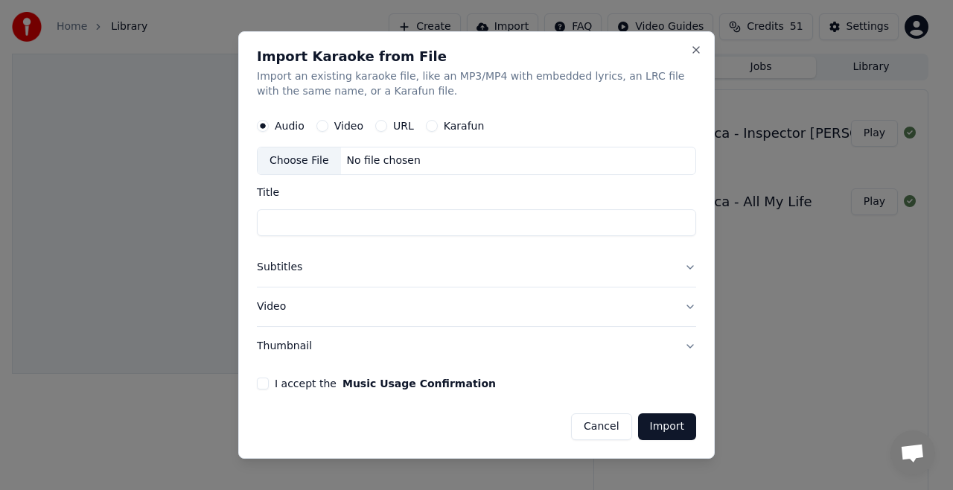
click at [302, 161] on div "Choose File" at bounding box center [298, 160] width 83 height 27
type input "**********"
click at [262, 375] on form "**********" at bounding box center [476, 275] width 439 height 329
click at [262, 384] on button "I accept the Music Usage Confirmation" at bounding box center [263, 383] width 12 height 12
click at [668, 426] on button "Import" at bounding box center [667, 426] width 58 height 27
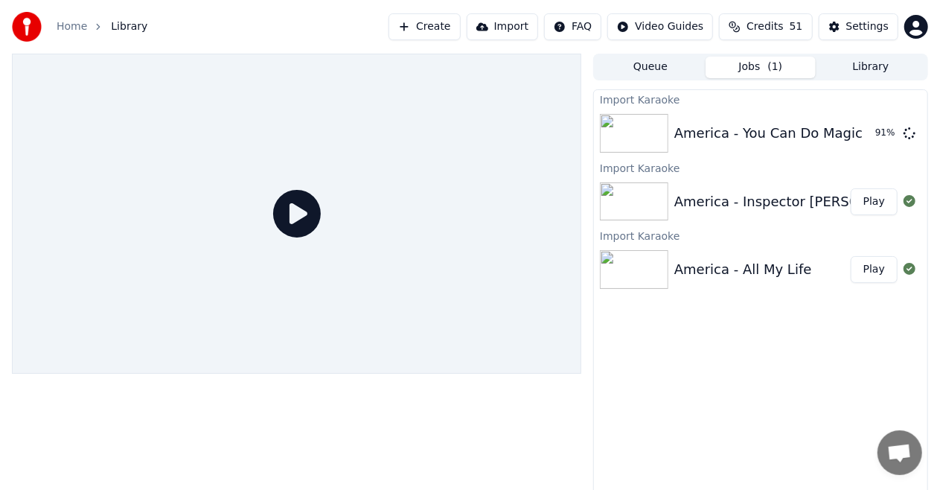
click at [444, 25] on button "Create" at bounding box center [424, 26] width 72 height 27
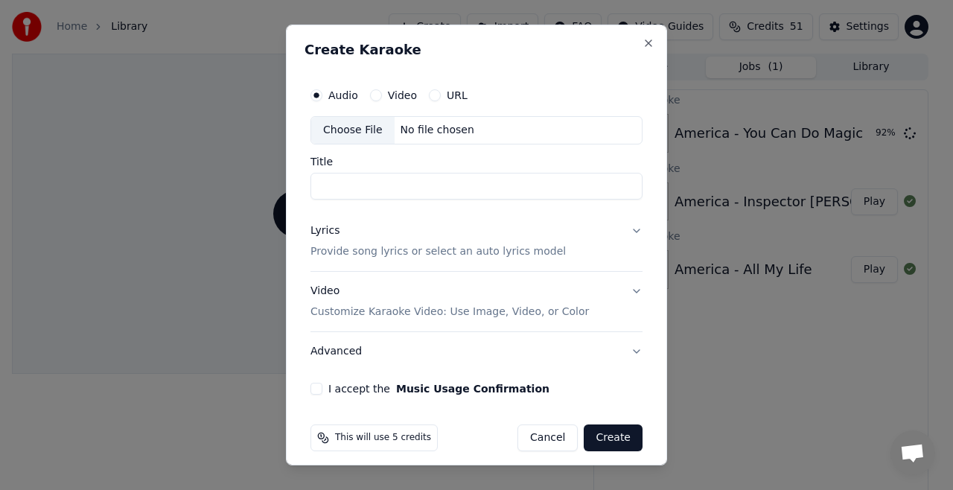
click at [352, 131] on div "Choose File" at bounding box center [352, 130] width 83 height 27
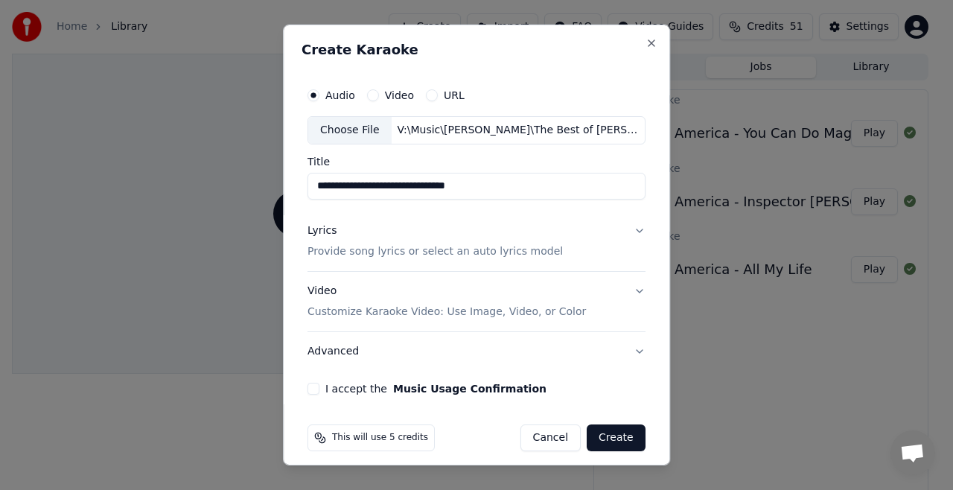
click at [381, 185] on input "**********" at bounding box center [476, 186] width 338 height 27
click at [473, 187] on input "**********" at bounding box center [476, 186] width 338 height 27
type input "**********"
click at [627, 231] on button "Lyrics Provide song lyrics or select an auto lyrics model" at bounding box center [476, 241] width 338 height 60
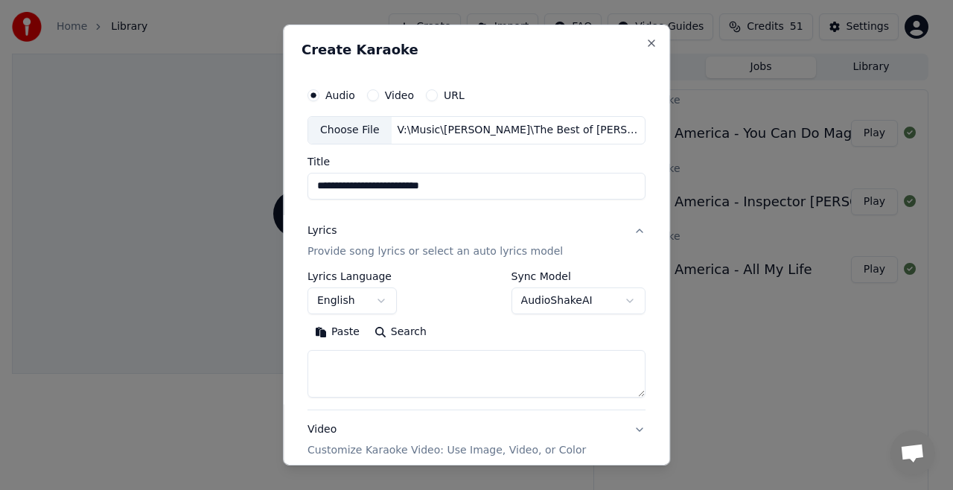
click at [617, 299] on body "**********" at bounding box center [470, 245] width 940 height 490
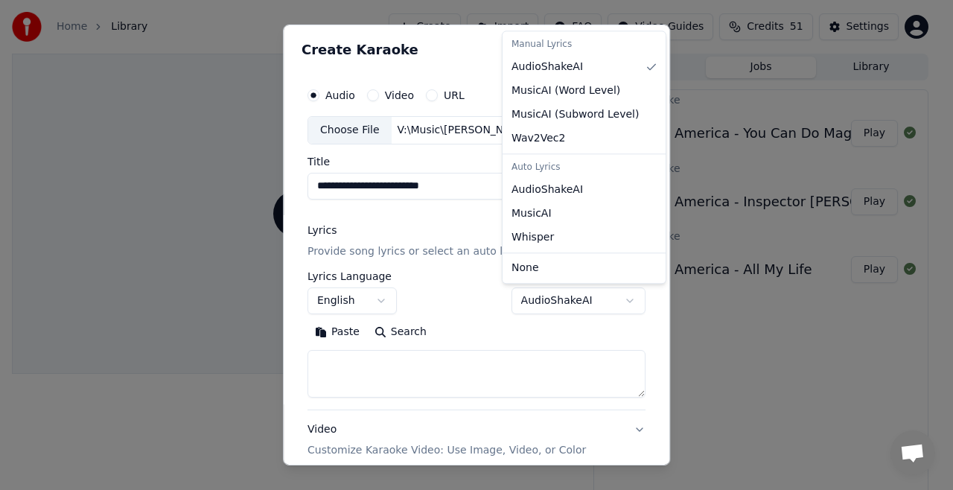
select select "**********"
click at [561, 193] on body "**********" at bounding box center [470, 245] width 940 height 490
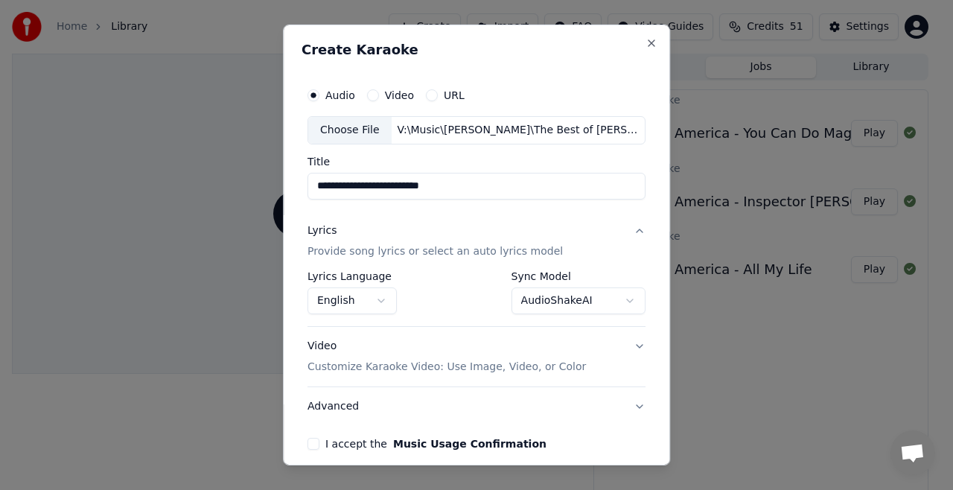
click at [549, 367] on p "Customize Karaoke Video: Use Image, Video, or Color" at bounding box center [446, 366] width 278 height 15
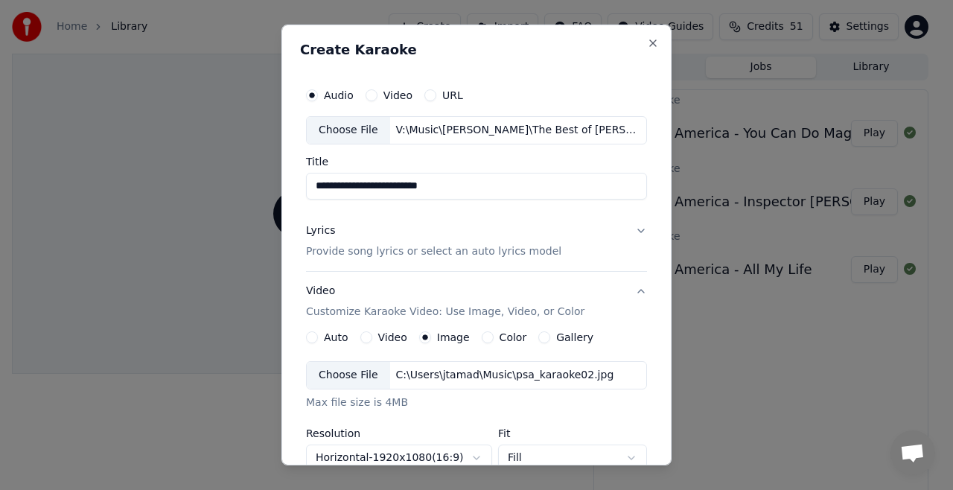
scroll to position [301, 0]
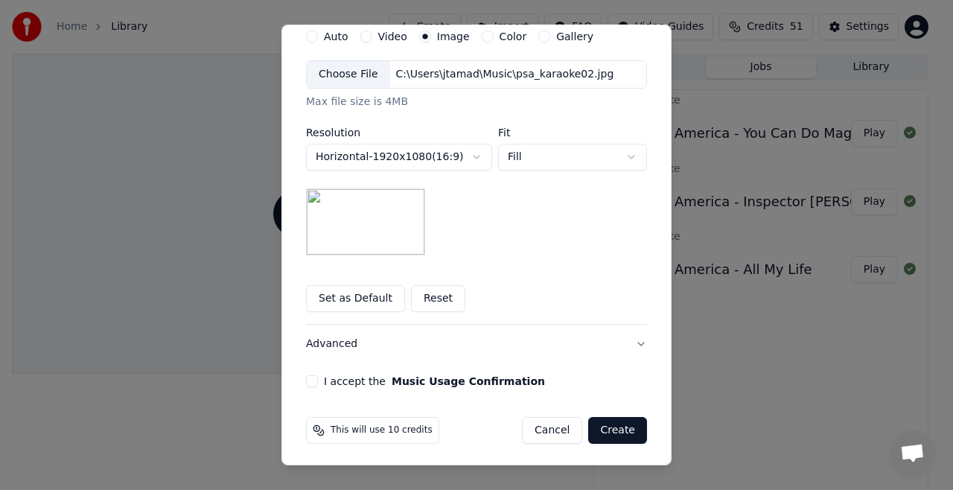
click at [306, 377] on button "I accept the Music Usage Confirmation" at bounding box center [312, 381] width 12 height 12
click at [612, 427] on button "Create" at bounding box center [617, 430] width 59 height 27
click at [612, 427] on div "Cancel Create" at bounding box center [584, 430] width 125 height 27
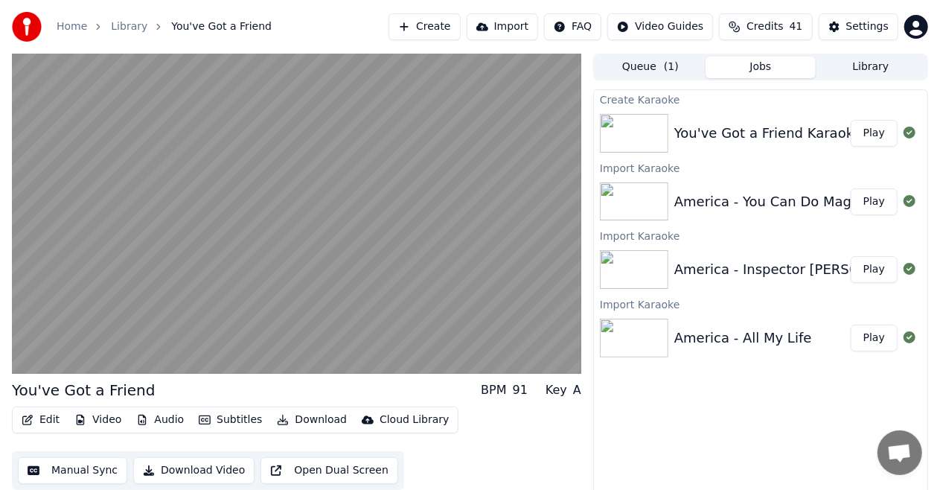
click at [181, 470] on button "Download Video" at bounding box center [193, 470] width 121 height 27
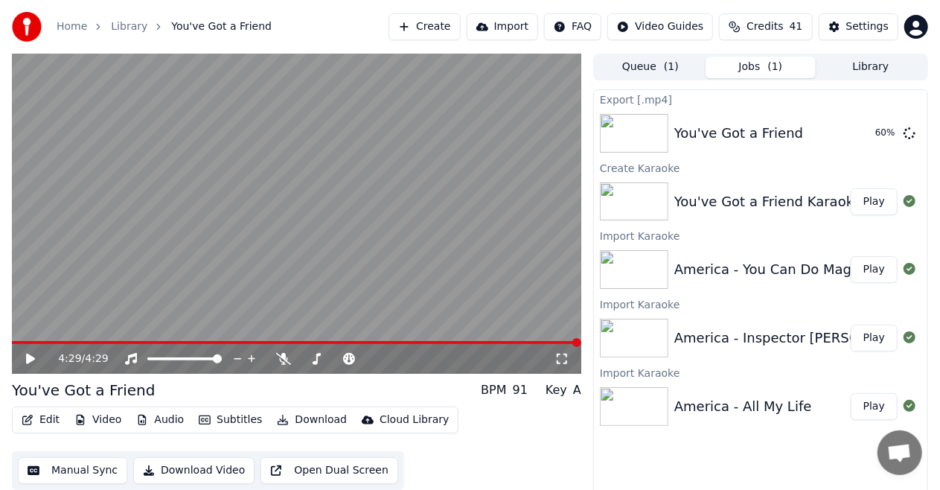
click at [442, 28] on button "Create" at bounding box center [424, 26] width 72 height 27
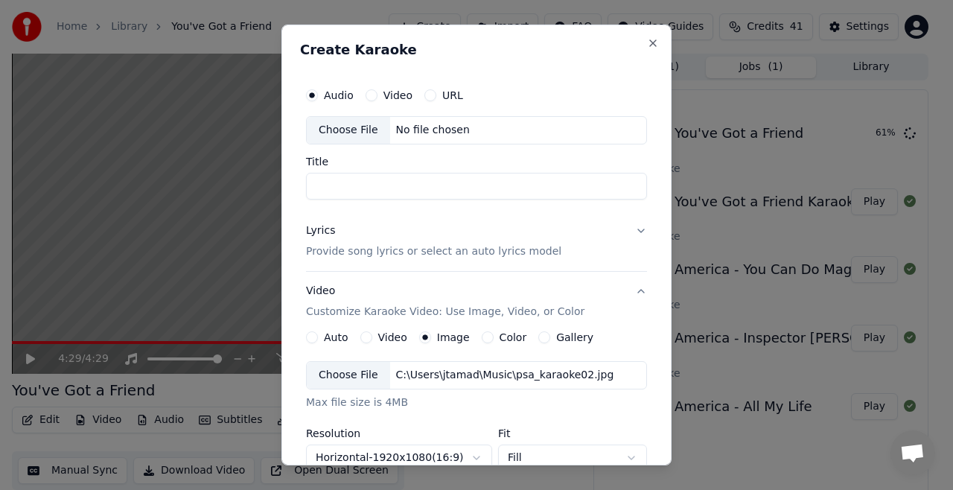
click at [348, 131] on div "Choose File" at bounding box center [348, 130] width 83 height 27
click at [489, 185] on input "**********" at bounding box center [476, 186] width 341 height 27
type input "**********"
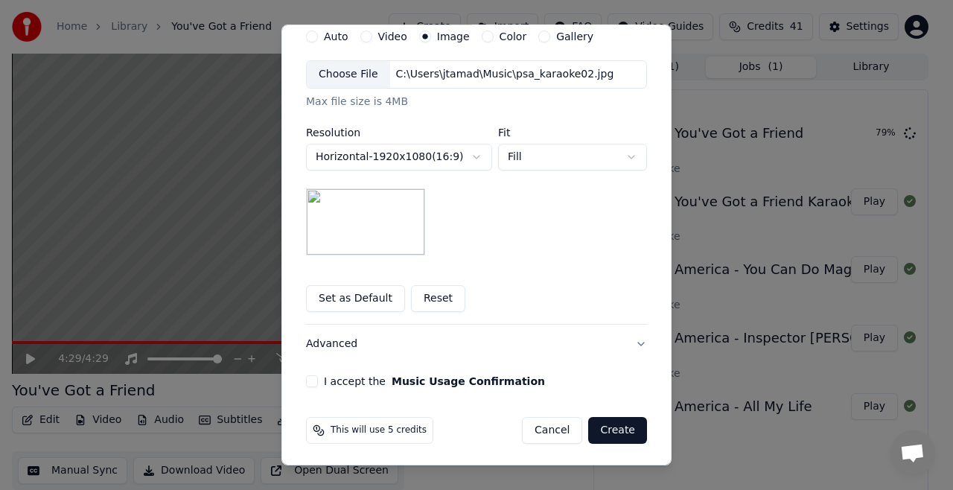
click at [307, 379] on button "I accept the Music Usage Confirmation" at bounding box center [312, 381] width 12 height 12
click at [611, 426] on button "Create" at bounding box center [617, 430] width 59 height 27
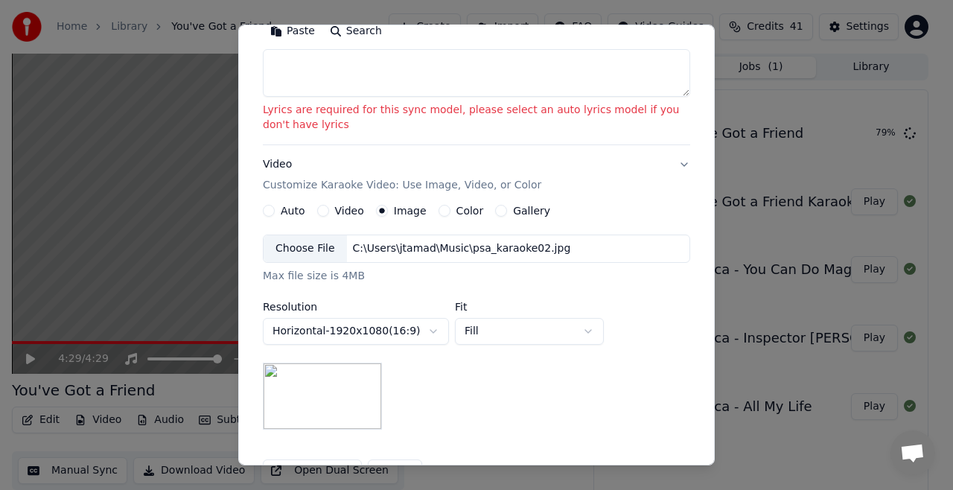
scroll to position [183, 0]
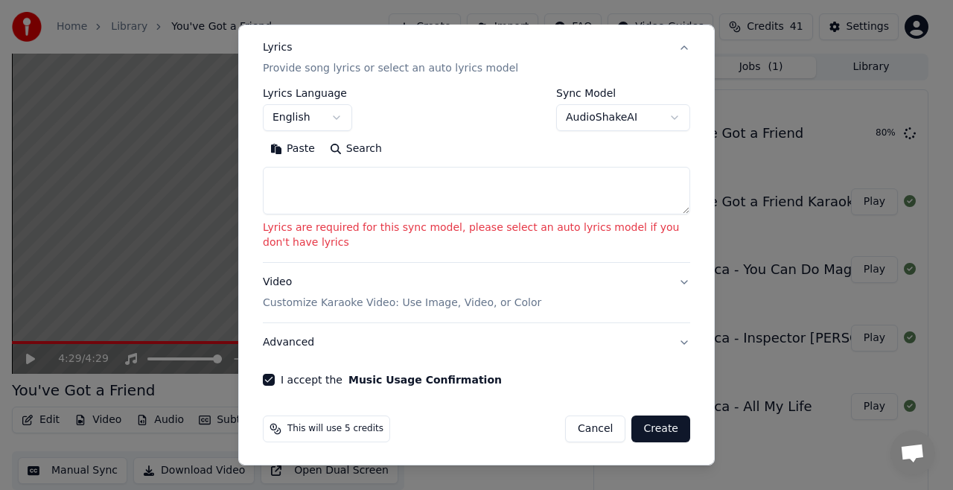
click at [409, 193] on textarea at bounding box center [476, 191] width 427 height 48
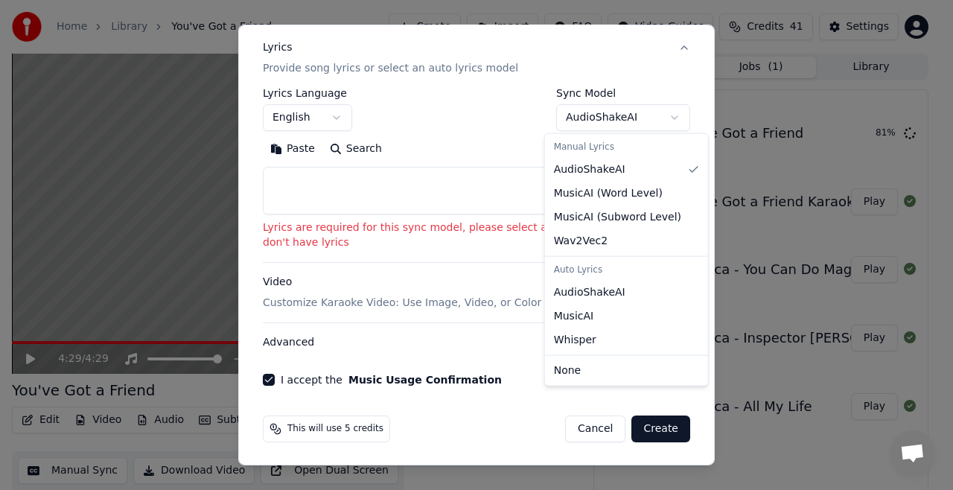
click at [665, 118] on body "**********" at bounding box center [470, 245] width 940 height 490
select select "**********"
click at [586, 293] on button "Video Customize Karaoke Video: Use Image, Video, or Color" at bounding box center [476, 293] width 427 height 60
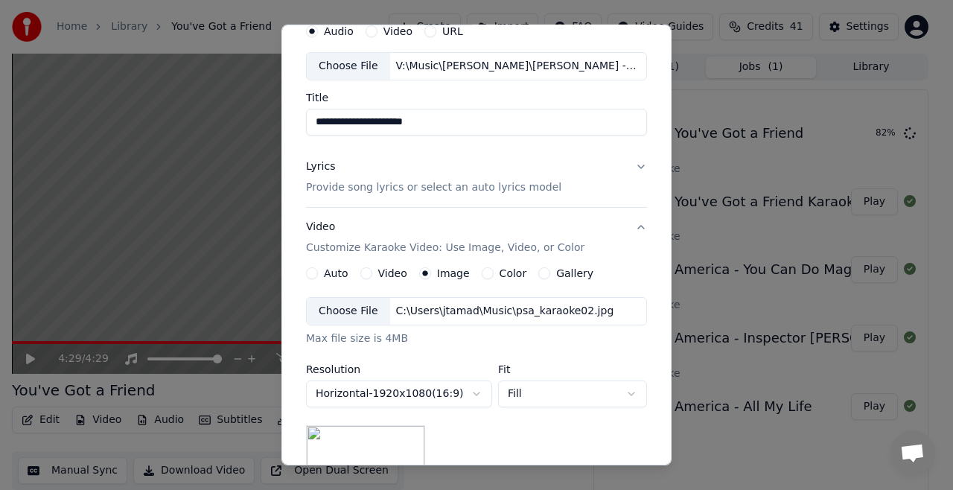
scroll to position [301, 0]
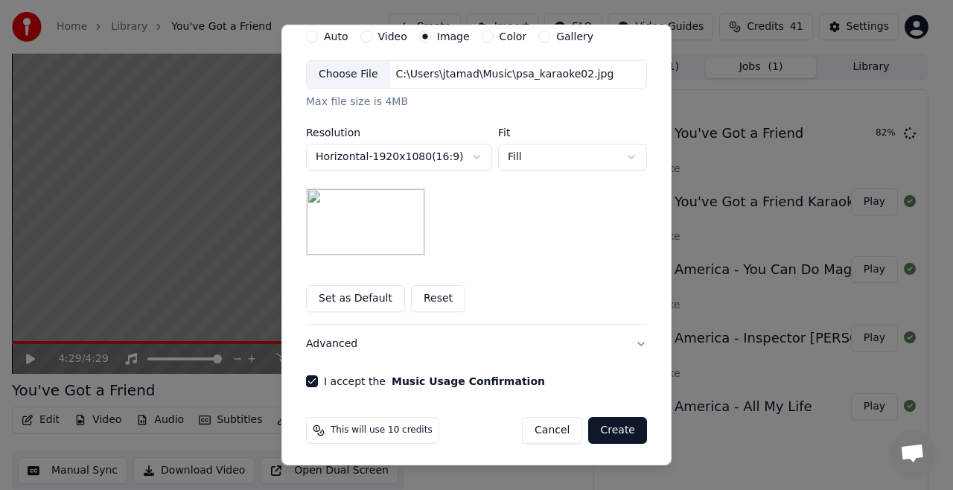
click at [604, 430] on button "Create" at bounding box center [617, 430] width 59 height 27
click at [604, 430] on div "Cancel Create" at bounding box center [584, 430] width 125 height 27
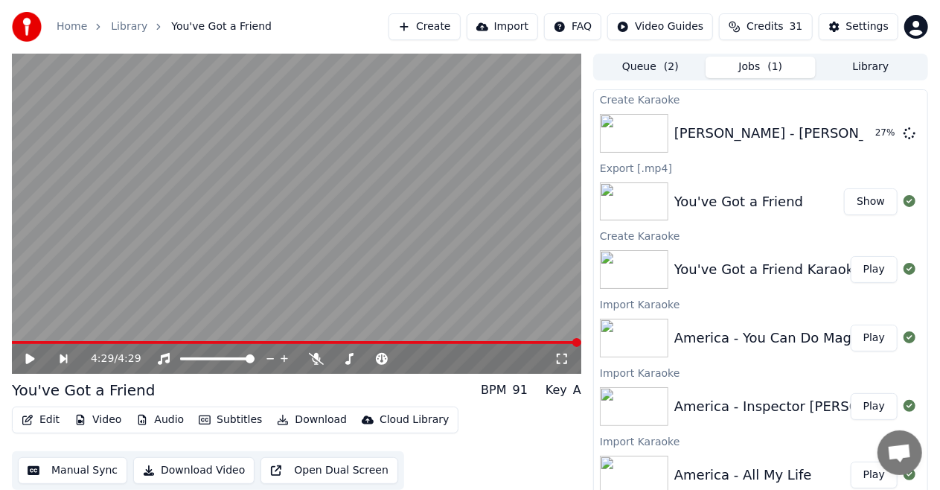
click at [191, 472] on button "Download Video" at bounding box center [193, 470] width 121 height 27
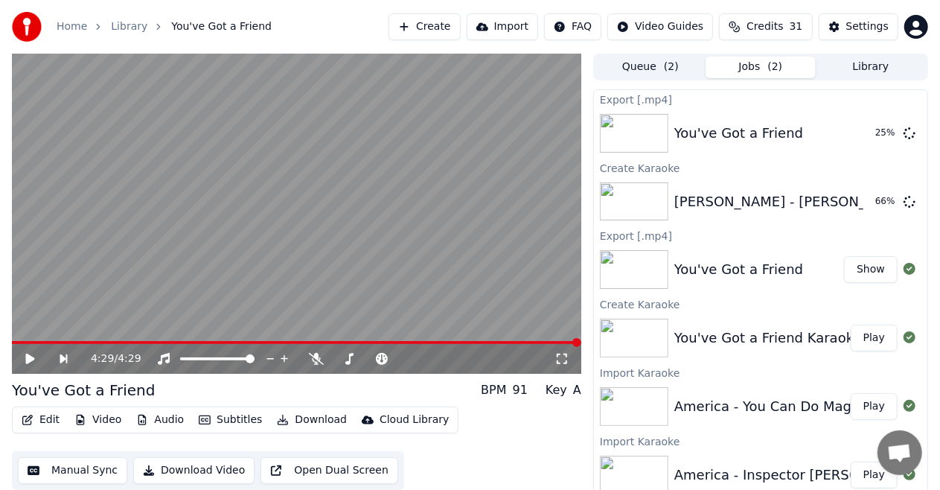
click at [499, 388] on div "BPM" at bounding box center [493, 390] width 25 height 18
click at [519, 394] on div "91" at bounding box center [520, 390] width 15 height 18
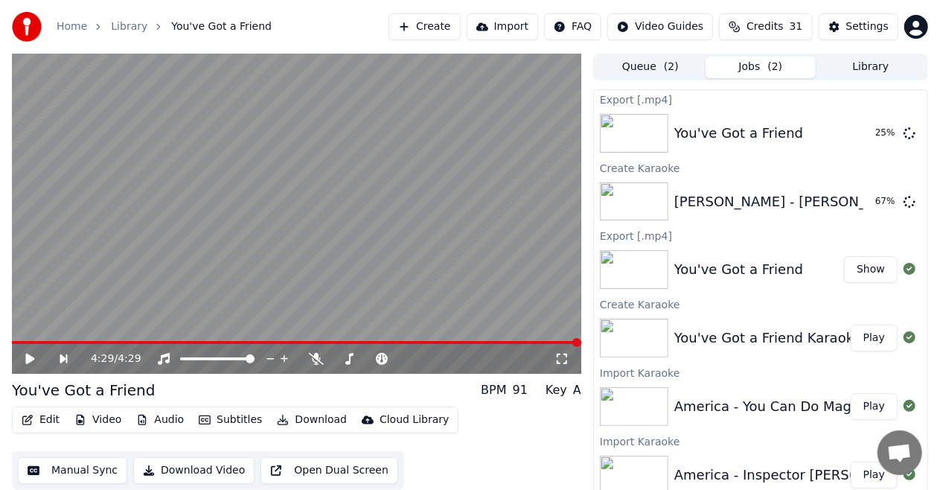
click at [487, 391] on div "BPM" at bounding box center [493, 390] width 25 height 18
click at [447, 388] on div "You've Got a Friend BPM 91 Key A" at bounding box center [296, 390] width 569 height 21
click at [452, 27] on button "Create" at bounding box center [424, 26] width 72 height 27
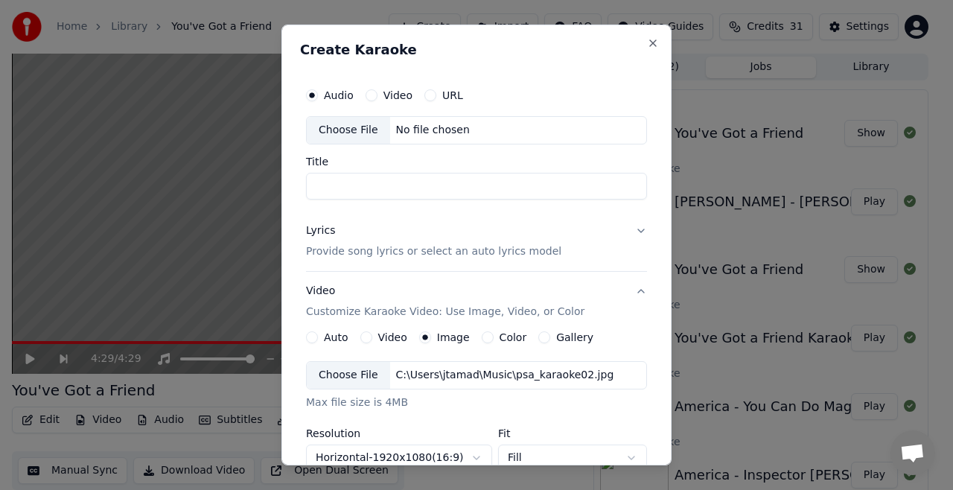
click at [335, 129] on div "Choose File" at bounding box center [348, 130] width 83 height 27
click at [553, 188] on input "**********" at bounding box center [476, 186] width 341 height 27
type input "**********"
click at [636, 232] on button "Lyrics Provide song lyrics or select an auto lyrics model" at bounding box center [476, 241] width 341 height 60
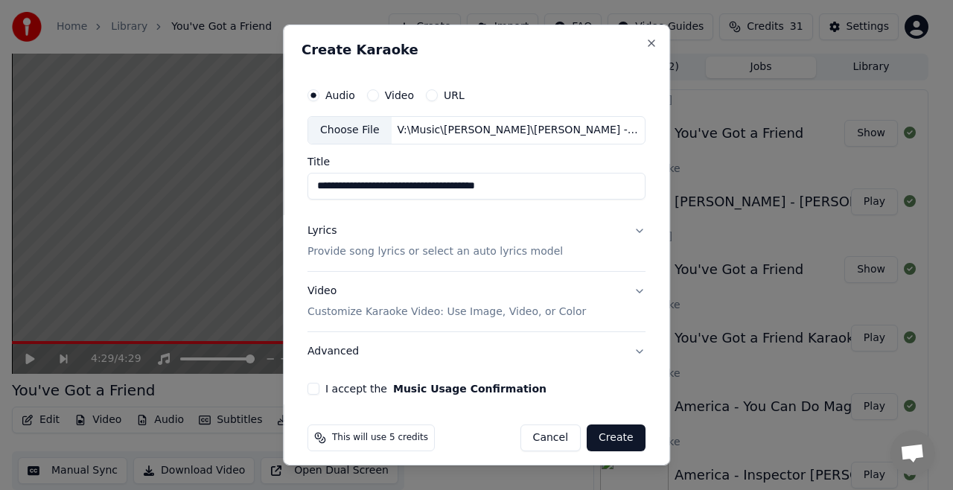
click at [633, 232] on button "Lyrics Provide song lyrics or select an auto lyrics model" at bounding box center [476, 241] width 338 height 60
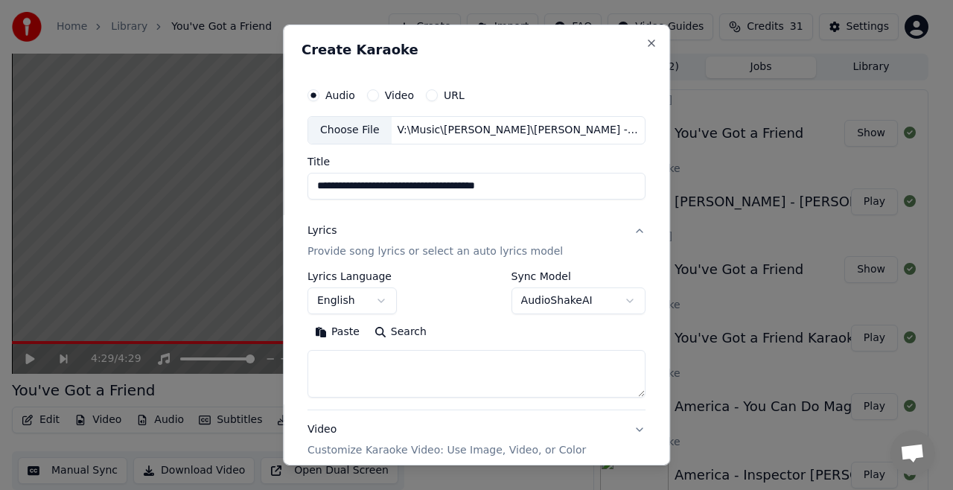
click at [628, 301] on body "**********" at bounding box center [470, 245] width 940 height 490
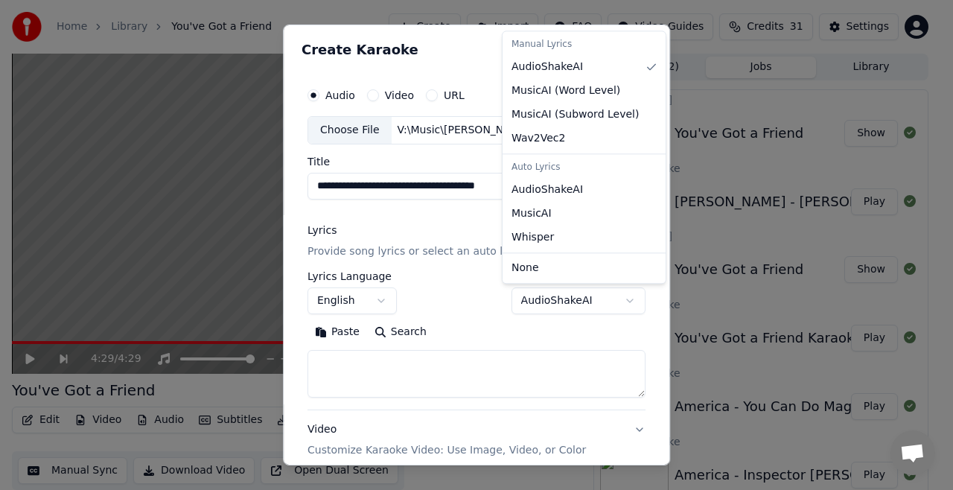
select select "**********"
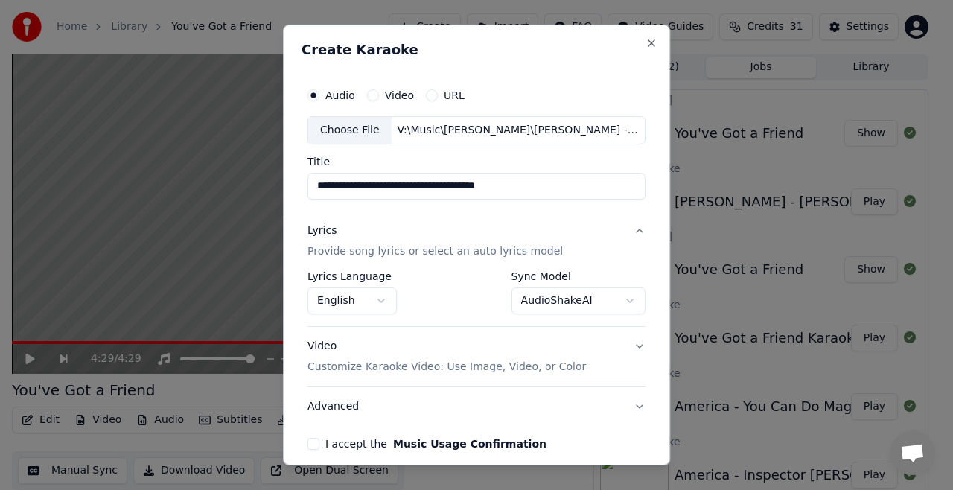
click at [554, 367] on p "Customize Karaoke Video: Use Image, Video, or Color" at bounding box center [446, 366] width 278 height 15
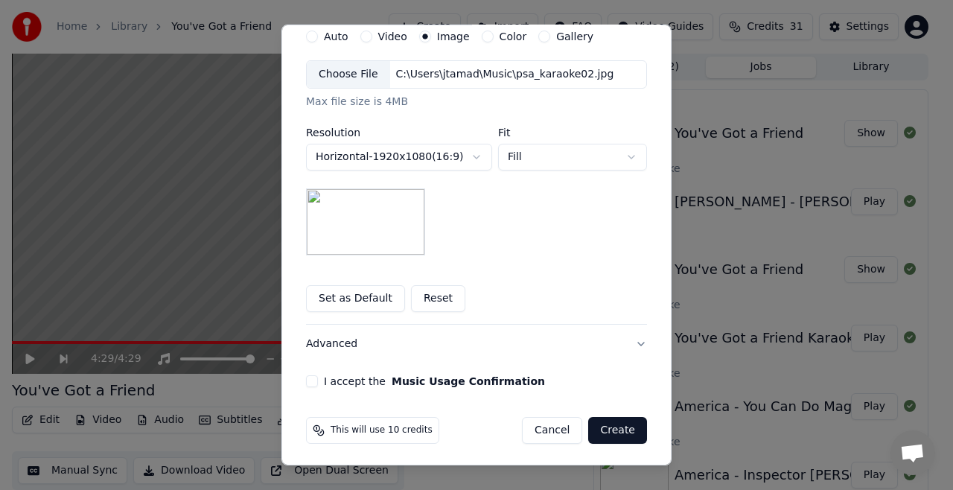
click at [306, 379] on button "I accept the Music Usage Confirmation" at bounding box center [312, 381] width 12 height 12
click at [610, 424] on button "Create" at bounding box center [617, 430] width 59 height 27
click at [610, 424] on div "Cancel Create" at bounding box center [584, 430] width 125 height 27
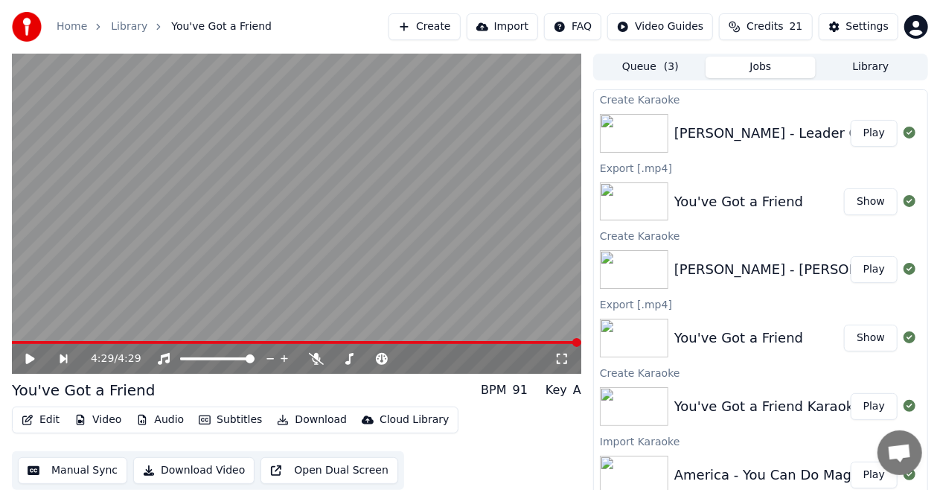
click at [784, 134] on div "Dan Fogelberg - Leader Of The Band Karaoke" at bounding box center [832, 133] width 316 height 21
click at [862, 136] on button "Play" at bounding box center [874, 133] width 47 height 27
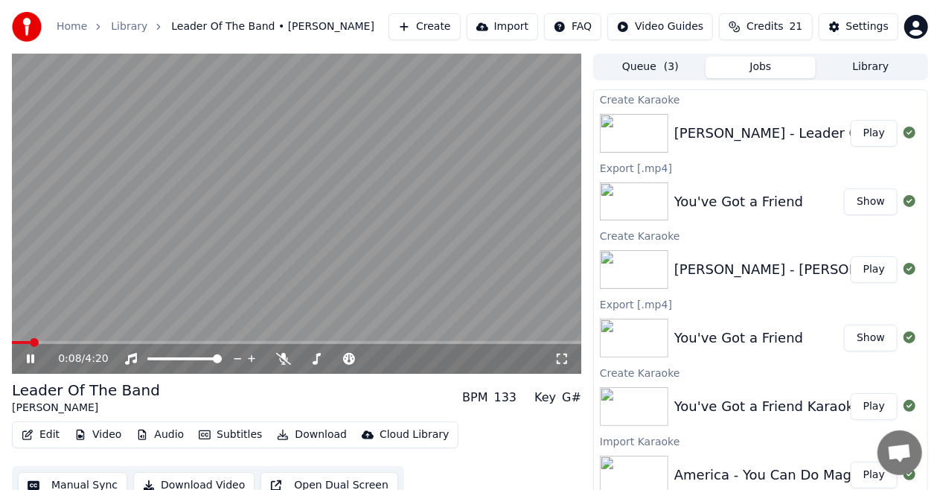
click at [29, 357] on icon at bounding box center [30, 358] width 7 height 9
click at [863, 269] on button "Play" at bounding box center [874, 269] width 47 height 27
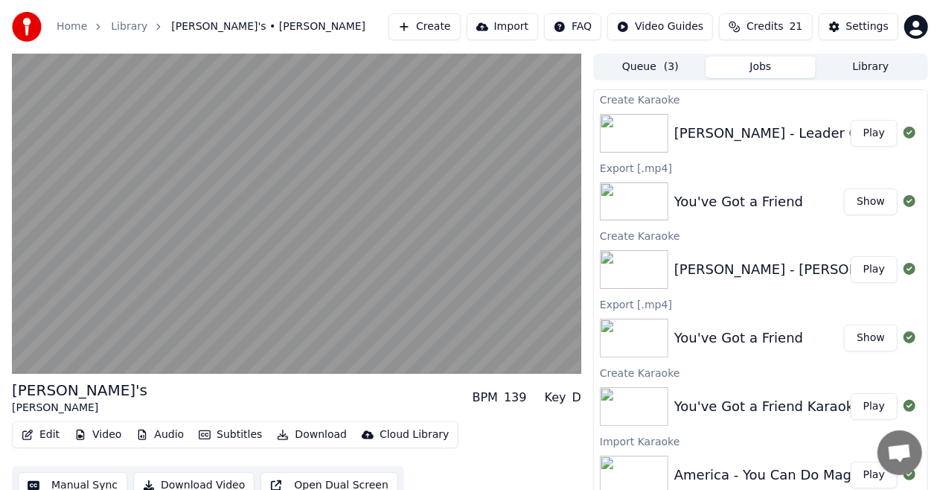
click at [860, 132] on button "Play" at bounding box center [874, 133] width 47 height 27
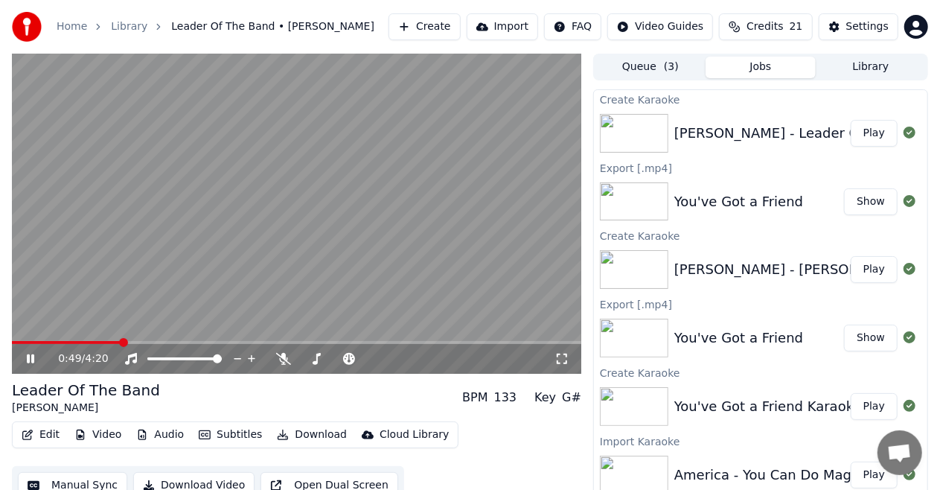
click at [33, 361] on icon at bounding box center [30, 358] width 7 height 9
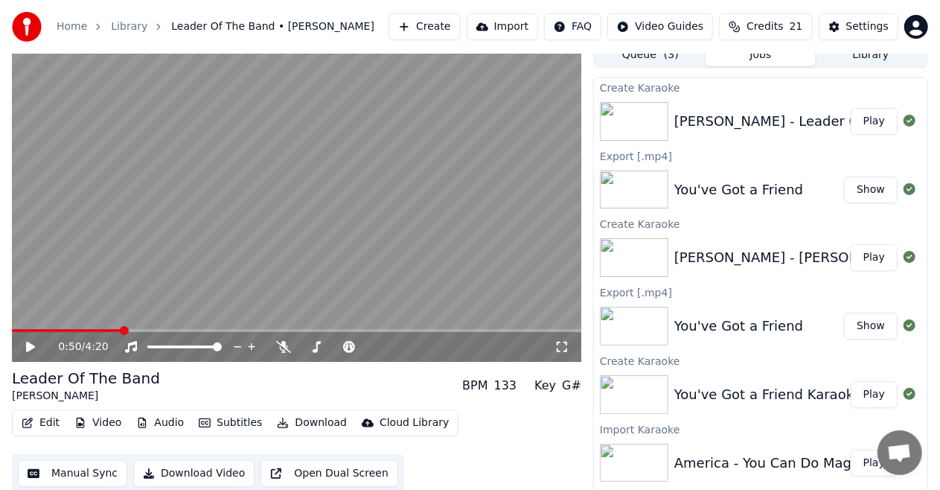
scroll to position [16, 0]
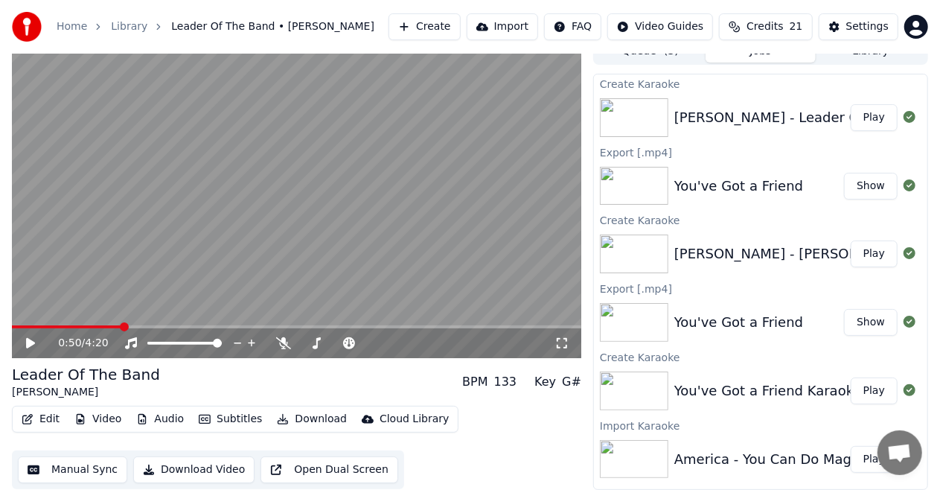
click at [196, 467] on button "Download Video" at bounding box center [193, 469] width 121 height 27
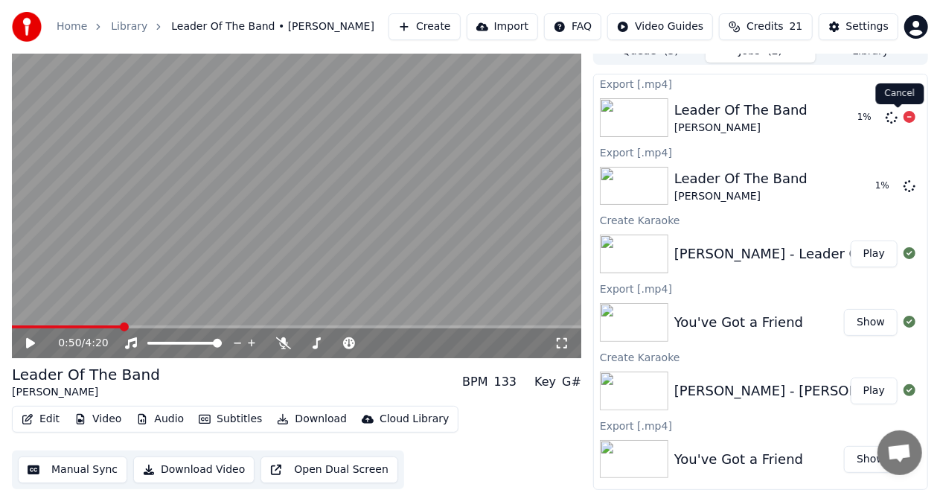
click at [903, 118] on icon at bounding box center [909, 117] width 12 height 12
